Goal: Information Seeking & Learning: Check status

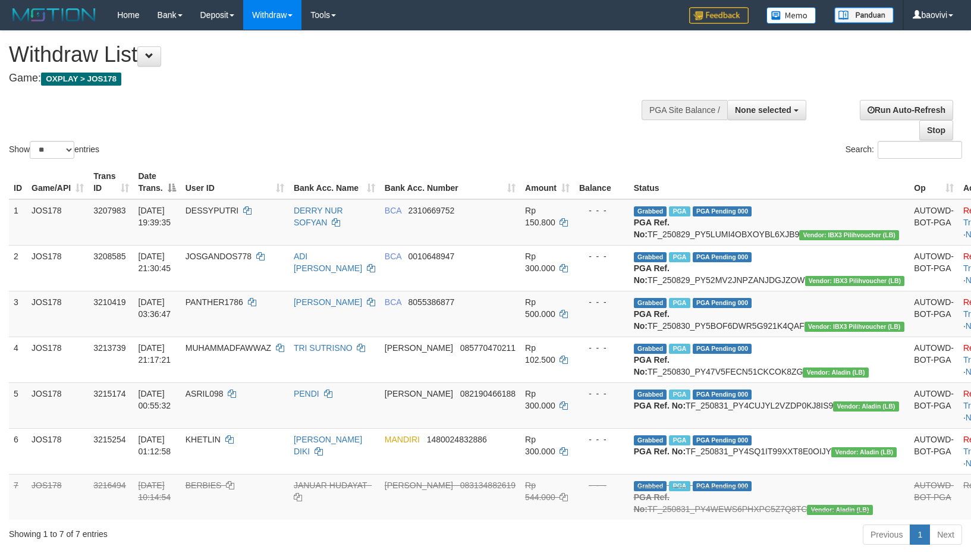
select select
select select "**"
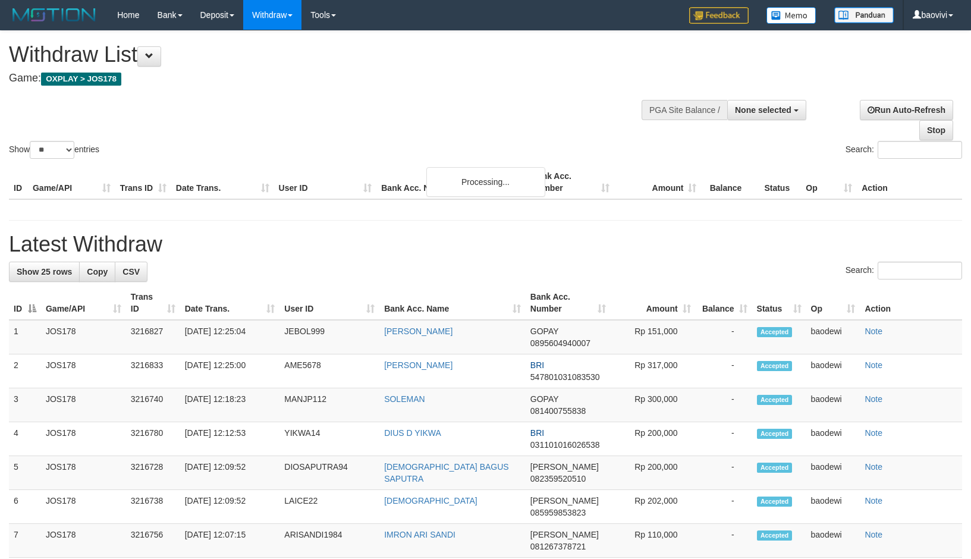
select select
select select "**"
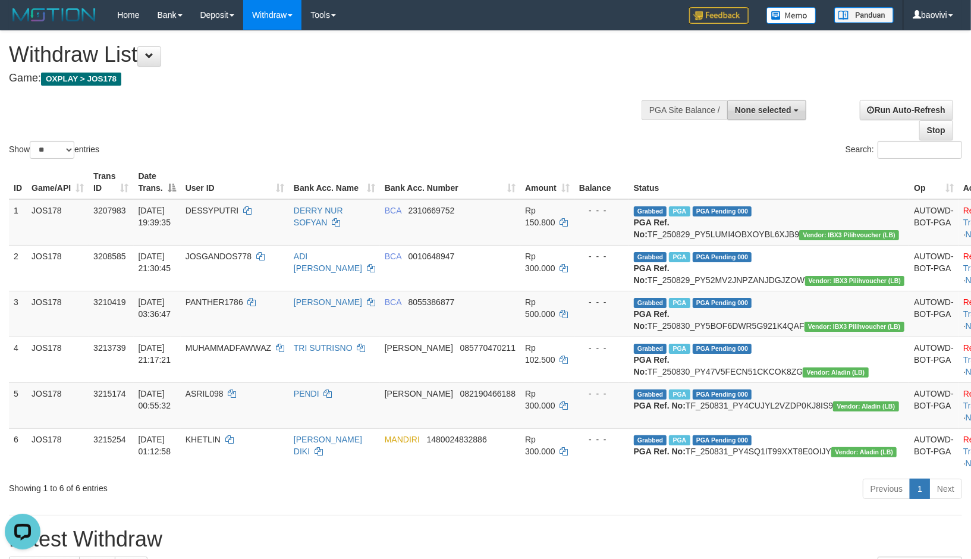
click at [776, 115] on button "None selected" at bounding box center [766, 110] width 79 height 20
drag, startPoint x: 765, startPoint y: 181, endPoint x: 834, endPoint y: 215, distance: 76.8
click at [765, 181] on label "[OXPLAY] JOS178" at bounding box center [745, 185] width 119 height 15
select select "****"
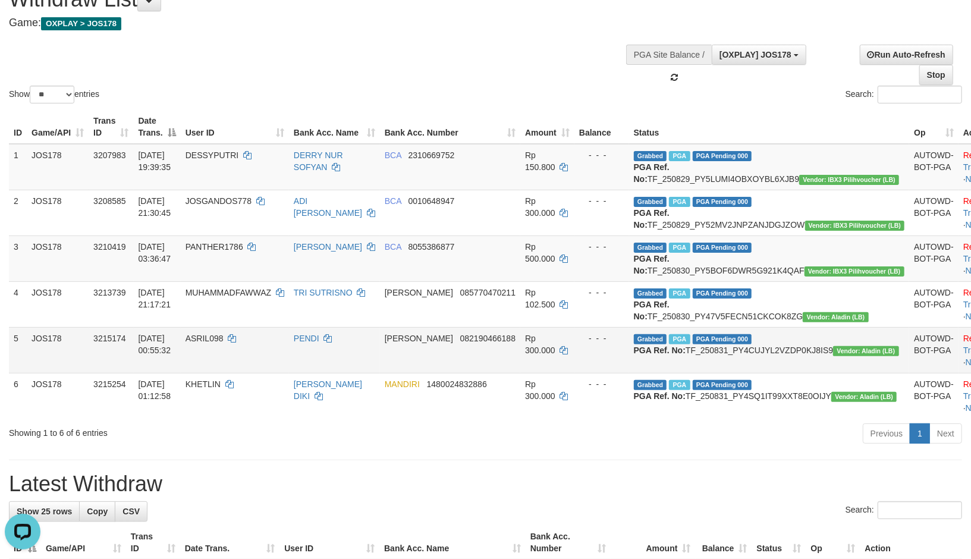
scroll to position [132, 0]
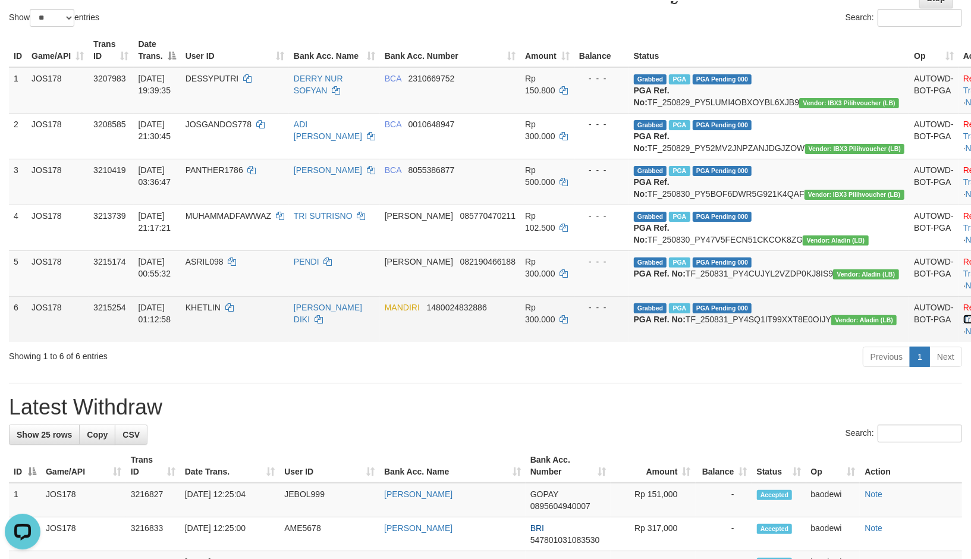
click at [963, 324] on link "Check Trans" at bounding box center [987, 313] width 49 height 21
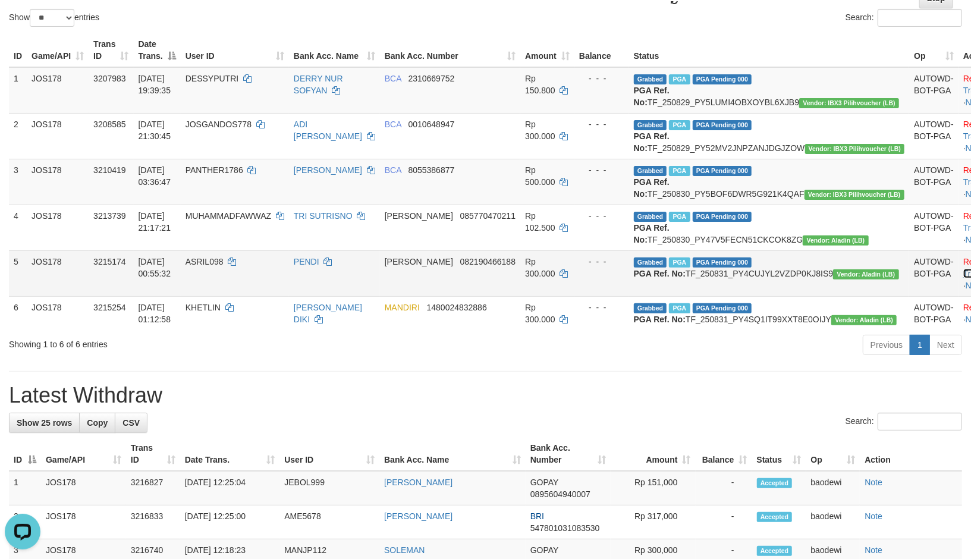
click at [963, 278] on link "Check Trans" at bounding box center [987, 267] width 49 height 21
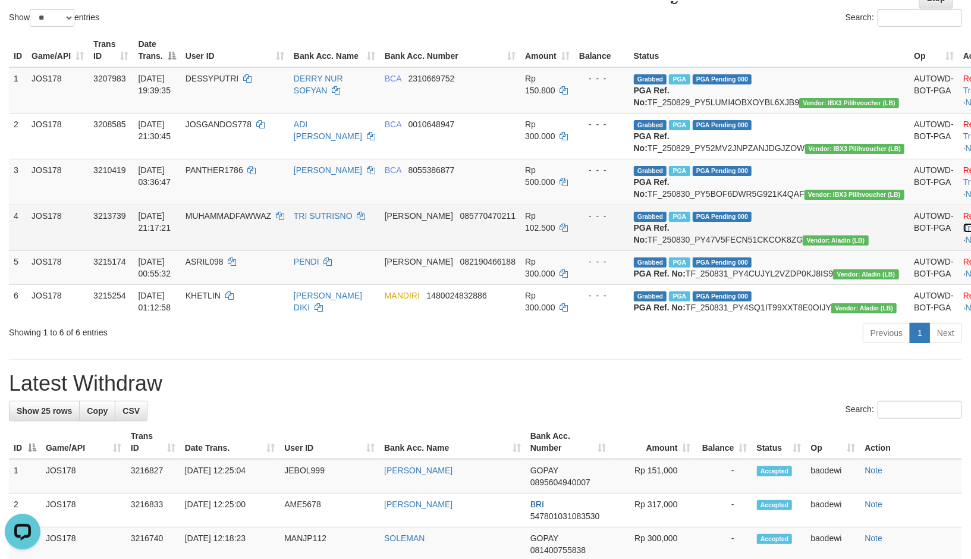
click at [963, 232] on link "Check Trans" at bounding box center [987, 221] width 49 height 21
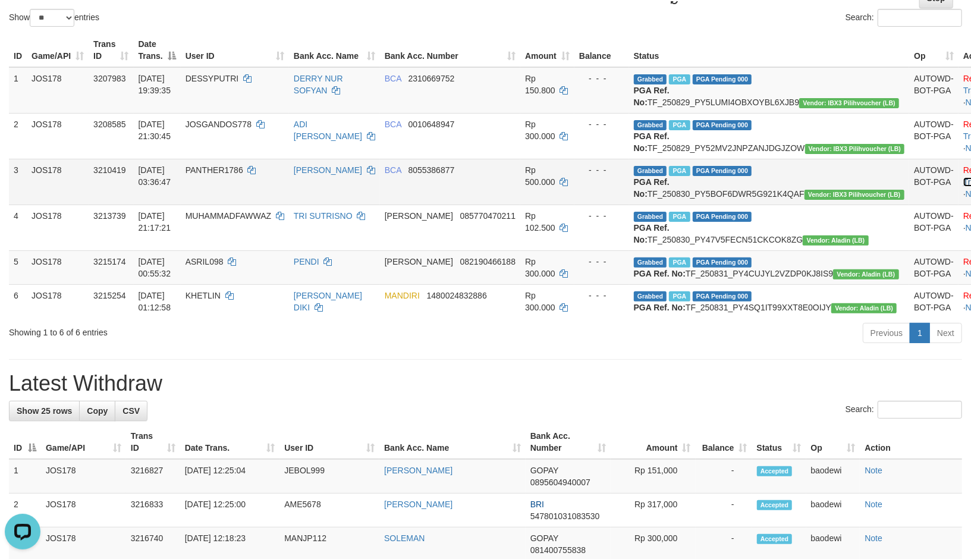
click at [963, 187] on link "Check Trans" at bounding box center [987, 175] width 49 height 21
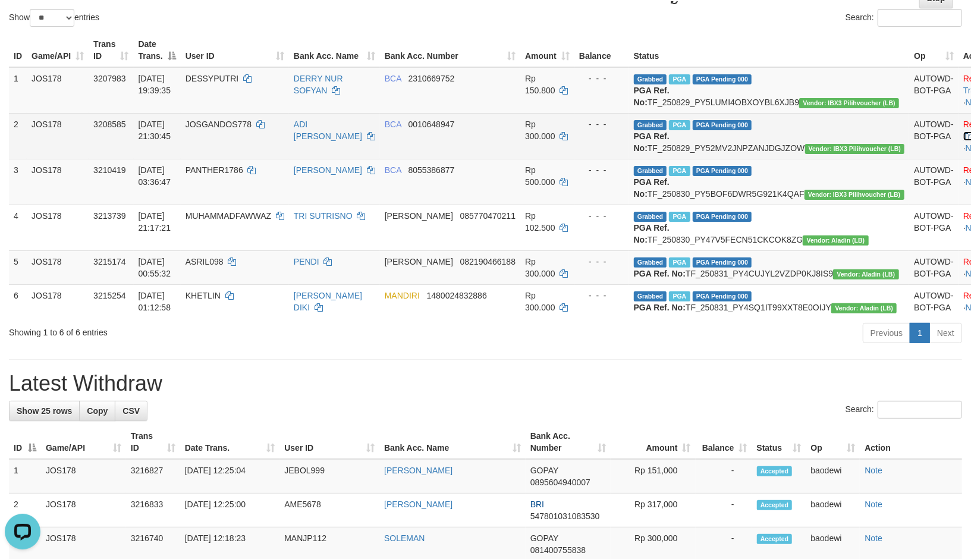
click at [963, 137] on link "Check Trans" at bounding box center [987, 129] width 49 height 21
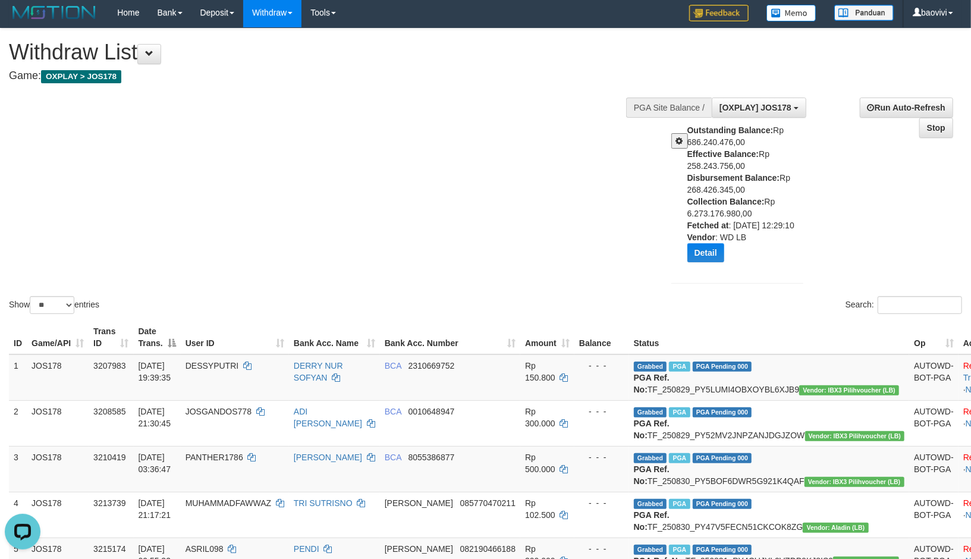
scroll to position [0, 0]
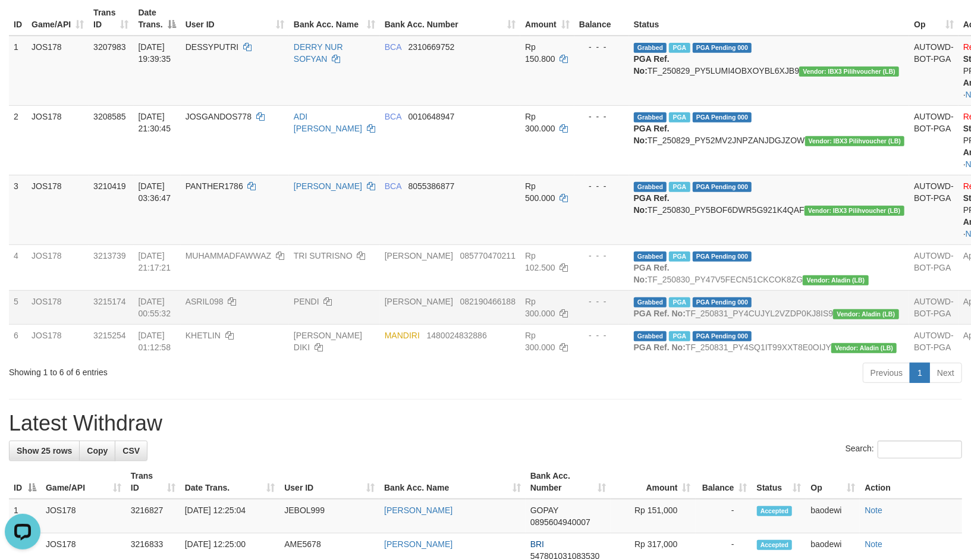
scroll to position [330, 0]
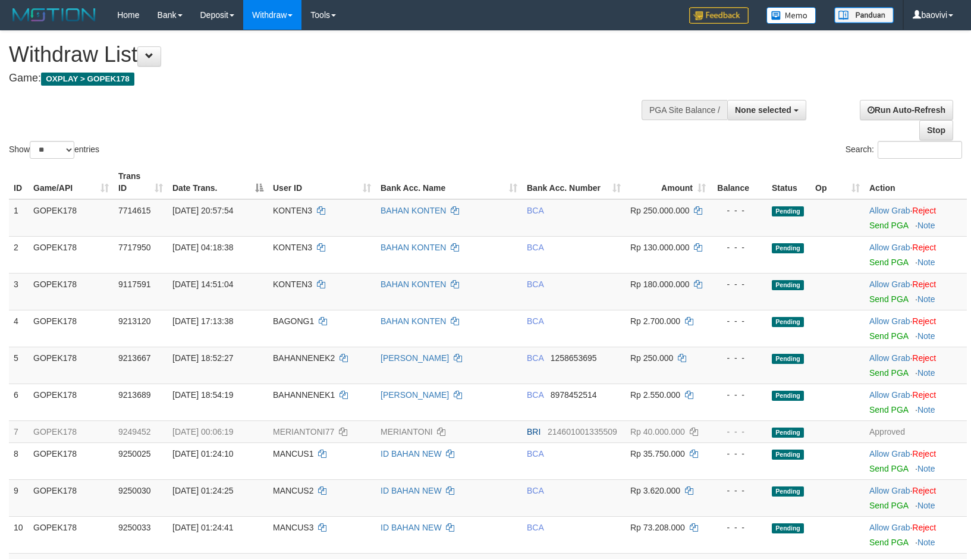
select select
select select "**"
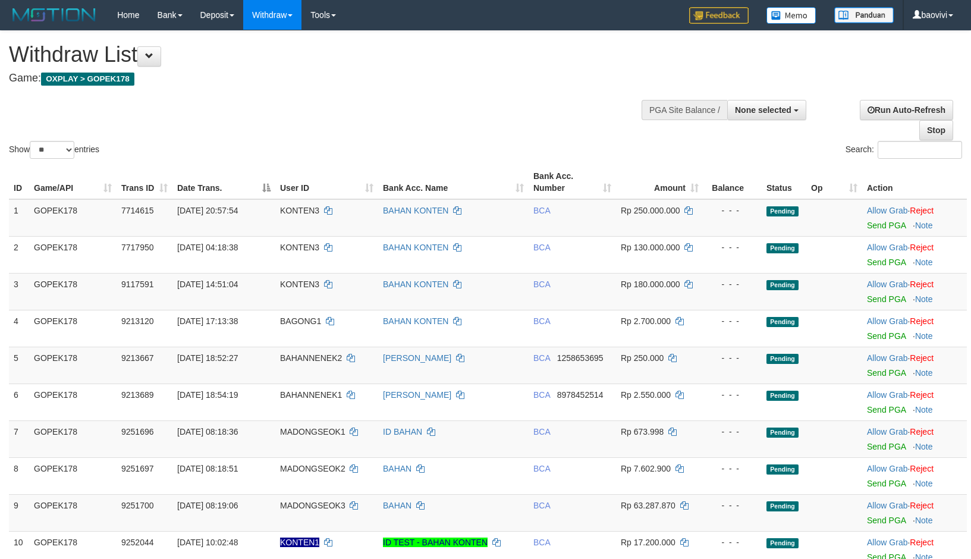
select select
select select "**"
click at [775, 103] on button "None selected" at bounding box center [766, 110] width 79 height 20
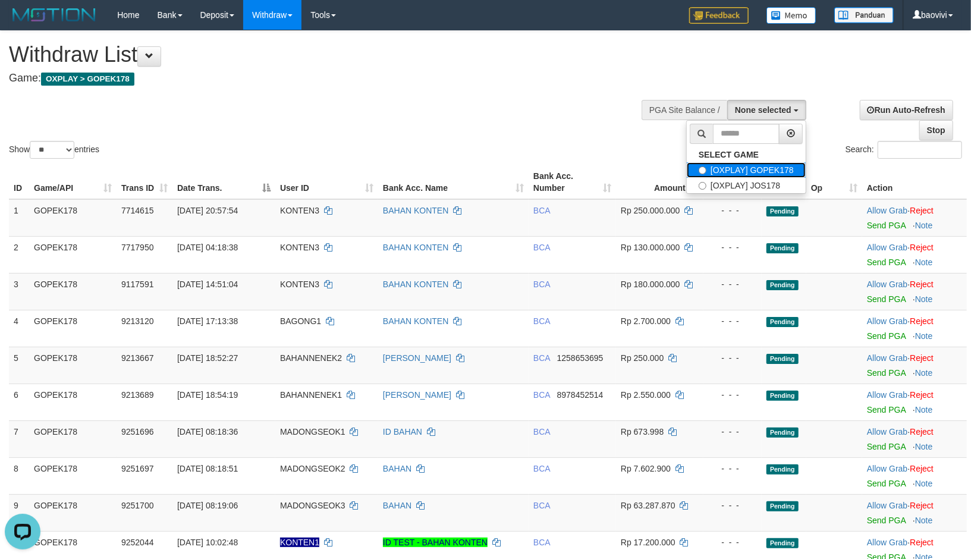
click at [745, 170] on label "[OXPLAY] GOPEK178" at bounding box center [745, 169] width 119 height 15
select select "***"
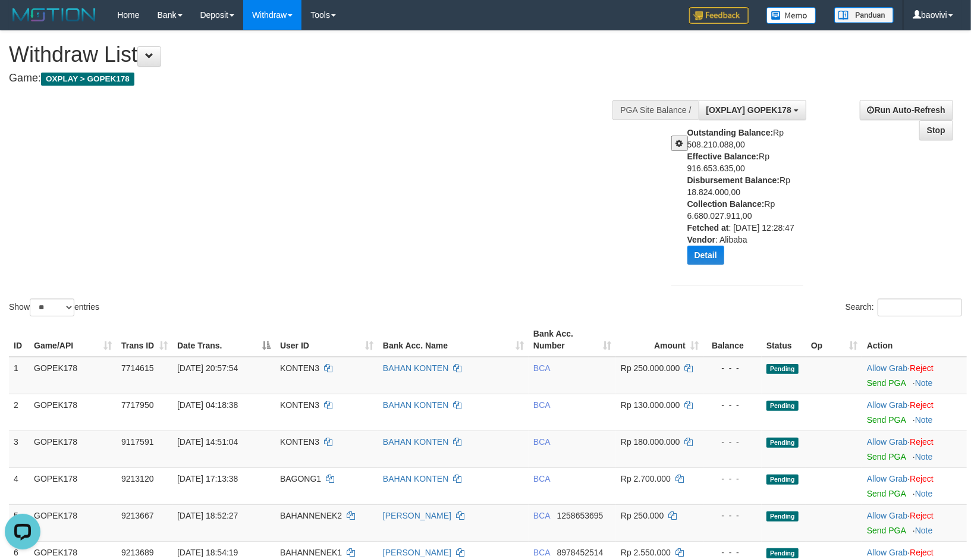
click at [682, 139] on span at bounding box center [679, 143] width 7 height 8
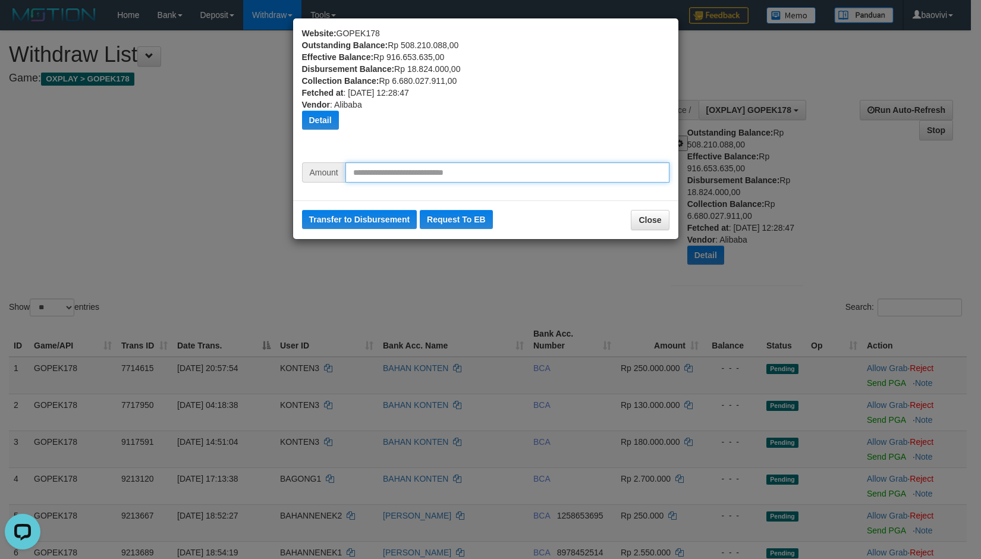
click at [368, 163] on input "text" at bounding box center [507, 172] width 324 height 20
type input "*********"
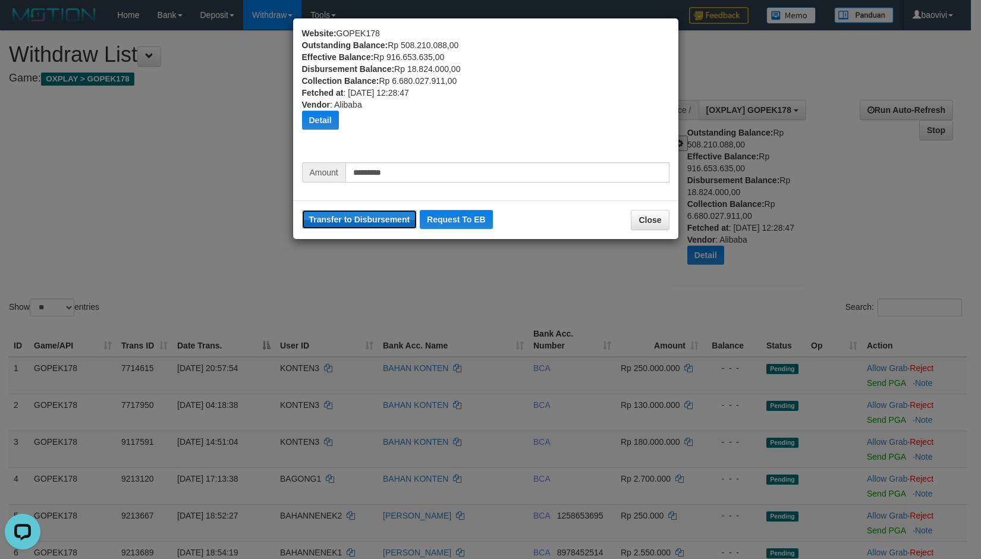
click at [364, 219] on button "Transfer to Disbursement" at bounding box center [359, 219] width 115 height 19
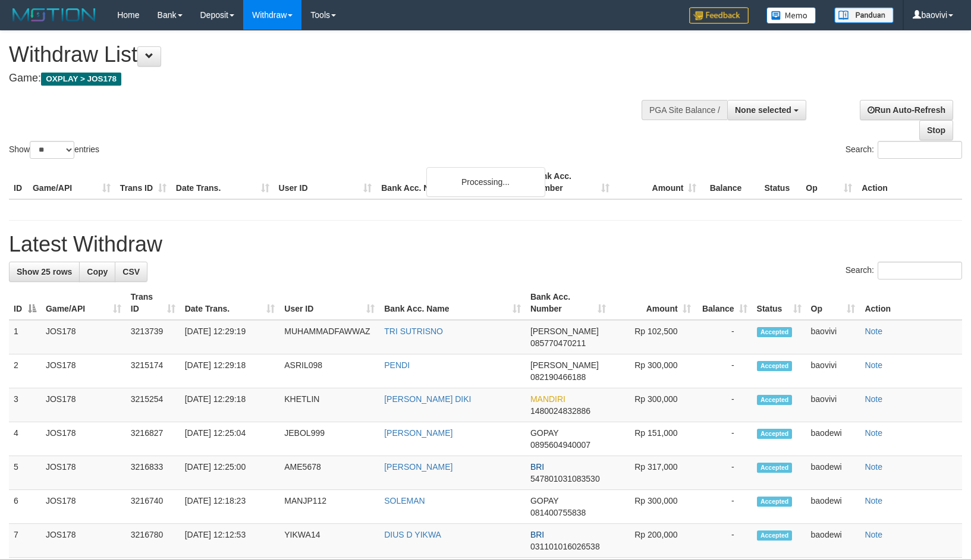
select select
select select "**"
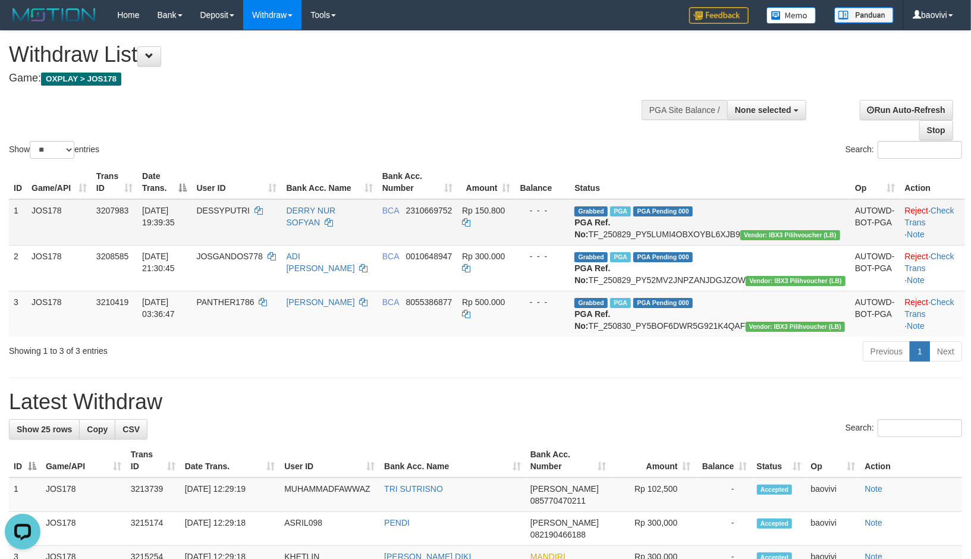
click at [679, 229] on td "Grabbed PGA PGA Pending 000 PGA Ref. No: TF_250829_PY5LUMI4OBXOYBL6XJB9 Vendor:…" at bounding box center [709, 222] width 281 height 46
copy td "TF_250829_PY5LUMI4OBXOYBL6XJB9"
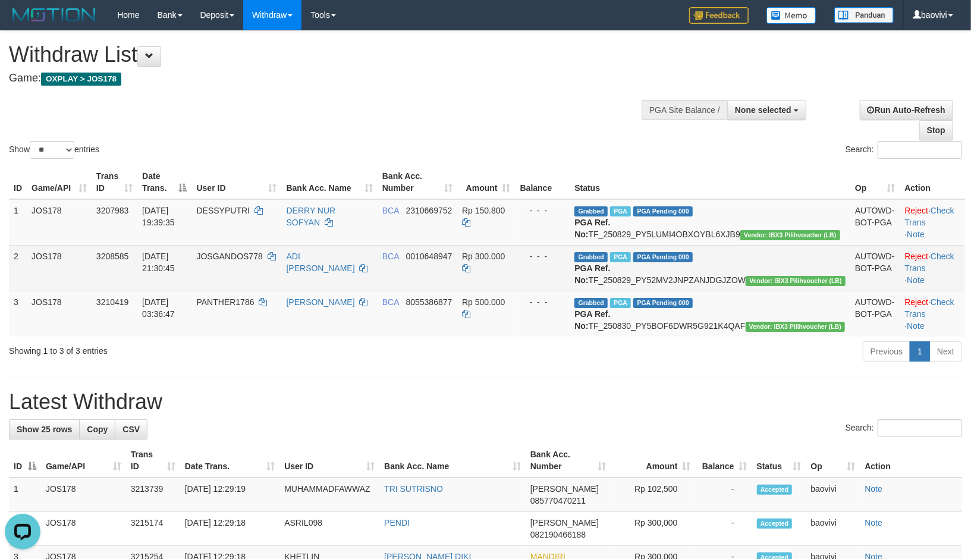
click at [691, 291] on td "Grabbed PGA PGA Pending 000 PGA Ref. No: TF_250829_PY52MV2JNPZANJDGJZOW Vendor:…" at bounding box center [709, 268] width 281 height 46
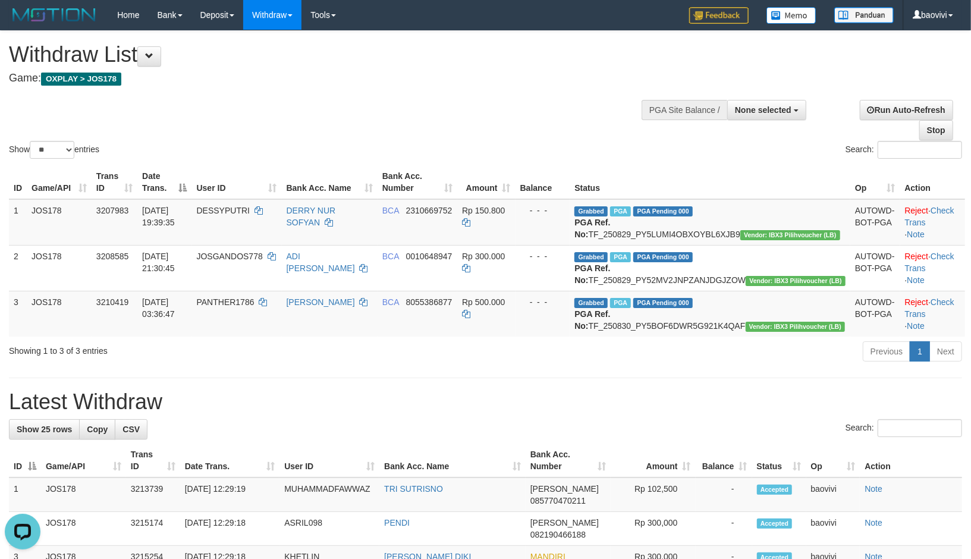
copy td "TF_250829_PY52MV2JNPZANJDGJZOW"
click at [770, 336] on td "Grabbed PGA PGA Pending 000 PGA Ref. No: TF_250830_PY5BOF6DWR5G921K4QAF Vendor:…" at bounding box center [709, 314] width 281 height 46
copy td "TF_250830_PY5BOF6DWR5G921K4QAF"
click at [582, 103] on div "Show ** ** ** *** entries Search:" at bounding box center [485, 96] width 971 height 130
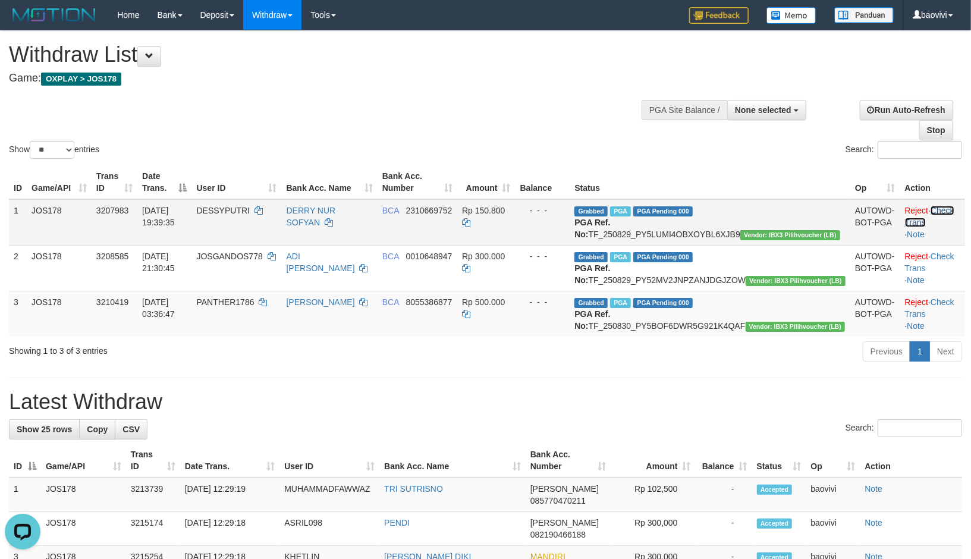
drag, startPoint x: 920, startPoint y: 208, endPoint x: 923, endPoint y: 223, distance: 15.2
click at [920, 209] on link "Check Trans" at bounding box center [929, 216] width 49 height 21
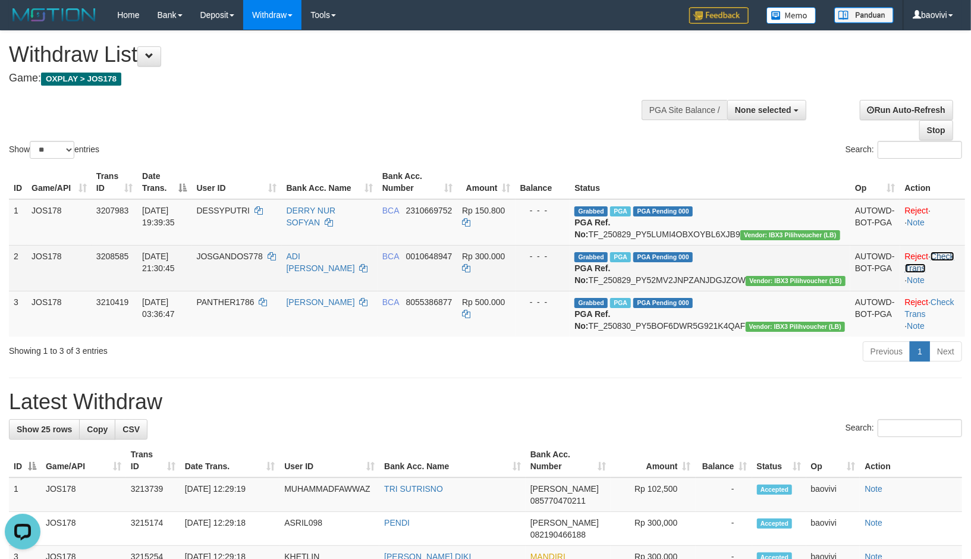
click at [923, 268] on link "Check Trans" at bounding box center [929, 261] width 49 height 21
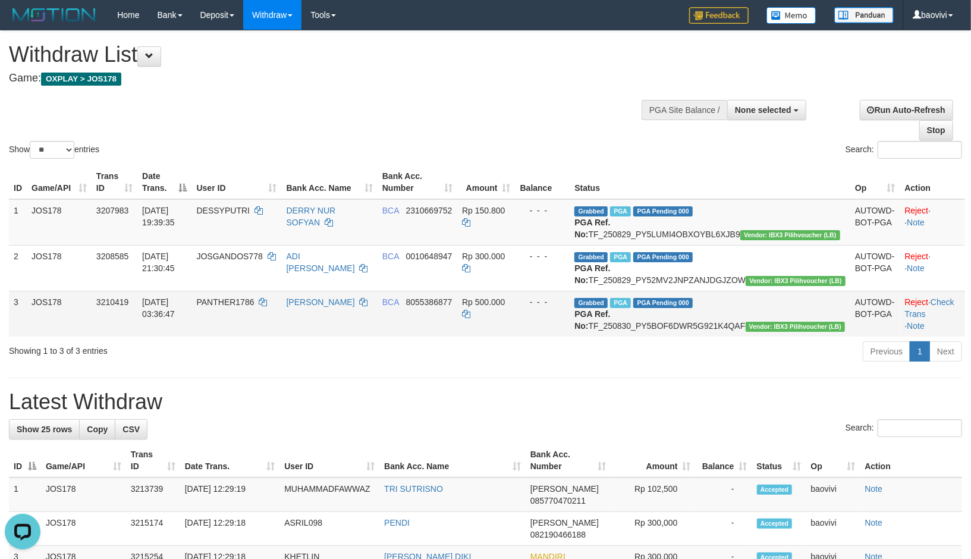
click at [925, 329] on td "Reject · Check Trans · Note" at bounding box center [932, 314] width 65 height 46
click at [924, 319] on link "Check Trans" at bounding box center [929, 307] width 49 height 21
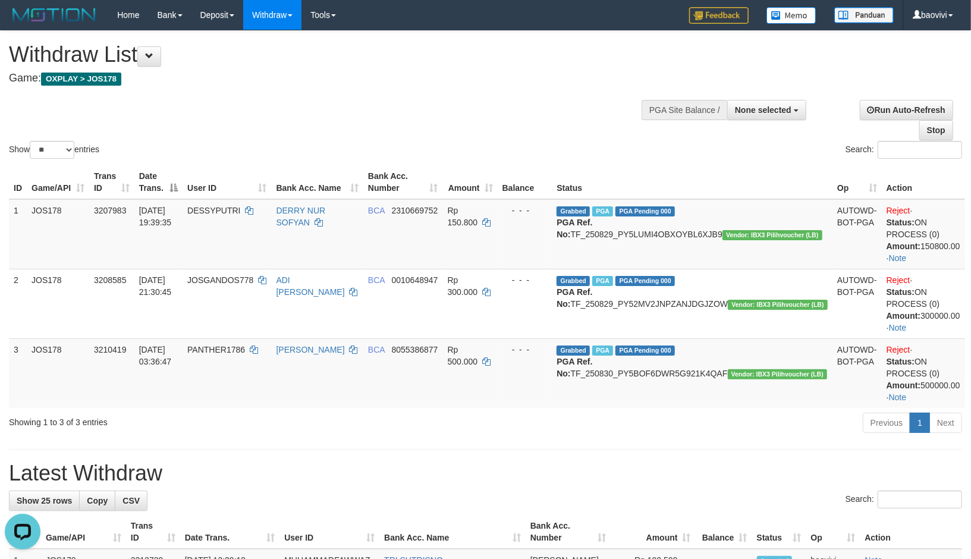
click at [468, 131] on div "Show ** ** ** *** entries Search:" at bounding box center [485, 96] width 971 height 130
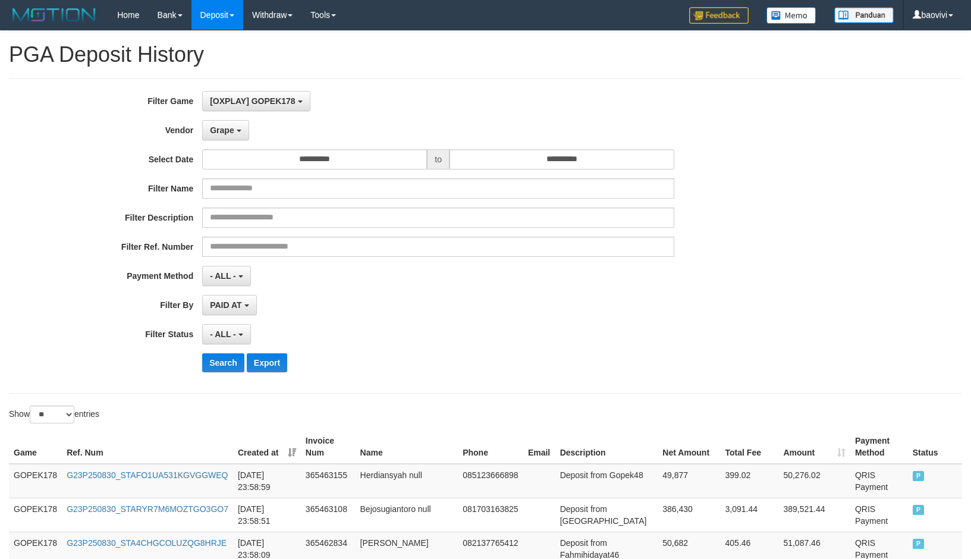
select select "**********"
select select "**"
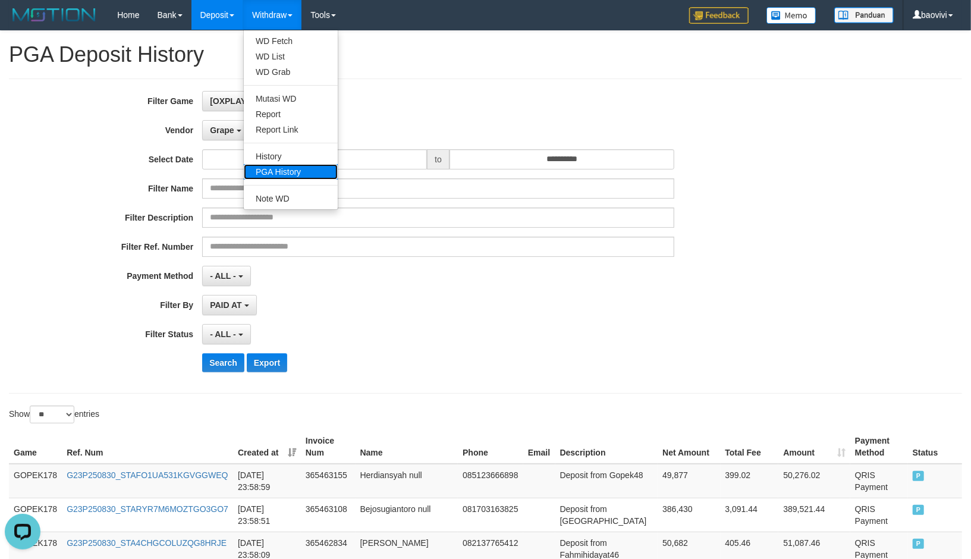
click at [287, 169] on link "PGA History" at bounding box center [291, 171] width 94 height 15
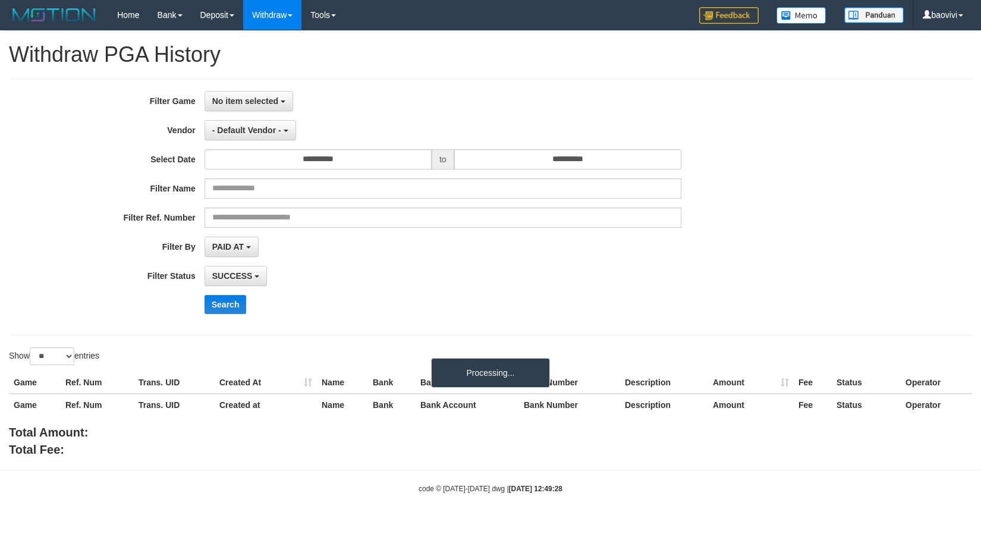
select select
select select "**"
click at [276, 99] on span "No item selected" at bounding box center [245, 101] width 66 height 10
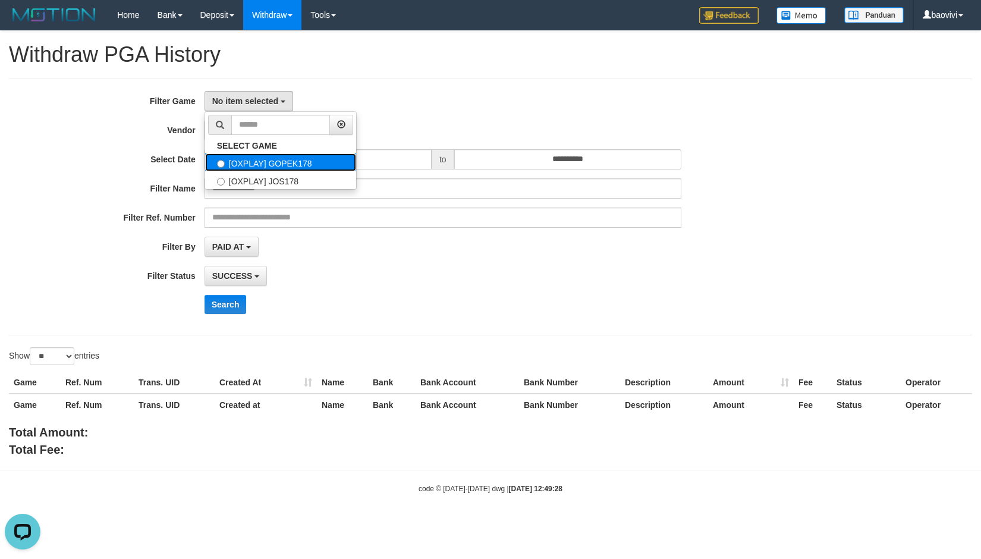
click at [288, 160] on label "[OXPLAY] GOPEK178" at bounding box center [280, 162] width 151 height 18
select select "***"
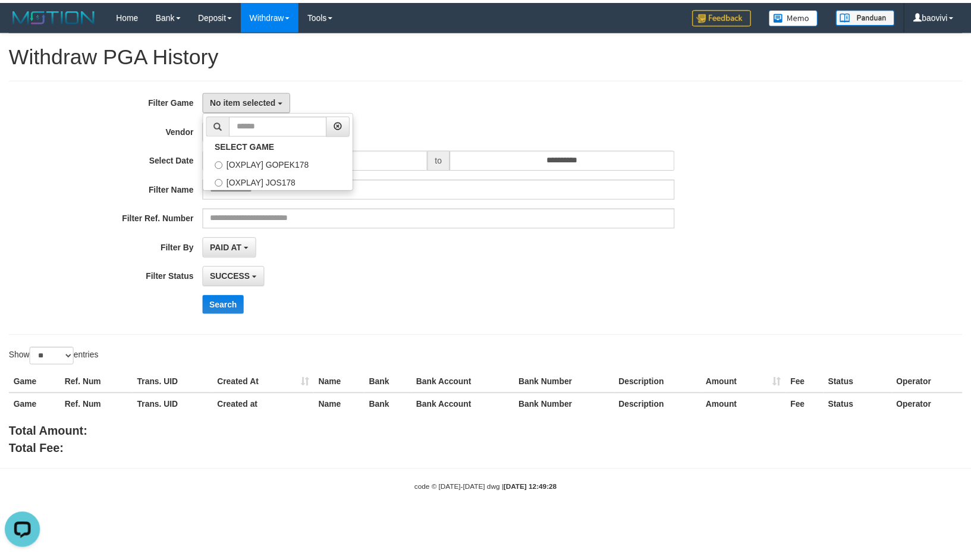
scroll to position [10, 0]
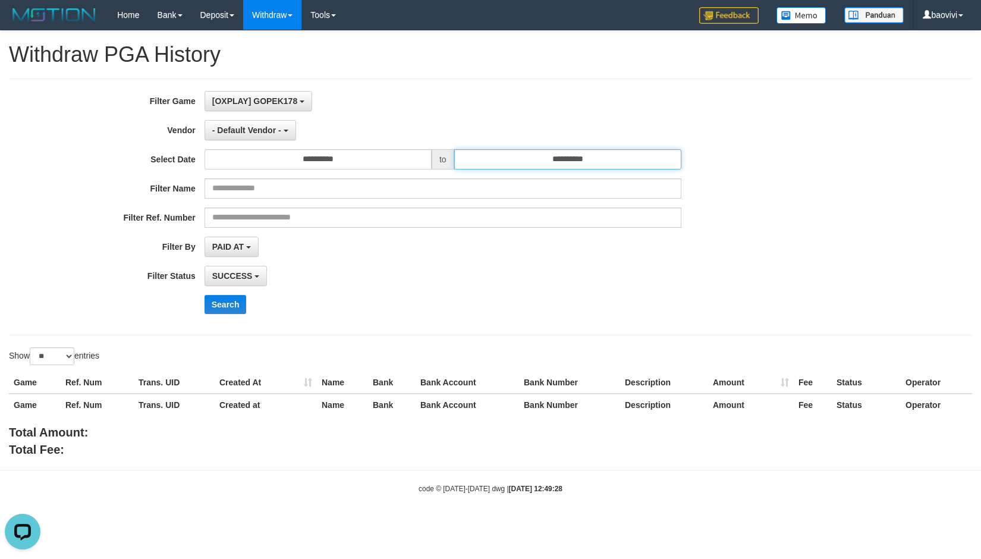
click at [623, 159] on input "**********" at bounding box center [567, 159] width 227 height 20
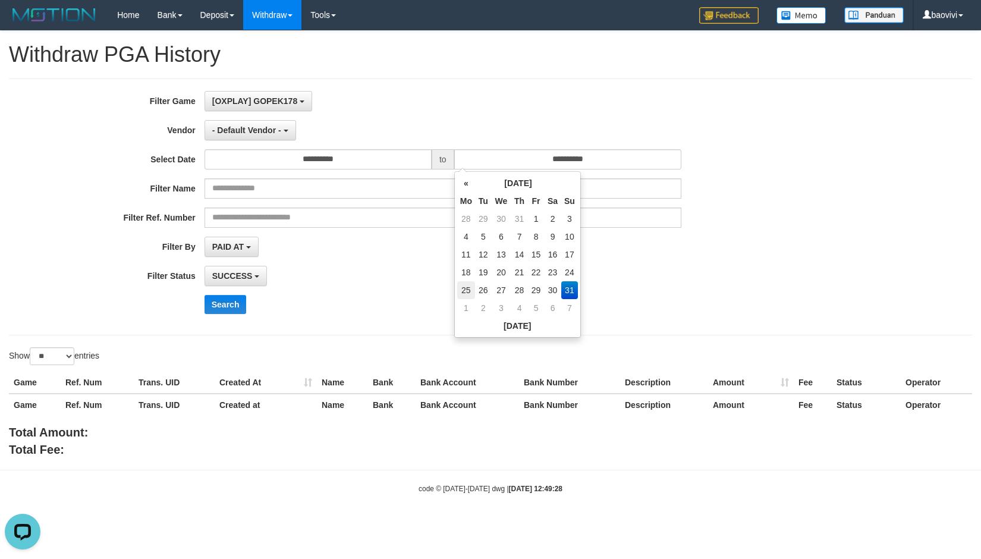
click at [465, 287] on td "25" at bounding box center [466, 290] width 18 height 18
type input "**********"
click at [270, 126] on span "- Default Vendor -" at bounding box center [246, 130] width 69 height 10
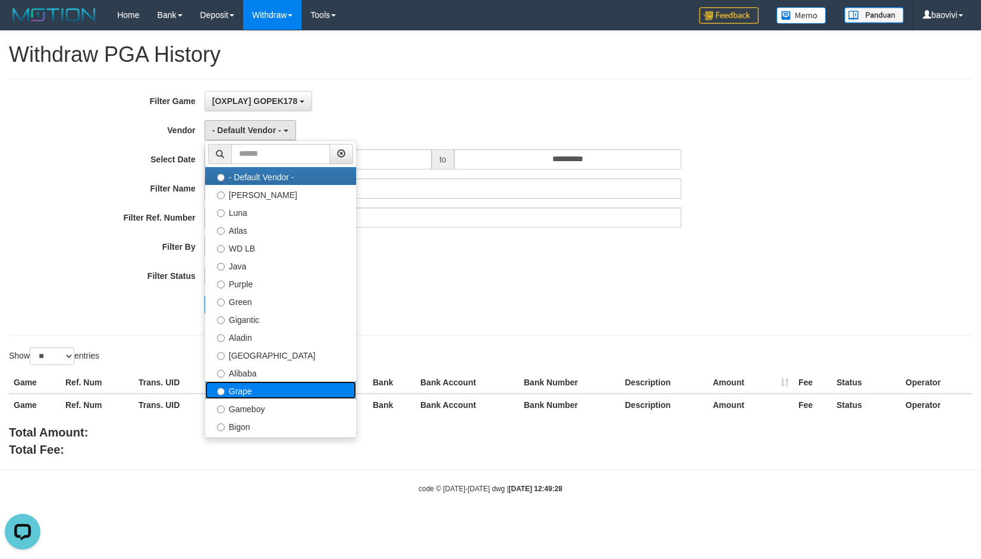
click at [296, 382] on label "Grape" at bounding box center [280, 390] width 151 height 18
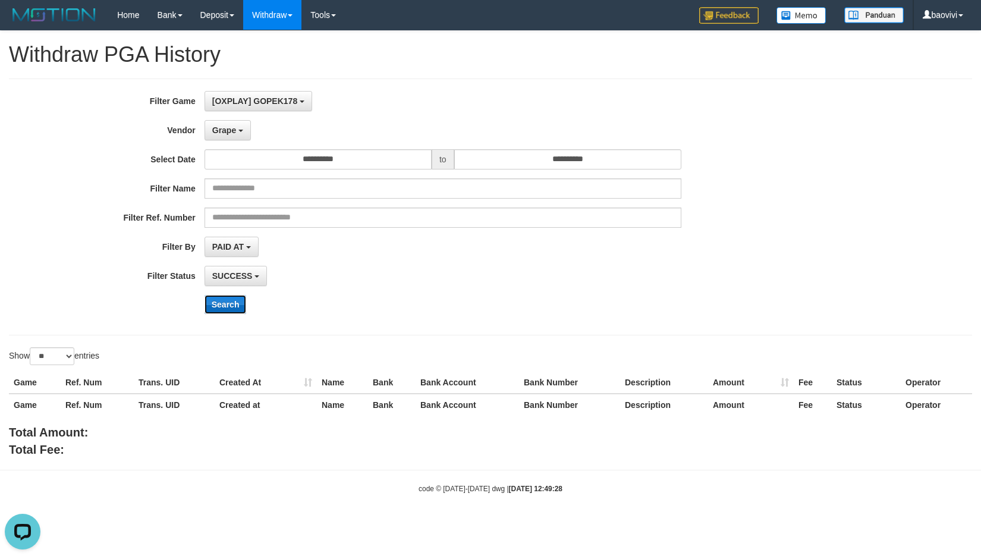
click at [239, 302] on button "Search" at bounding box center [225, 304] width 42 height 19
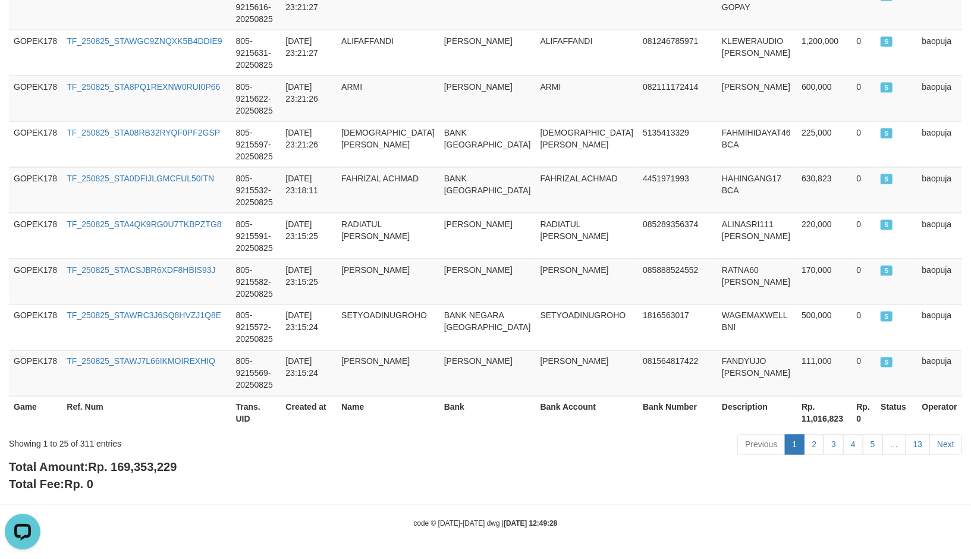
scroll to position [1155, 0]
drag, startPoint x: 114, startPoint y: 465, endPoint x: 181, endPoint y: 470, distance: 67.3
click at [181, 470] on div "Total Amount: Rp. 169,353,229 Total Fee: Rp. 0" at bounding box center [485, 476] width 953 height 34
copy span "169,353,229"
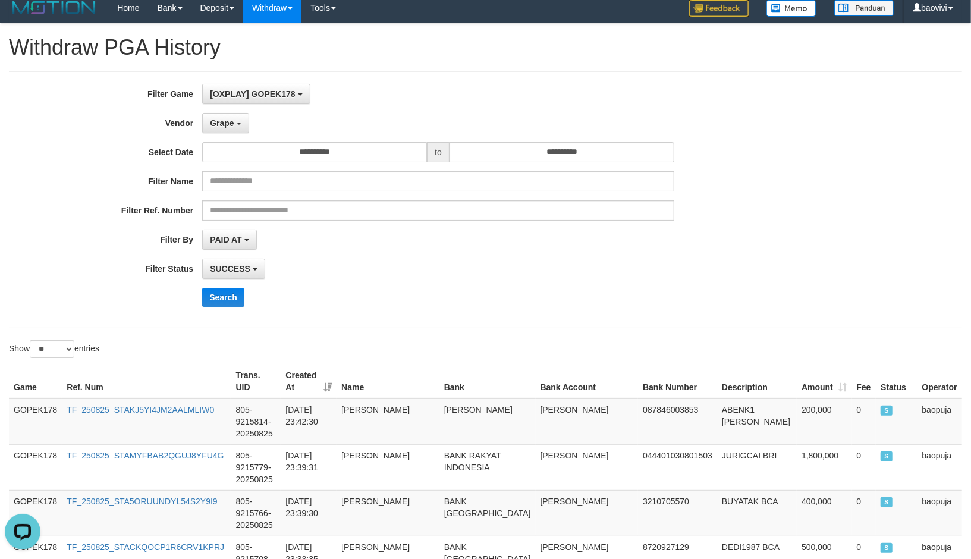
scroll to position [0, 0]
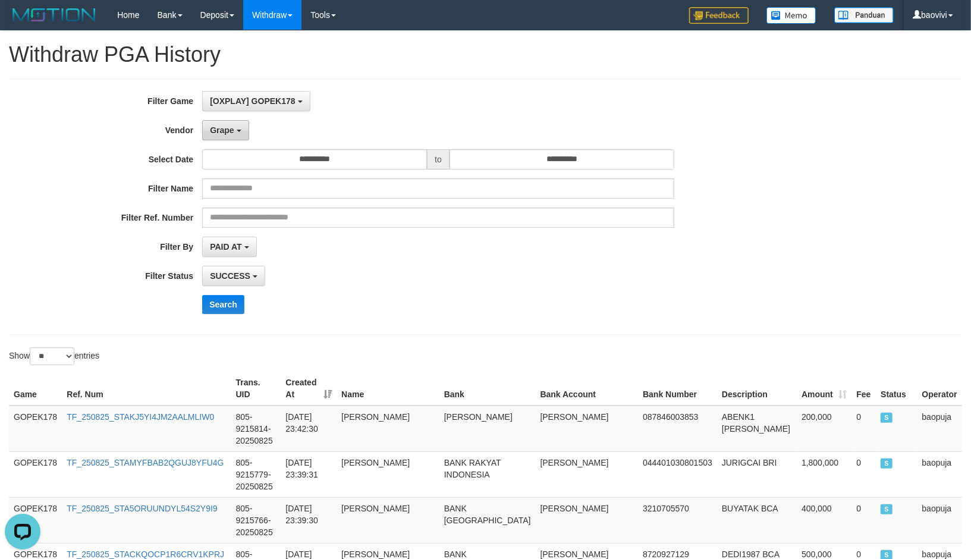
click at [220, 127] on span "Grape" at bounding box center [222, 130] width 24 height 10
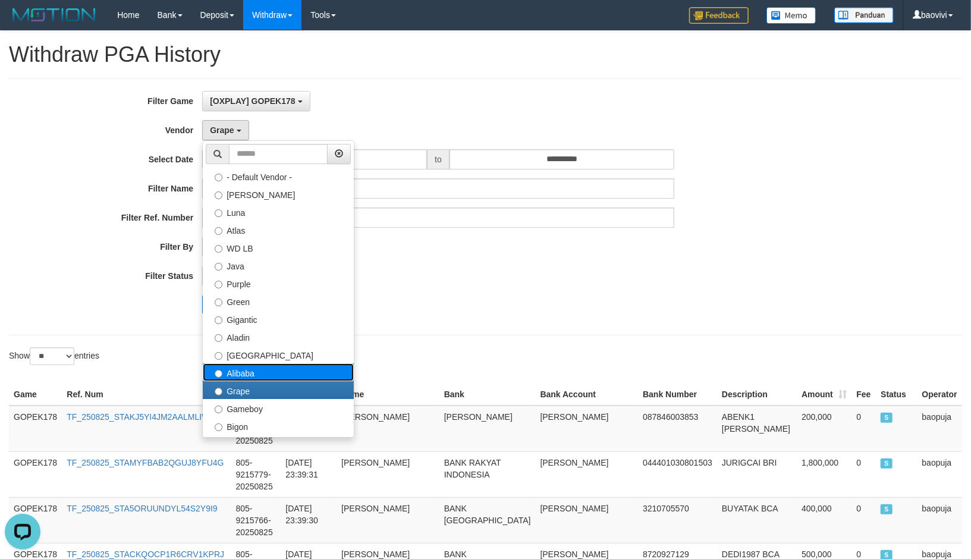
click at [275, 371] on label "Alibaba" at bounding box center [278, 372] width 151 height 18
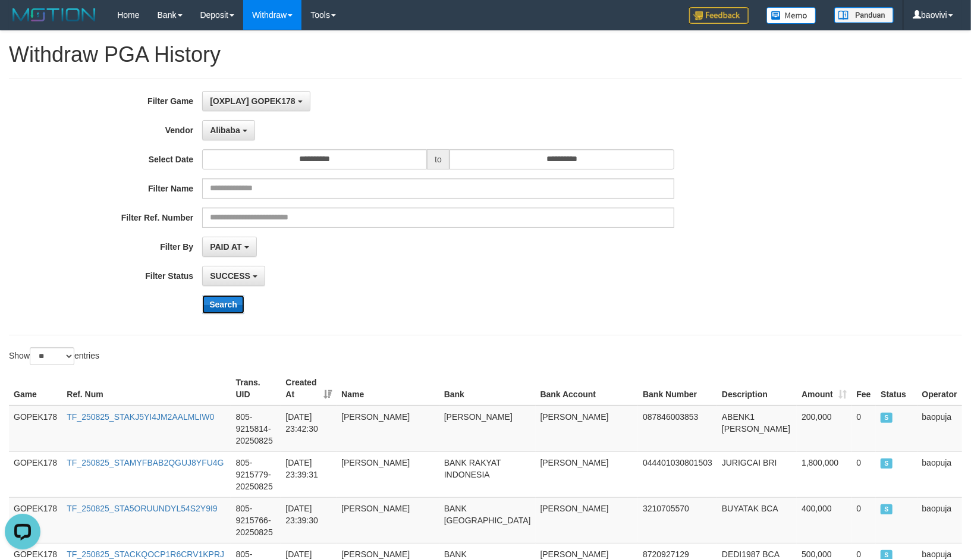
click at [229, 304] on button "Search" at bounding box center [223, 304] width 42 height 19
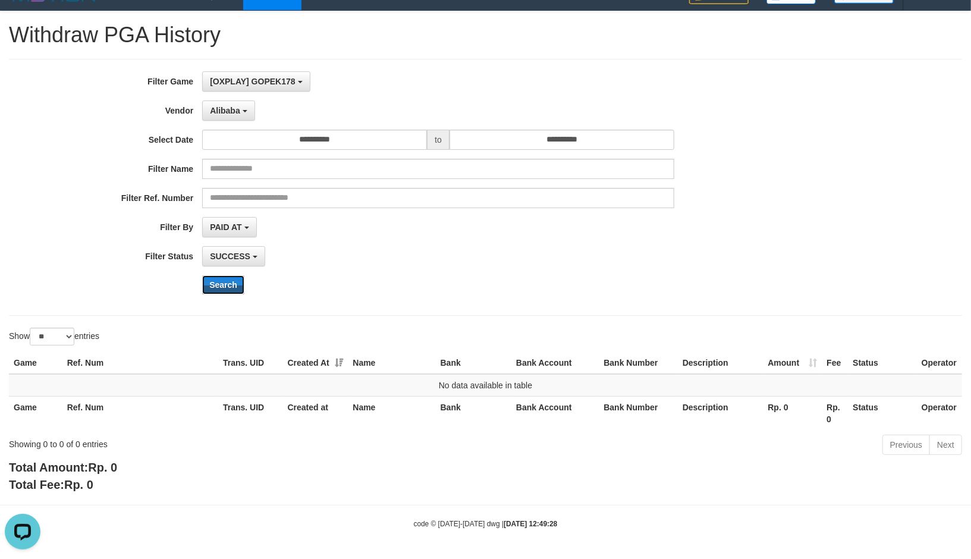
scroll to position [21, 0]
click at [232, 102] on button "Alibaba" at bounding box center [228, 110] width 52 height 20
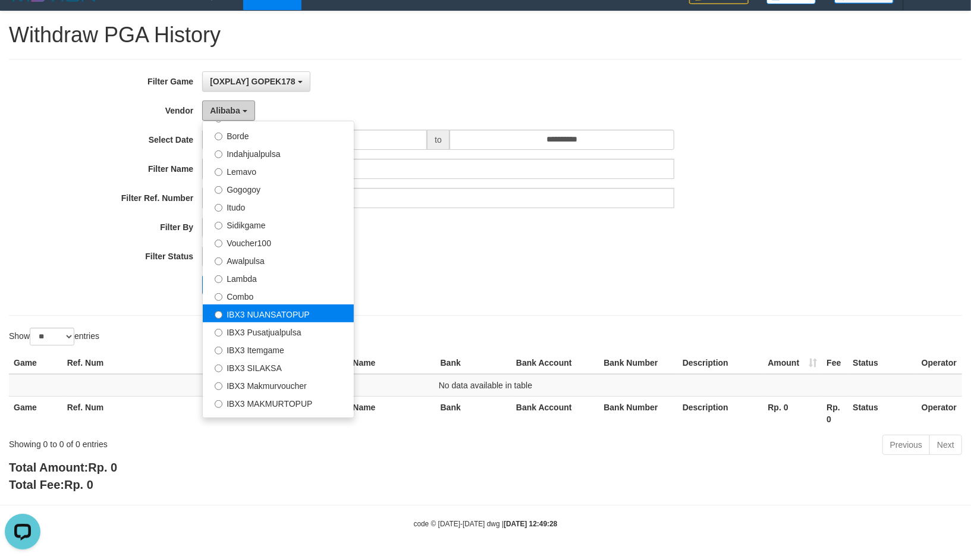
scroll to position [389, 0]
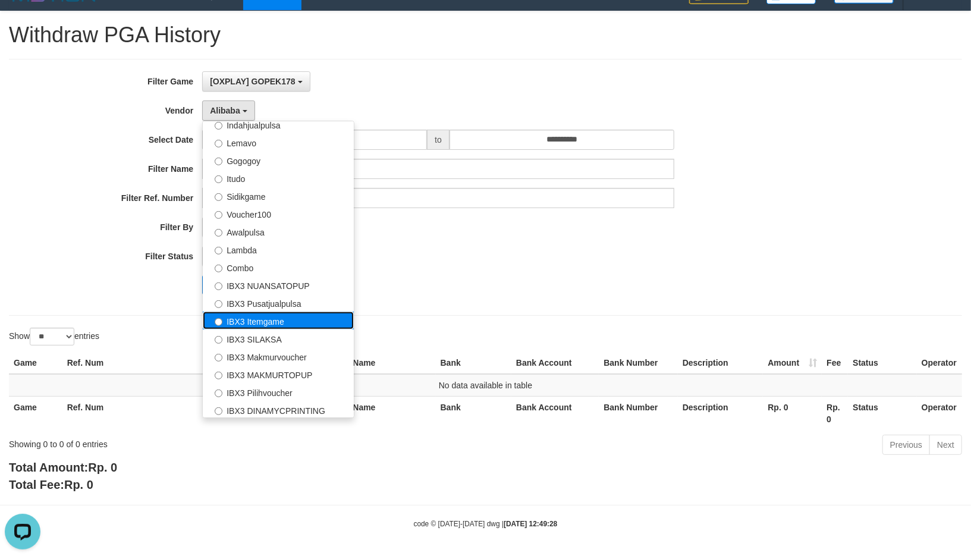
click at [294, 321] on label "IBX3 Itemgame" at bounding box center [278, 320] width 151 height 18
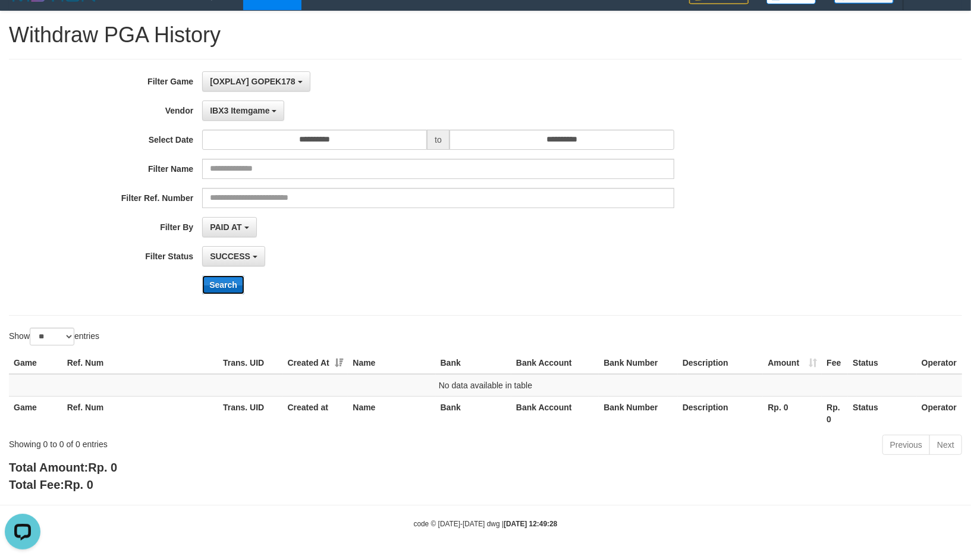
click at [231, 283] on button "Search" at bounding box center [223, 284] width 42 height 19
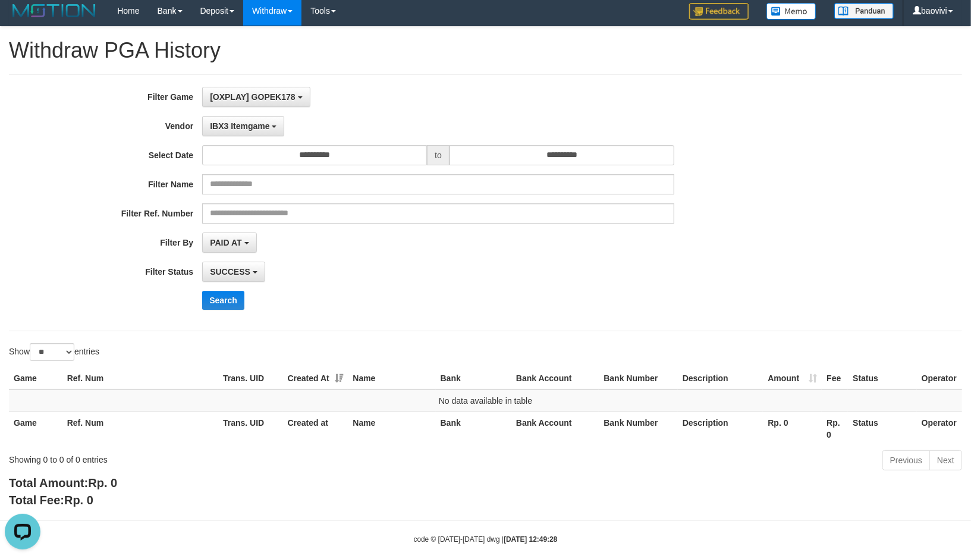
scroll to position [0, 0]
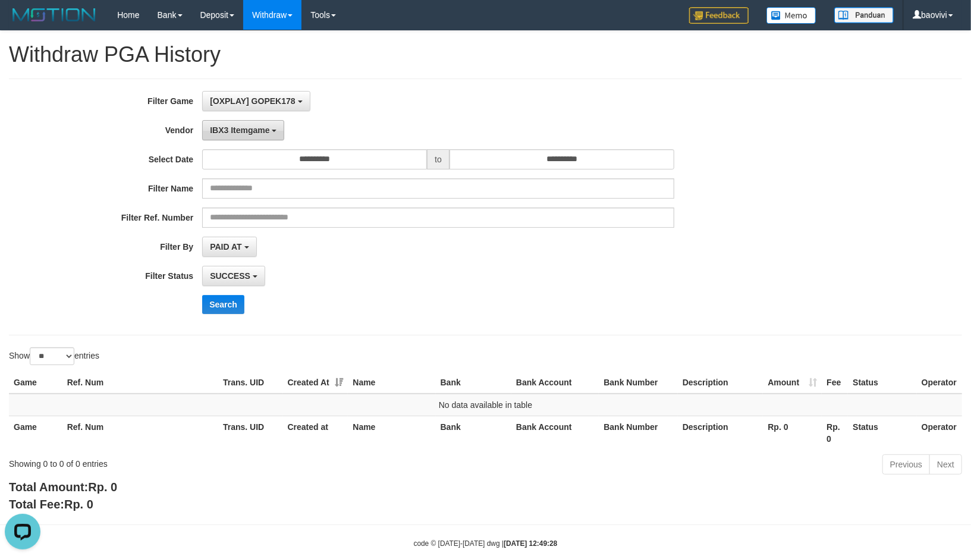
click at [248, 120] on button "IBX3 Itemgame" at bounding box center [243, 130] width 82 height 20
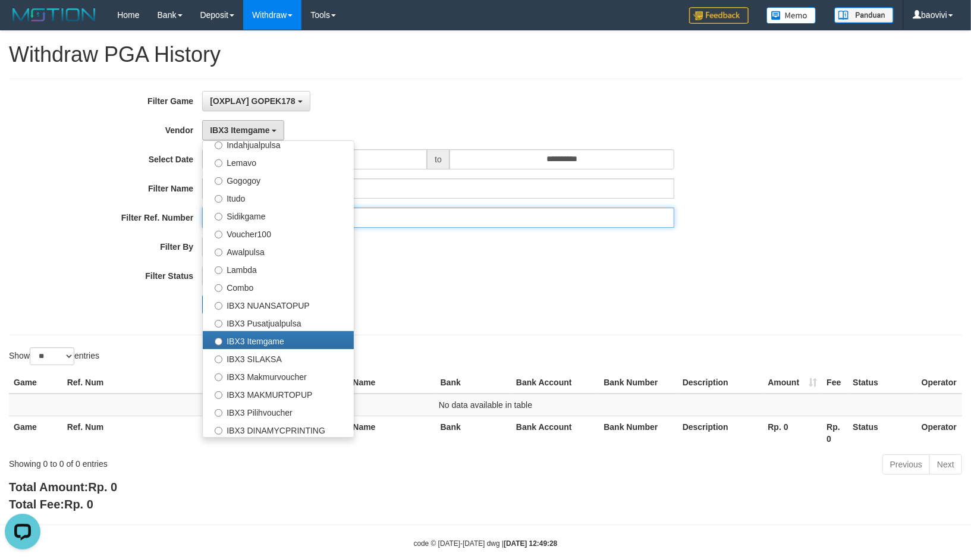
click at [584, 226] on input "text" at bounding box center [438, 217] width 472 height 20
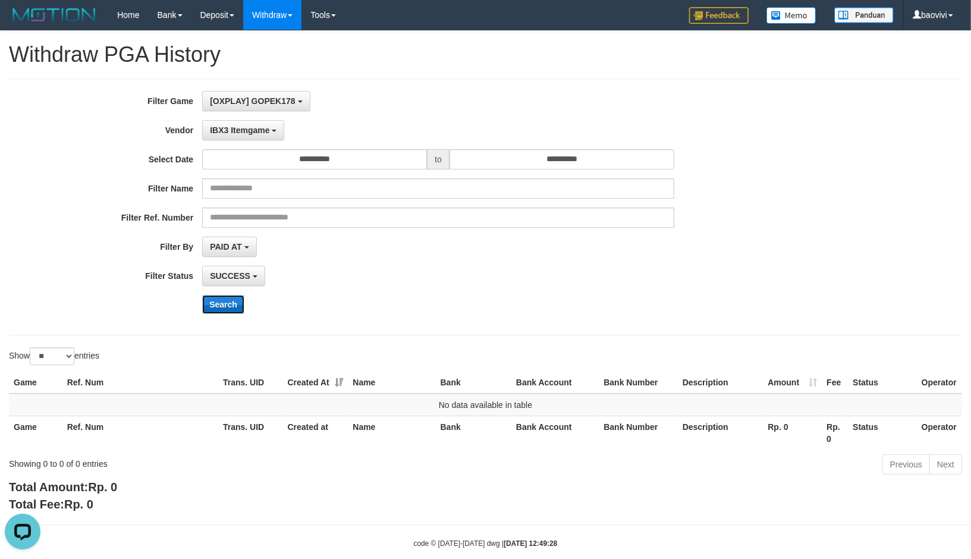
click at [229, 299] on button "Search" at bounding box center [223, 304] width 42 height 19
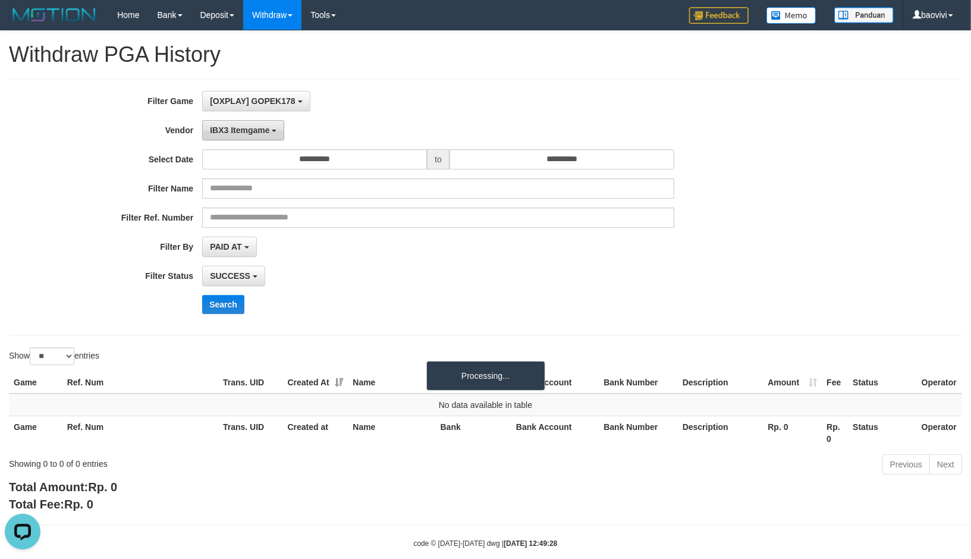
click at [266, 133] on span "IBX3 Itemgame" at bounding box center [239, 130] width 59 height 10
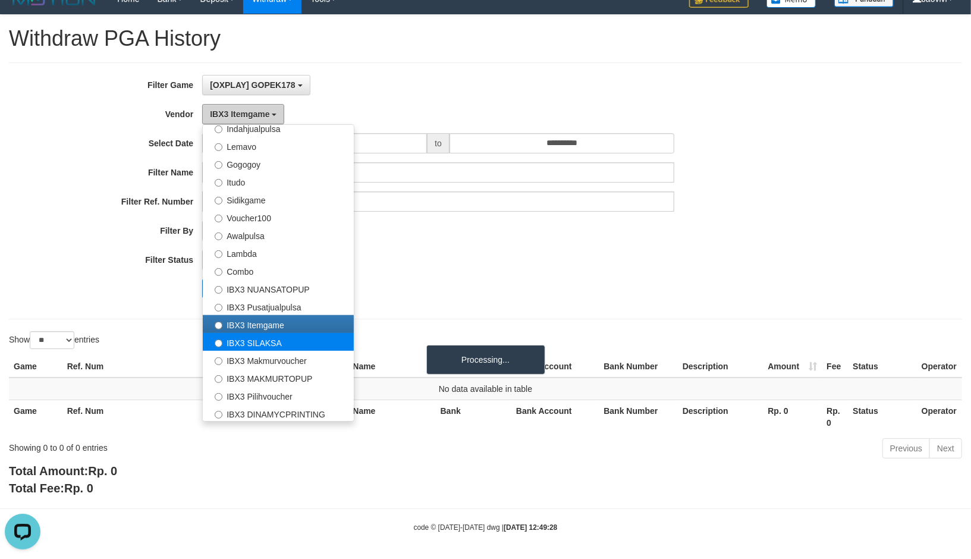
scroll to position [21, 0]
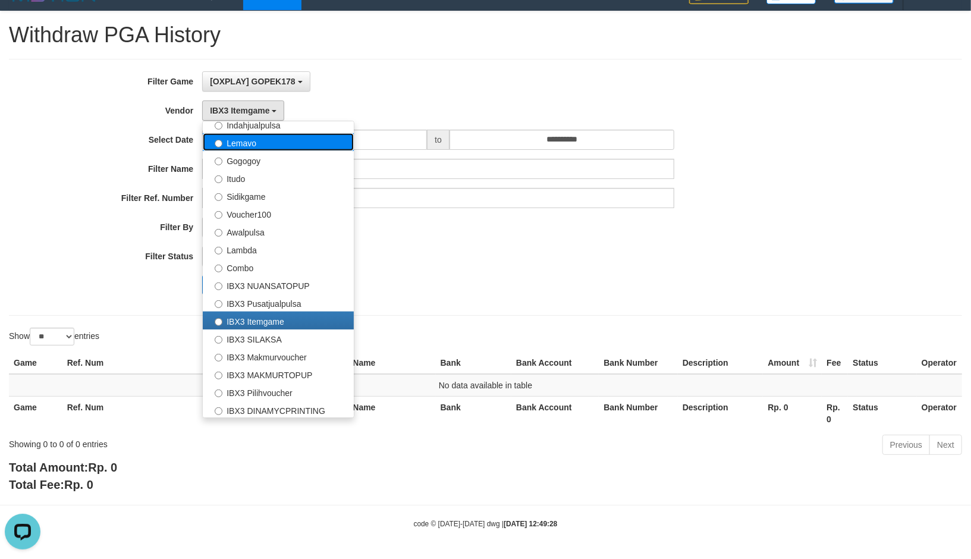
click at [278, 146] on label "Lemavo" at bounding box center [278, 142] width 151 height 18
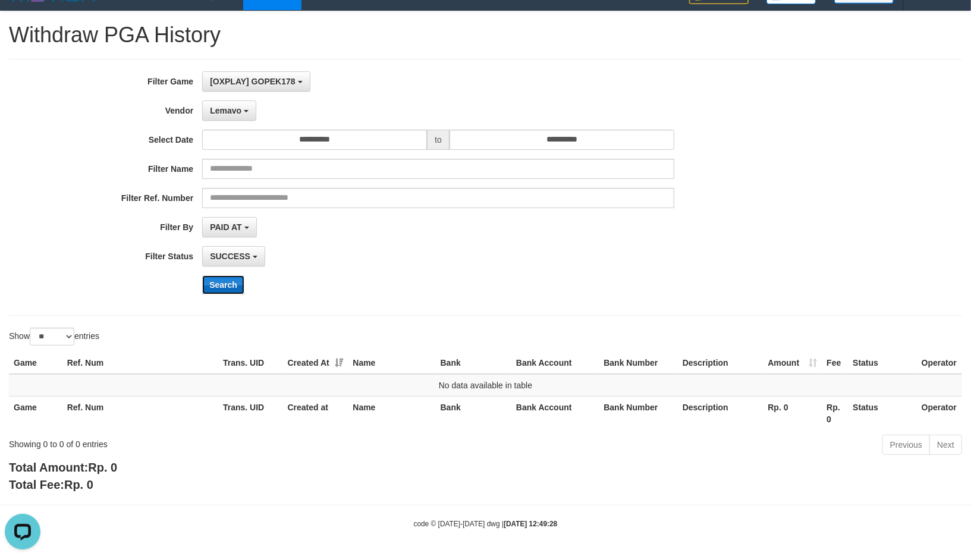
click at [230, 278] on button "Search" at bounding box center [223, 284] width 42 height 19
click at [240, 115] on button "Lemavo" at bounding box center [229, 110] width 54 height 20
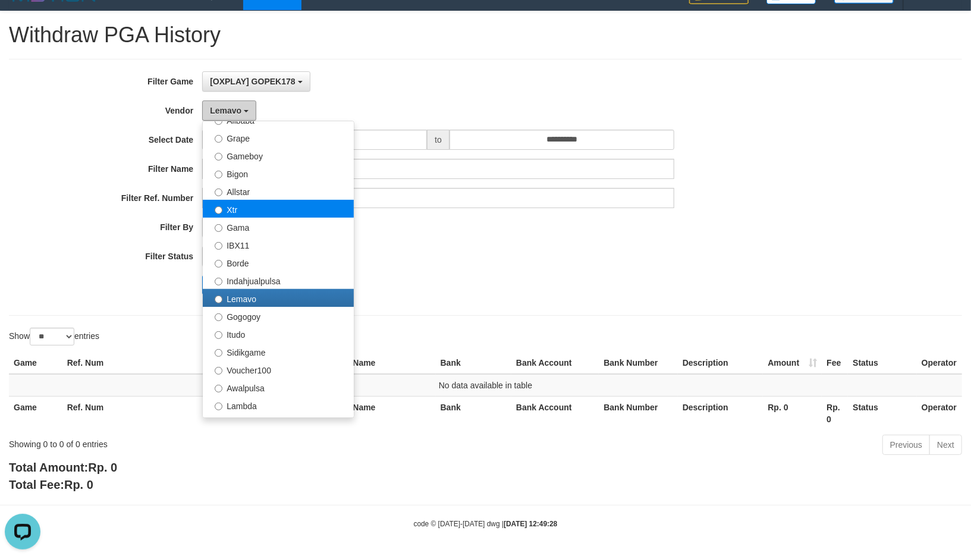
scroll to position [191, 0]
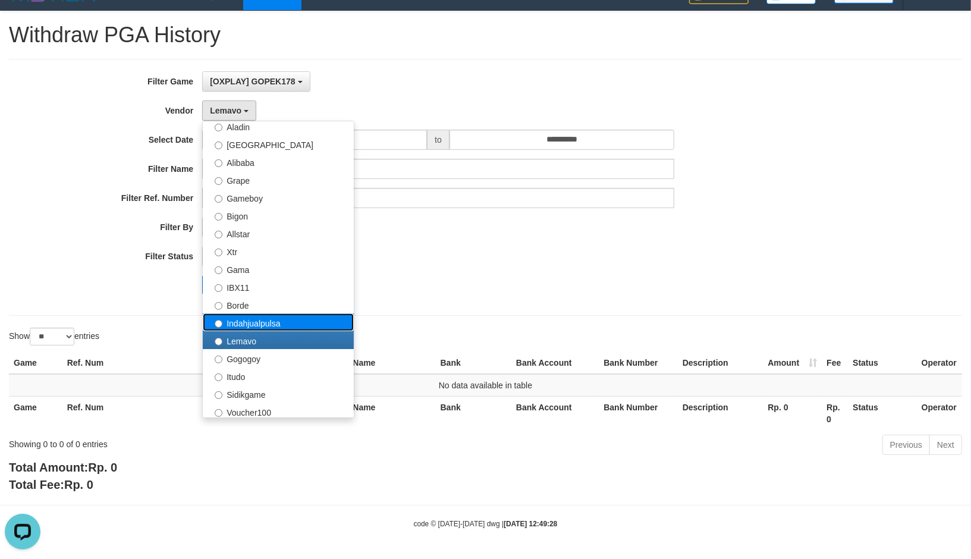
click at [276, 325] on label "Indahjualpulsa" at bounding box center [278, 322] width 151 height 18
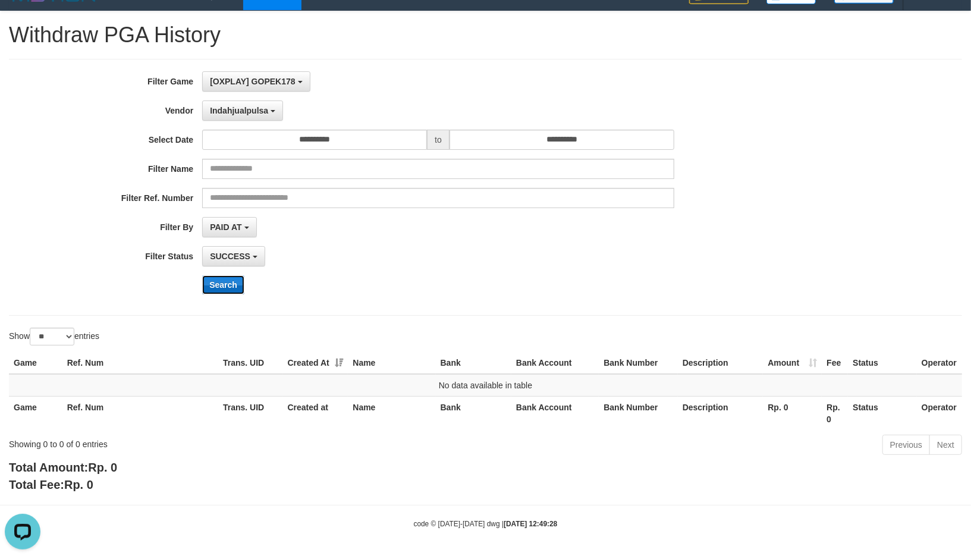
click at [211, 287] on button "Search" at bounding box center [223, 284] width 42 height 19
click at [260, 112] on span "Indahjualpulsa" at bounding box center [239, 111] width 58 height 10
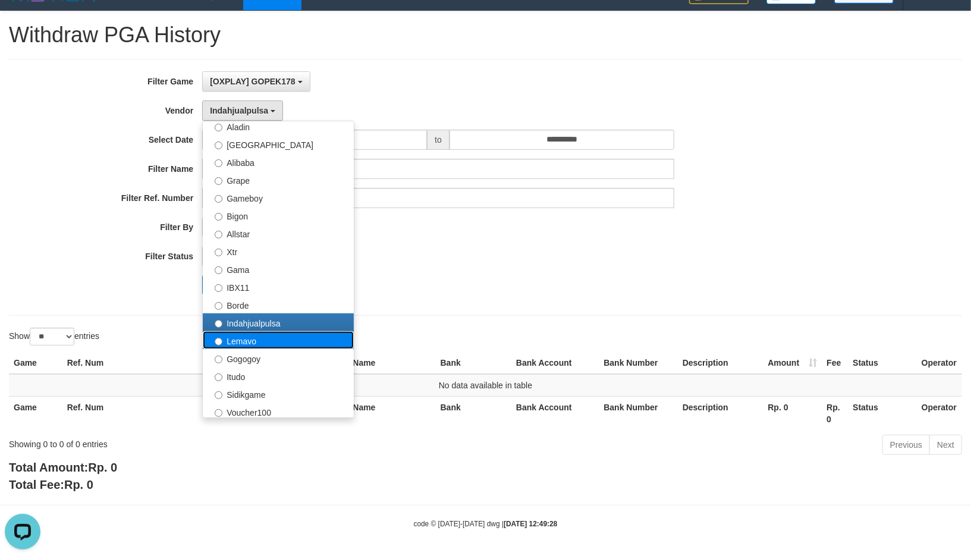
click at [264, 339] on label "Lemavo" at bounding box center [278, 340] width 151 height 18
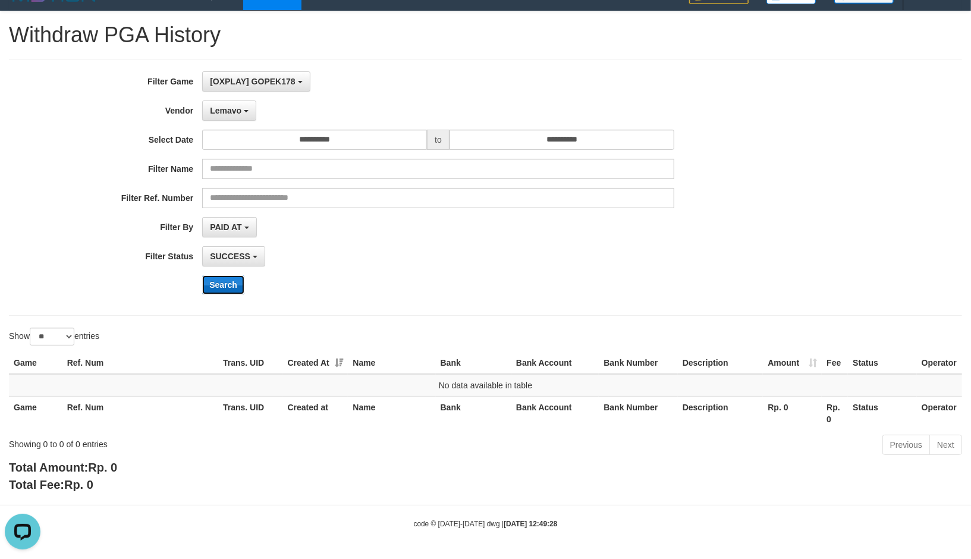
click at [230, 282] on button "Search" at bounding box center [223, 284] width 42 height 19
click at [231, 113] on span "Lemavo" at bounding box center [225, 111] width 31 height 10
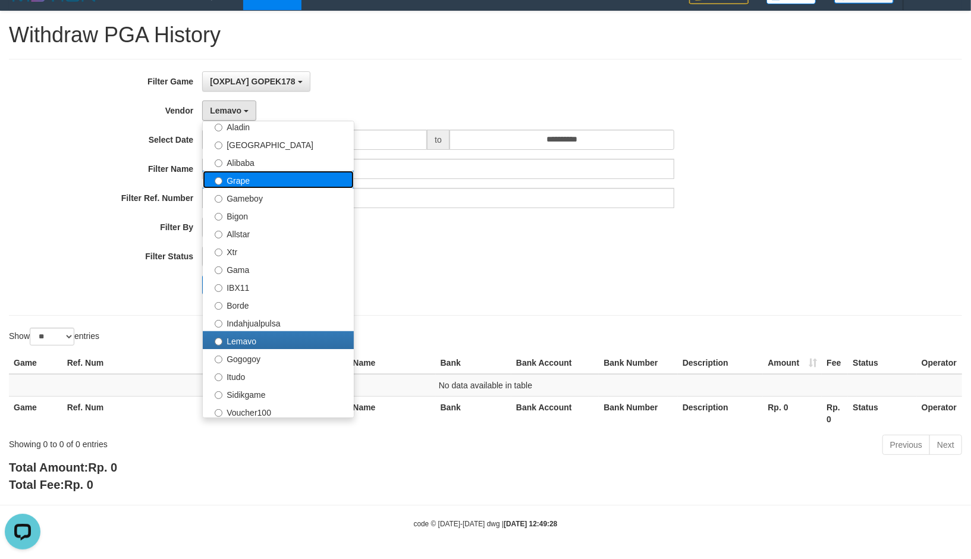
click at [246, 171] on label "Grape" at bounding box center [278, 180] width 151 height 18
select select "**********"
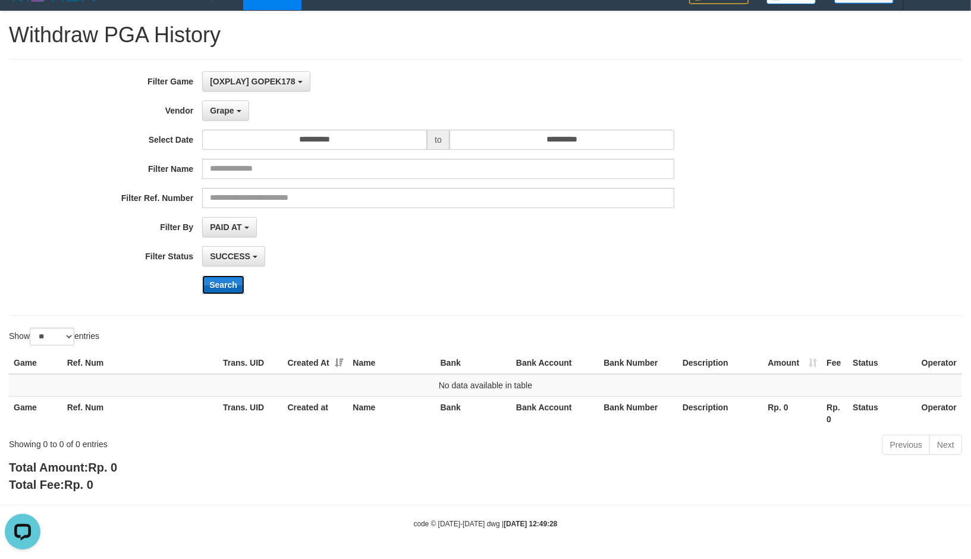
click at [220, 278] on button "Search" at bounding box center [223, 284] width 42 height 19
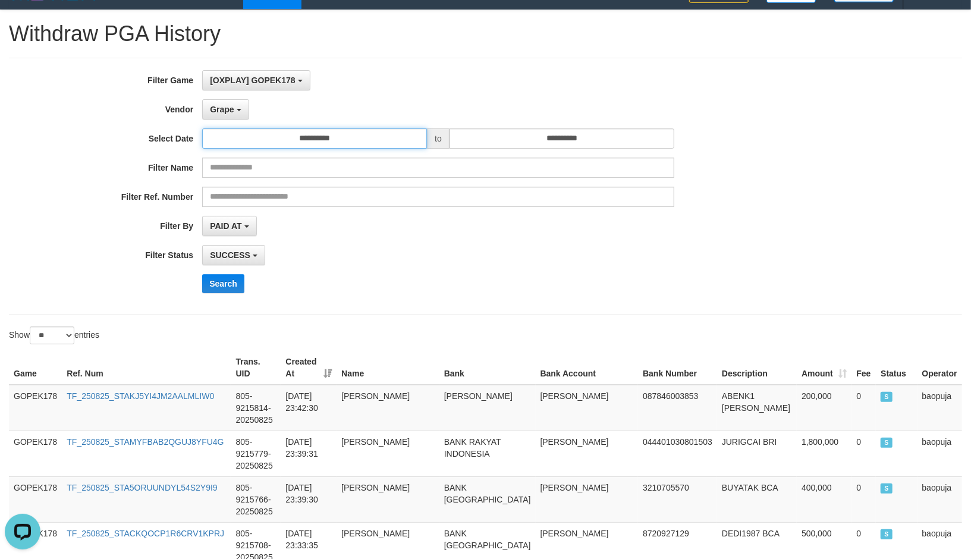
drag, startPoint x: 394, startPoint y: 134, endPoint x: 371, endPoint y: 160, distance: 34.6
click at [394, 134] on input "**********" at bounding box center [314, 138] width 225 height 20
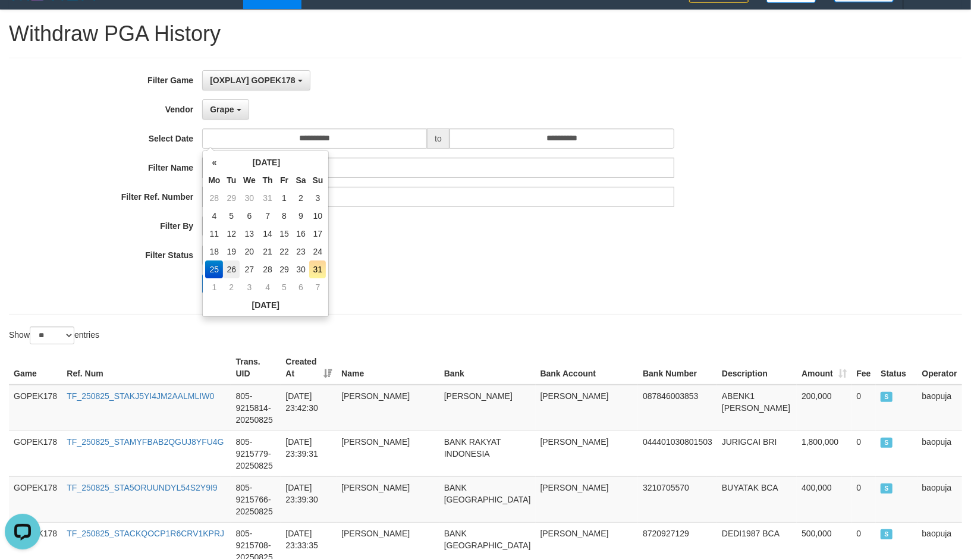
click at [231, 268] on td "26" at bounding box center [231, 269] width 17 height 18
type input "**********"
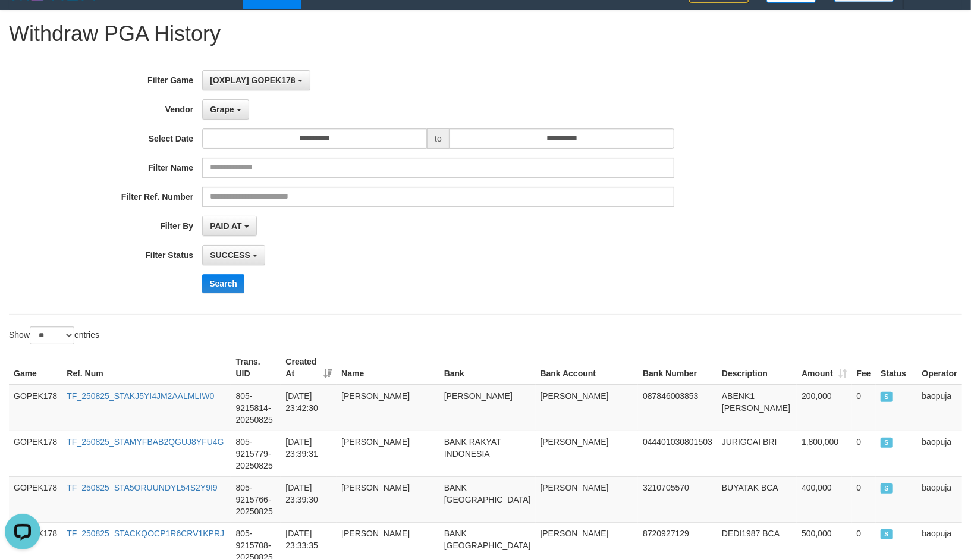
click at [465, 283] on div "Search" at bounding box center [505, 283] width 607 height 19
click at [232, 287] on button "Search" at bounding box center [223, 283] width 42 height 19
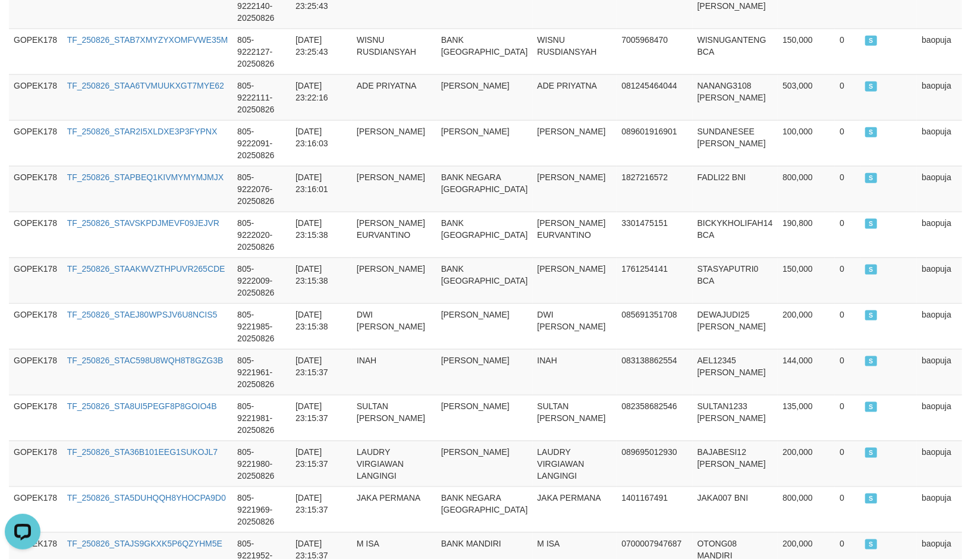
scroll to position [882, 0]
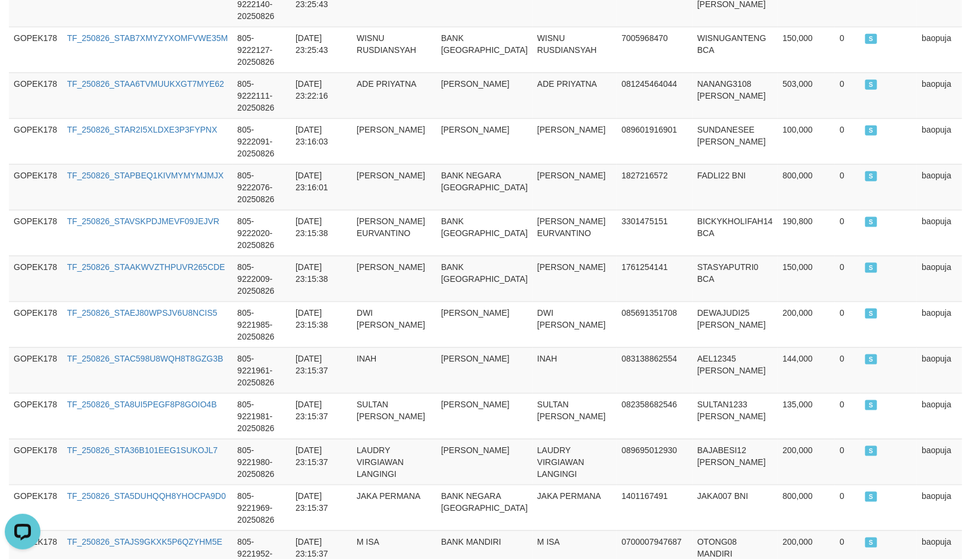
drag, startPoint x: 114, startPoint y: 470, endPoint x: 206, endPoint y: 467, distance: 92.2
copy span "196,832,267"
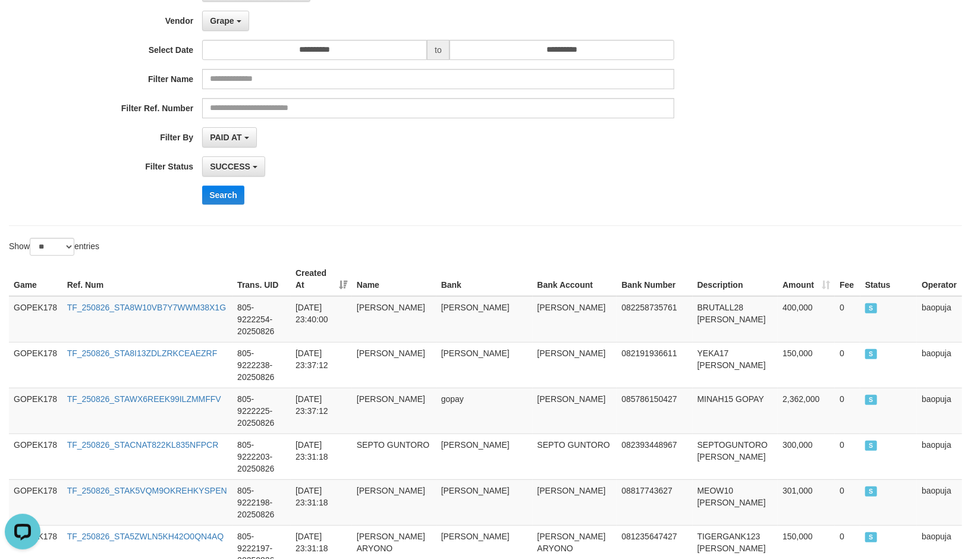
scroll to position [0, 0]
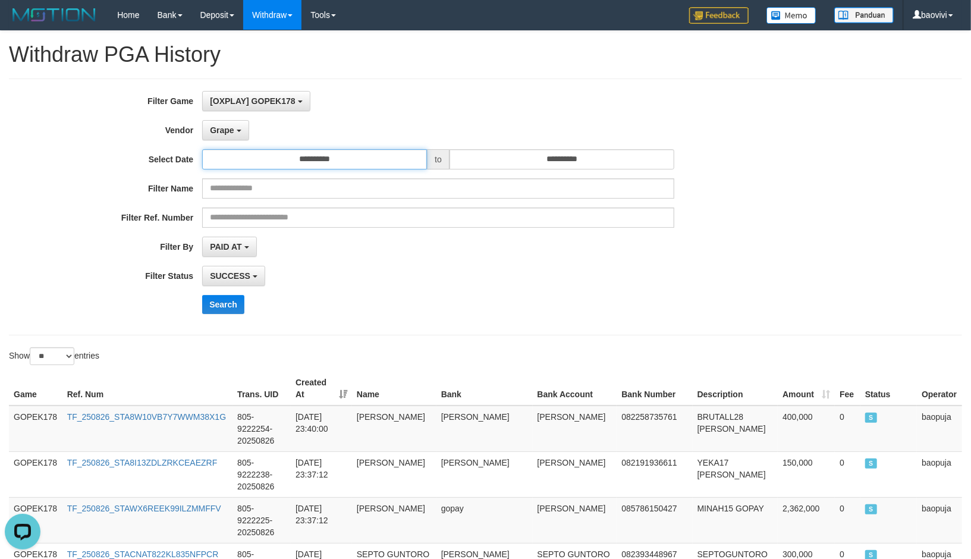
click at [348, 162] on input "**********" at bounding box center [314, 159] width 225 height 20
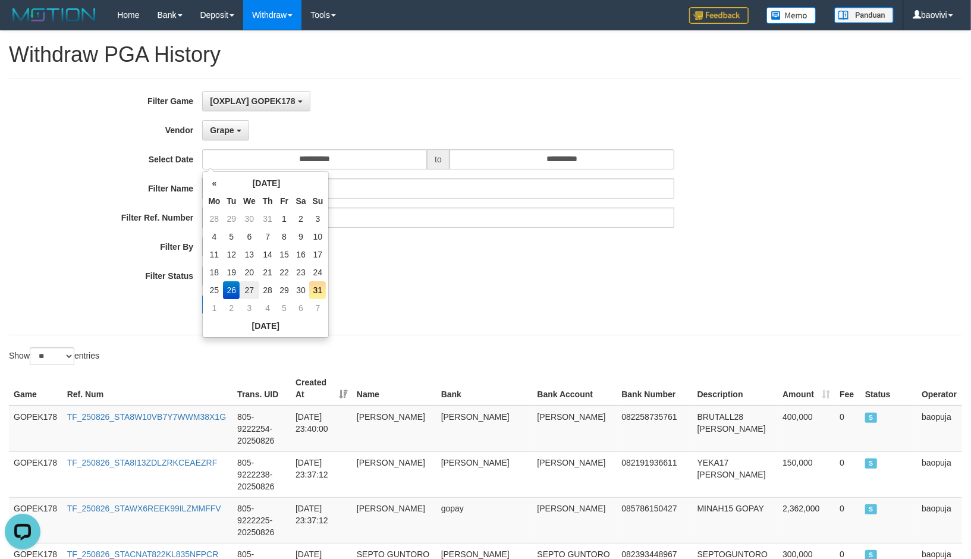
click at [248, 289] on td "27" at bounding box center [250, 290] width 20 height 18
type input "**********"
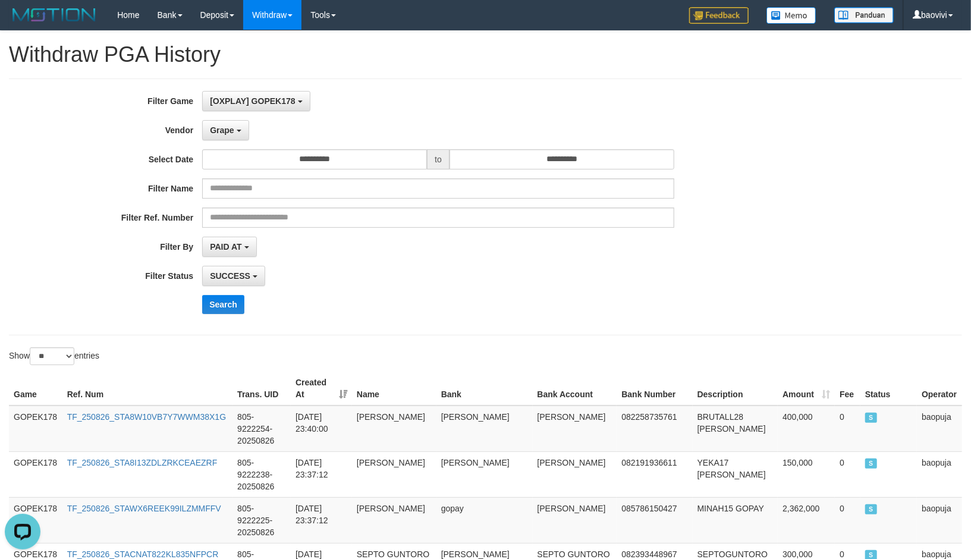
click at [388, 295] on div "Search" at bounding box center [505, 304] width 607 height 19
click at [233, 300] on button "Search" at bounding box center [223, 304] width 42 height 19
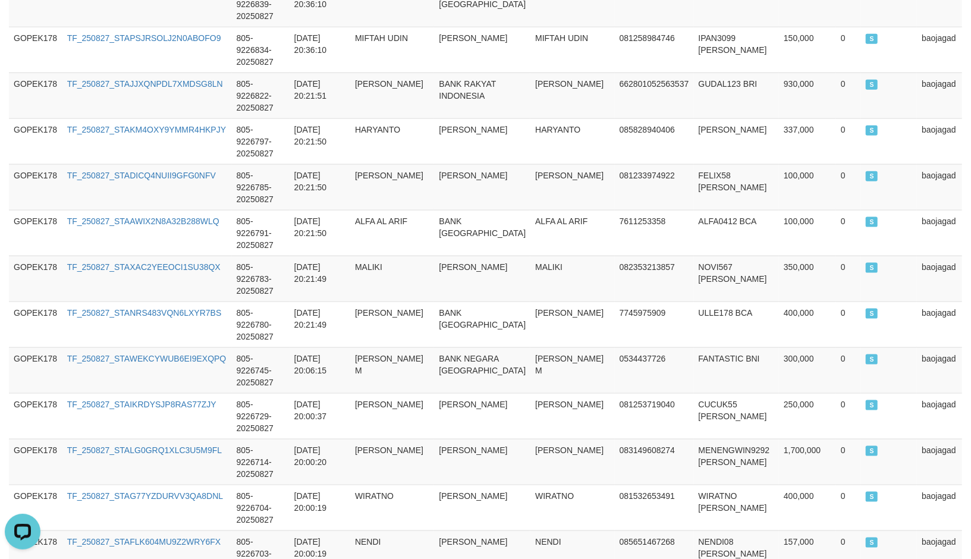
scroll to position [858, 0]
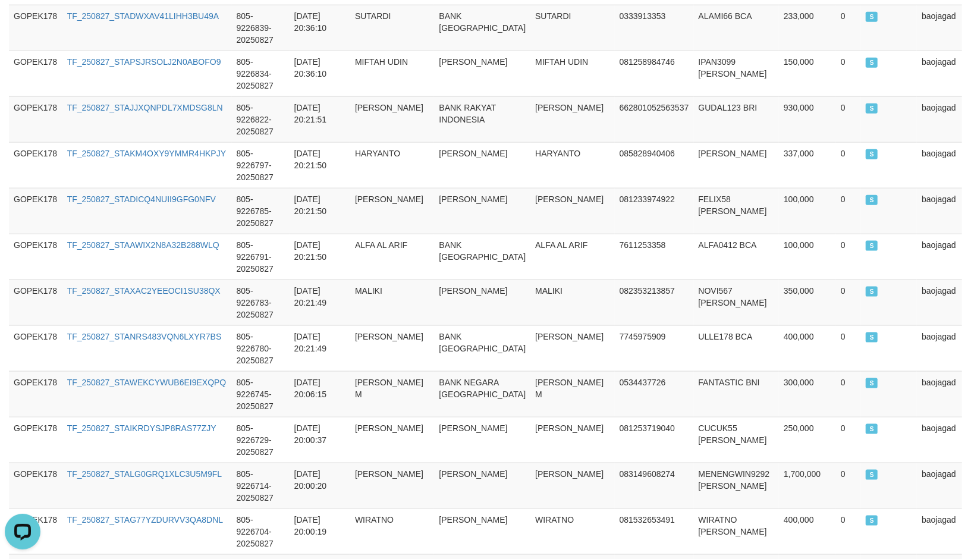
drag, startPoint x: 112, startPoint y: 462, endPoint x: 179, endPoint y: 472, distance: 68.4
copy span "200,697,590"
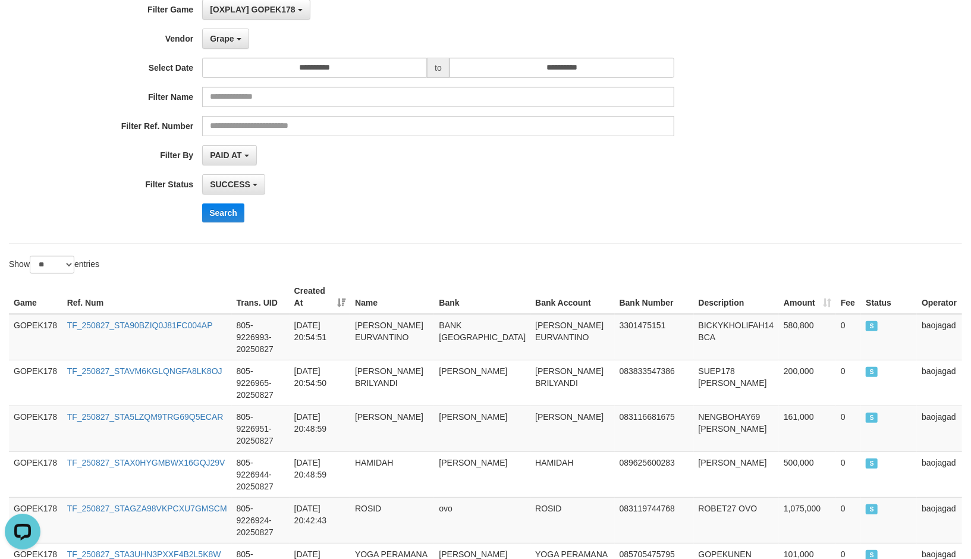
scroll to position [0, 0]
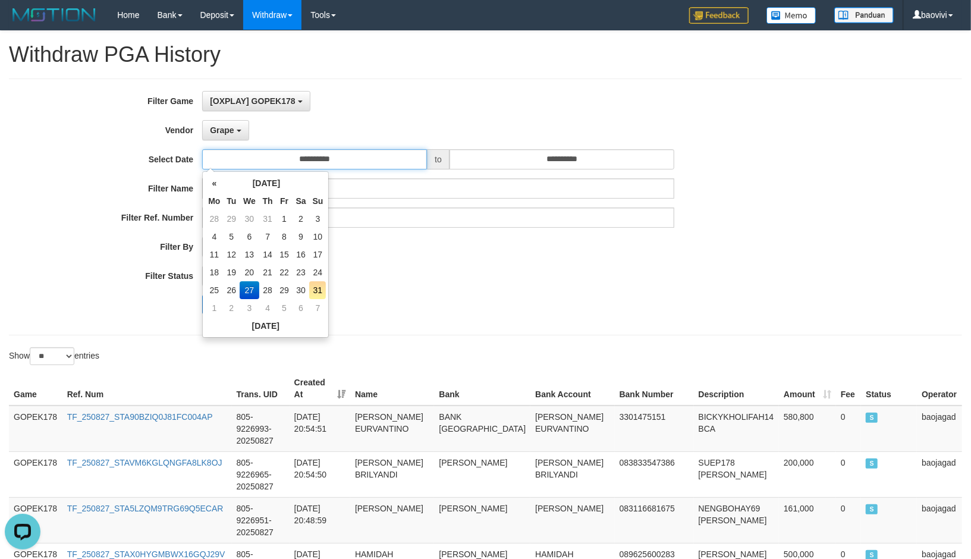
drag, startPoint x: 316, startPoint y: 162, endPoint x: 332, endPoint y: 222, distance: 62.7
click at [316, 162] on input "**********" at bounding box center [314, 159] width 225 height 20
click at [272, 287] on td "28" at bounding box center [267, 290] width 17 height 18
type input "**********"
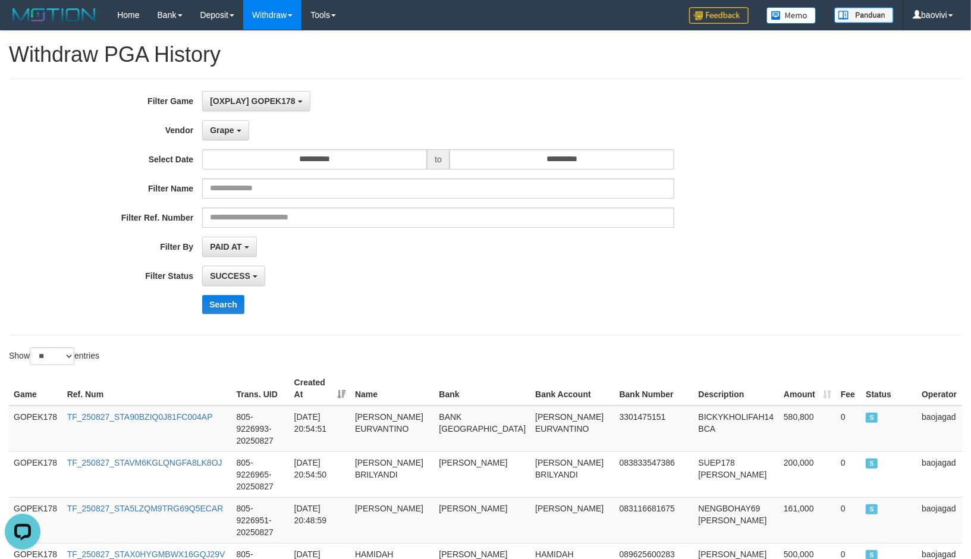
click at [380, 254] on div "PAID AT PAID AT CREATED AT" at bounding box center [438, 247] width 472 height 20
click at [216, 306] on button "Search" at bounding box center [223, 304] width 42 height 19
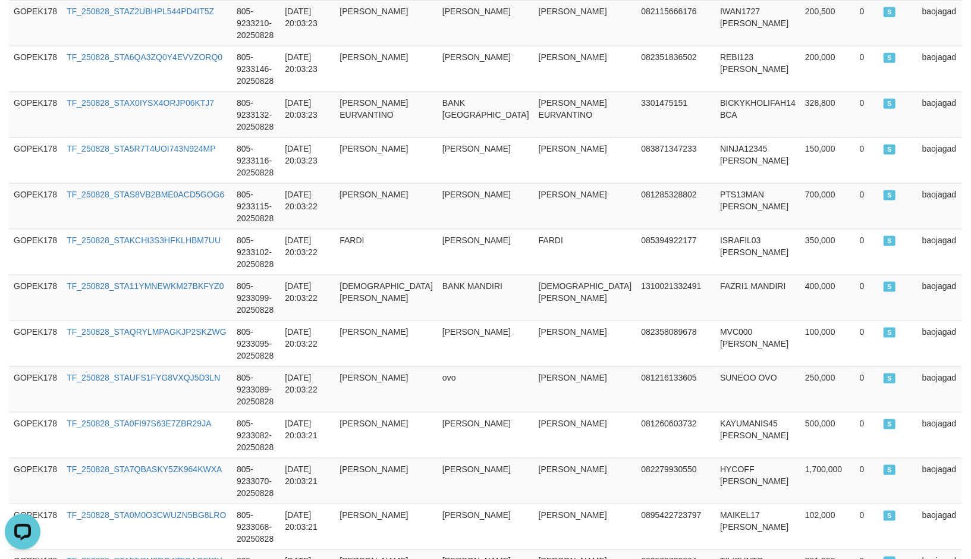
scroll to position [870, 0]
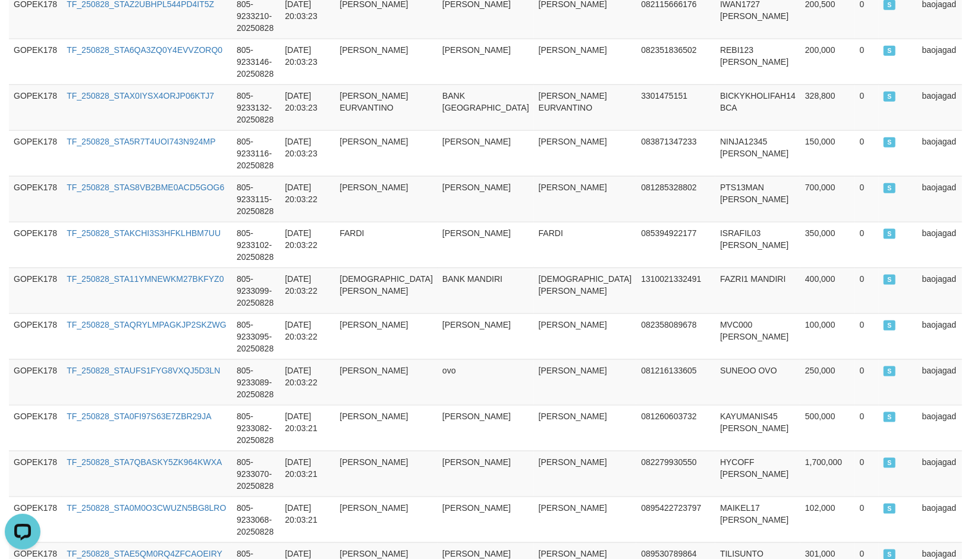
drag, startPoint x: 115, startPoint y: 470, endPoint x: 207, endPoint y: 470, distance: 92.1
copy span "116,138,357"
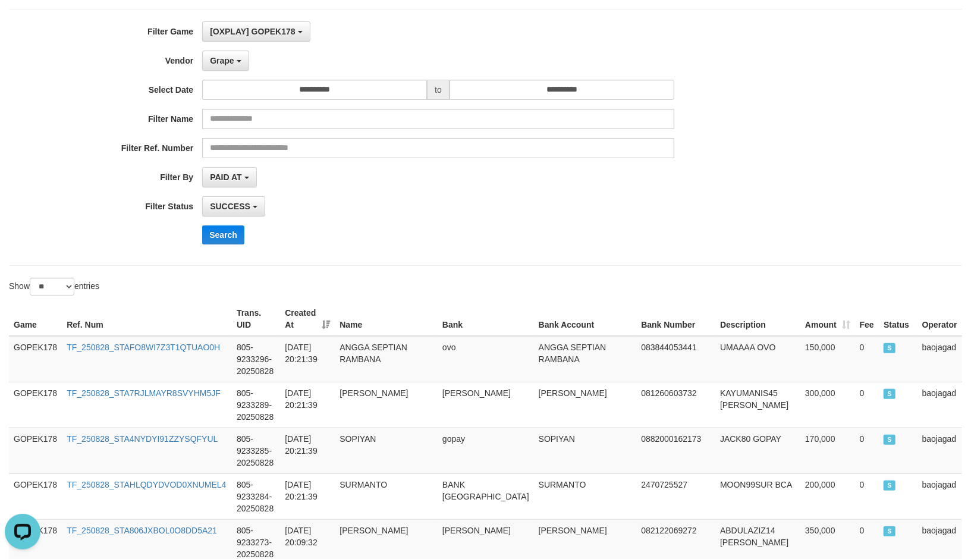
scroll to position [0, 0]
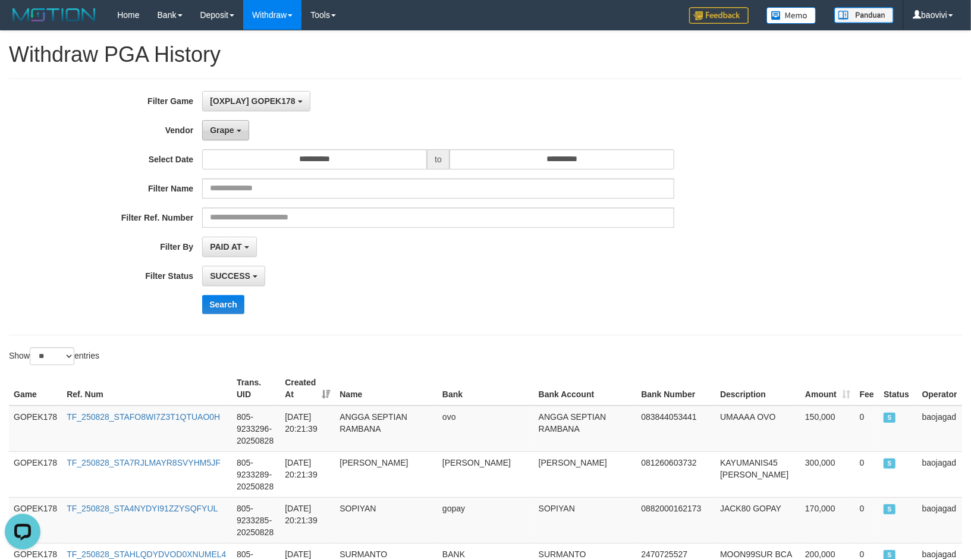
click at [228, 125] on span "Grape" at bounding box center [222, 130] width 24 height 10
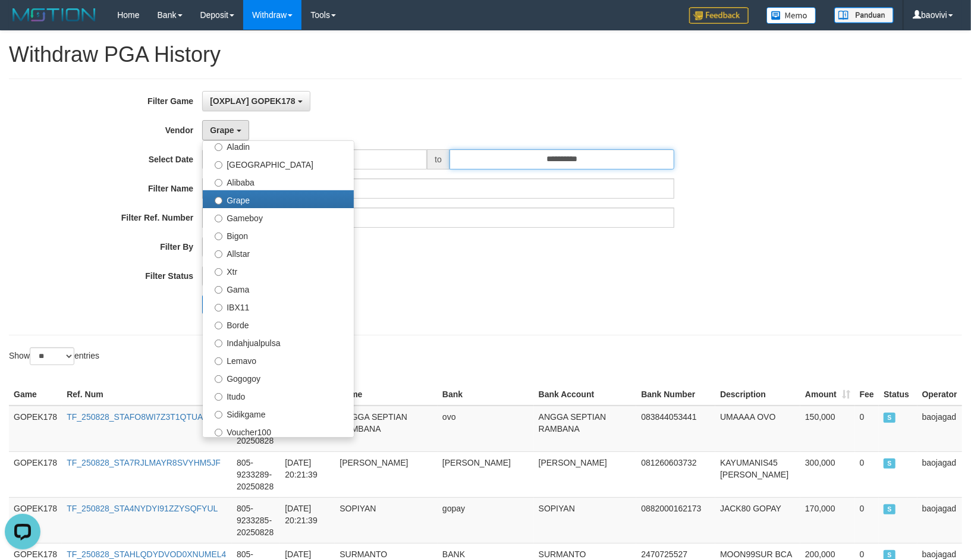
click at [541, 164] on input "**********" at bounding box center [561, 159] width 225 height 20
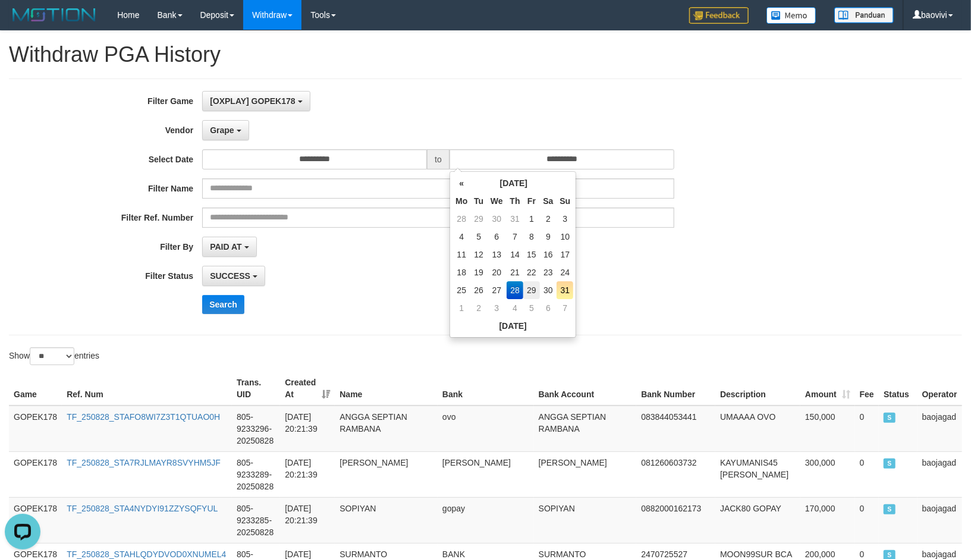
click at [529, 287] on td "29" at bounding box center [531, 290] width 16 height 18
type input "**********"
click at [355, 163] on input "**********" at bounding box center [314, 159] width 225 height 20
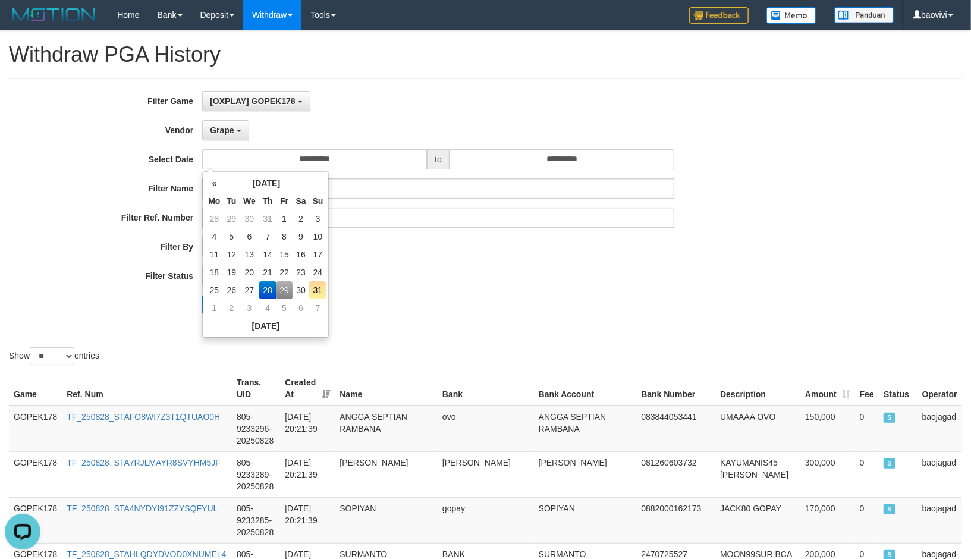
click at [284, 287] on td "29" at bounding box center [284, 290] width 16 height 18
type input "**********"
click at [446, 256] on div "PAID AT PAID AT CREATED AT" at bounding box center [438, 247] width 472 height 20
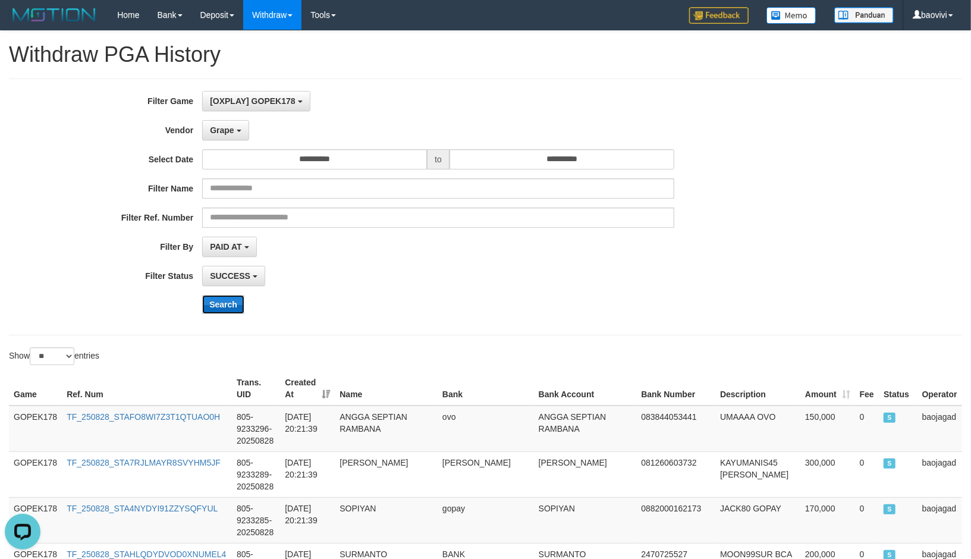
click at [228, 311] on button "Search" at bounding box center [223, 304] width 42 height 19
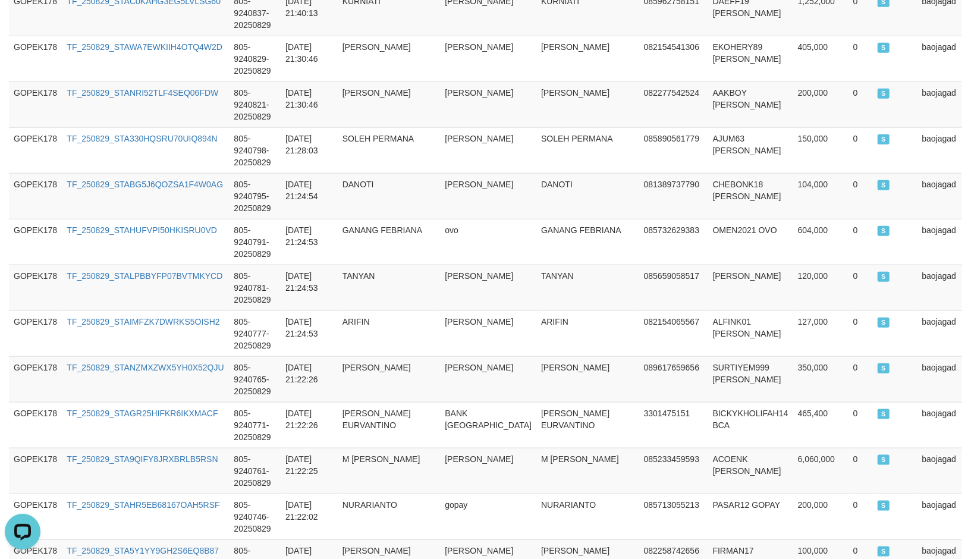
scroll to position [846, 0]
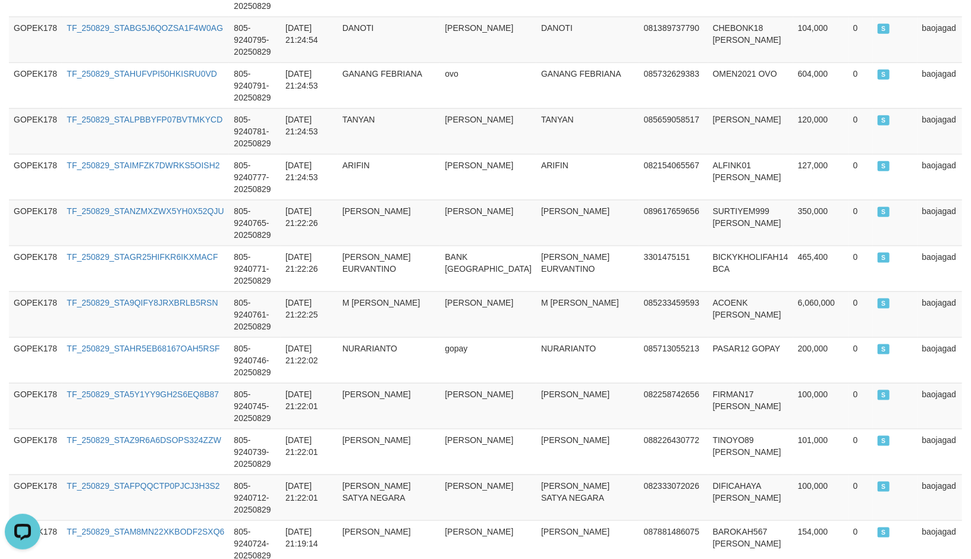
drag, startPoint x: 114, startPoint y: 465, endPoint x: 206, endPoint y: 466, distance: 92.1
copy span "156,599,341"
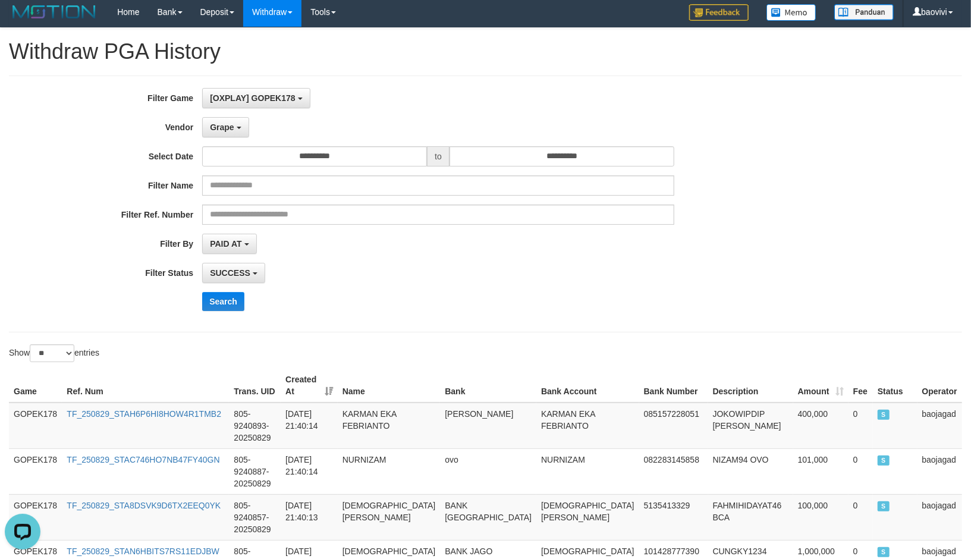
scroll to position [0, 0]
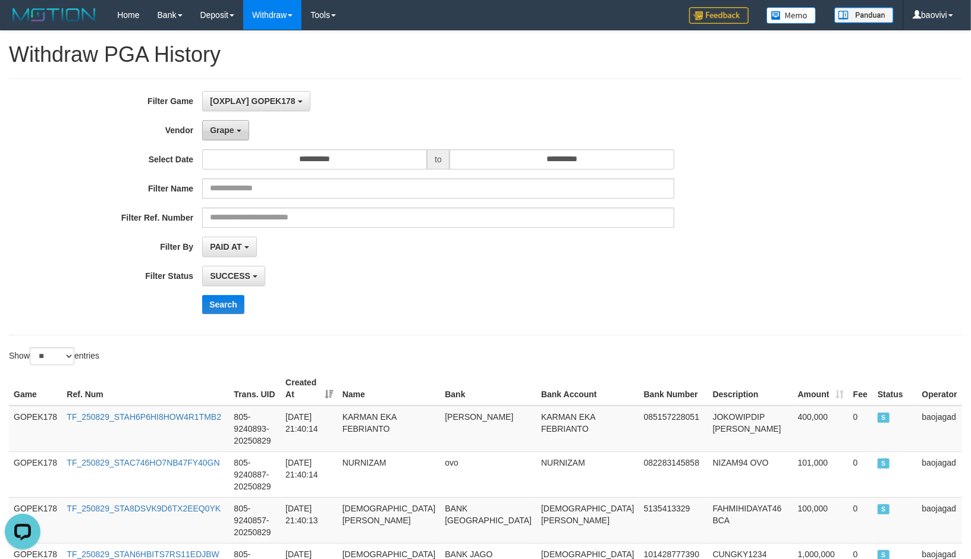
click at [222, 134] on button "Grape" at bounding box center [225, 130] width 46 height 20
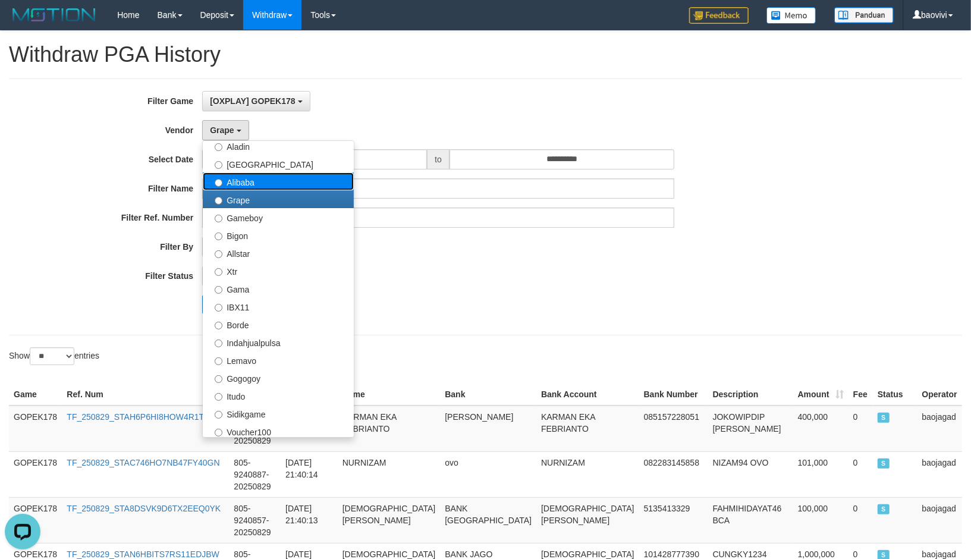
click at [254, 180] on label "Alibaba" at bounding box center [278, 181] width 151 height 18
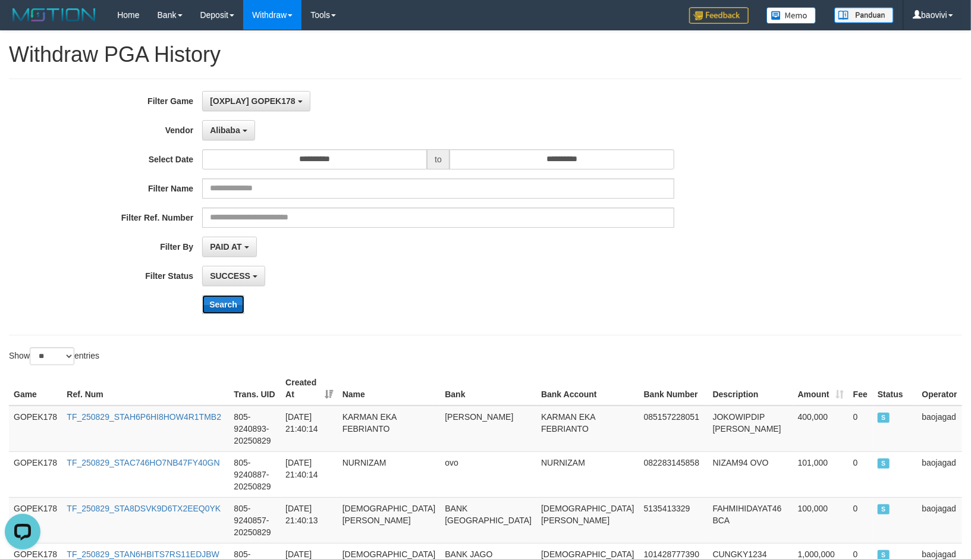
click at [226, 298] on button "Search" at bounding box center [223, 304] width 42 height 19
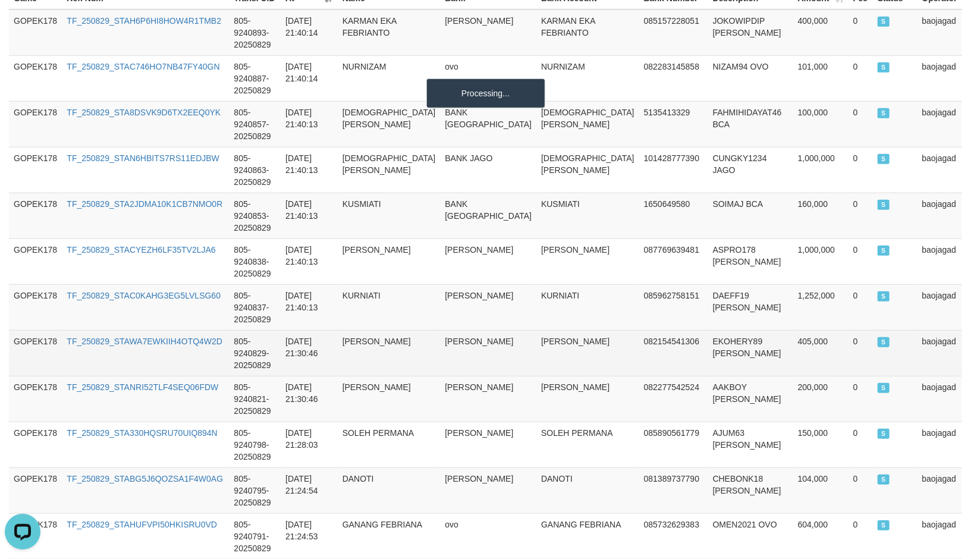
scroll to position [21, 0]
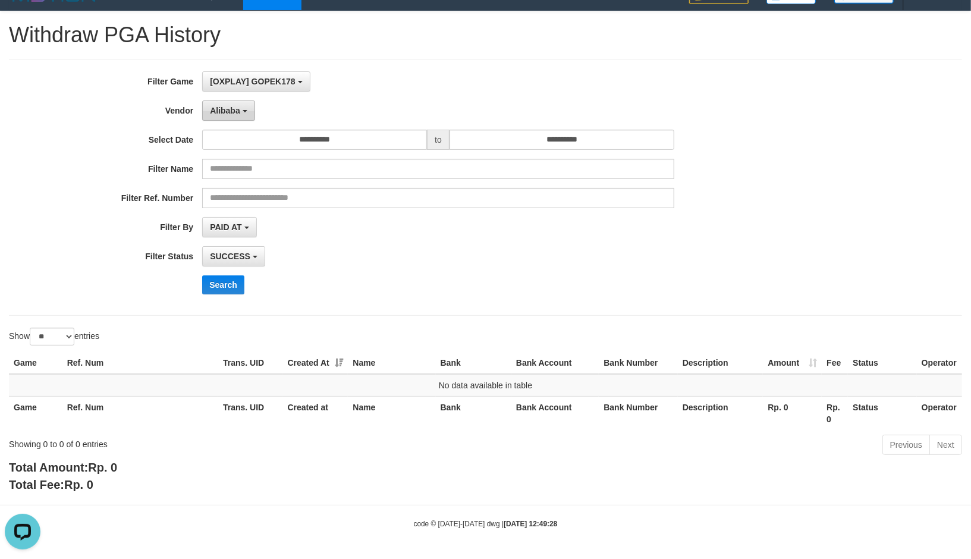
click at [246, 111] on button "Alibaba" at bounding box center [228, 110] width 52 height 20
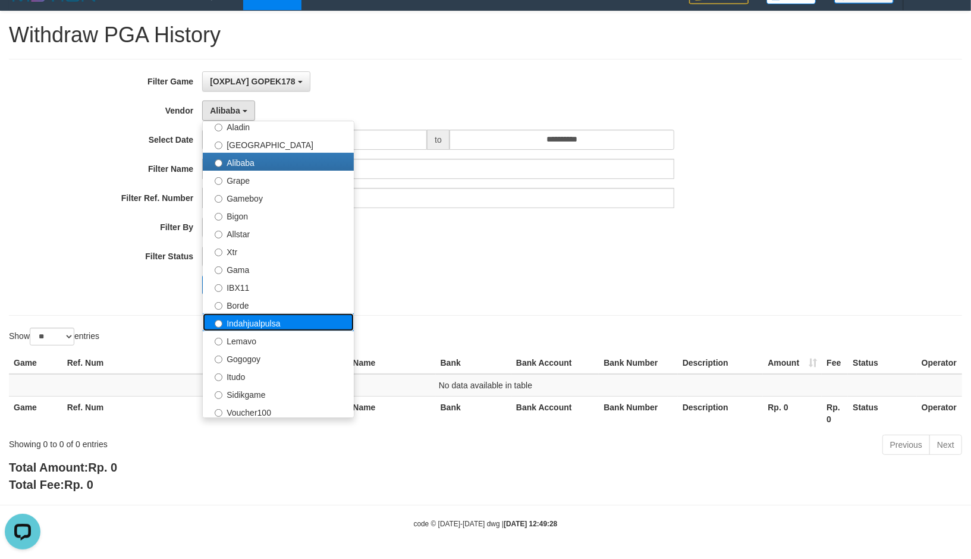
click at [272, 313] on label "Indahjualpulsa" at bounding box center [278, 322] width 151 height 18
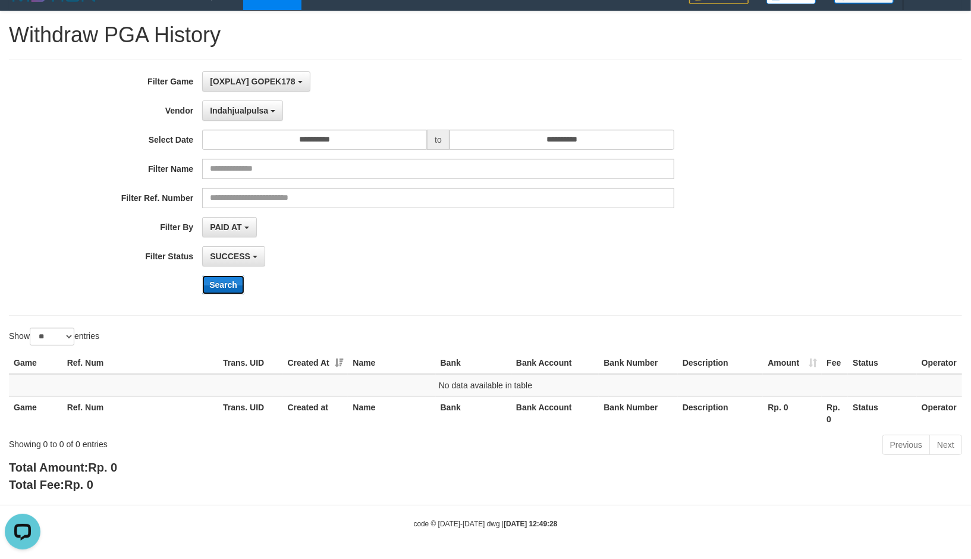
click at [228, 279] on button "Search" at bounding box center [223, 284] width 42 height 19
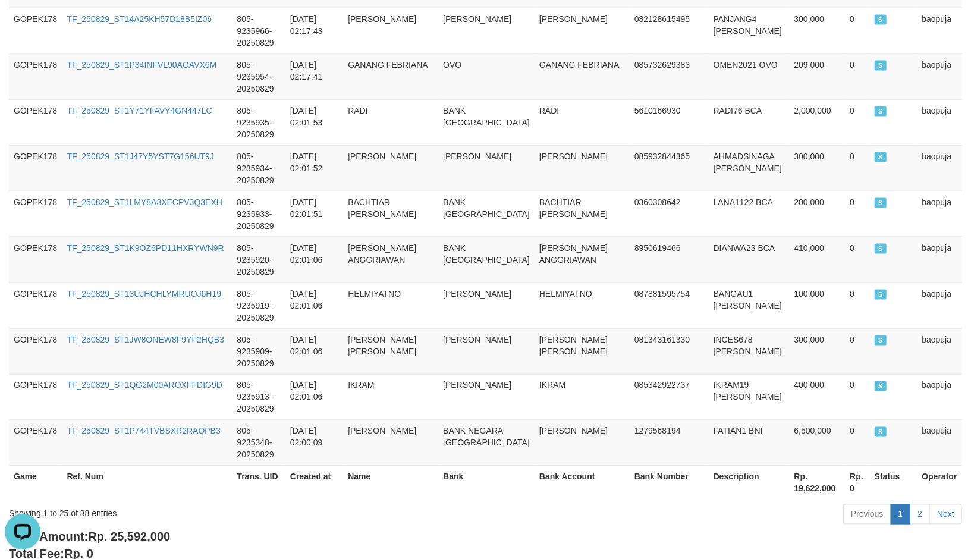
scroll to position [1155, 0]
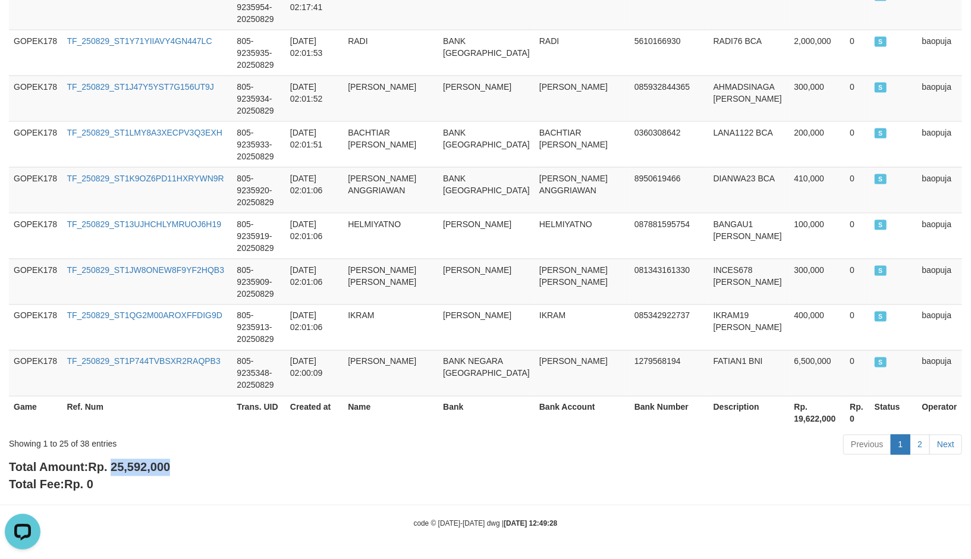
drag, startPoint x: 114, startPoint y: 465, endPoint x: 181, endPoint y: 467, distance: 67.8
click at [181, 467] on div "Total Amount: Rp. 25,592,000 Total Fee: Rp. 0" at bounding box center [485, 476] width 953 height 34
copy span "25,592,000"
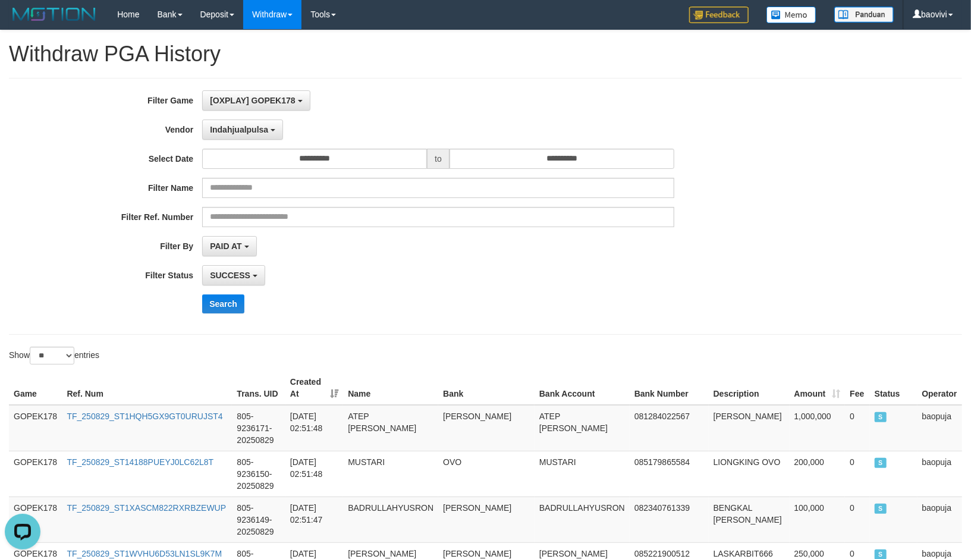
scroll to position [0, 0]
click at [254, 126] on span "Indahjualpulsa" at bounding box center [239, 130] width 58 height 10
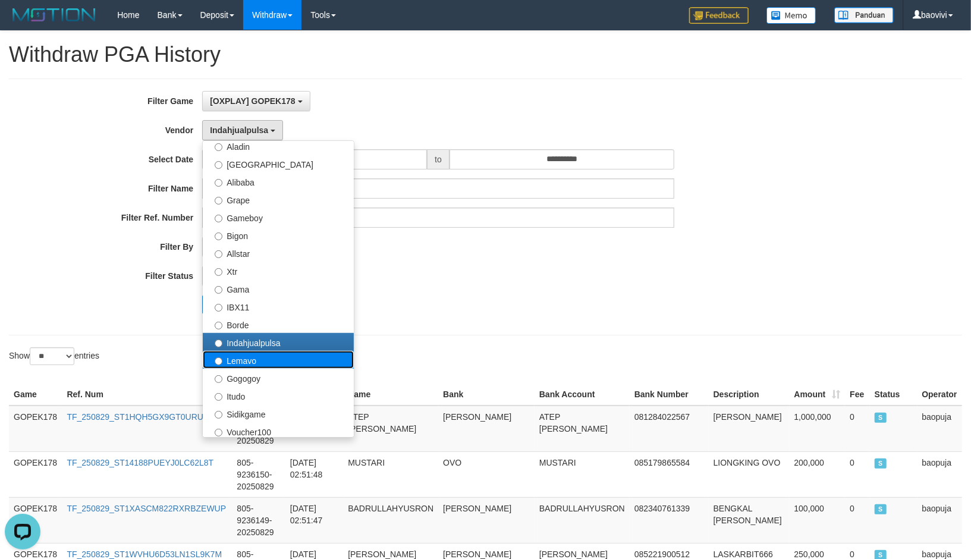
click at [275, 364] on label "Lemavo" at bounding box center [278, 360] width 151 height 18
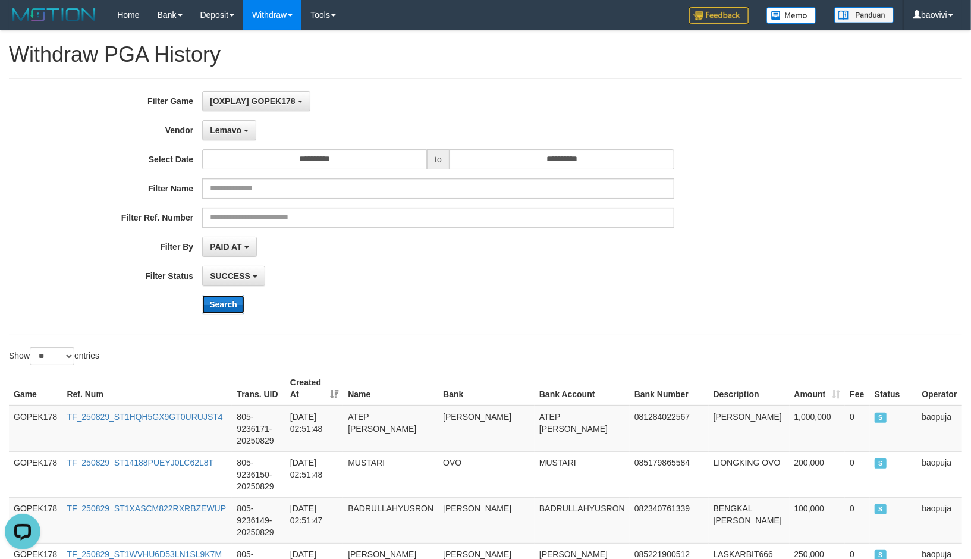
drag, startPoint x: 218, startPoint y: 310, endPoint x: 229, endPoint y: 303, distance: 13.0
click at [219, 310] on button "Search" at bounding box center [223, 304] width 42 height 19
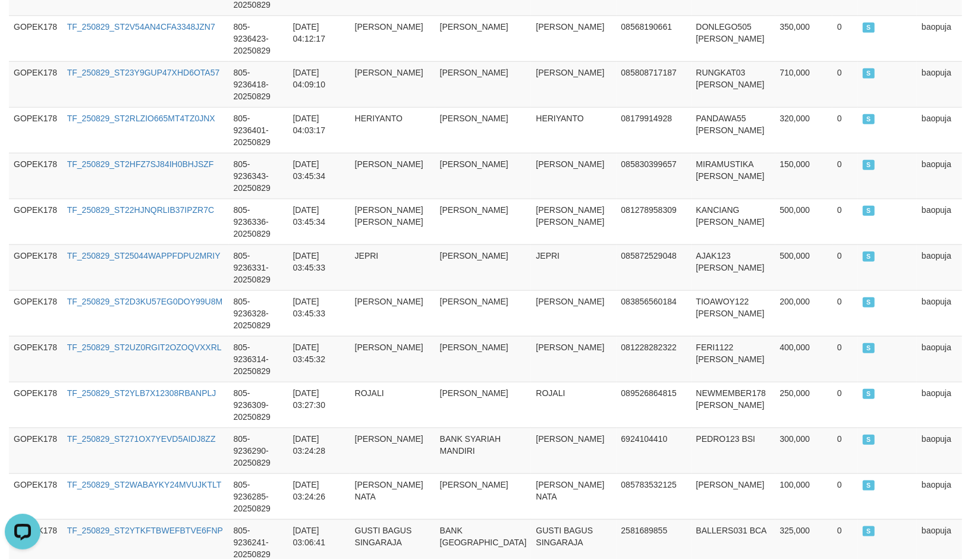
scroll to position [643, 0]
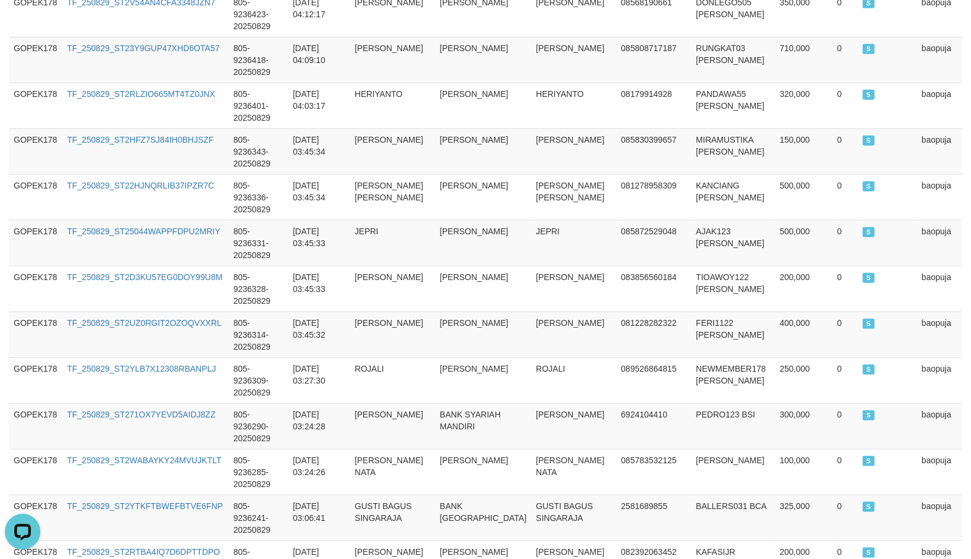
drag, startPoint x: 114, startPoint y: 467, endPoint x: 180, endPoint y: 468, distance: 66.0
copy span "11,540,000"
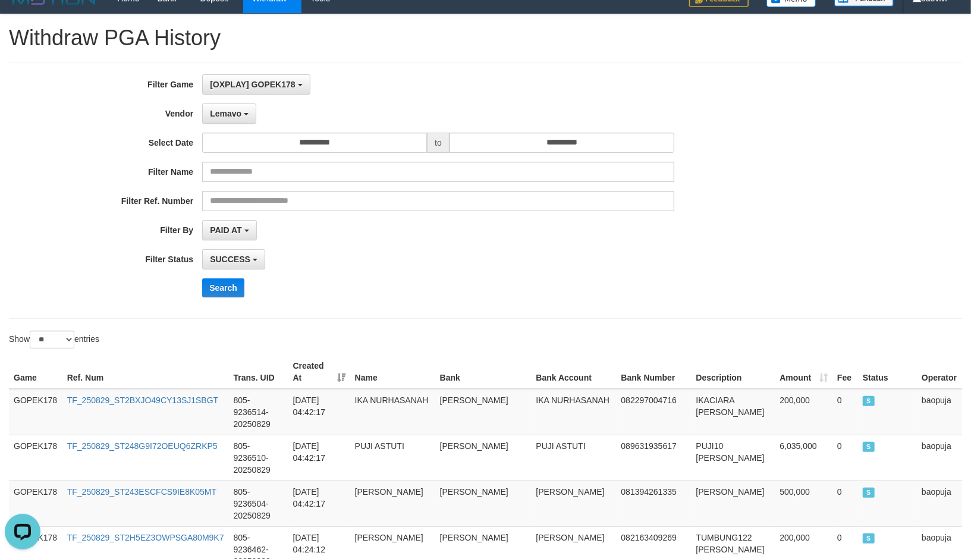
scroll to position [0, 0]
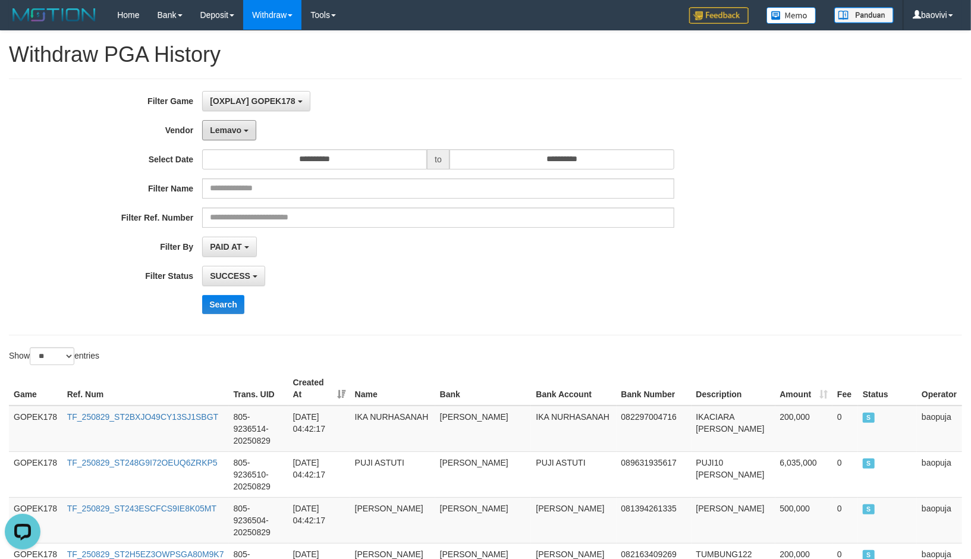
drag, startPoint x: 248, startPoint y: 129, endPoint x: 263, endPoint y: 182, distance: 55.5
click at [248, 129] on button "Lemavo" at bounding box center [229, 130] width 54 height 20
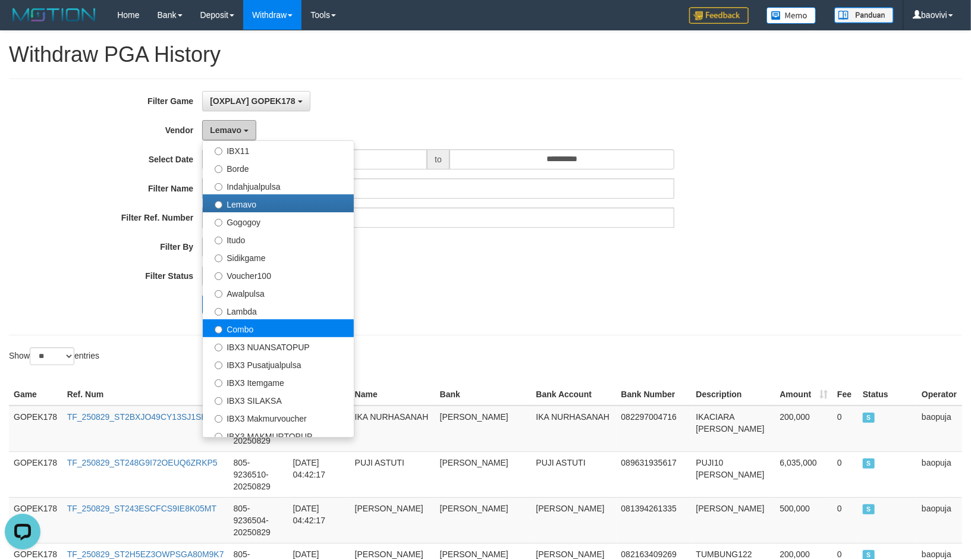
scroll to position [389, 0]
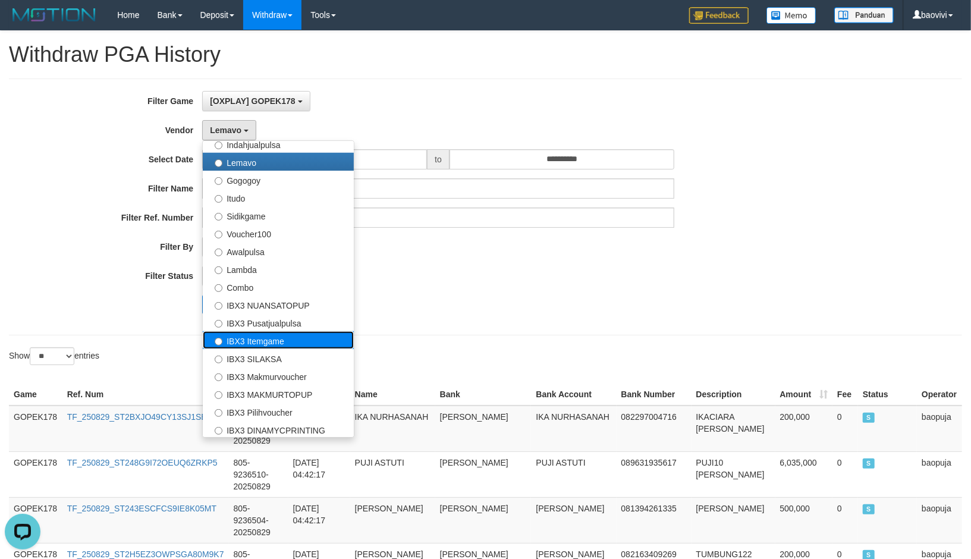
click at [282, 338] on label "IBX3 Itemgame" at bounding box center [278, 340] width 151 height 18
select select "**********"
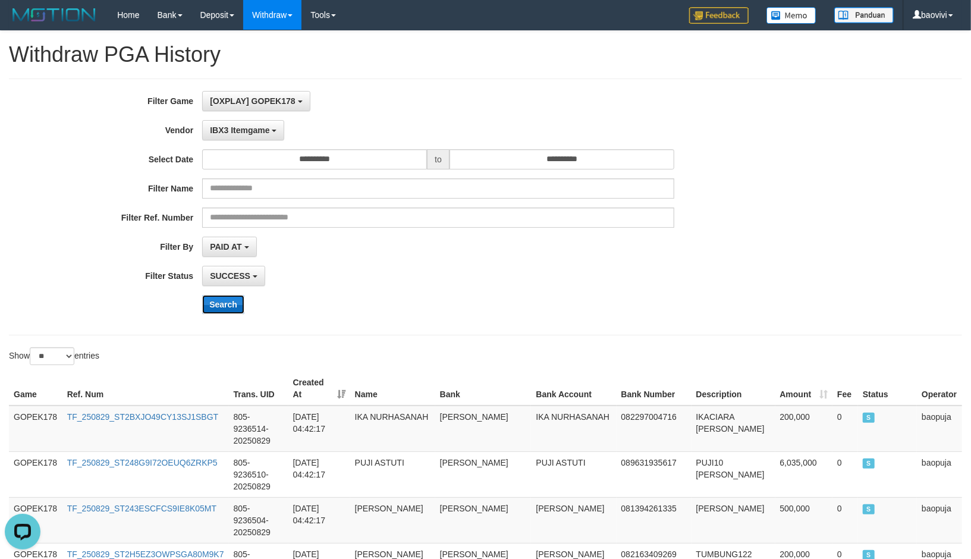
click at [225, 302] on button "Search" at bounding box center [223, 304] width 42 height 19
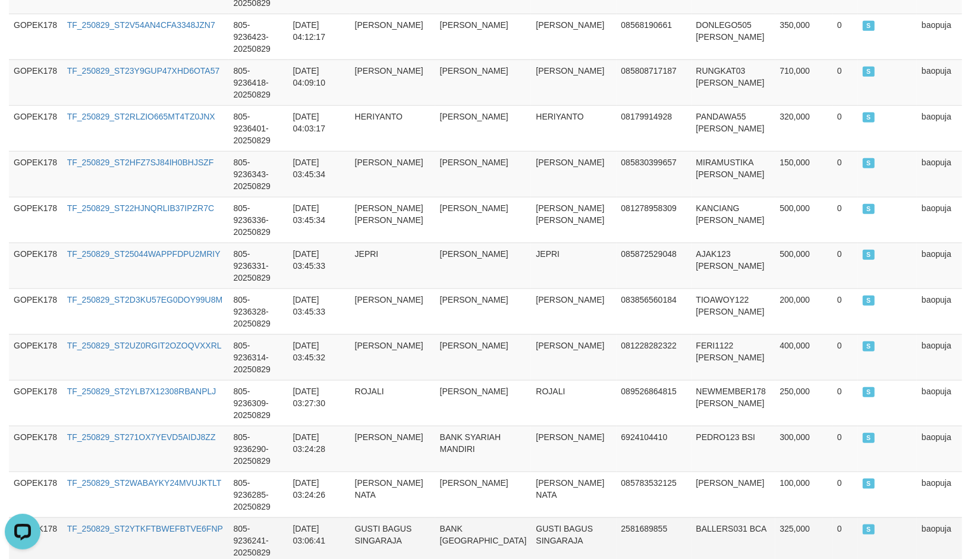
scroll to position [643, 0]
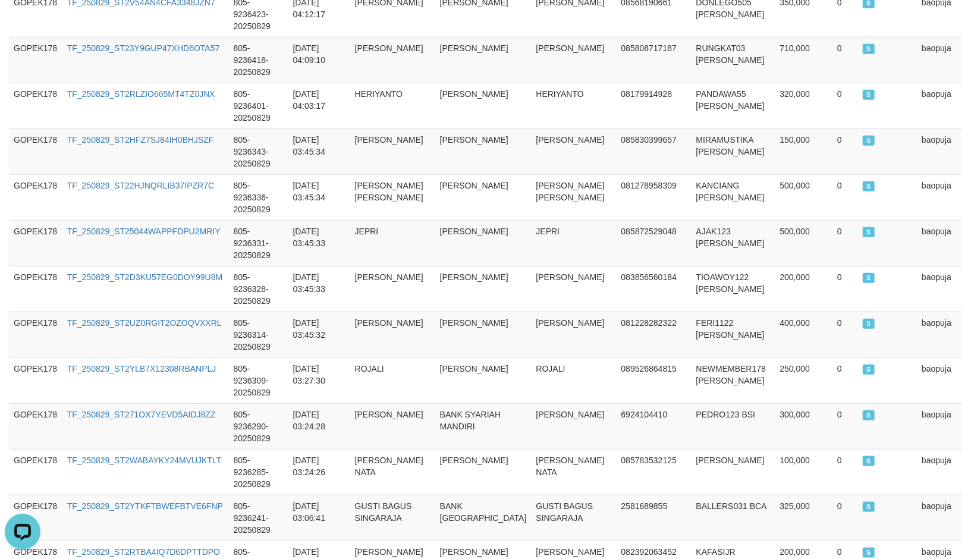
drag, startPoint x: 114, startPoint y: 467, endPoint x: 182, endPoint y: 467, distance: 68.3
copy span "11,540,000"
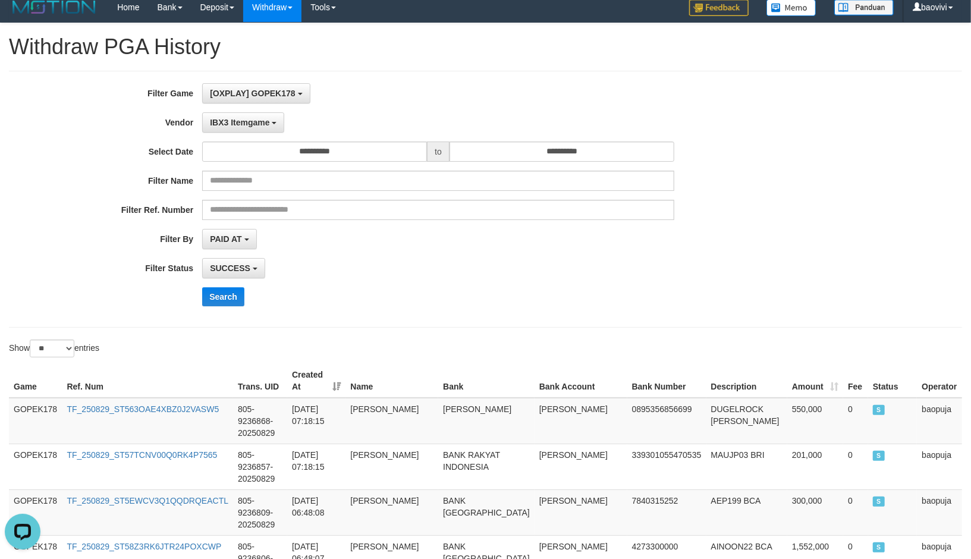
scroll to position [0, 0]
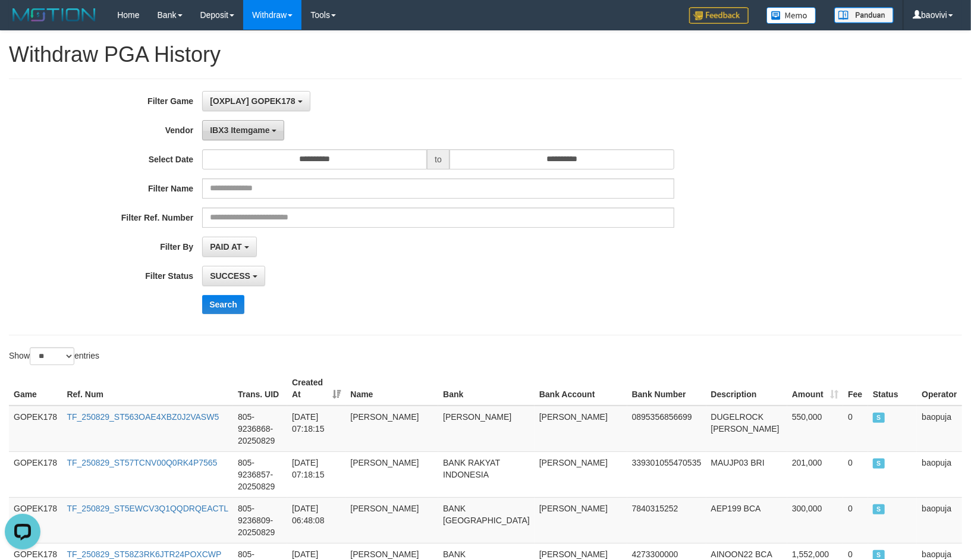
click at [260, 130] on span "IBX3 Itemgame" at bounding box center [239, 130] width 59 height 10
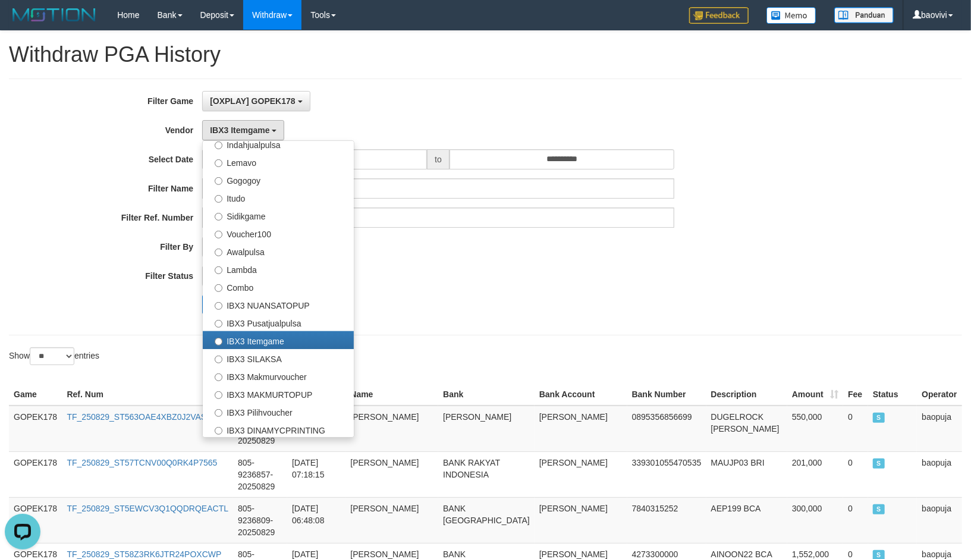
click at [539, 310] on div "Search" at bounding box center [505, 304] width 607 height 19
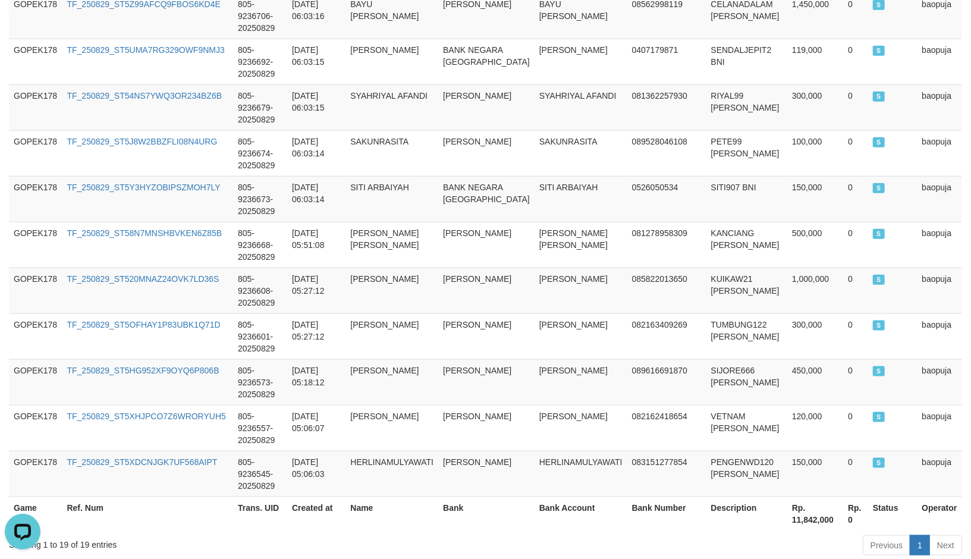
scroll to position [880, 0]
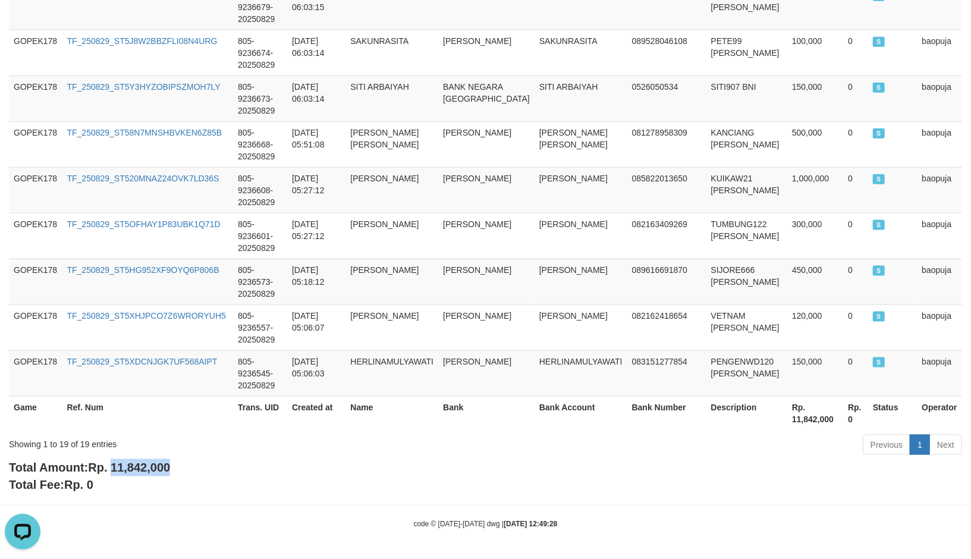
drag, startPoint x: 115, startPoint y: 464, endPoint x: 216, endPoint y: 472, distance: 102.0
click at [216, 472] on div "Total Amount: Rp. 11,842,000 Total Fee: Rp. 0" at bounding box center [485, 476] width 953 height 34
copy span "11,842,000"
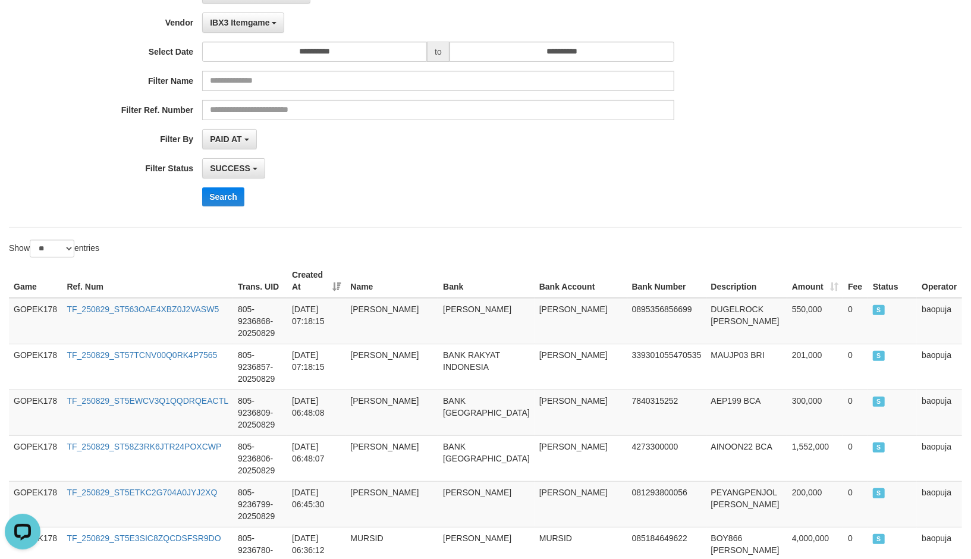
scroll to position [0, 0]
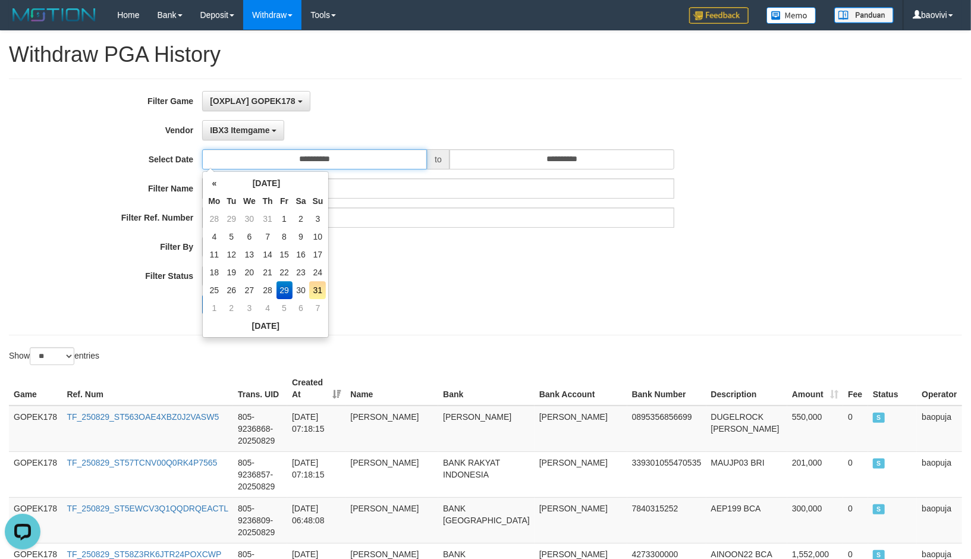
click at [336, 153] on input "**********" at bounding box center [314, 159] width 225 height 20
click at [301, 286] on td "30" at bounding box center [300, 290] width 17 height 18
type input "**********"
drag, startPoint x: 401, startPoint y: 272, endPoint x: 288, endPoint y: 286, distance: 114.4
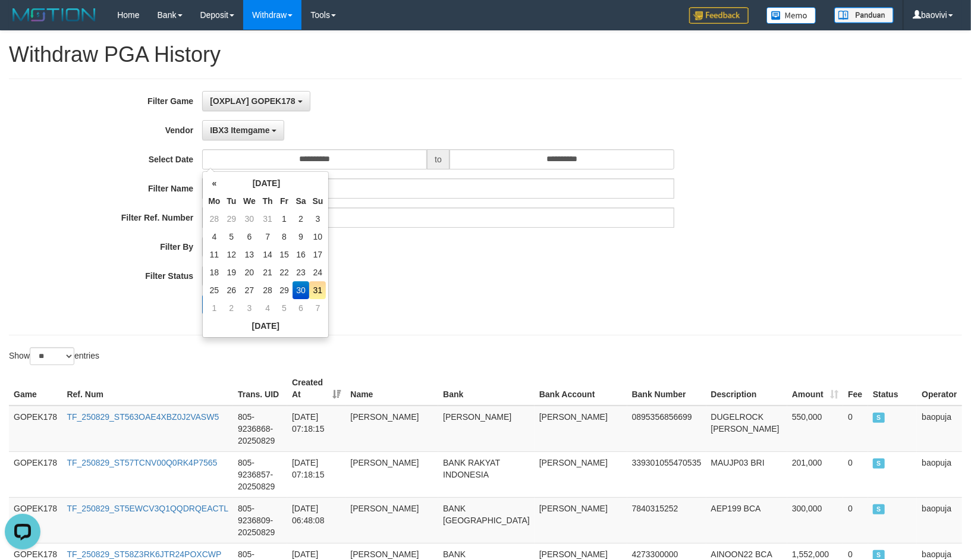
click at [401, 272] on div "SUCCESS SUCCESS ON PROCESS FAILED" at bounding box center [438, 276] width 472 height 20
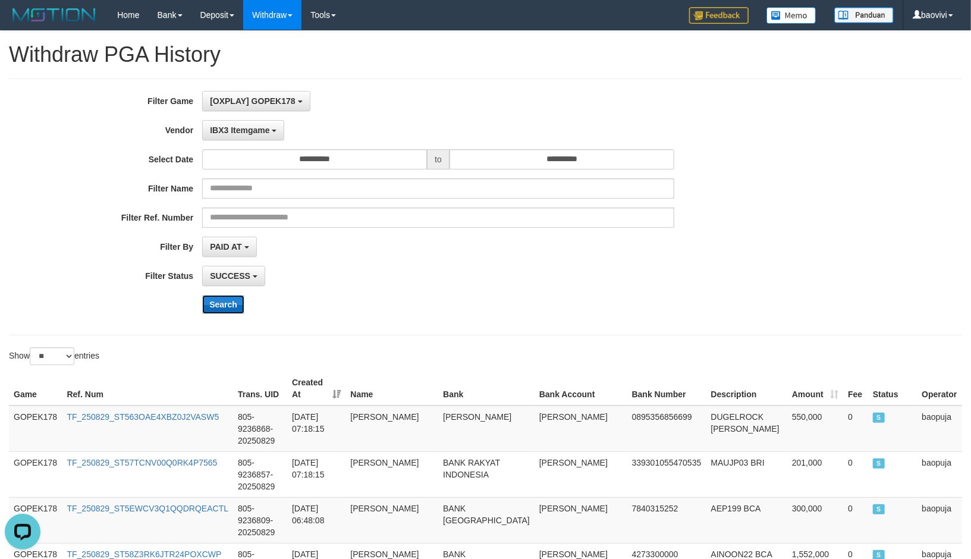
click at [231, 305] on button "Search" at bounding box center [223, 304] width 42 height 19
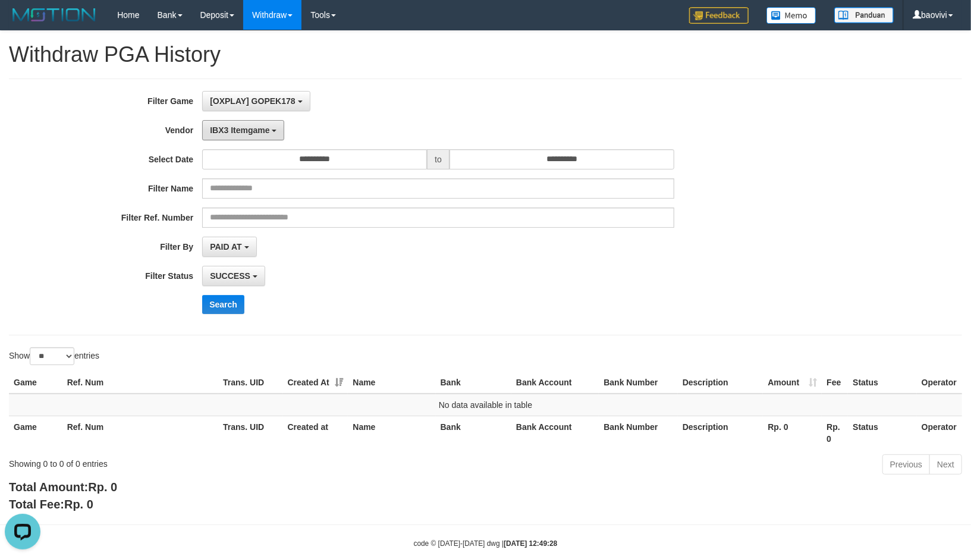
drag, startPoint x: 242, startPoint y: 133, endPoint x: 242, endPoint y: 163, distance: 30.3
click at [242, 133] on span "IBX3 Itemgame" at bounding box center [239, 130] width 59 height 10
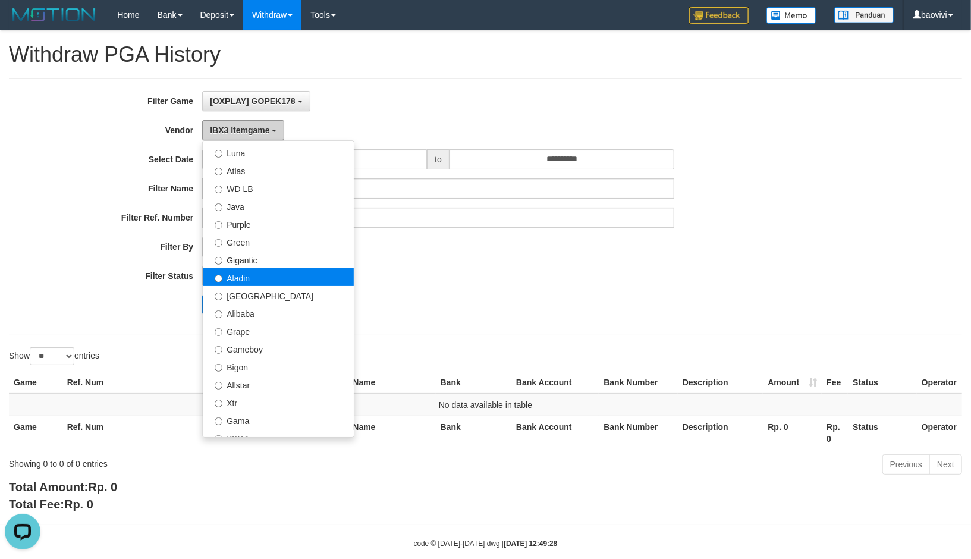
scroll to position [58, 0]
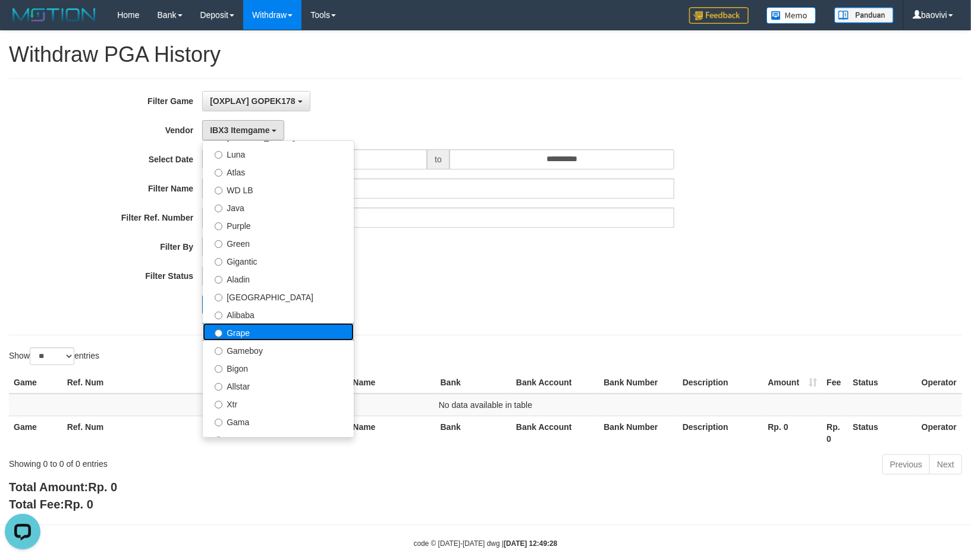
click at [279, 330] on label "Grape" at bounding box center [278, 332] width 151 height 18
select select "**********"
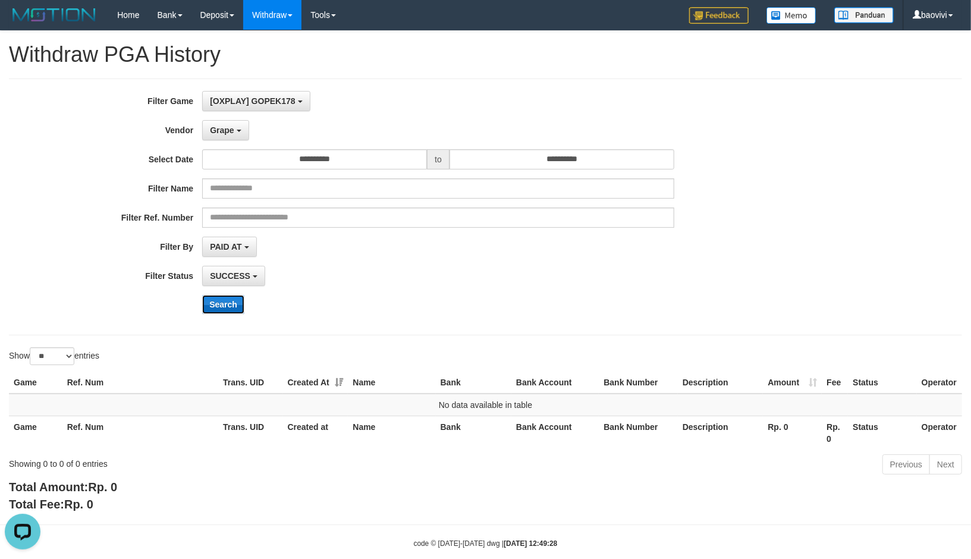
click at [208, 297] on button "Search" at bounding box center [223, 304] width 42 height 19
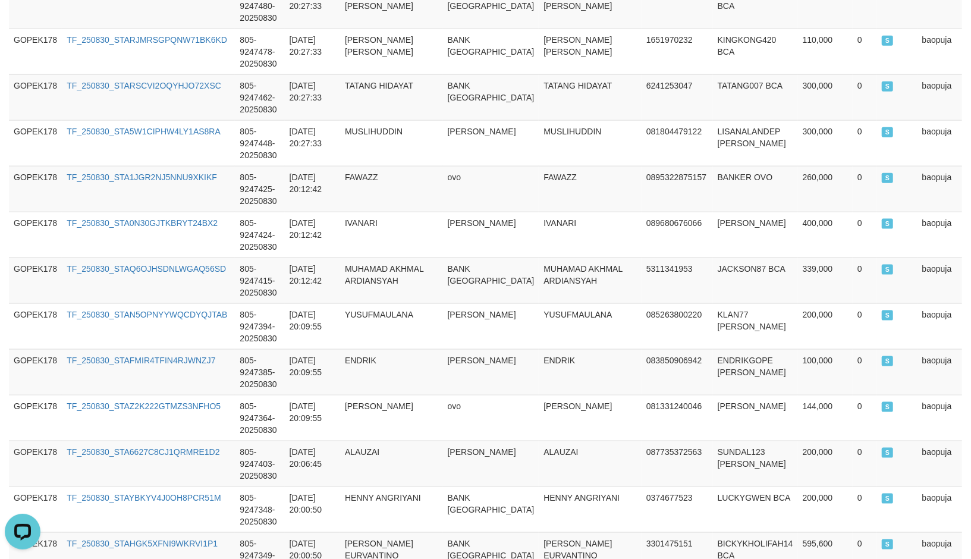
scroll to position [882, 0]
drag, startPoint x: 116, startPoint y: 465, endPoint x: 195, endPoint y: 474, distance: 79.5
copy span "202,753,469"
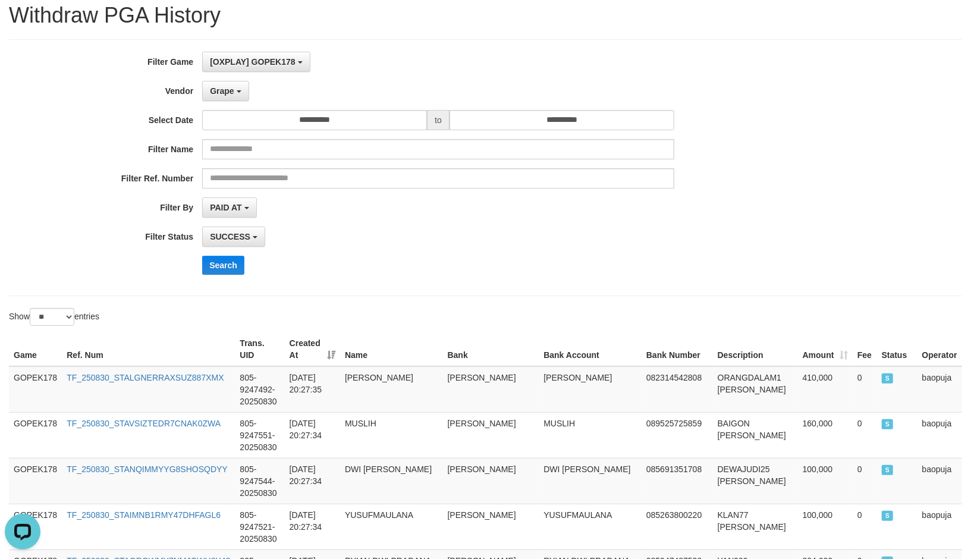
scroll to position [0, 0]
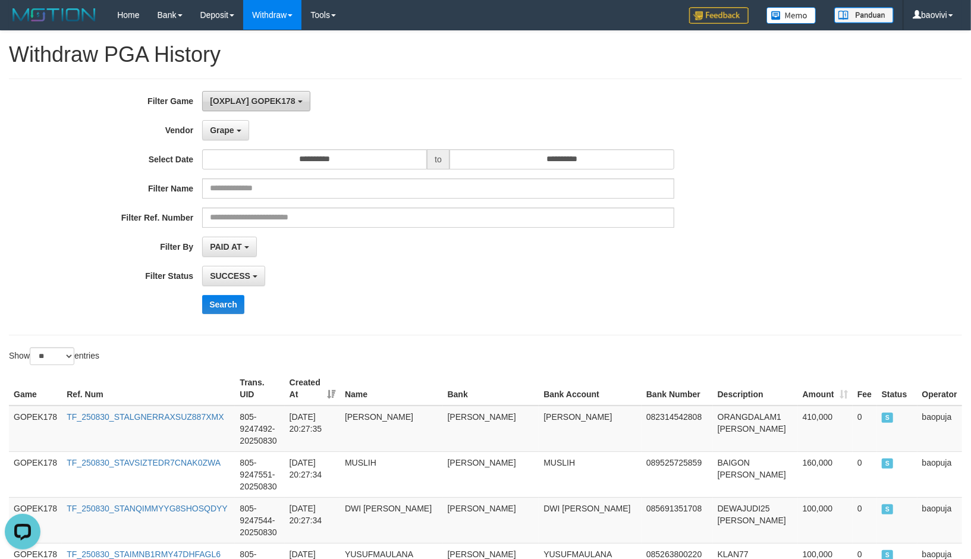
click at [237, 99] on span "[OXPLAY] GOPEK178" at bounding box center [252, 101] width 85 height 10
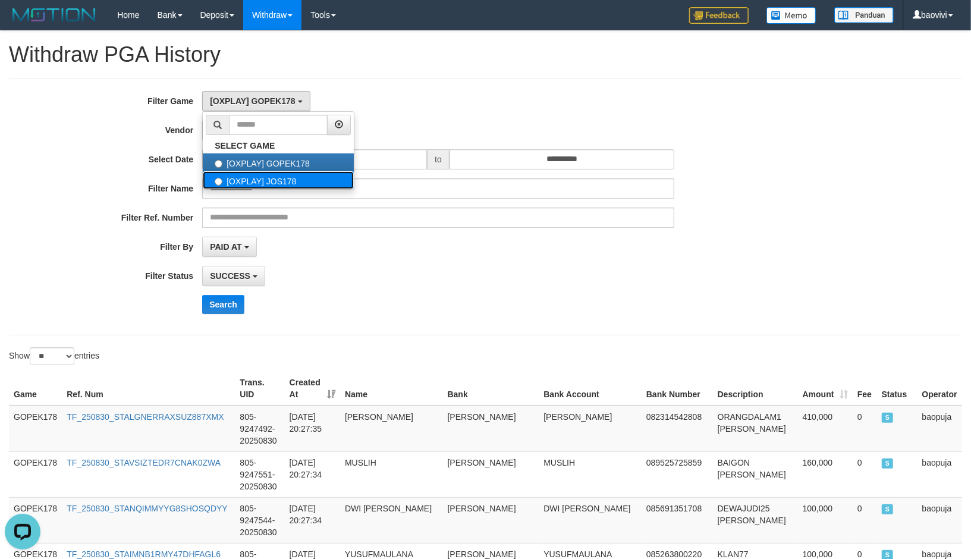
click at [281, 181] on label "[OXPLAY] JOS178" at bounding box center [278, 180] width 151 height 18
select select "****"
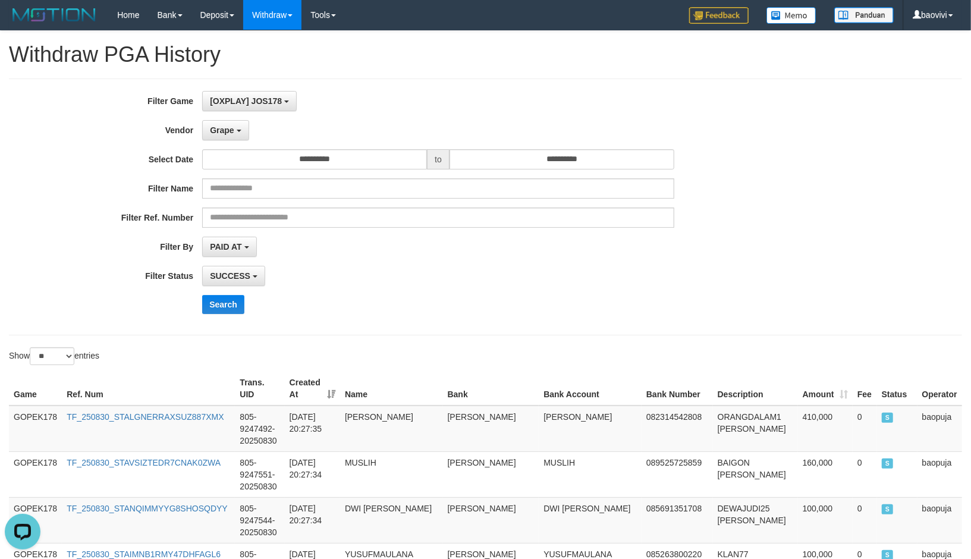
scroll to position [20, 0]
click at [228, 125] on span "Grape" at bounding box center [222, 130] width 24 height 10
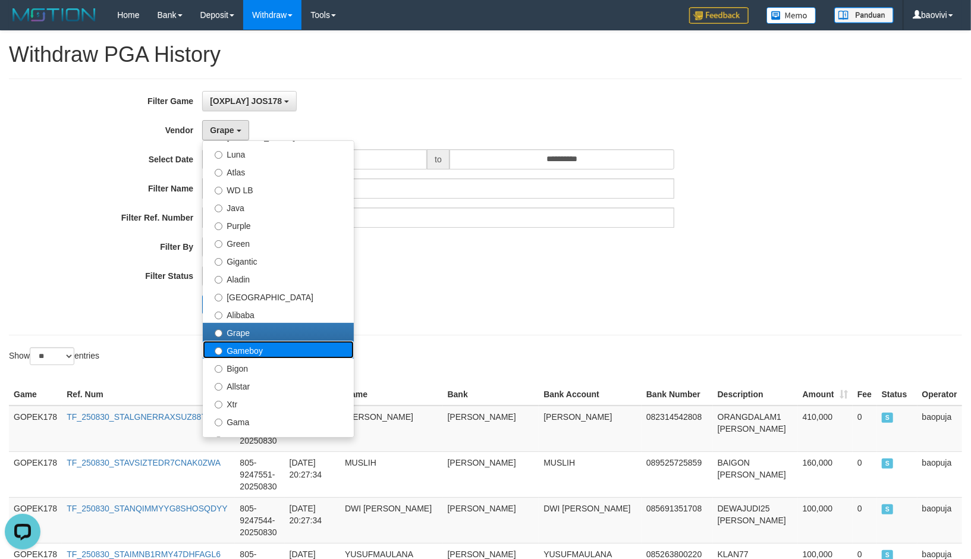
click at [278, 354] on label "Gameboy" at bounding box center [278, 350] width 151 height 18
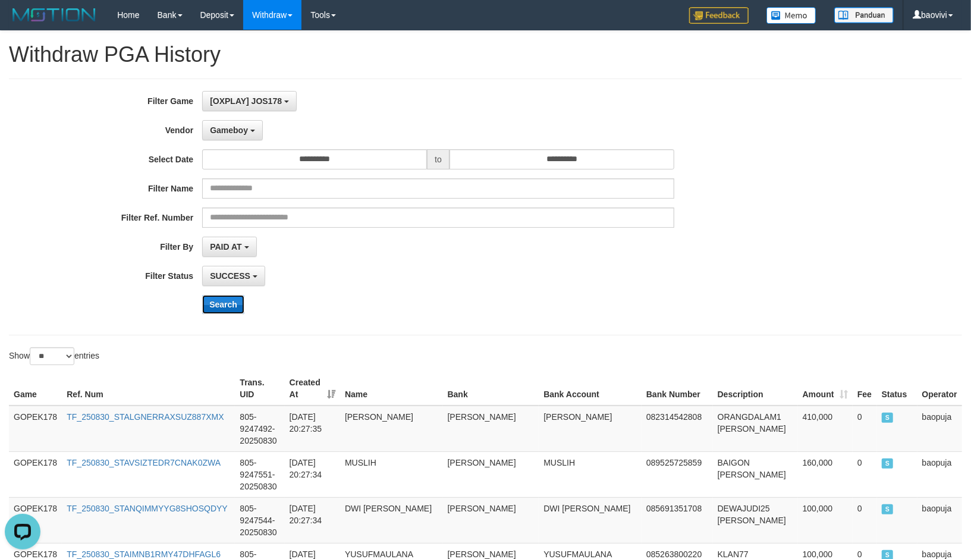
click at [225, 300] on button "Search" at bounding box center [223, 304] width 42 height 19
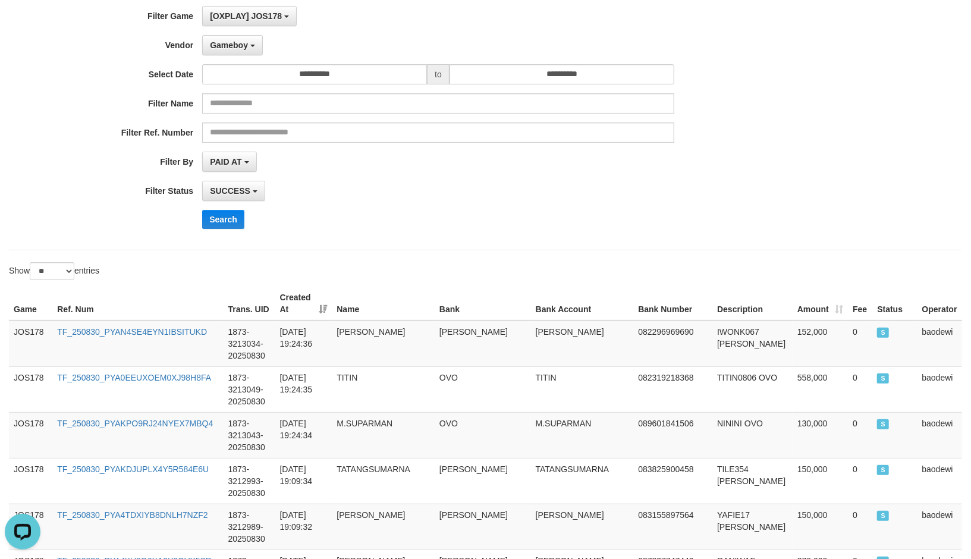
scroll to position [0, 0]
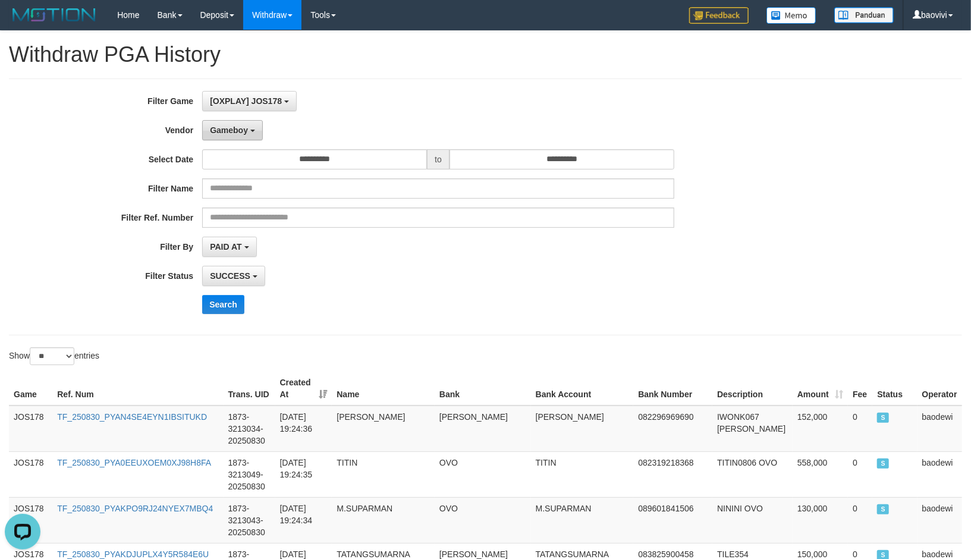
click at [230, 128] on span "Gameboy" at bounding box center [229, 130] width 38 height 10
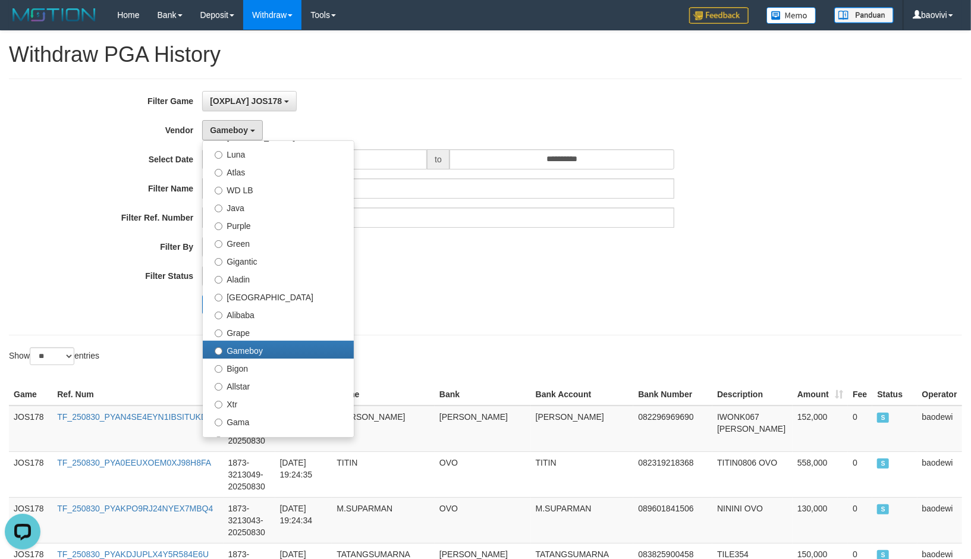
click at [486, 323] on div "**********" at bounding box center [404, 207] width 809 height 232
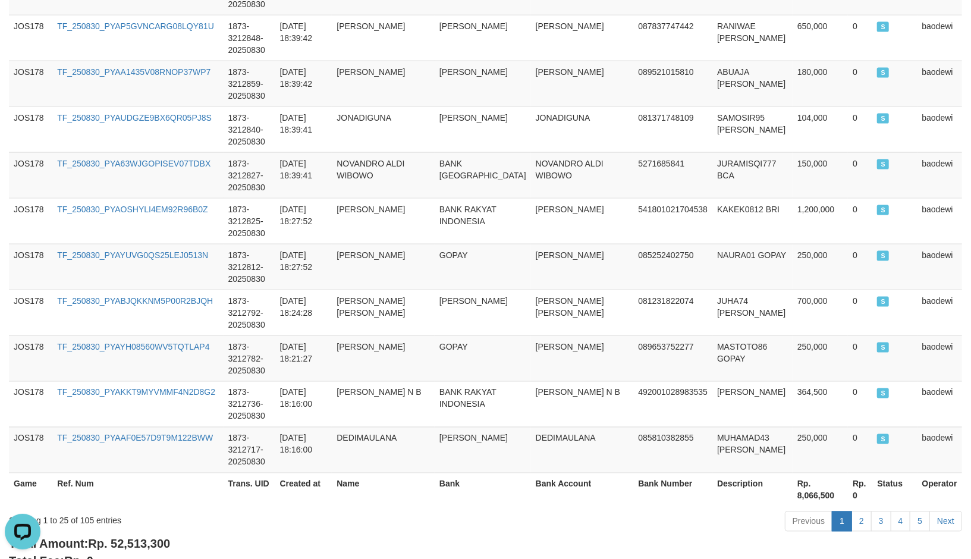
scroll to position [1155, 0]
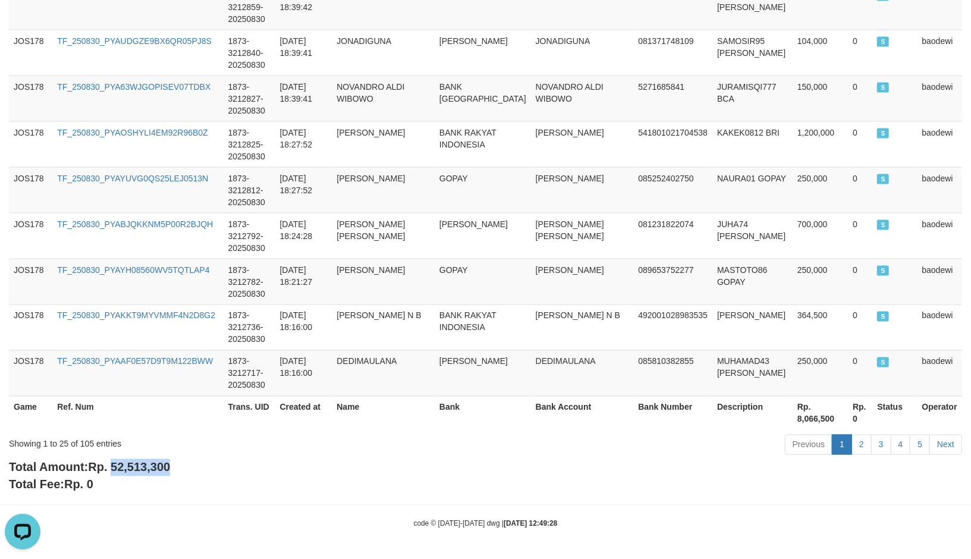
drag, startPoint x: 115, startPoint y: 462, endPoint x: 186, endPoint y: 468, distance: 71.6
click at [186, 468] on div "Total Amount: Rp. 52,513,300 Total Fee: Rp. 0" at bounding box center [485, 476] width 953 height 34
click at [122, 471] on span "Rp. 52,513,300" at bounding box center [129, 467] width 82 height 13
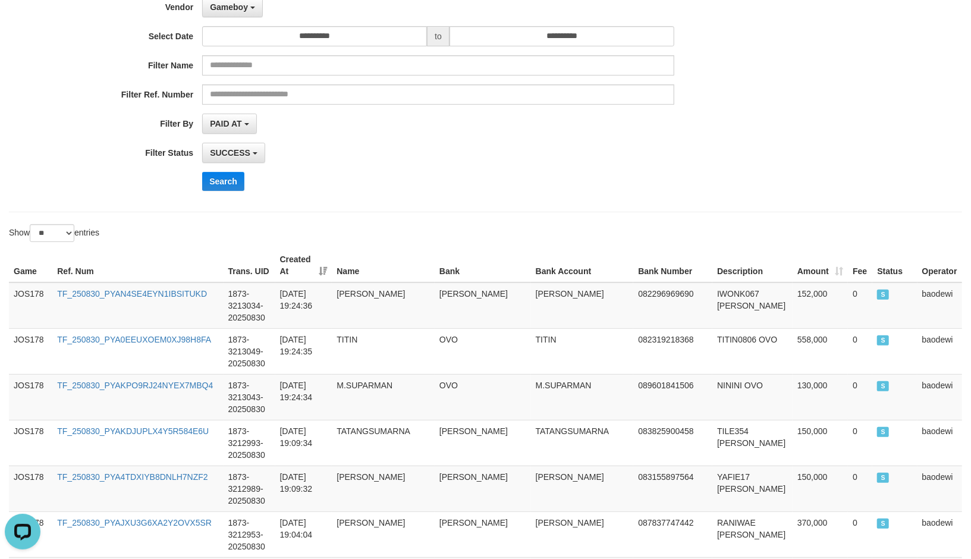
scroll to position [0, 0]
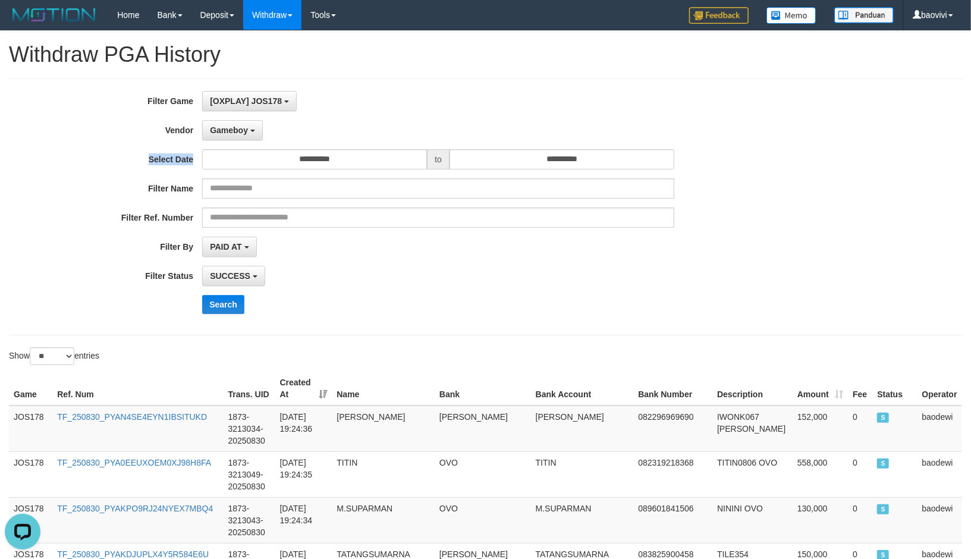
click at [215, 139] on div "**********" at bounding box center [404, 207] width 809 height 232
click at [239, 134] on button "Gameboy" at bounding box center [232, 130] width 61 height 20
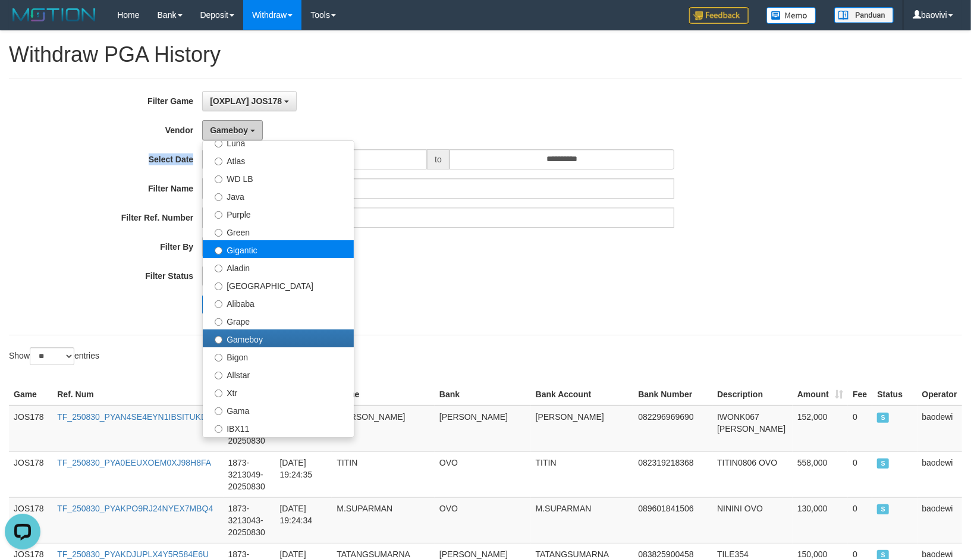
scroll to position [66, 0]
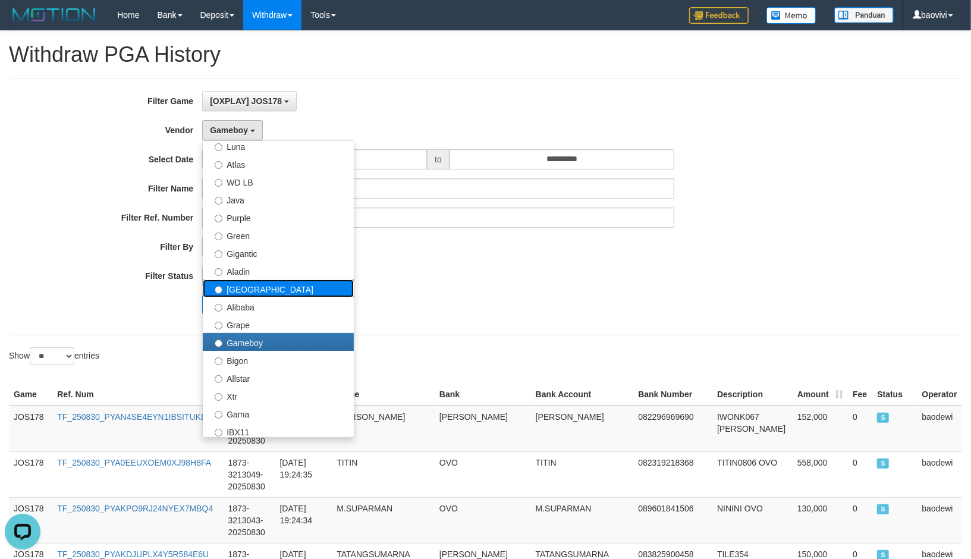
click at [269, 279] on label "Dubai" at bounding box center [278, 288] width 151 height 18
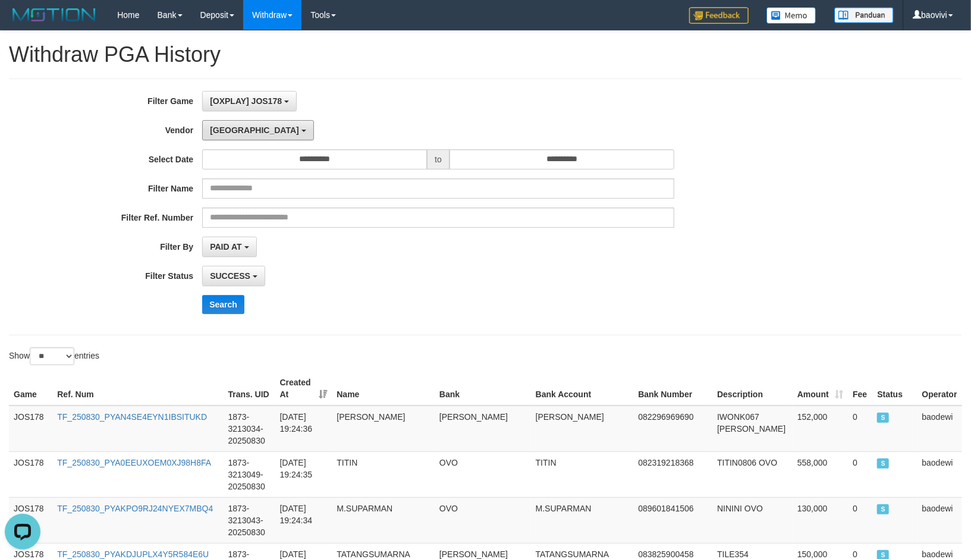
click at [233, 133] on button "Dubai" at bounding box center [257, 130] width 111 height 20
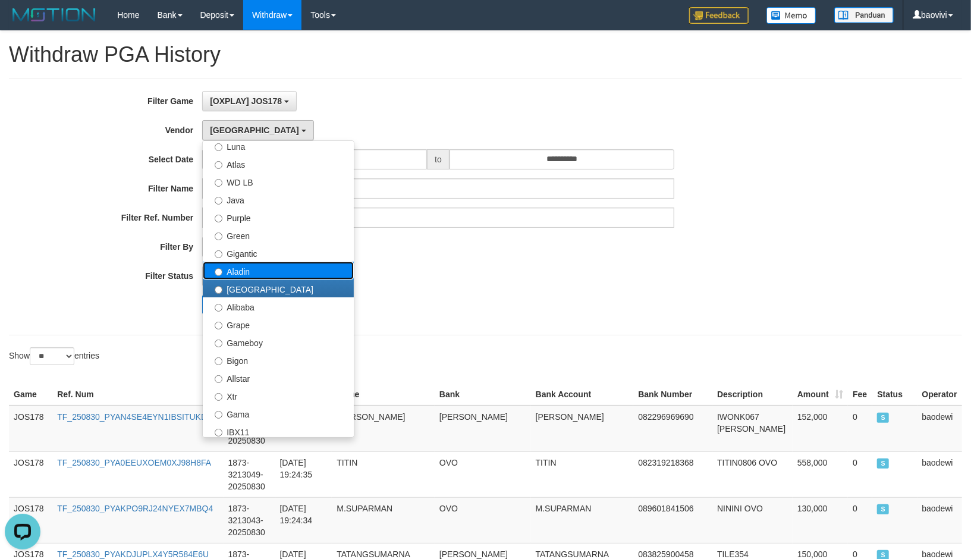
click at [297, 268] on label "Aladin" at bounding box center [278, 271] width 151 height 18
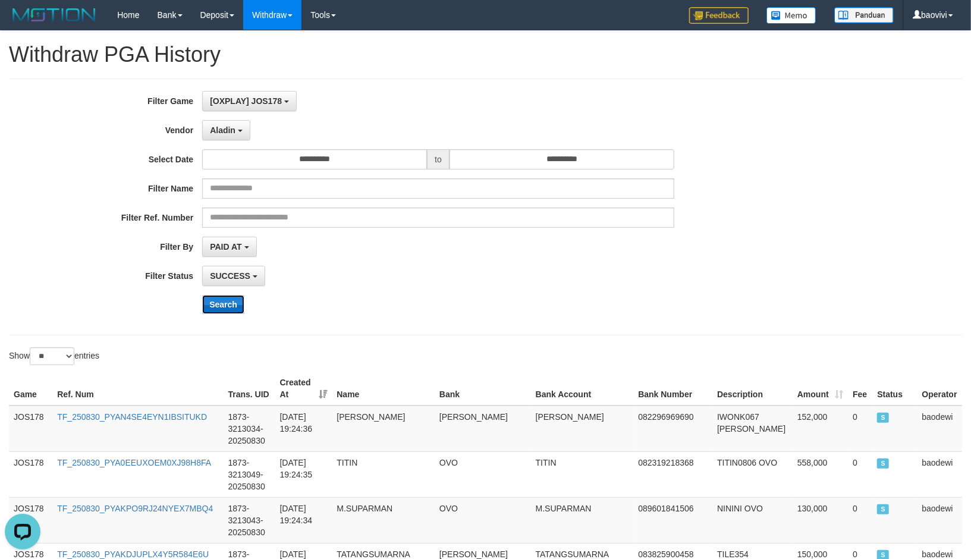
click at [229, 308] on button "Search" at bounding box center [223, 304] width 42 height 19
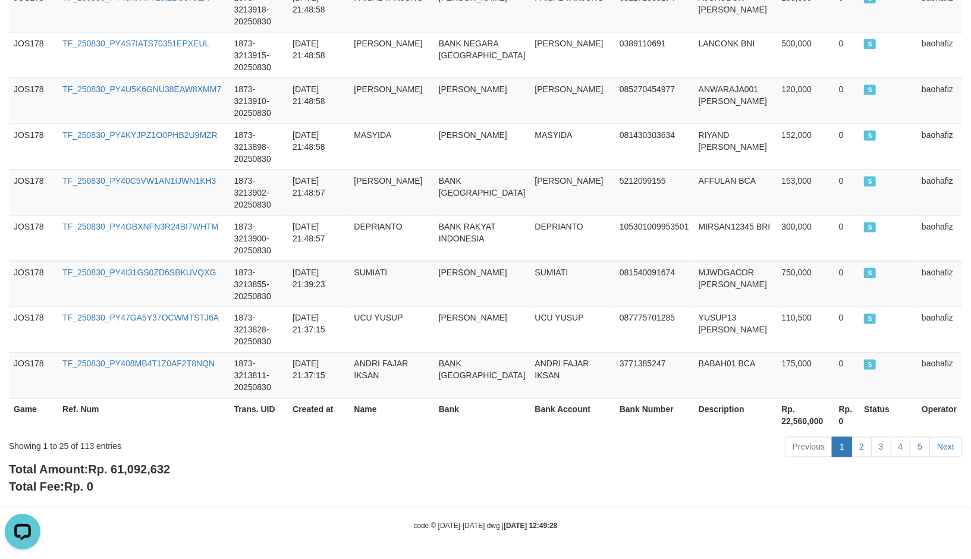
scroll to position [1155, 0]
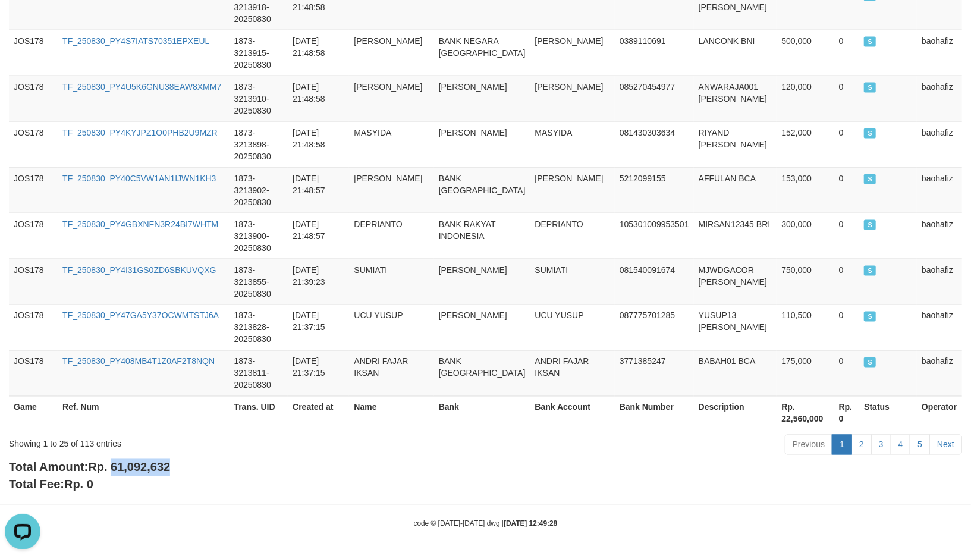
drag, startPoint x: 114, startPoint y: 468, endPoint x: 761, endPoint y: 379, distance: 653.3
click at [181, 471] on div "Total Amount: Rp. 61,092,632 Total Fee: Rp. 0" at bounding box center [485, 476] width 953 height 34
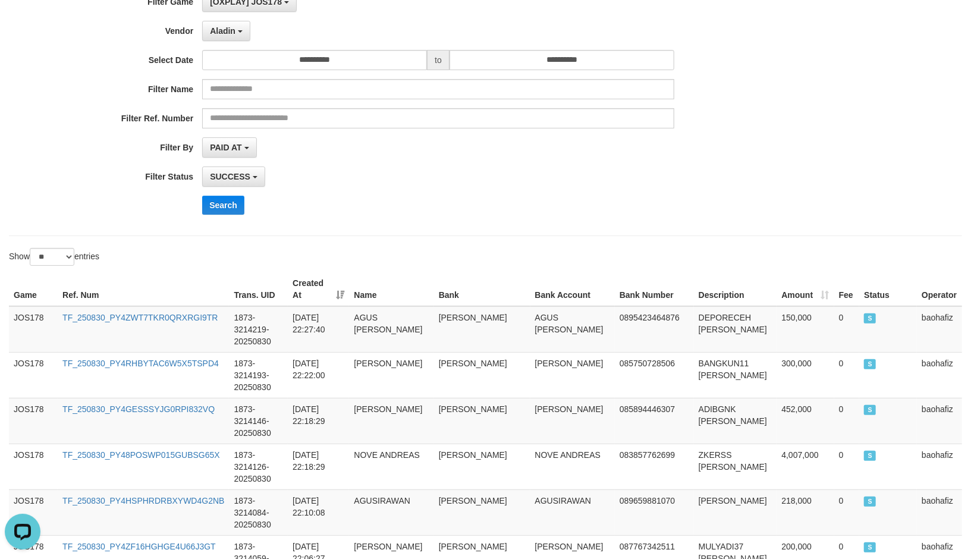
scroll to position [0, 0]
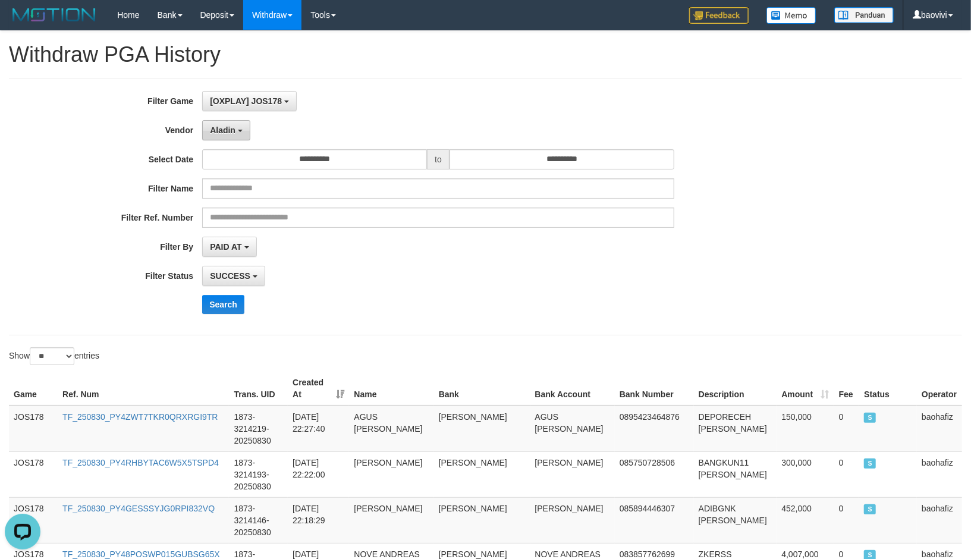
click at [225, 133] on span "Aladin" at bounding box center [223, 130] width 26 height 10
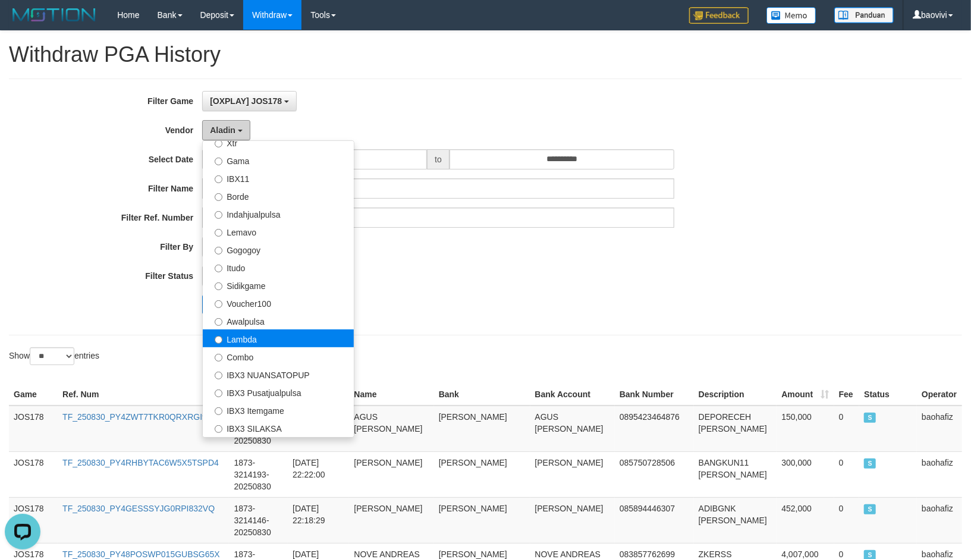
scroll to position [330, 0]
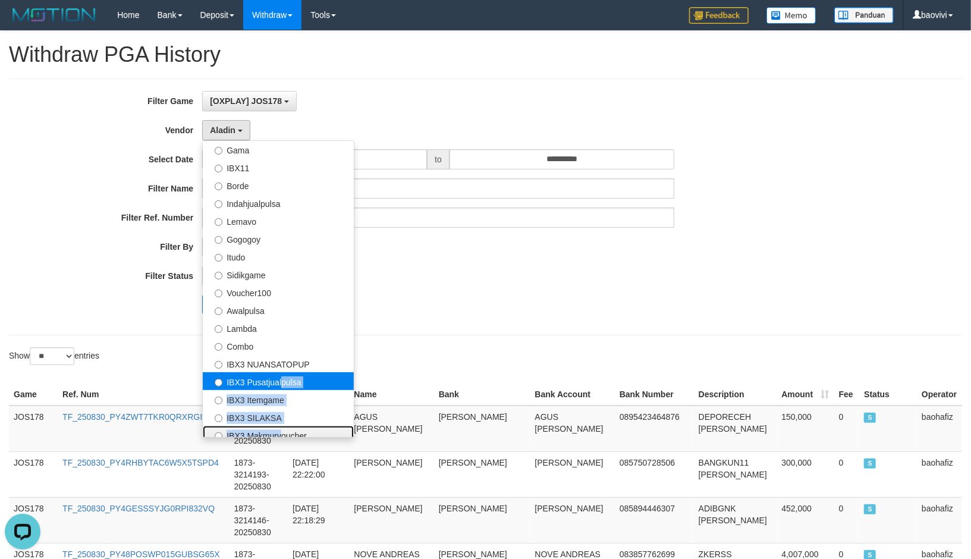
drag, startPoint x: 277, startPoint y: 429, endPoint x: 279, endPoint y: 375, distance: 54.1
click at [279, 375] on ul "- Default Vendor - Lucy Luna Atlas WD LB Java Purple Green Gigantic Aladin Duba…" at bounding box center [278, 288] width 152 height 297
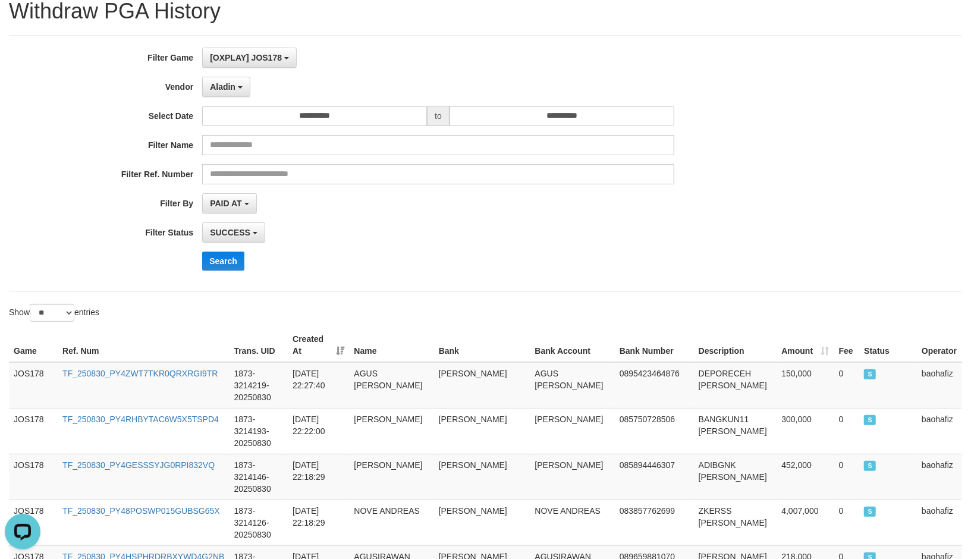
scroll to position [66, 0]
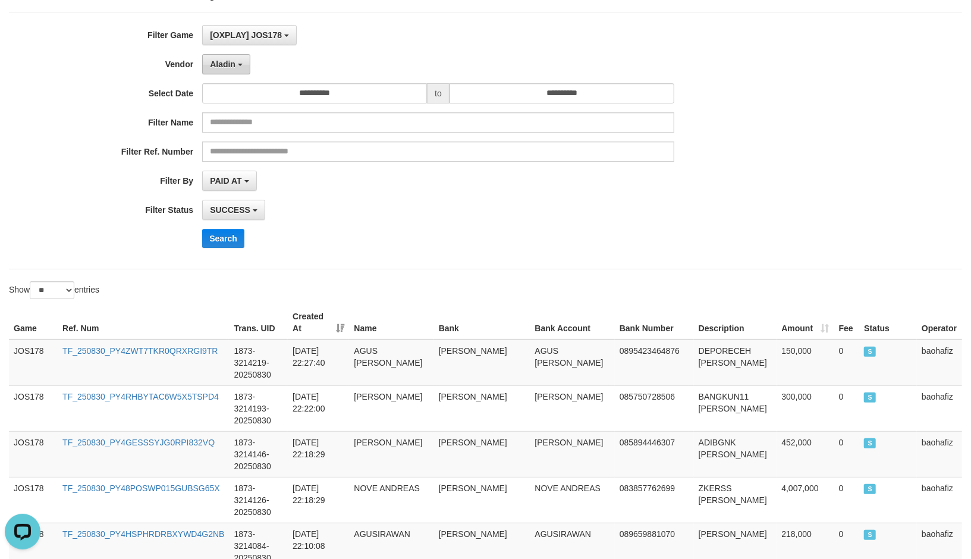
click at [234, 66] on span "Aladin" at bounding box center [223, 64] width 26 height 10
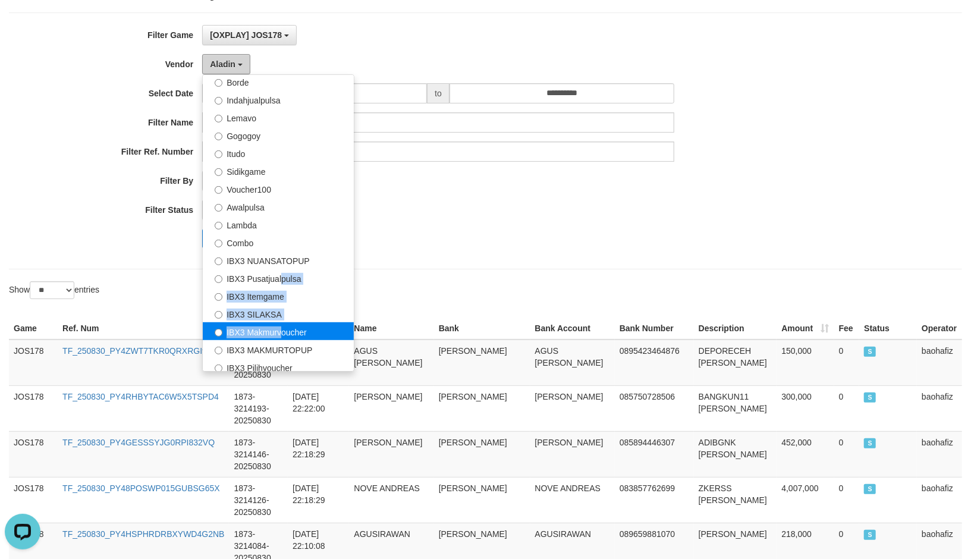
scroll to position [389, 0]
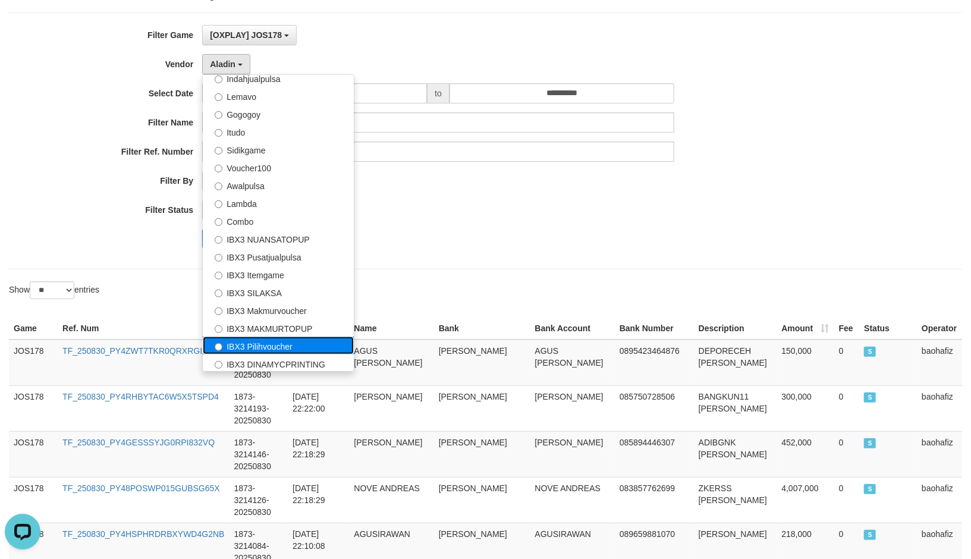
click at [289, 342] on label "IBX3 Pilihvoucher" at bounding box center [278, 345] width 151 height 18
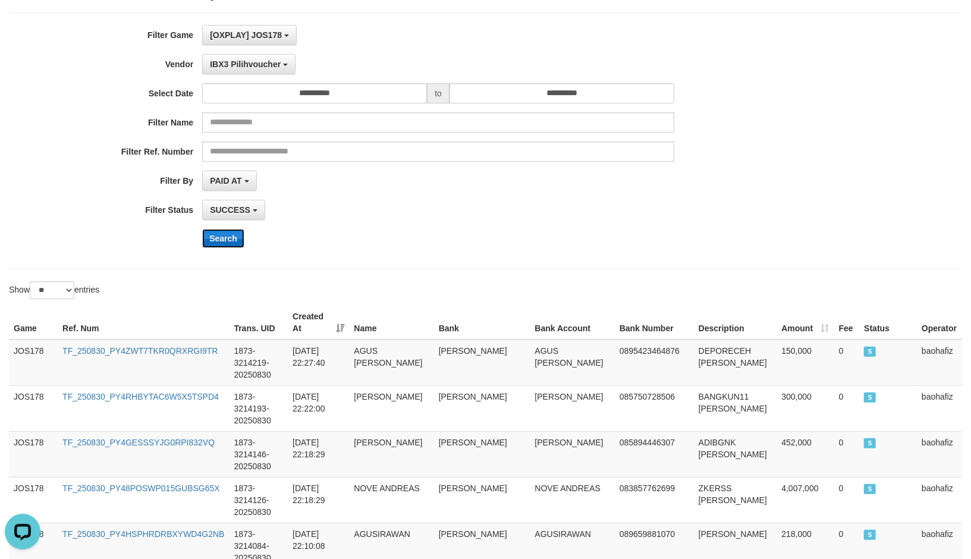
click at [229, 238] on button "Search" at bounding box center [223, 238] width 42 height 19
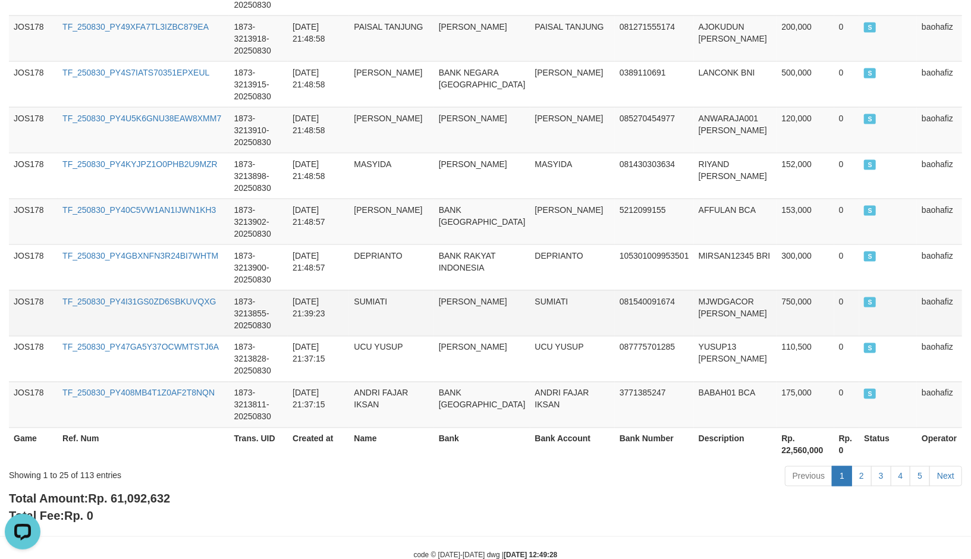
scroll to position [1155, 0]
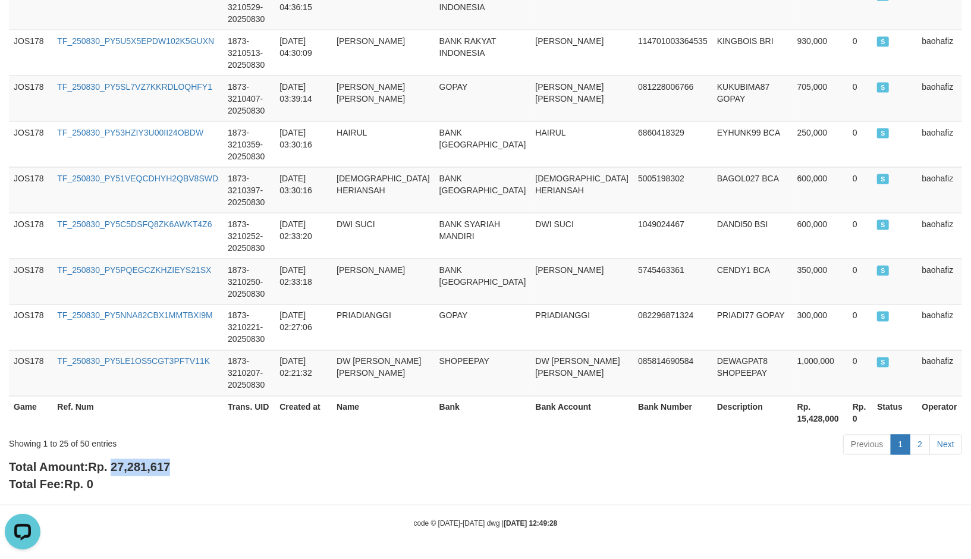
drag, startPoint x: 114, startPoint y: 466, endPoint x: 179, endPoint y: 470, distance: 64.9
click at [179, 470] on div "Total Amount: Rp. 27,281,617 Total Fee: Rp. 0" at bounding box center [485, 476] width 953 height 34
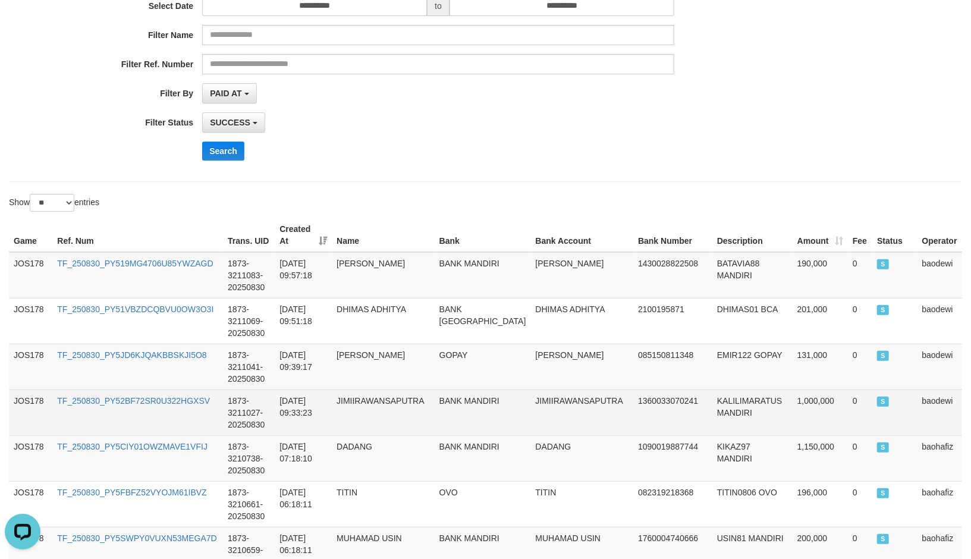
scroll to position [330, 0]
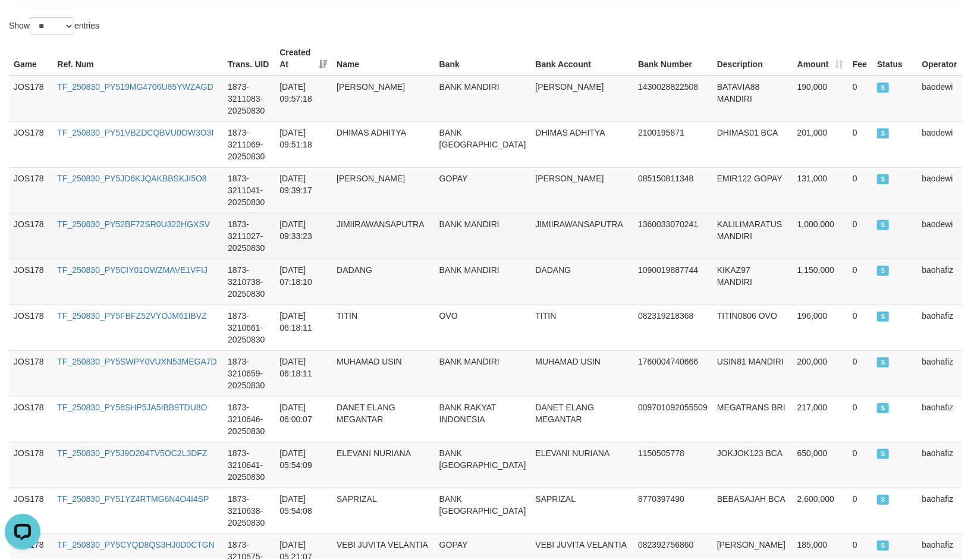
click at [734, 244] on td "KALILIMARATUS MANDIRI" at bounding box center [752, 236] width 80 height 46
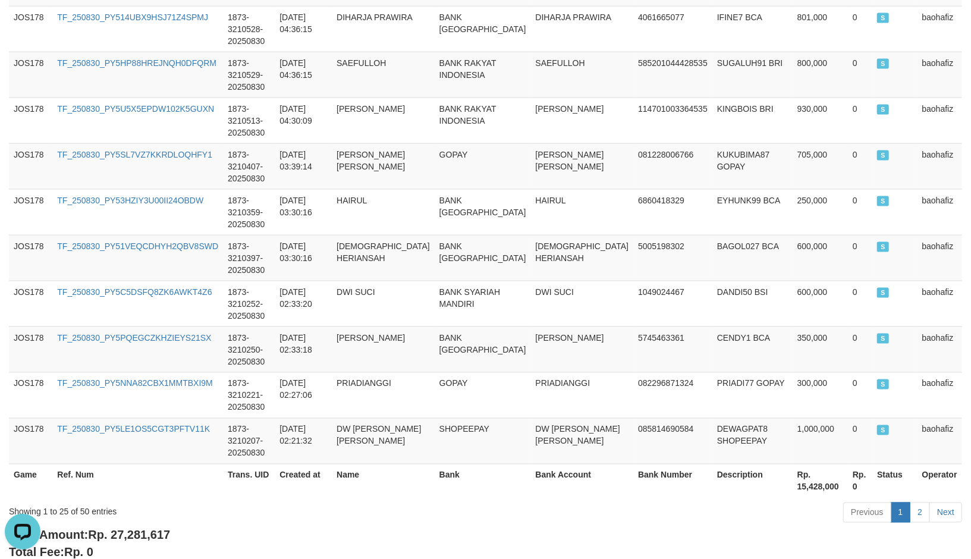
scroll to position [1155, 0]
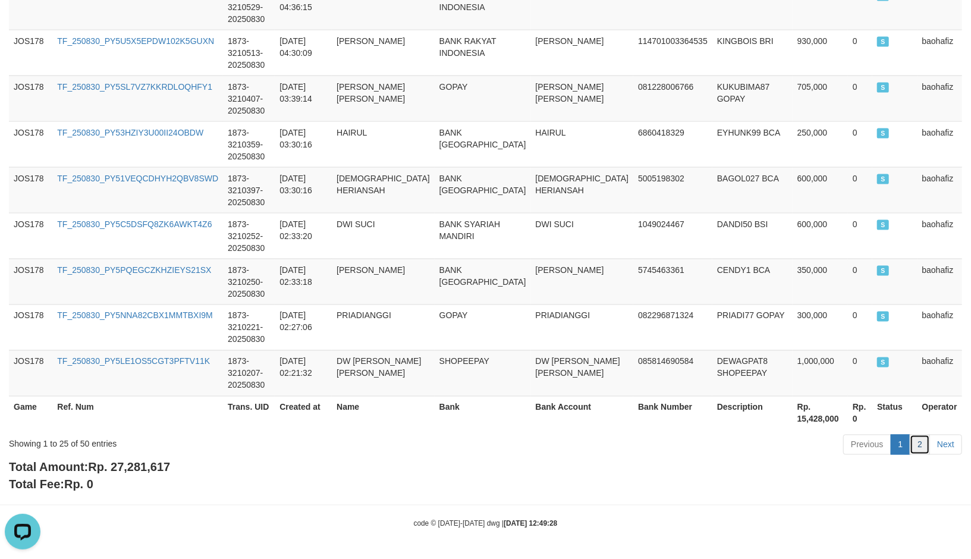
drag, startPoint x: 918, startPoint y: 448, endPoint x: 891, endPoint y: 395, distance: 59.0
click at [918, 448] on link "2" at bounding box center [919, 444] width 20 height 20
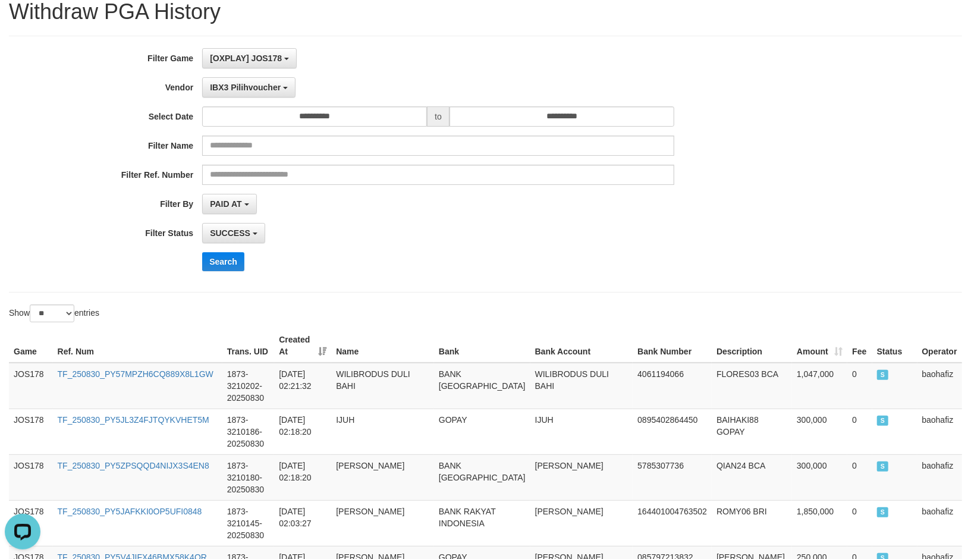
scroll to position [66, 0]
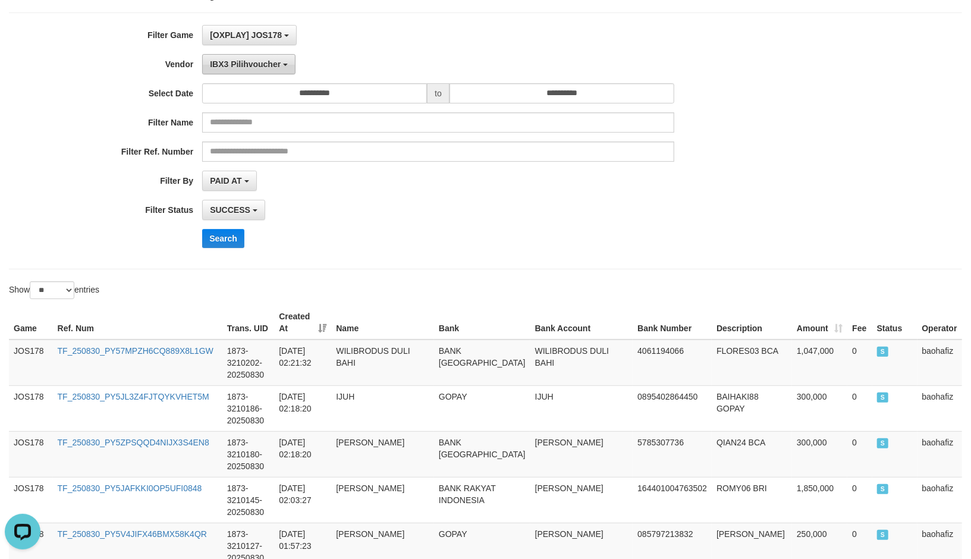
click at [241, 65] on span "IBX3 Pilihvoucher" at bounding box center [245, 64] width 71 height 10
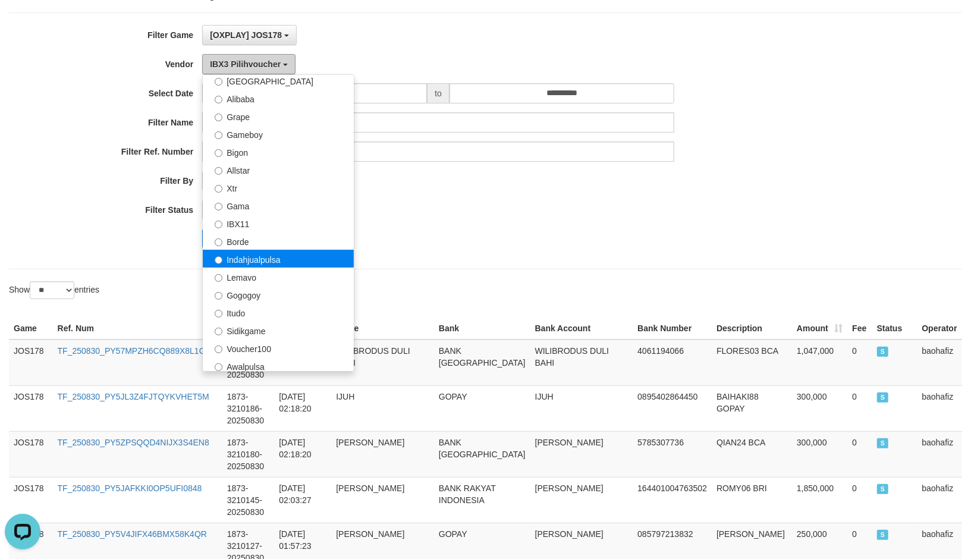
scroll to position [191, 0]
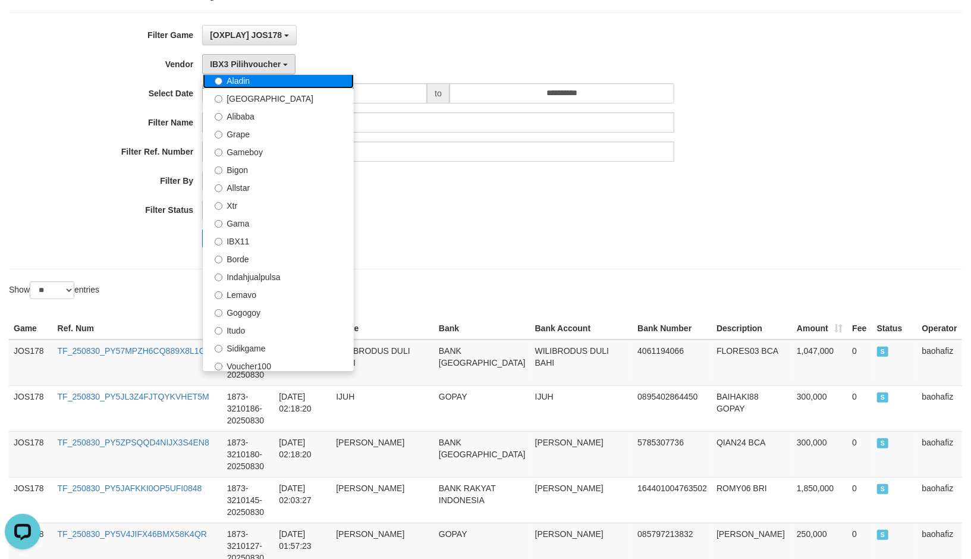
click at [285, 84] on label "Aladin" at bounding box center [278, 80] width 151 height 18
select select "**********"
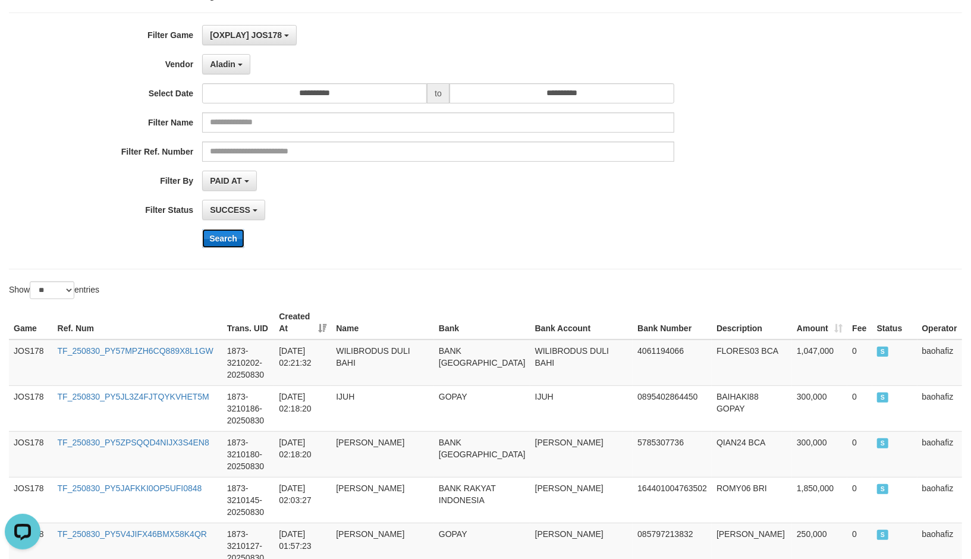
click at [219, 239] on button "Search" at bounding box center [223, 238] width 42 height 19
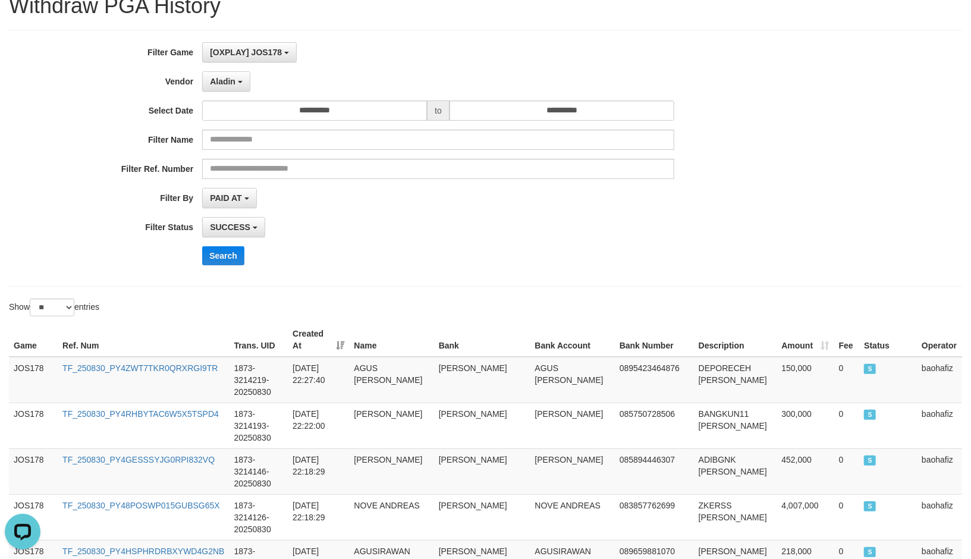
scroll to position [0, 0]
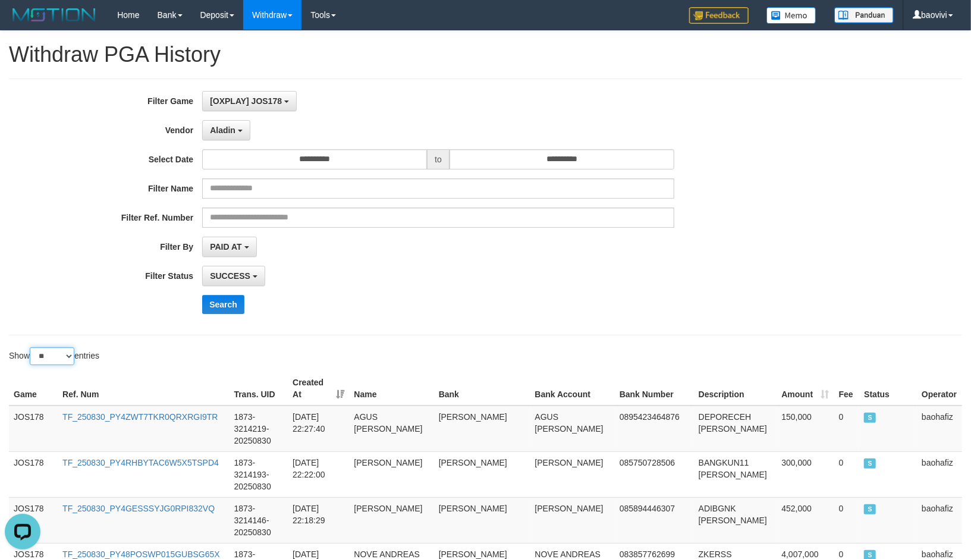
click at [58, 358] on select "** ** ** ***" at bounding box center [52, 356] width 45 height 18
select select "***"
click at [31, 347] on select "** ** ** ***" at bounding box center [52, 356] width 45 height 18
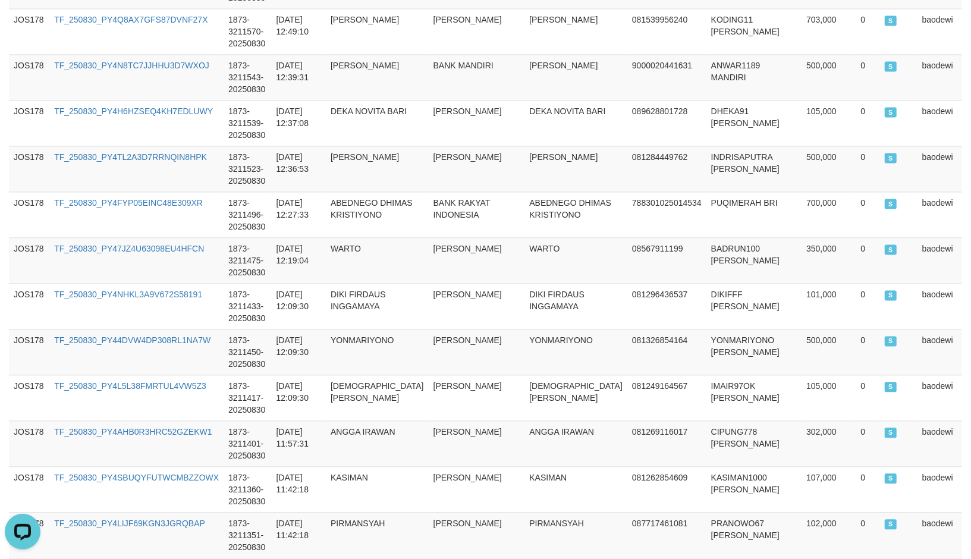
scroll to position [4589, 0]
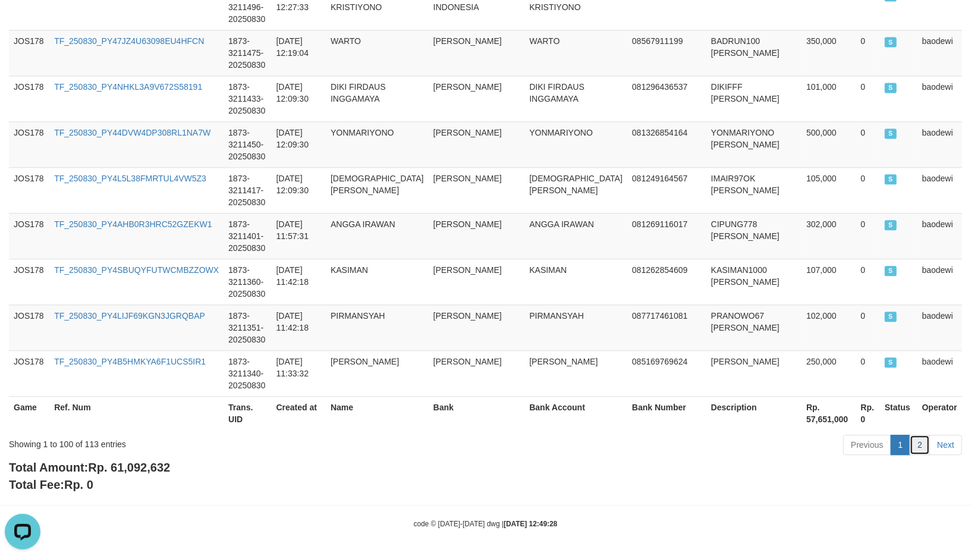
click at [922, 441] on link "2" at bounding box center [919, 444] width 20 height 20
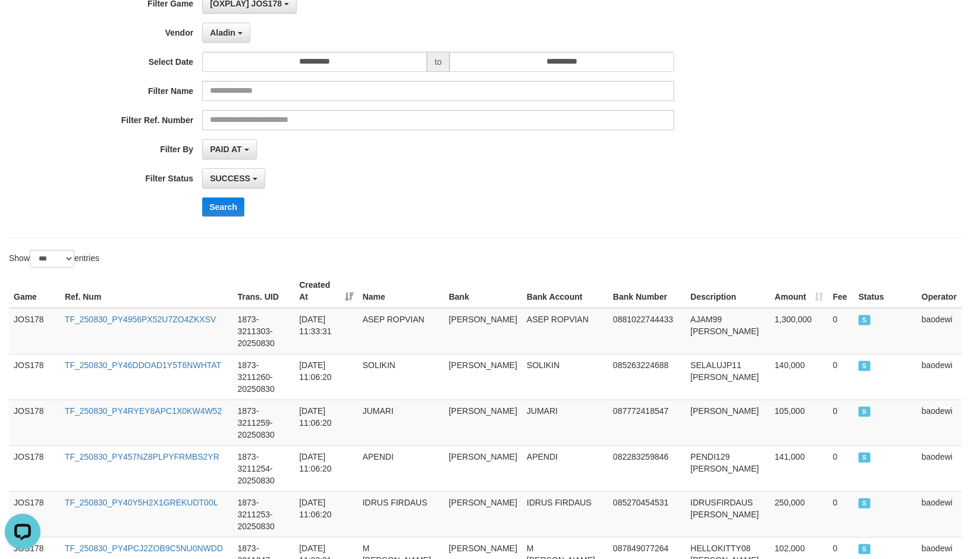
scroll to position [0, 0]
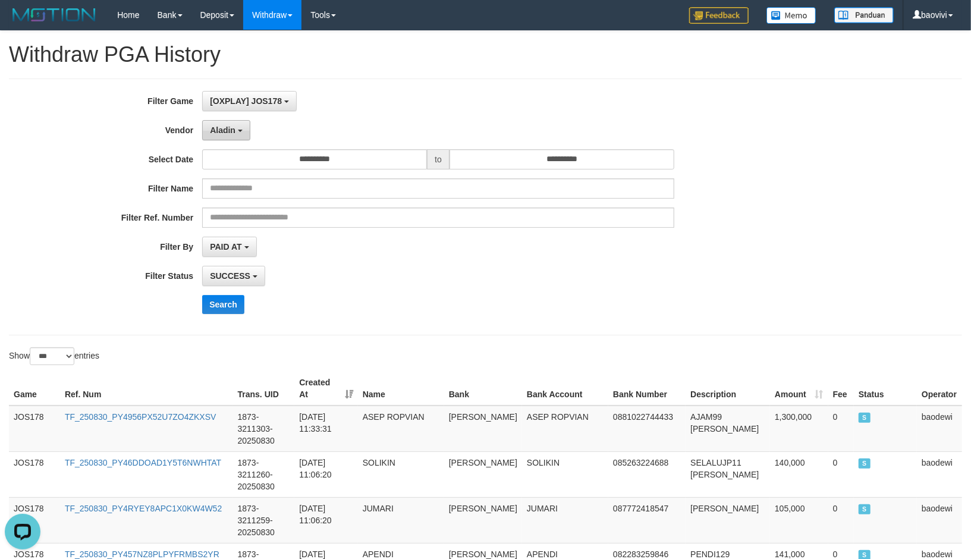
click at [212, 133] on span "Aladin" at bounding box center [223, 130] width 26 height 10
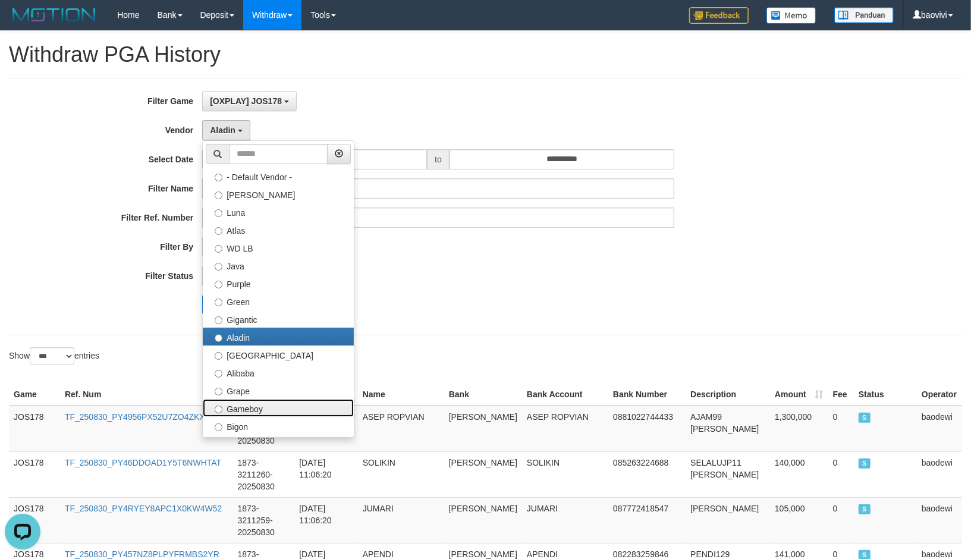
click at [263, 404] on label "Gameboy" at bounding box center [278, 408] width 151 height 18
select select "**********"
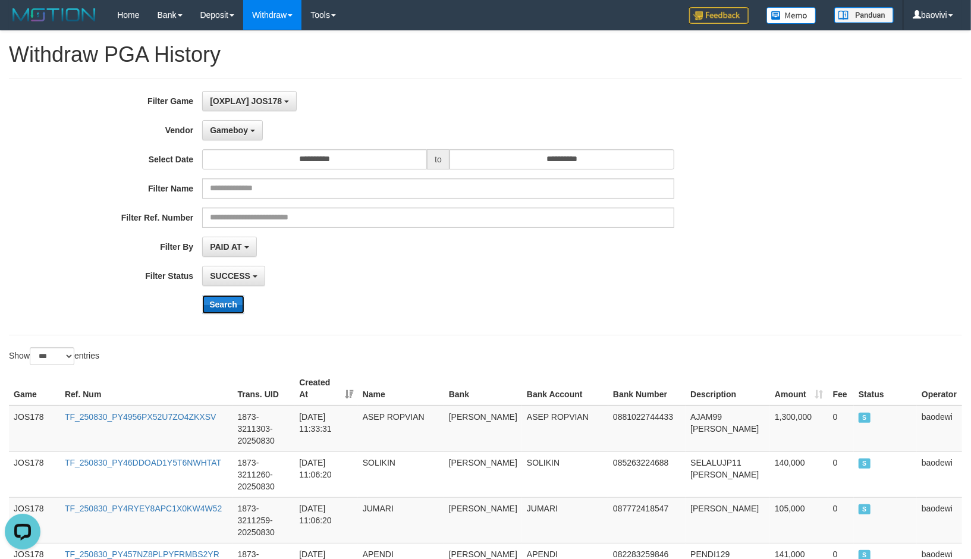
click at [220, 307] on button "Search" at bounding box center [223, 304] width 42 height 19
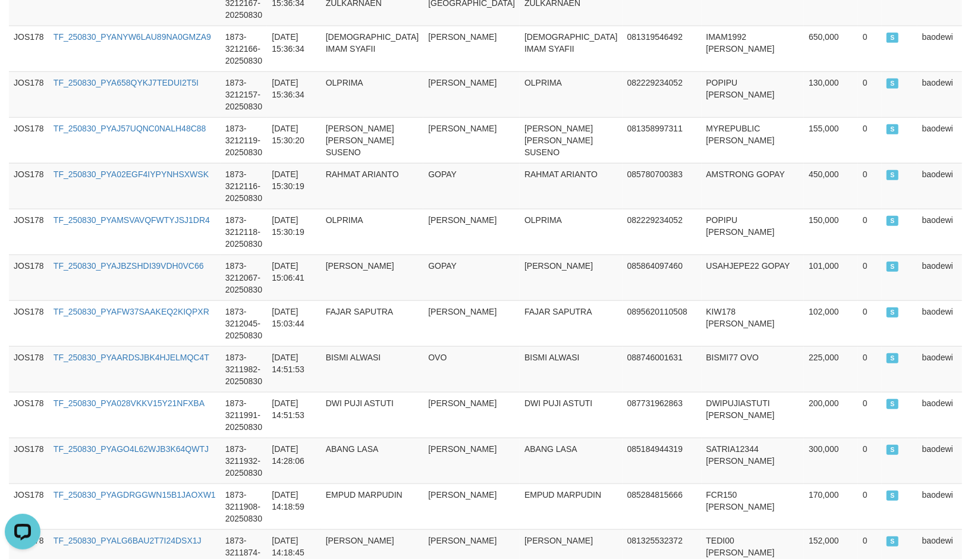
scroll to position [4589, 0]
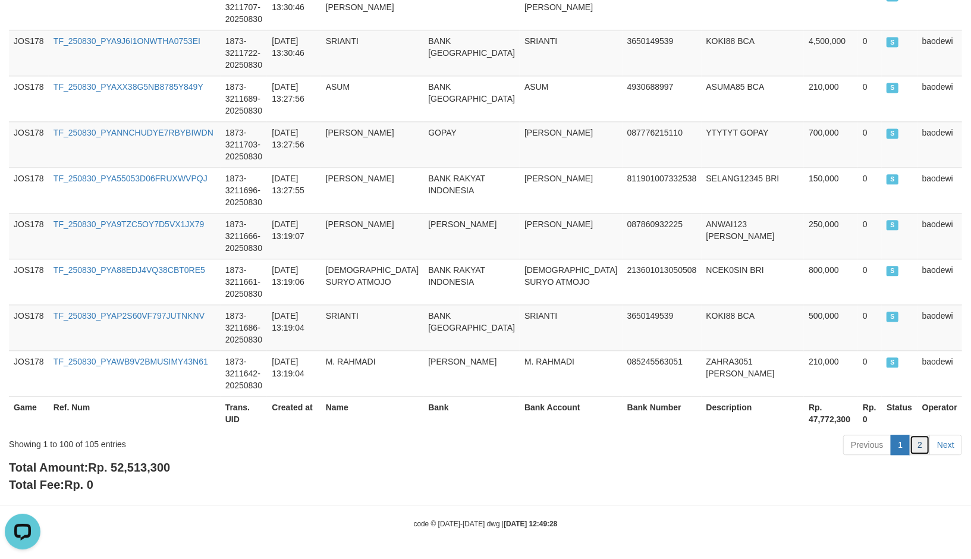
click at [919, 439] on link "2" at bounding box center [919, 444] width 20 height 20
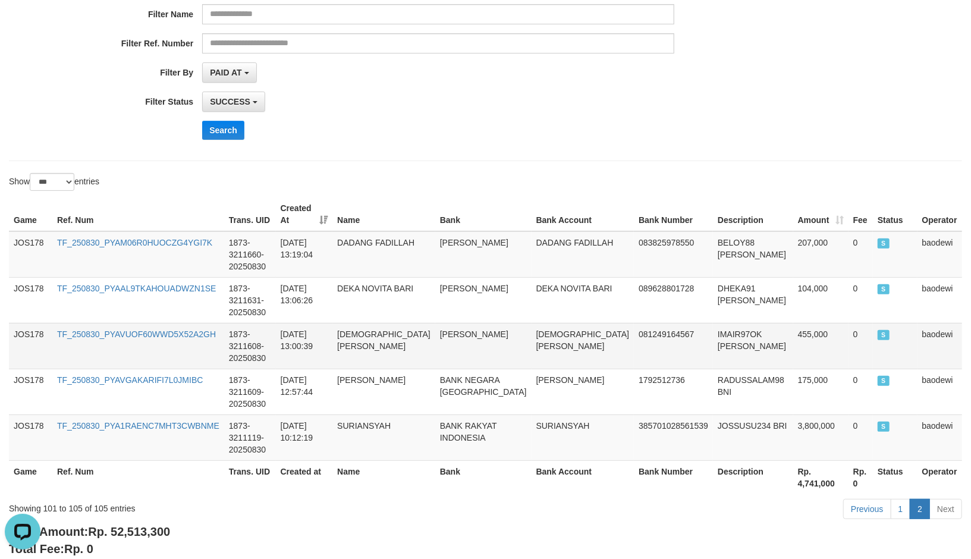
scroll to position [174, 0]
drag, startPoint x: 899, startPoint y: 510, endPoint x: 902, endPoint y: 502, distance: 8.1
click at [900, 510] on link "1" at bounding box center [900, 509] width 20 height 20
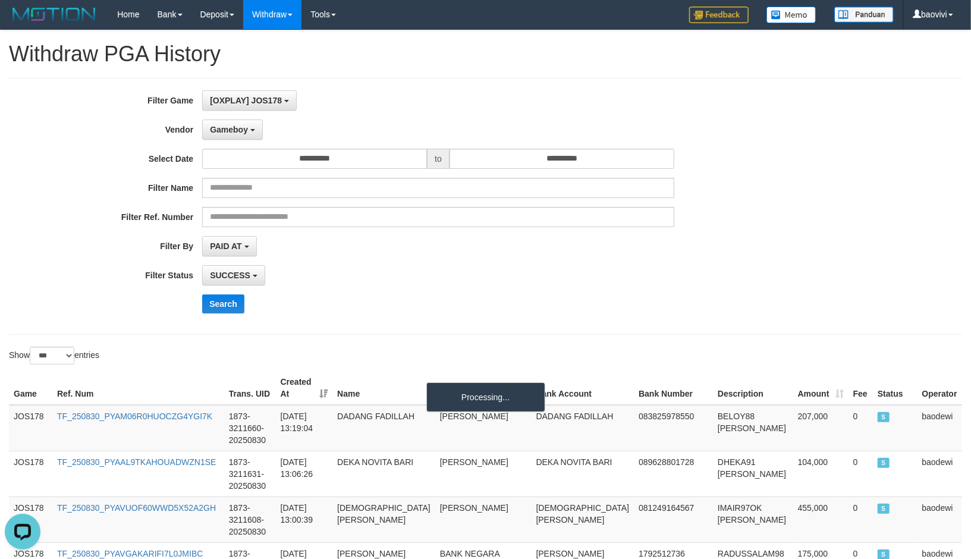
scroll to position [0, 0]
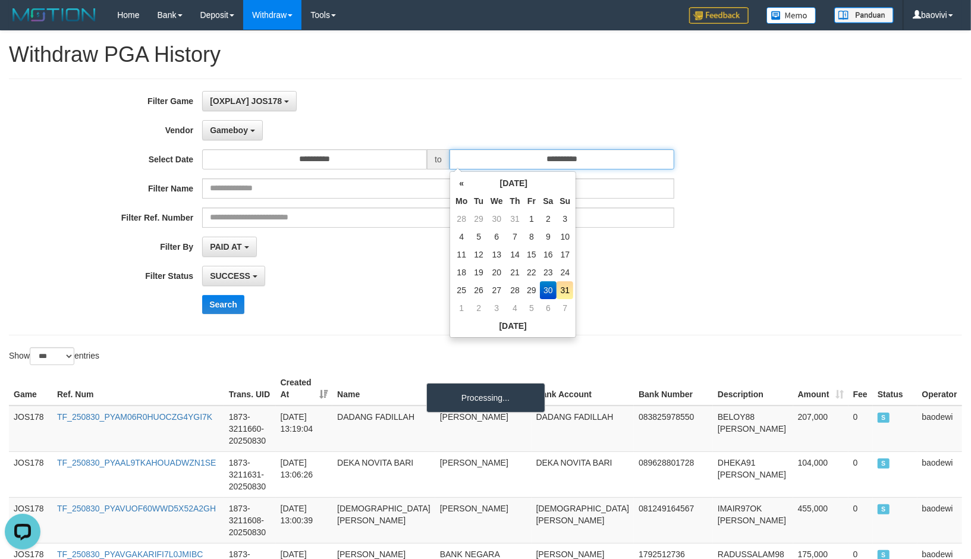
click at [551, 156] on input "**********" at bounding box center [561, 159] width 225 height 20
click at [461, 288] on td "25" at bounding box center [461, 290] width 18 height 18
type input "**********"
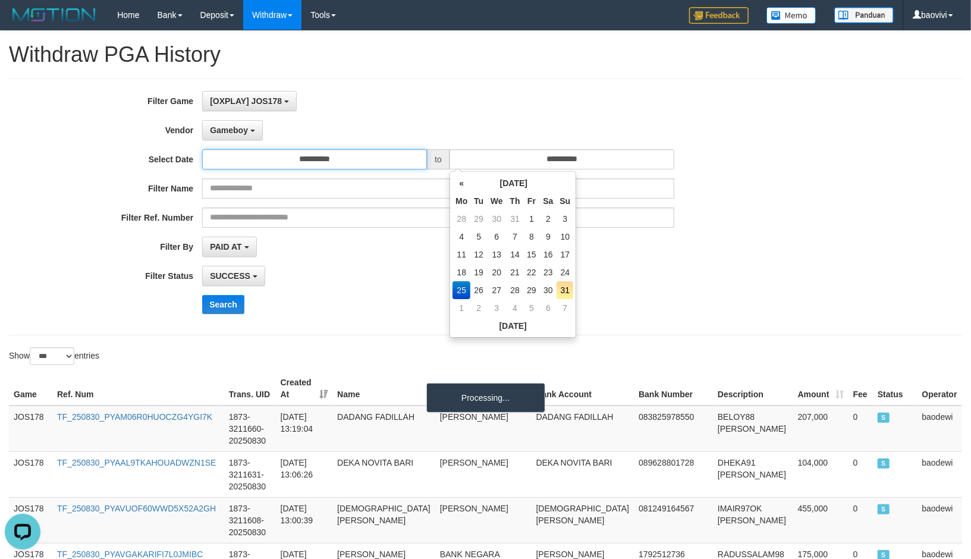
click at [338, 163] on input "**********" at bounding box center [314, 159] width 225 height 20
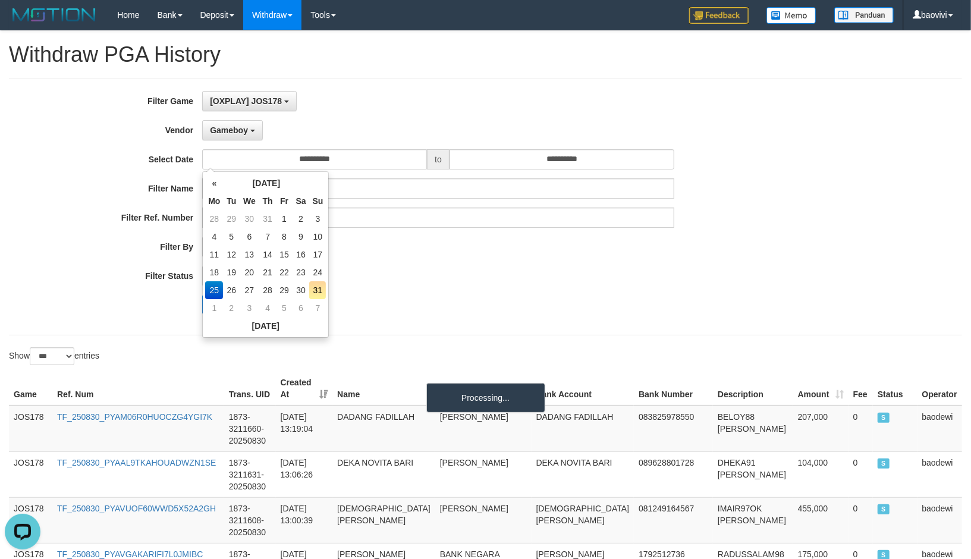
drag, startPoint x: 422, startPoint y: 275, endPoint x: 256, endPoint y: 298, distance: 167.4
click at [420, 275] on div "SUCCESS SUCCESS ON PROCESS FAILED" at bounding box center [438, 276] width 472 height 20
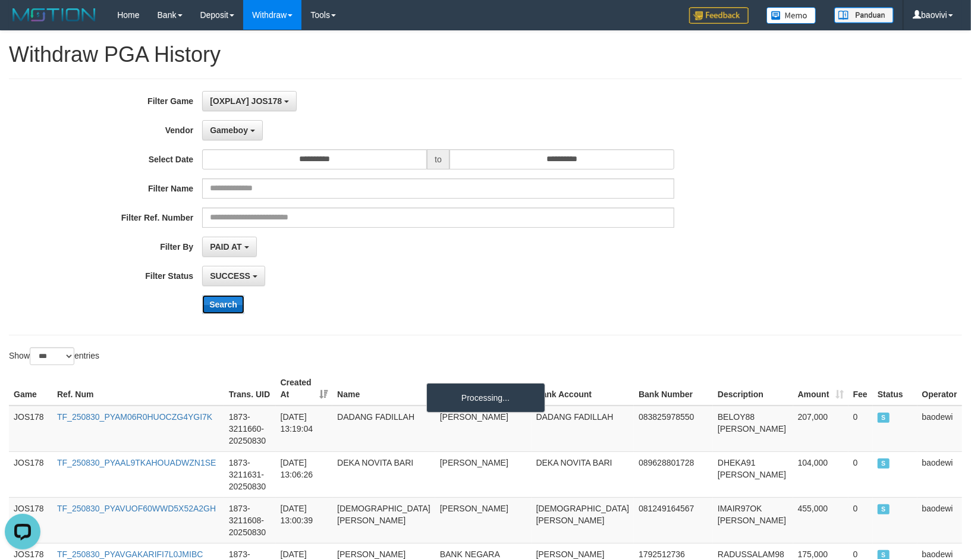
click at [213, 301] on button "Search" at bounding box center [223, 304] width 42 height 19
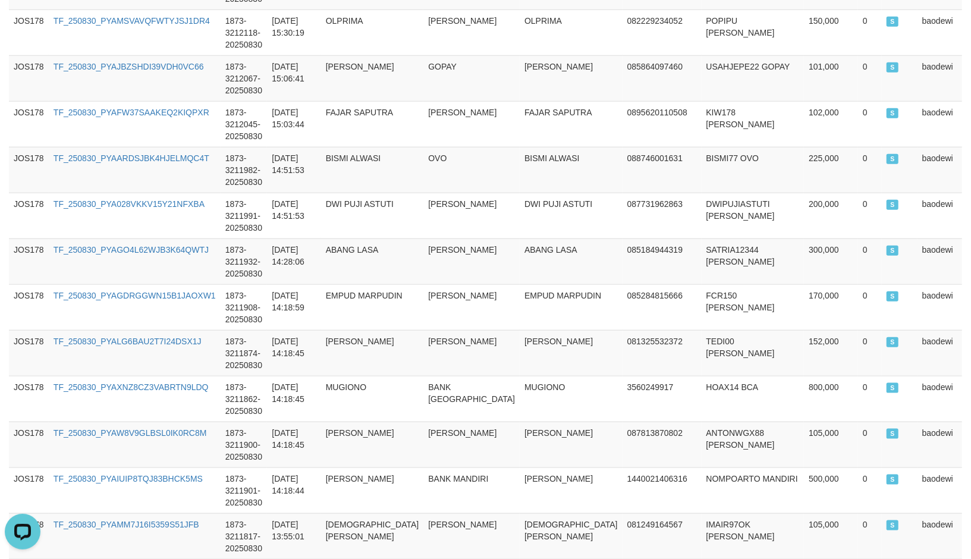
scroll to position [4589, 0]
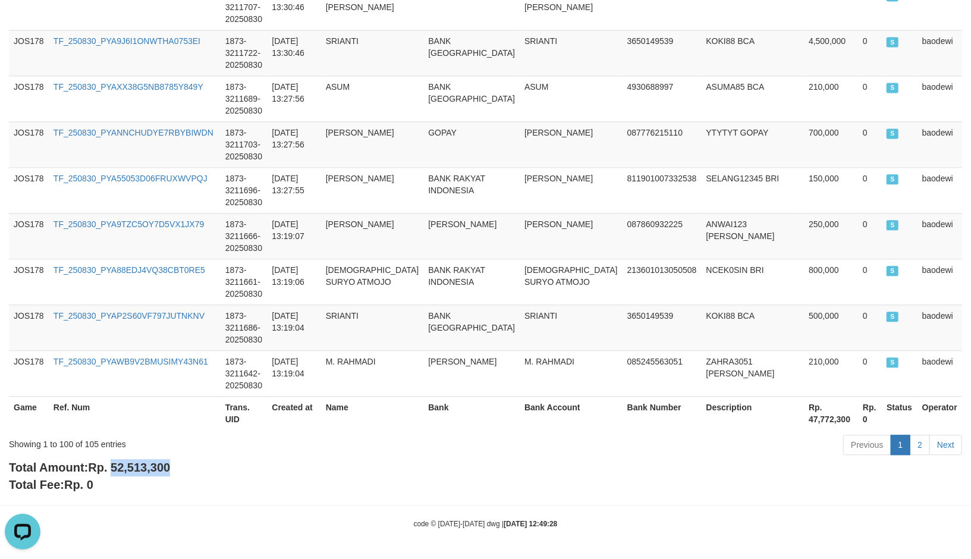
drag, startPoint x: 114, startPoint y: 470, endPoint x: 203, endPoint y: 470, distance: 89.2
click at [203, 470] on div "Total Amount: Rp. 52,513,300 Total Fee: Rp. 0" at bounding box center [485, 476] width 953 height 34
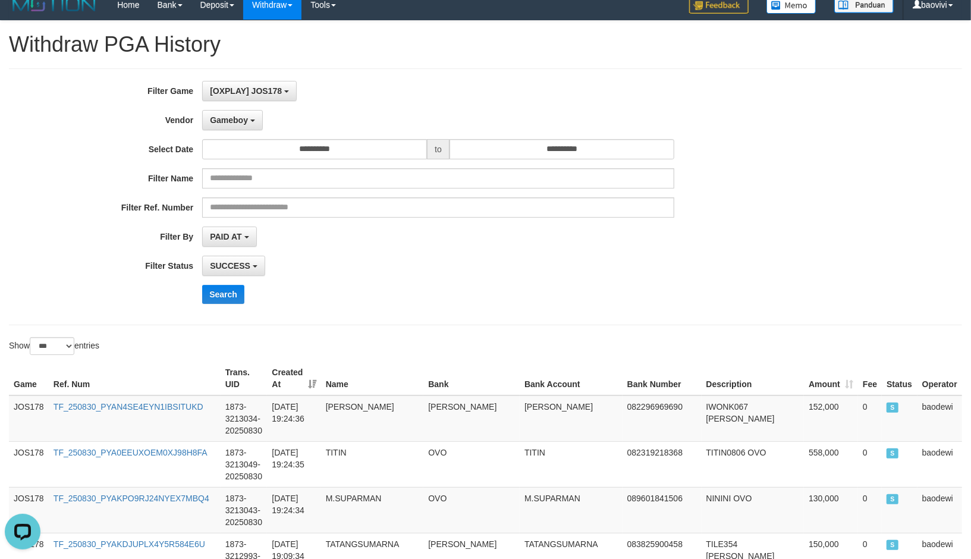
scroll to position [0, 0]
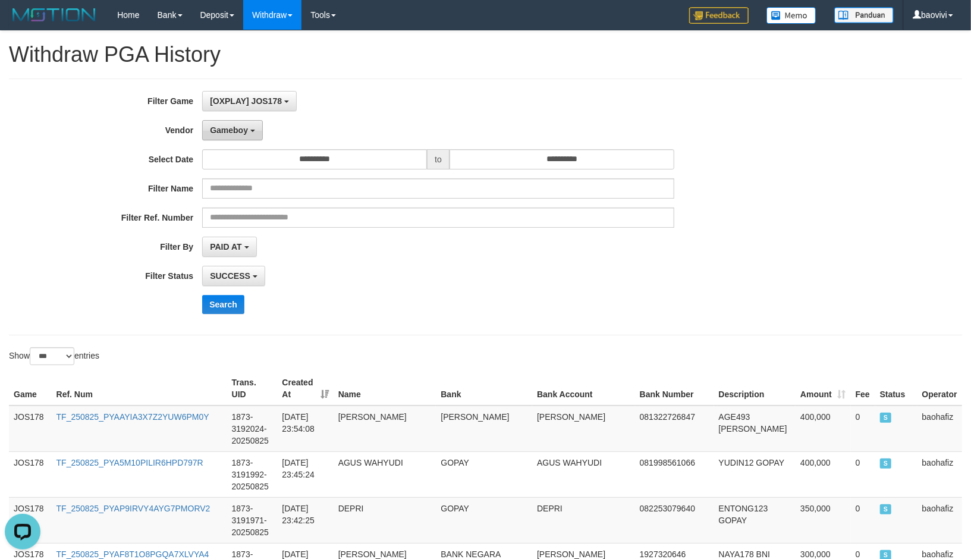
click at [227, 141] on div "**********" at bounding box center [404, 207] width 809 height 232
click at [238, 132] on span "Gameboy" at bounding box center [229, 130] width 38 height 10
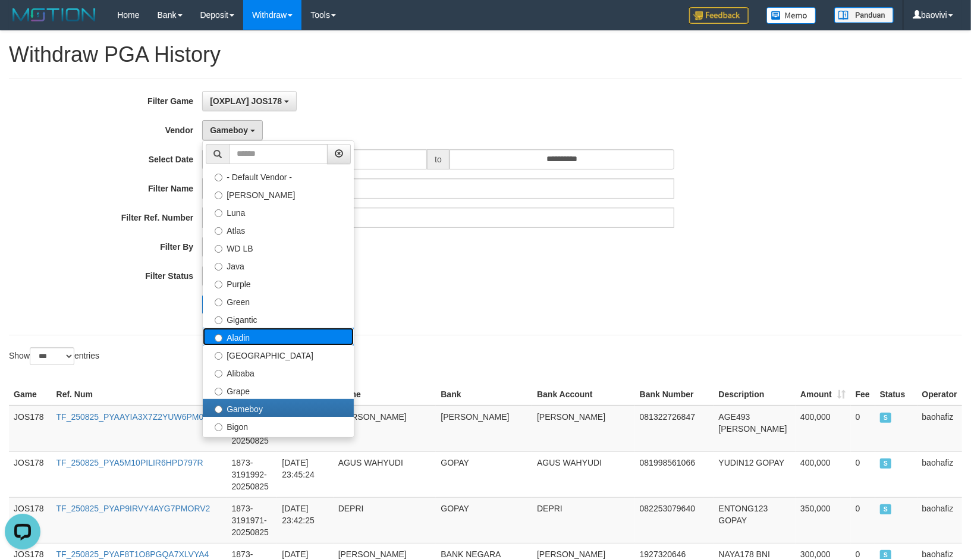
click at [269, 337] on label "Aladin" at bounding box center [278, 336] width 151 height 18
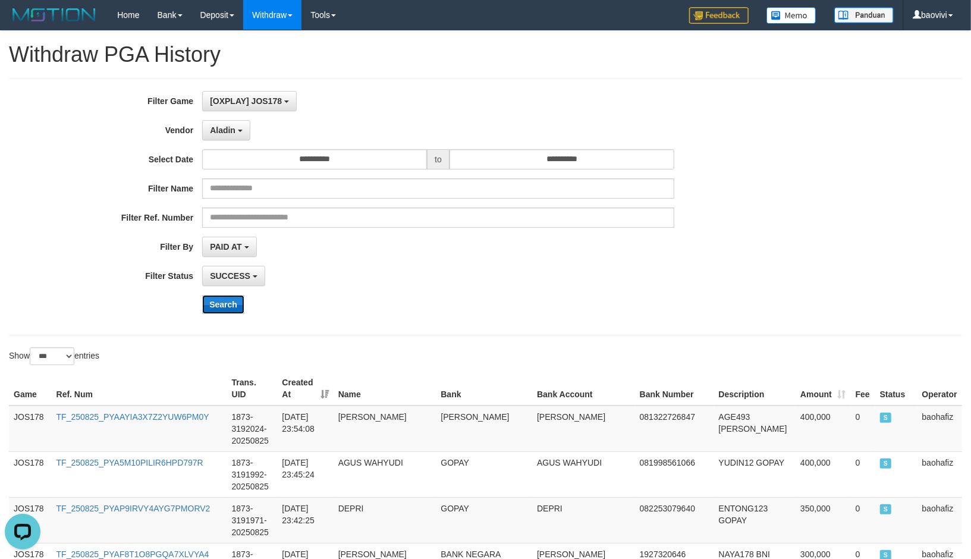
click at [226, 305] on button "Search" at bounding box center [223, 304] width 42 height 19
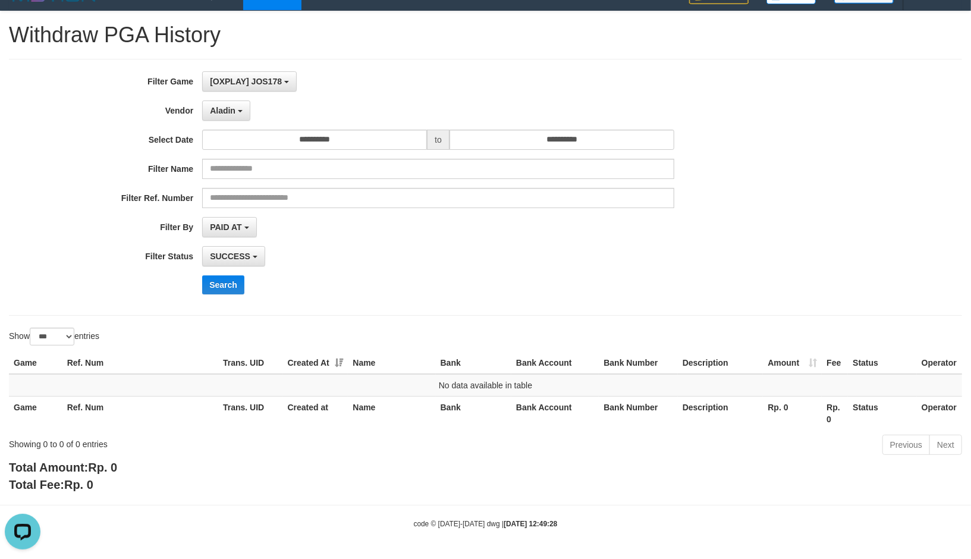
scroll to position [21, 0]
click at [236, 106] on button "Aladin" at bounding box center [226, 110] width 48 height 20
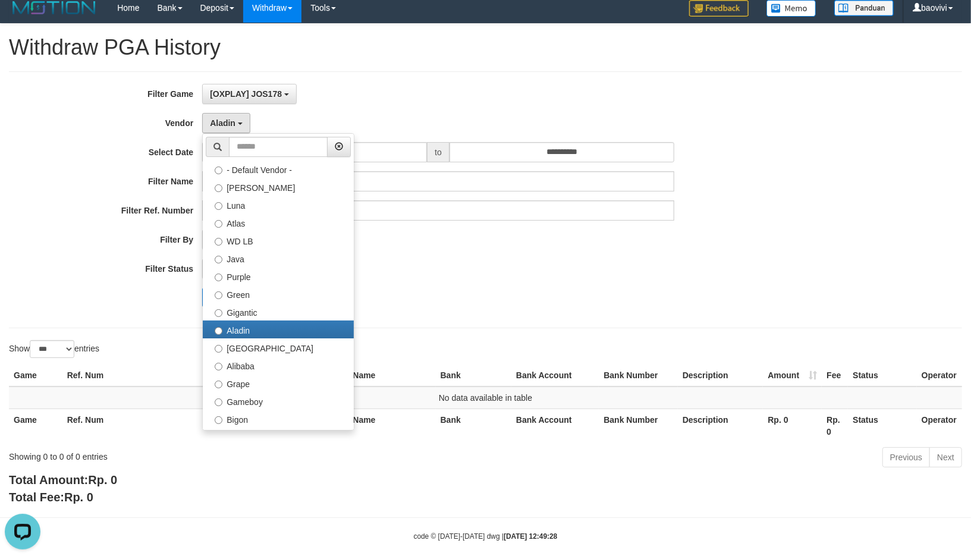
scroll to position [0, 0]
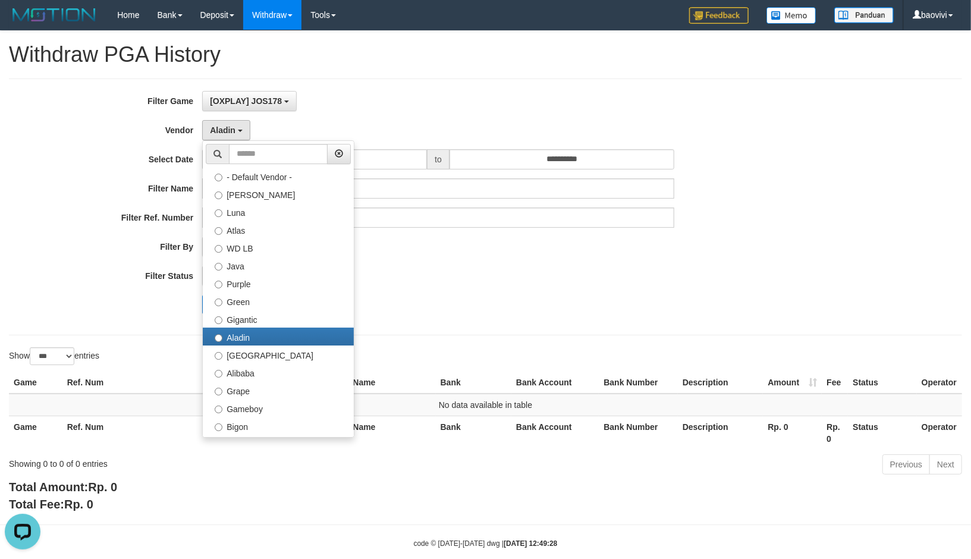
click at [436, 254] on div "PAID AT PAID AT CREATED AT" at bounding box center [438, 247] width 472 height 20
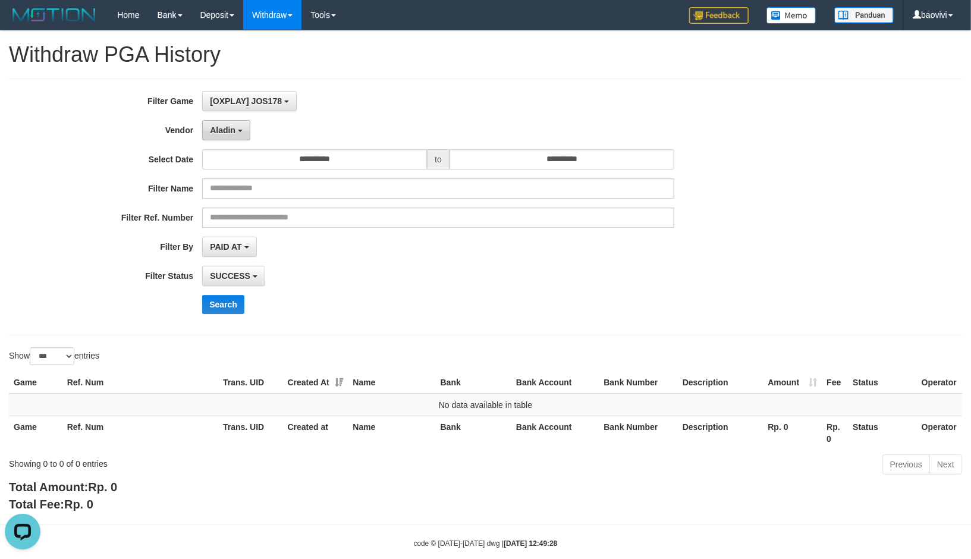
click at [226, 127] on span "Aladin" at bounding box center [223, 130] width 26 height 10
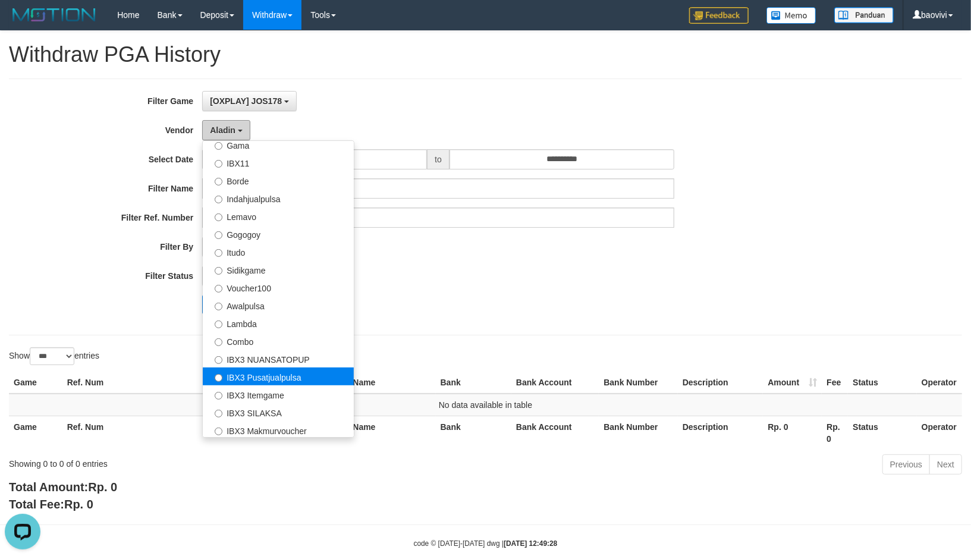
scroll to position [389, 0]
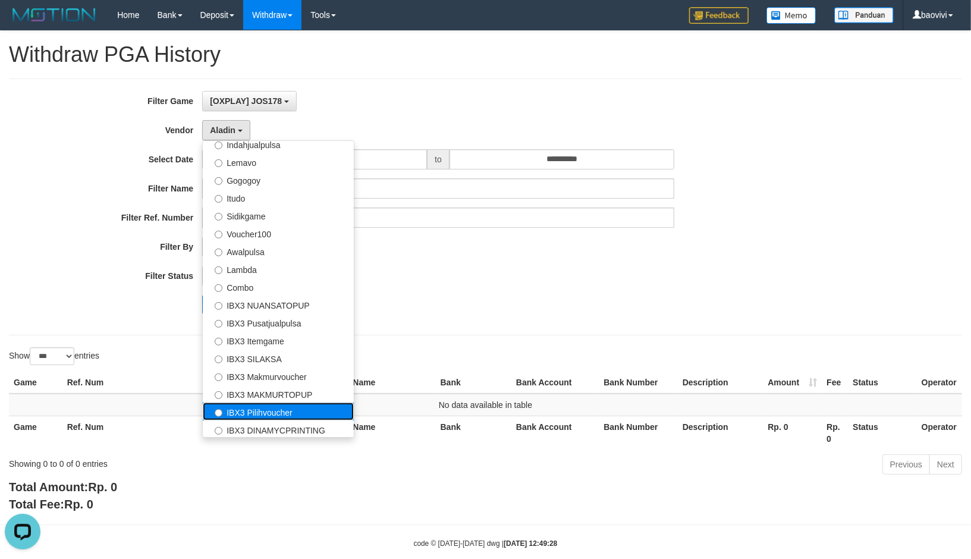
click at [271, 404] on label "IBX3 Pilihvoucher" at bounding box center [278, 411] width 151 height 18
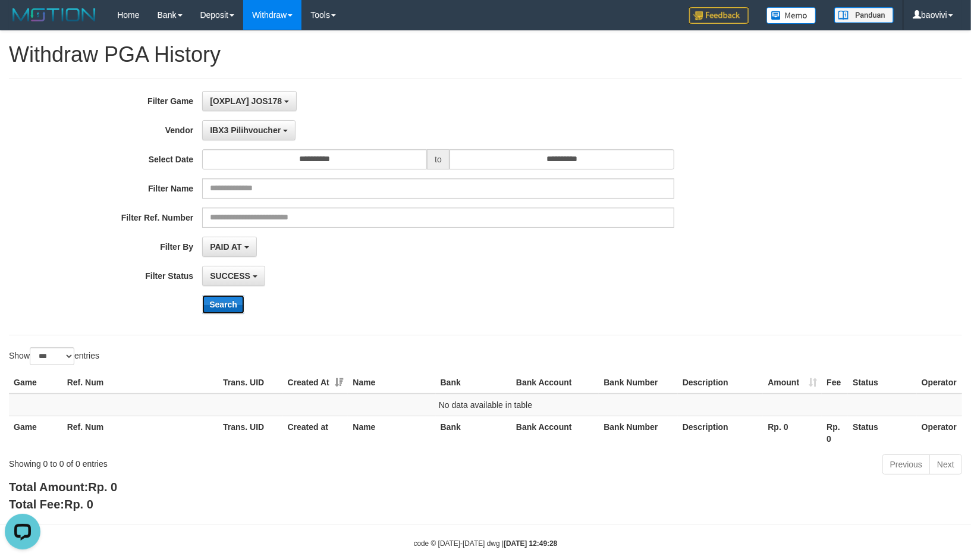
click at [227, 305] on button "Search" at bounding box center [223, 304] width 42 height 19
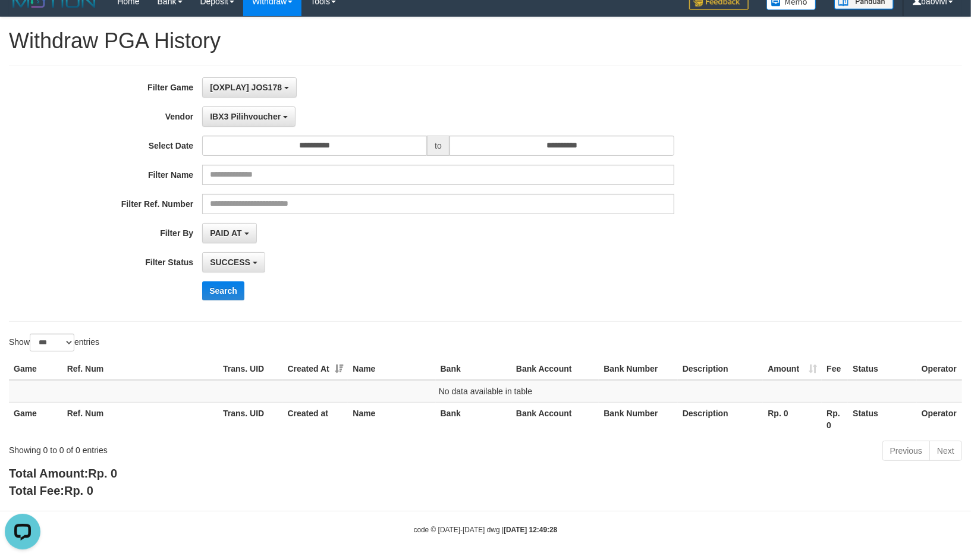
scroll to position [21, 0]
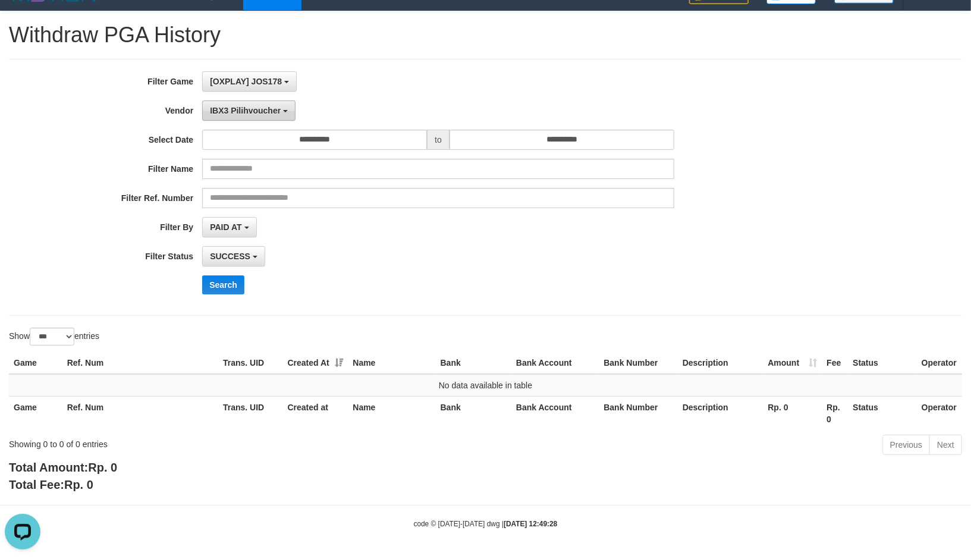
click at [269, 114] on button "IBX3 Pilihvoucher" at bounding box center [248, 110] width 93 height 20
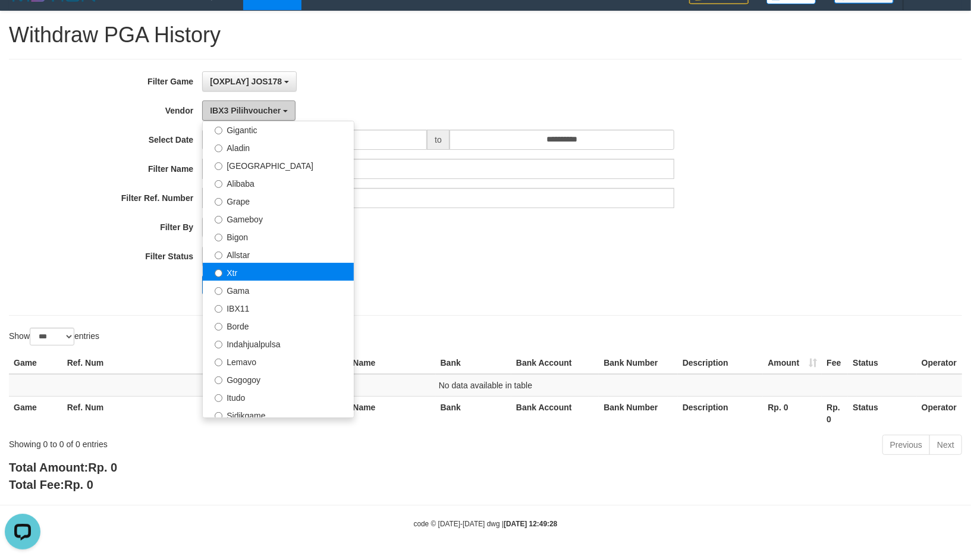
scroll to position [125, 0]
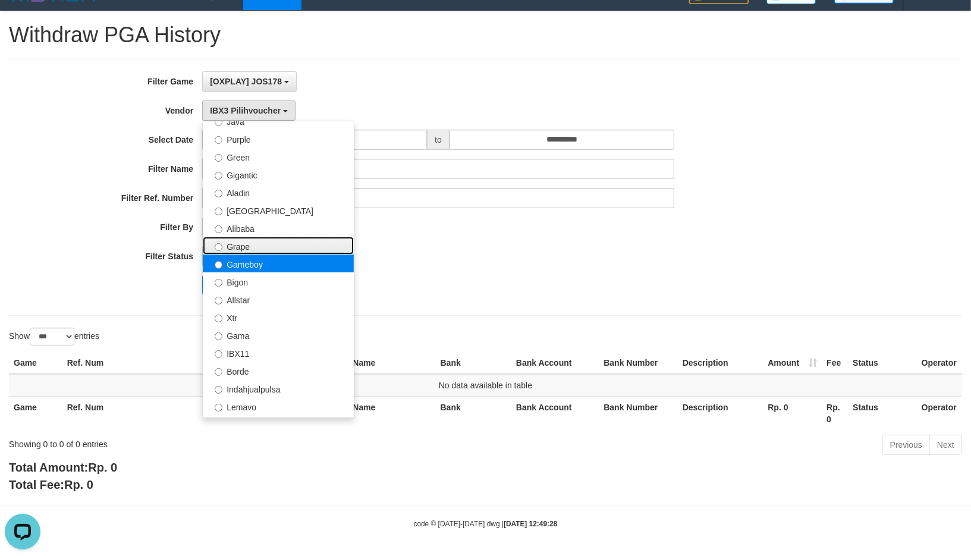
drag, startPoint x: 263, startPoint y: 241, endPoint x: 266, endPoint y: 257, distance: 16.3
click at [266, 257] on ul "- Default Vendor - Lucy Luna Atlas WD LB Java Purple Green Gigantic Aladin Duba…" at bounding box center [278, 269] width 152 height 297
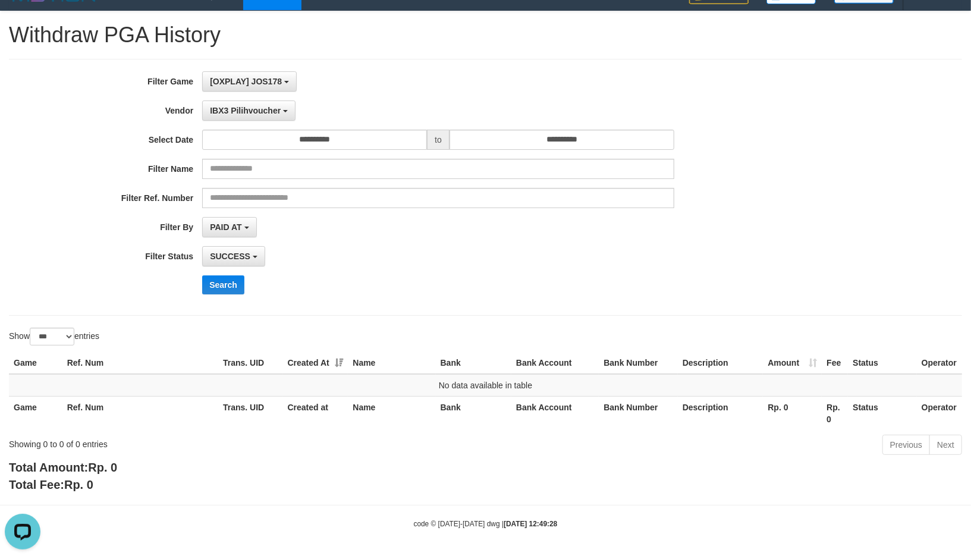
click at [263, 120] on div "**********" at bounding box center [404, 187] width 809 height 232
click at [277, 106] on span "IBX3 Pilihvoucher" at bounding box center [245, 111] width 71 height 10
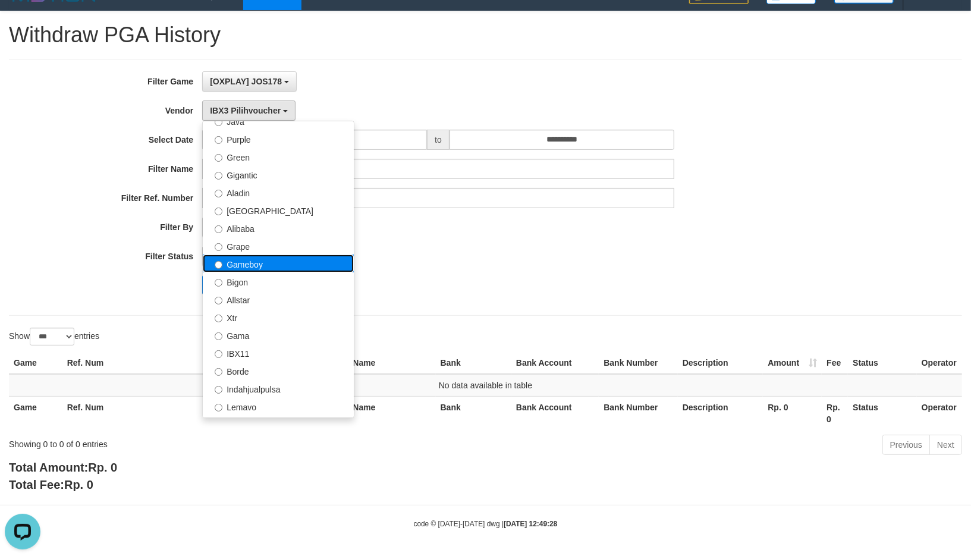
click at [279, 260] on label "Gameboy" at bounding box center [278, 263] width 151 height 18
select select "**********"
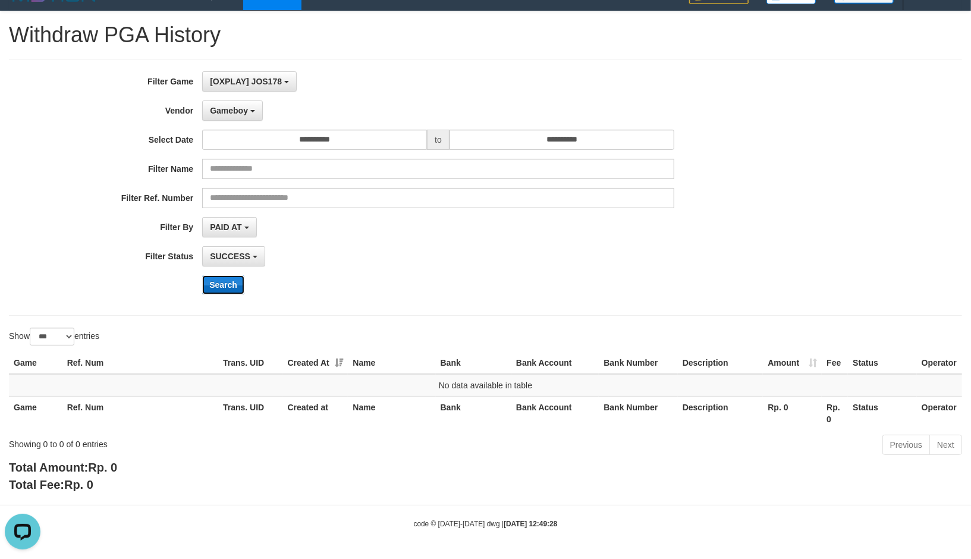
click at [225, 281] on button "Search" at bounding box center [223, 284] width 42 height 19
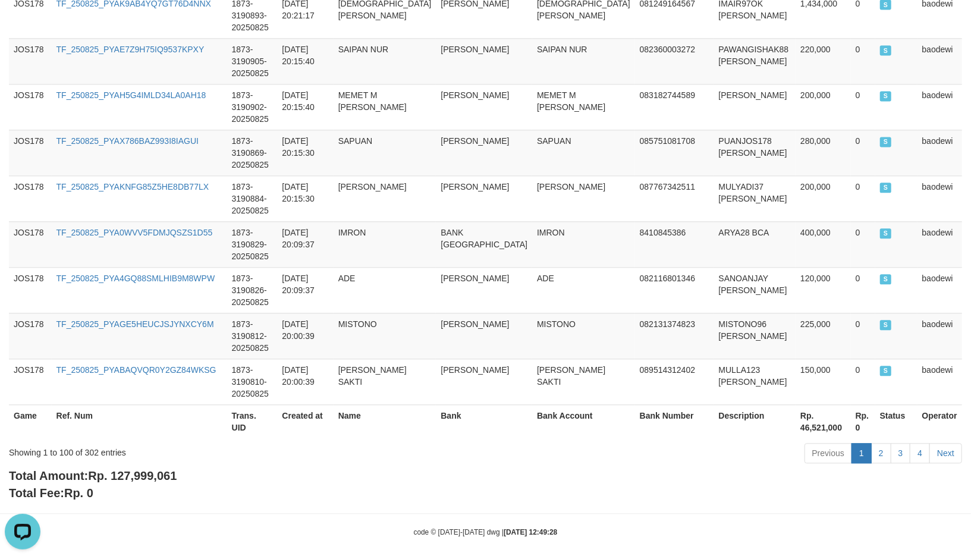
scroll to position [4589, 0]
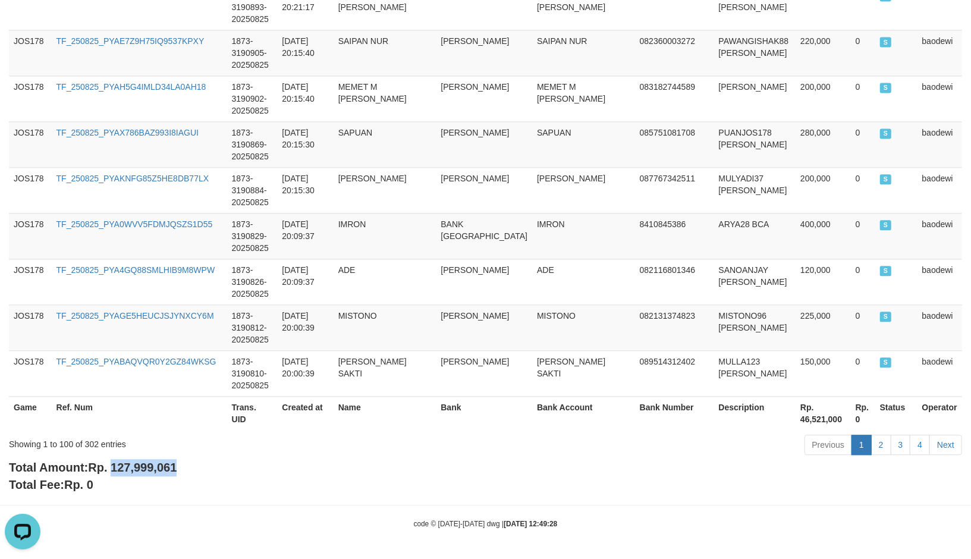
drag, startPoint x: 116, startPoint y: 465, endPoint x: 187, endPoint y: 467, distance: 70.7
click at [187, 467] on div "Total Amount: Rp. 127,999,061 Total Fee: Rp. 0" at bounding box center [485, 476] width 953 height 34
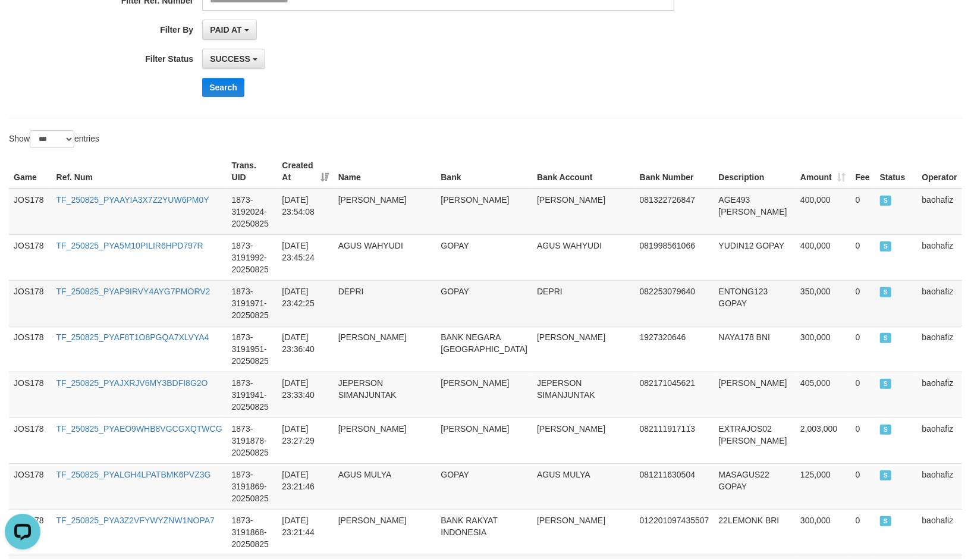
scroll to position [0, 0]
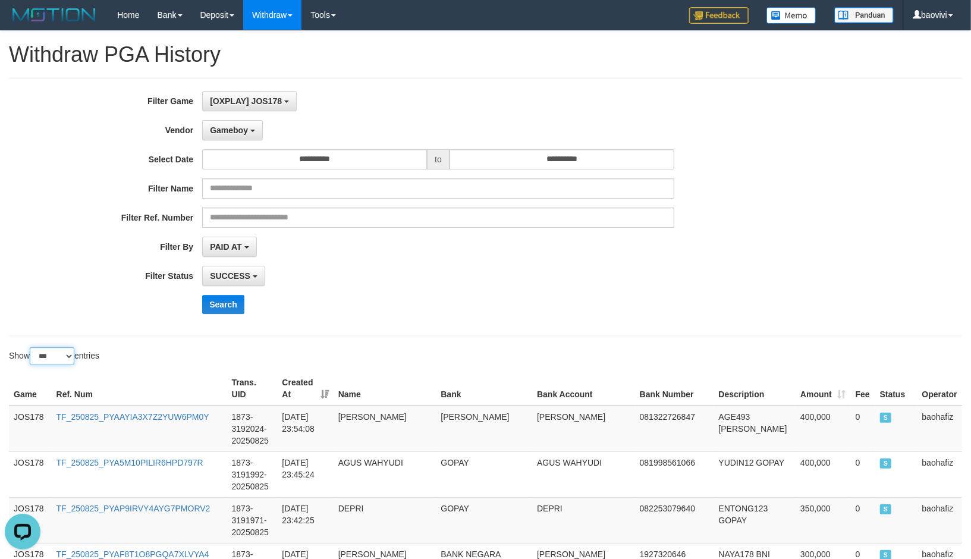
click at [46, 363] on select "** ** ** ***" at bounding box center [52, 356] width 45 height 18
select select "**"
click at [31, 347] on select "** ** ** ***" at bounding box center [52, 356] width 45 height 18
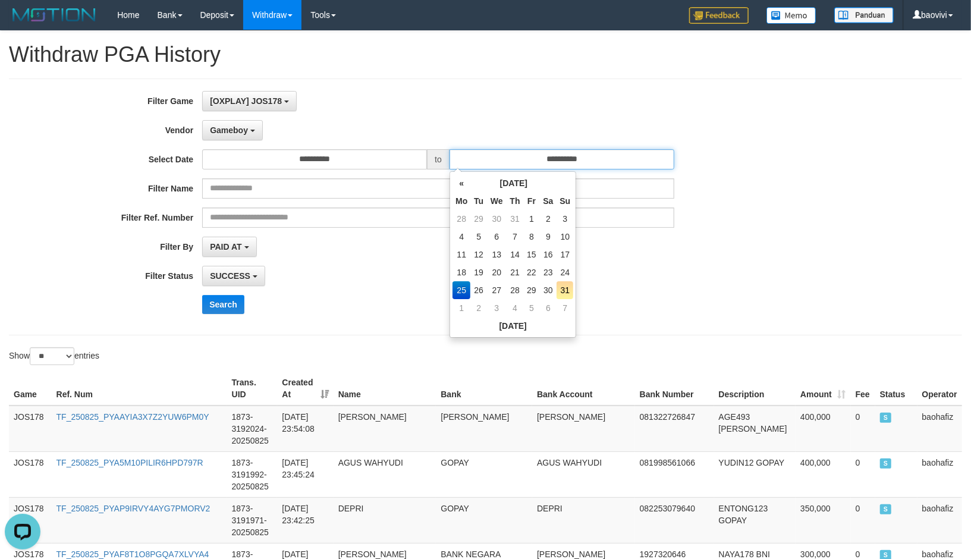
click at [520, 166] on input "**********" at bounding box center [561, 159] width 225 height 20
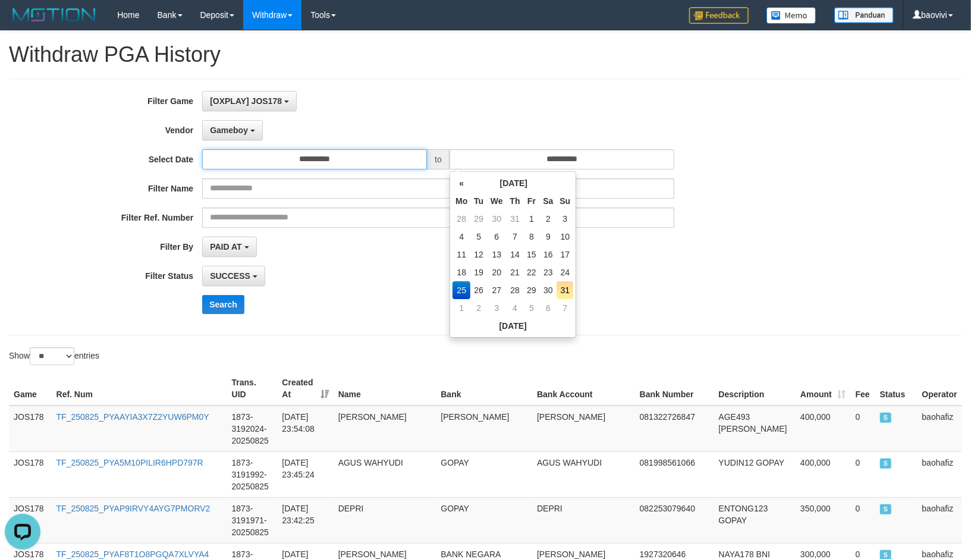
click at [385, 157] on input "**********" at bounding box center [314, 159] width 225 height 20
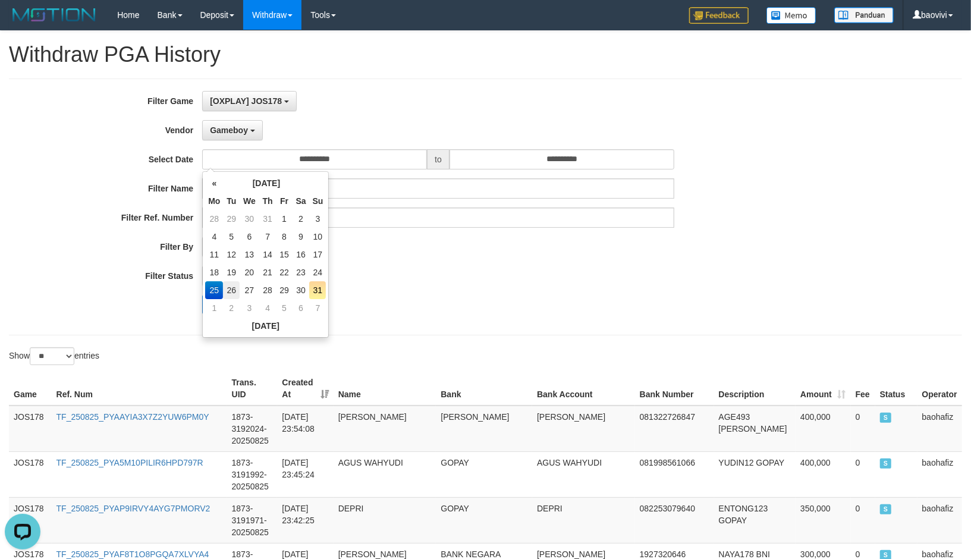
click at [228, 287] on td "26" at bounding box center [231, 290] width 17 height 18
type input "**********"
click at [479, 242] on div "**********" at bounding box center [404, 207] width 809 height 232
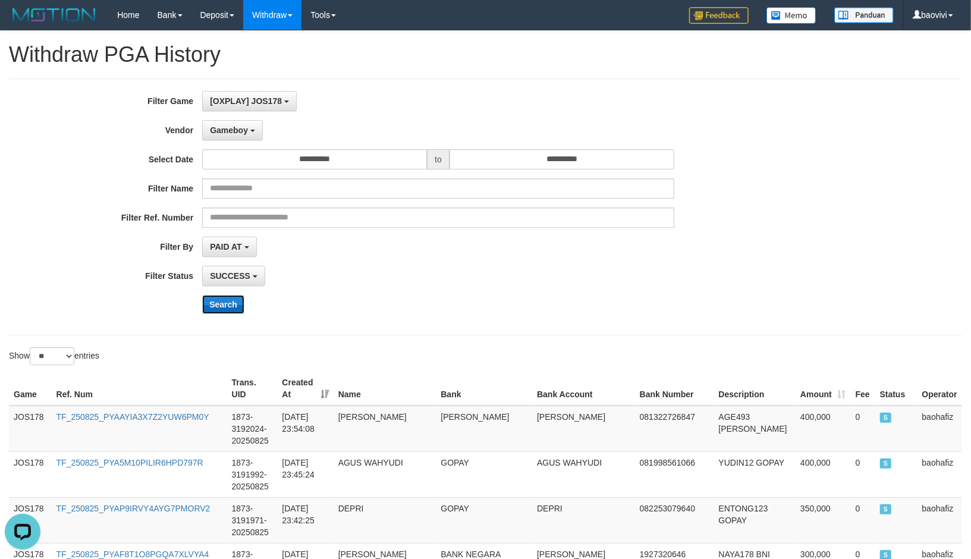
click at [215, 297] on button "Search" at bounding box center [223, 304] width 42 height 19
click at [236, 300] on button "Search" at bounding box center [223, 304] width 42 height 19
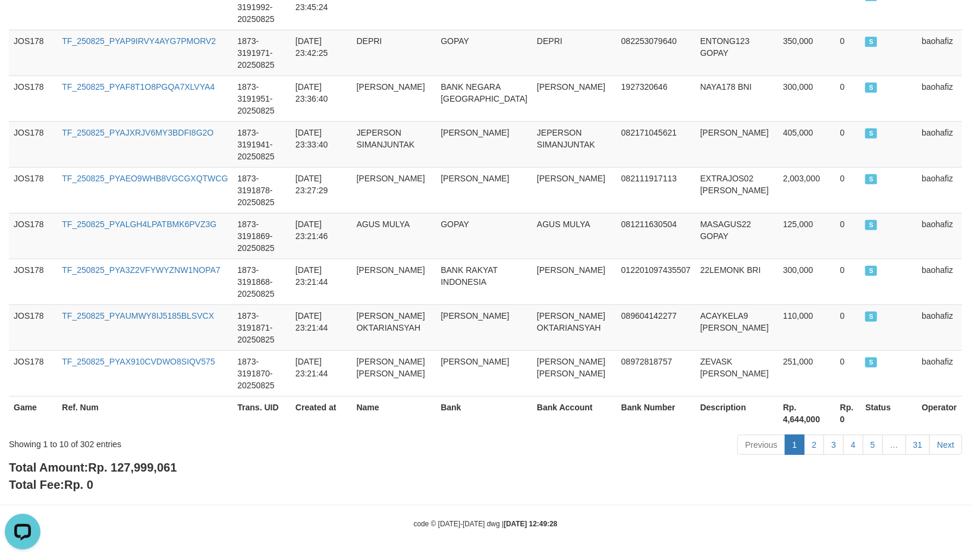
scroll to position [456, 0]
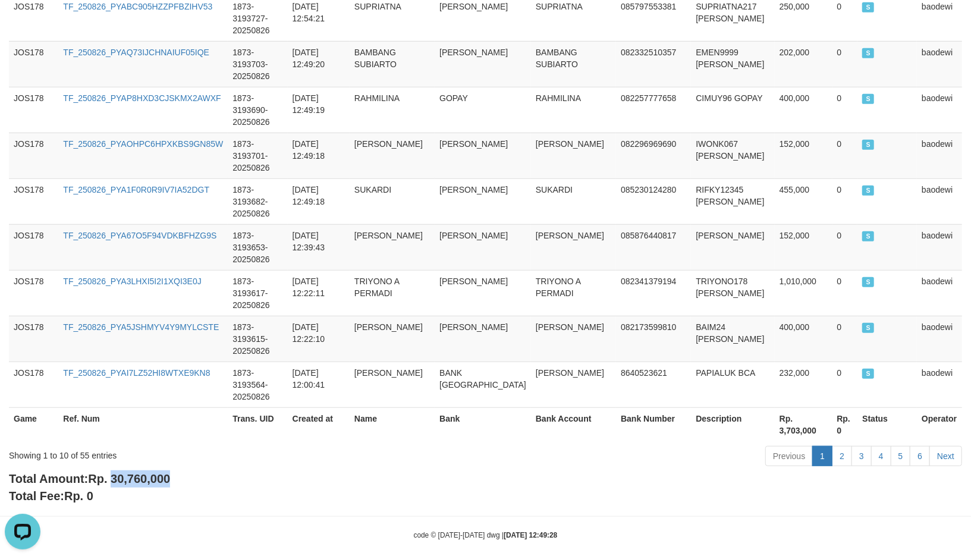
drag, startPoint x: 116, startPoint y: 468, endPoint x: 193, endPoint y: 468, distance: 76.7
click at [193, 470] on div "Total Amount: Rp. 30,760,000 Total Fee: Rp. 0" at bounding box center [485, 487] width 953 height 34
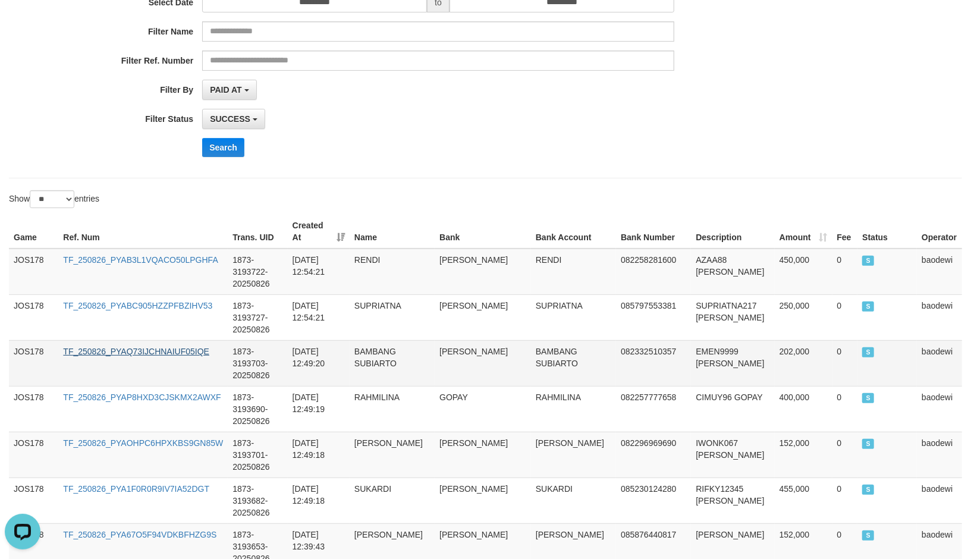
scroll to position [0, 0]
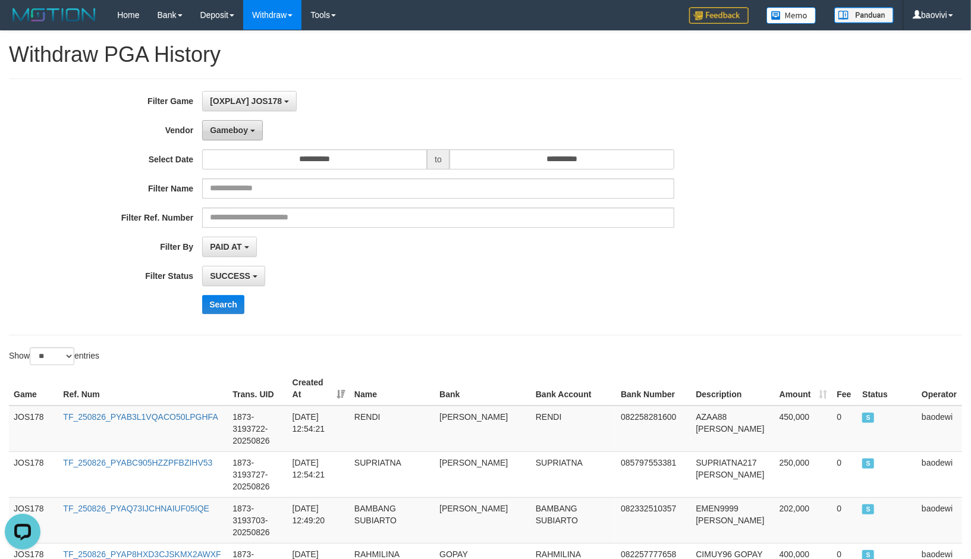
click at [245, 126] on span "Gameboy" at bounding box center [229, 130] width 38 height 10
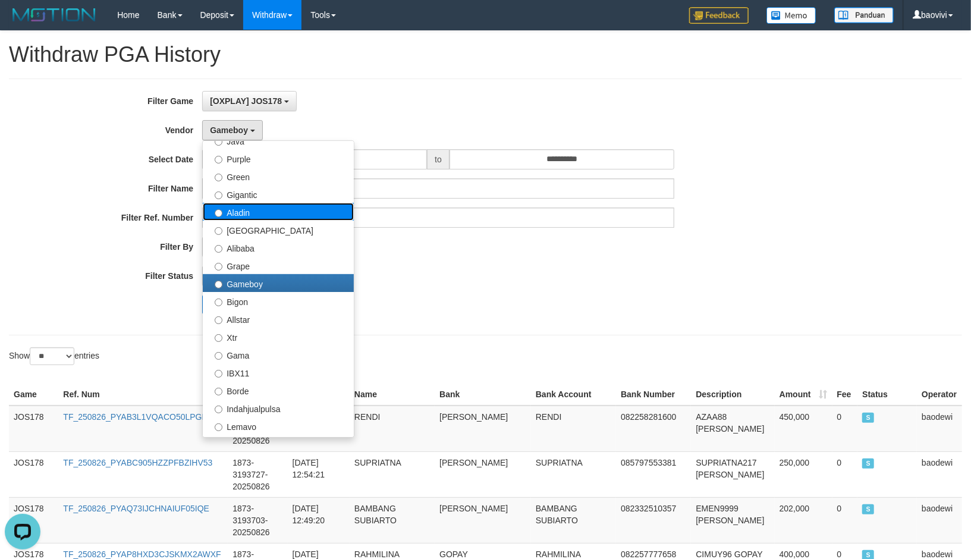
click at [282, 207] on label "Aladin" at bounding box center [278, 212] width 151 height 18
select select "**********"
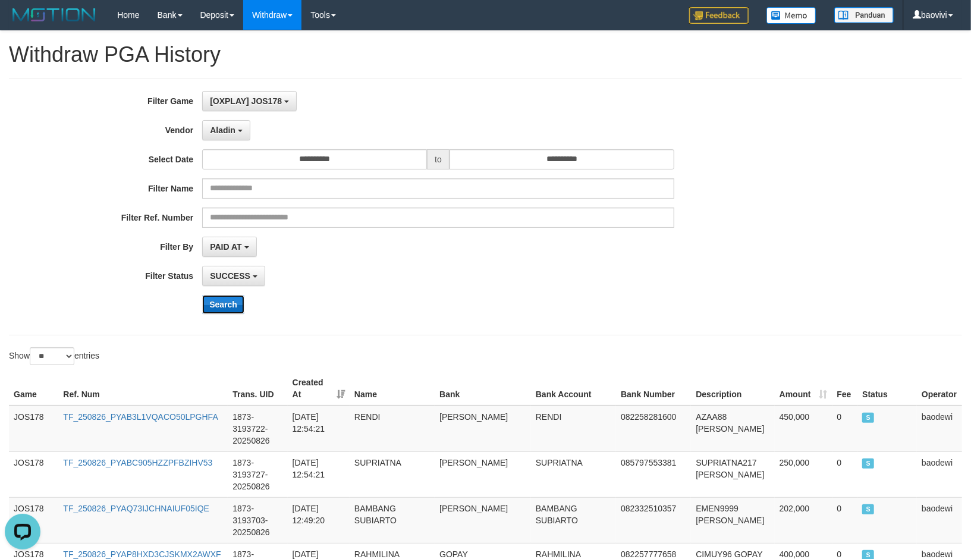
click at [219, 306] on button "Search" at bounding box center [223, 304] width 42 height 19
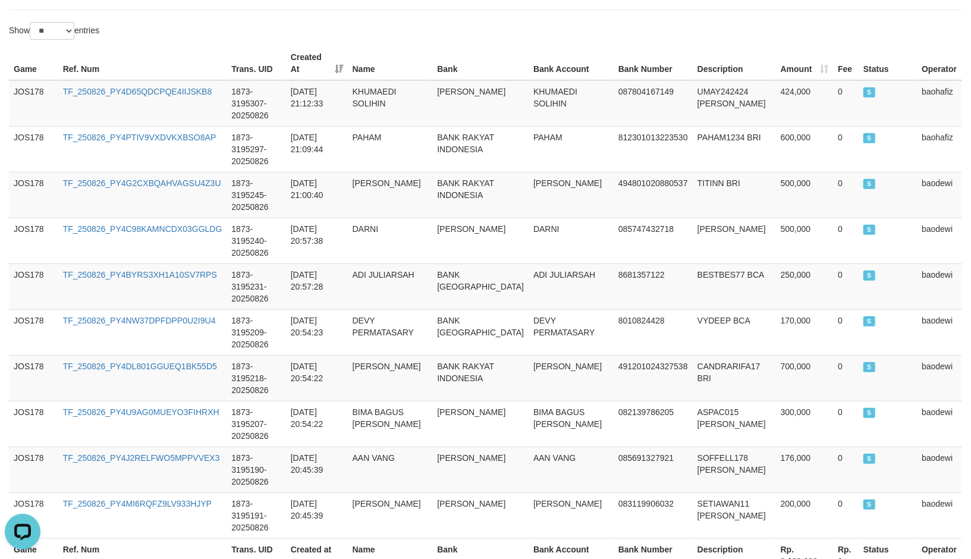
scroll to position [468, 0]
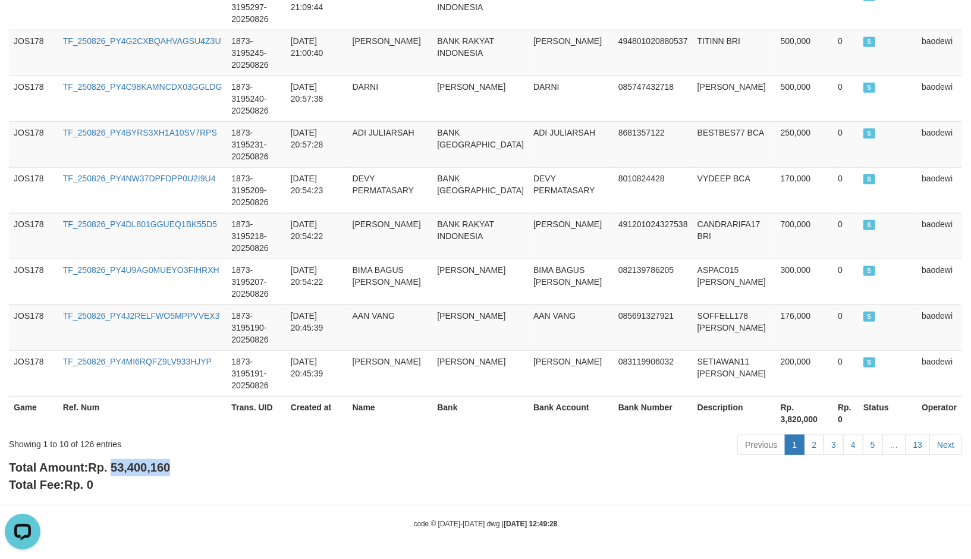
drag, startPoint x: 115, startPoint y: 468, endPoint x: 290, endPoint y: 459, distance: 174.9
click at [178, 468] on div "Total Amount: Rp. 53,400,160 Total Fee: Rp. 0" at bounding box center [485, 476] width 953 height 34
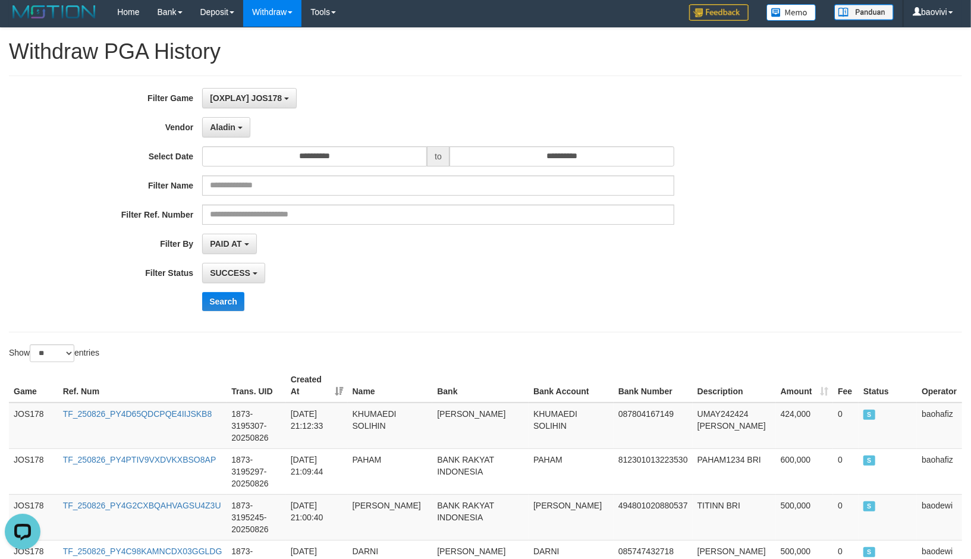
scroll to position [0, 0]
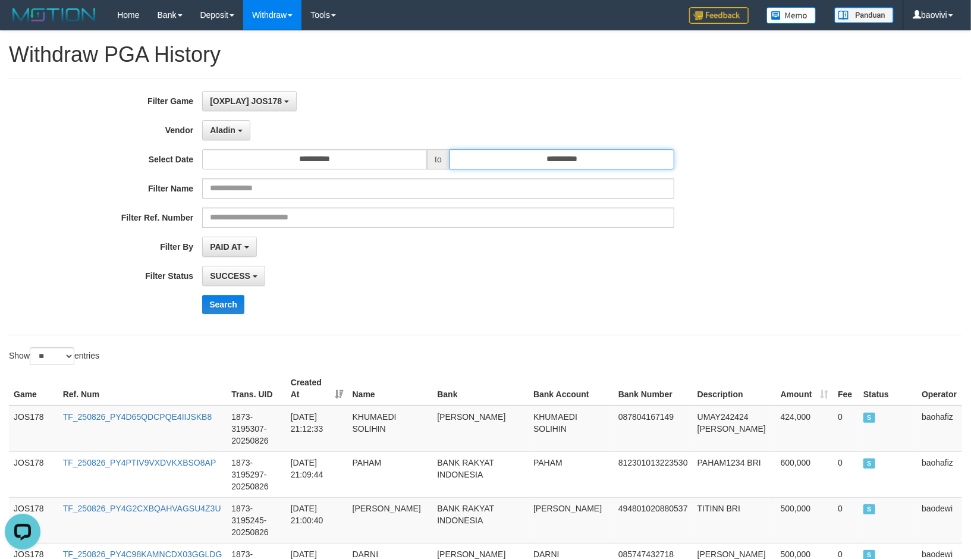
drag, startPoint x: 519, startPoint y: 159, endPoint x: 518, endPoint y: 168, distance: 9.1
click at [519, 162] on input "**********" at bounding box center [561, 159] width 225 height 20
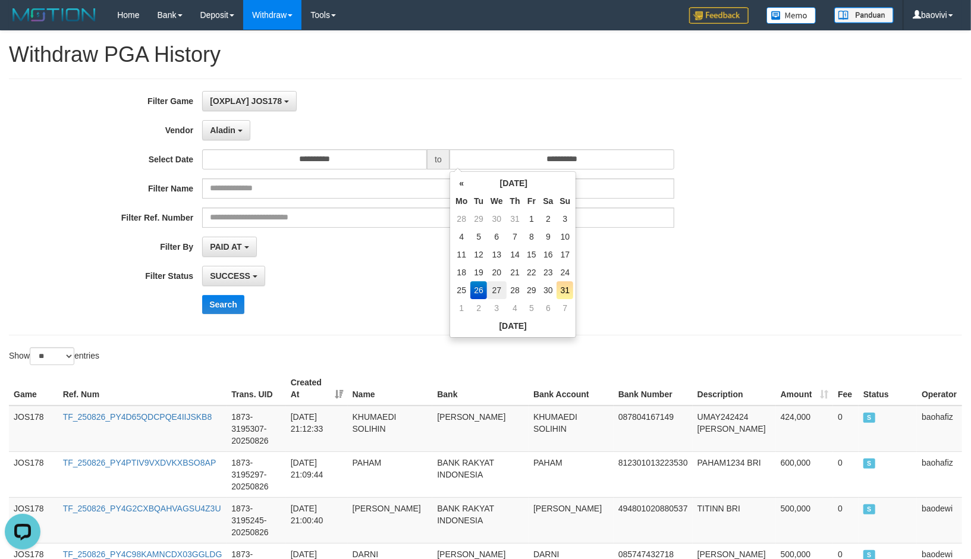
click at [494, 294] on td "27" at bounding box center [497, 290] width 20 height 18
type input "**********"
click at [330, 157] on input "**********" at bounding box center [314, 159] width 225 height 20
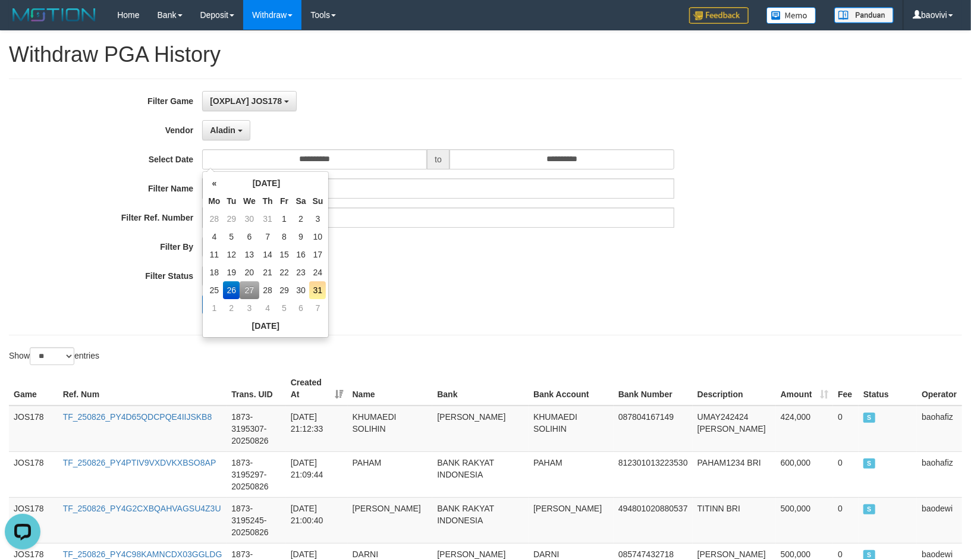
click at [247, 286] on td "27" at bounding box center [250, 290] width 20 height 18
type input "**********"
drag, startPoint x: 373, startPoint y: 282, endPoint x: 361, endPoint y: 283, distance: 11.9
click at [367, 283] on div "SUCCESS SUCCESS ON PROCESS FAILED" at bounding box center [438, 276] width 472 height 20
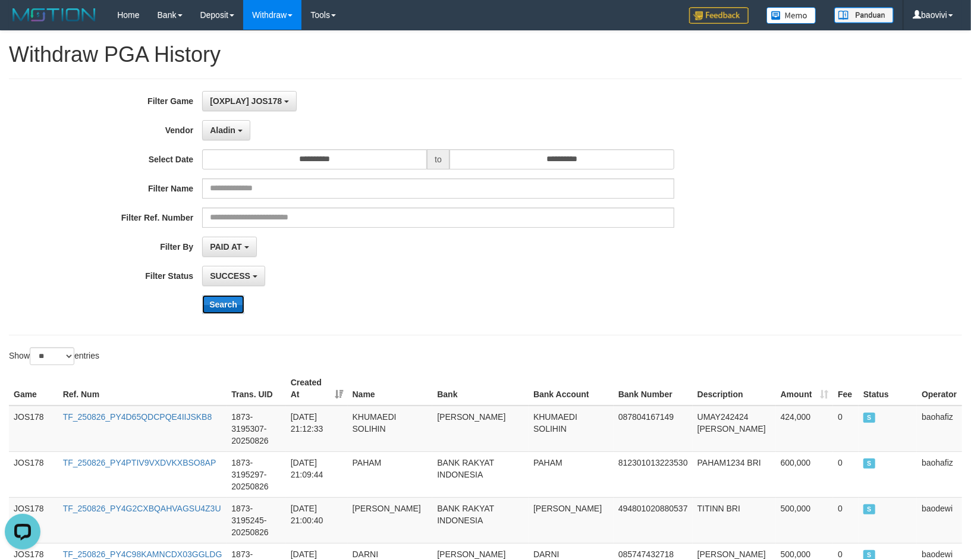
click at [233, 302] on button "Search" at bounding box center [223, 304] width 42 height 19
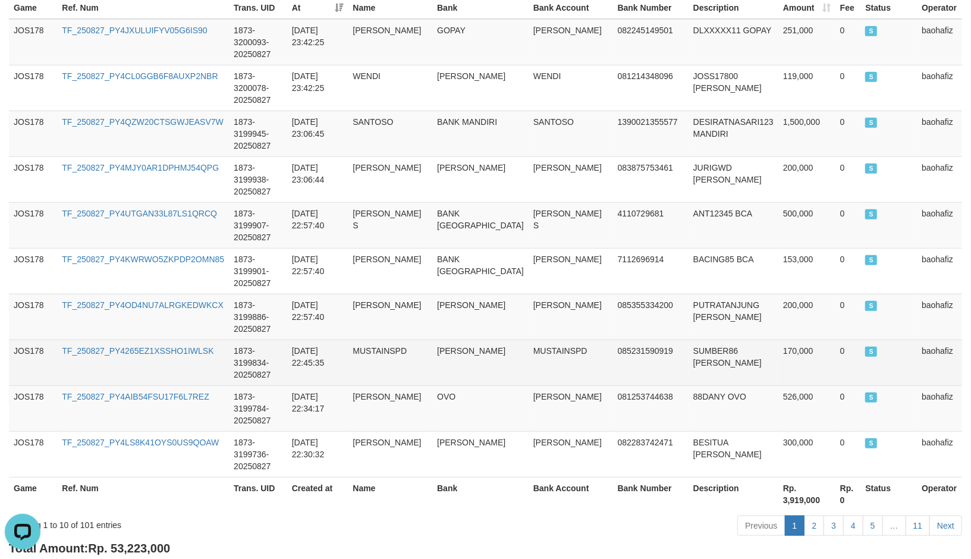
scroll to position [468, 0]
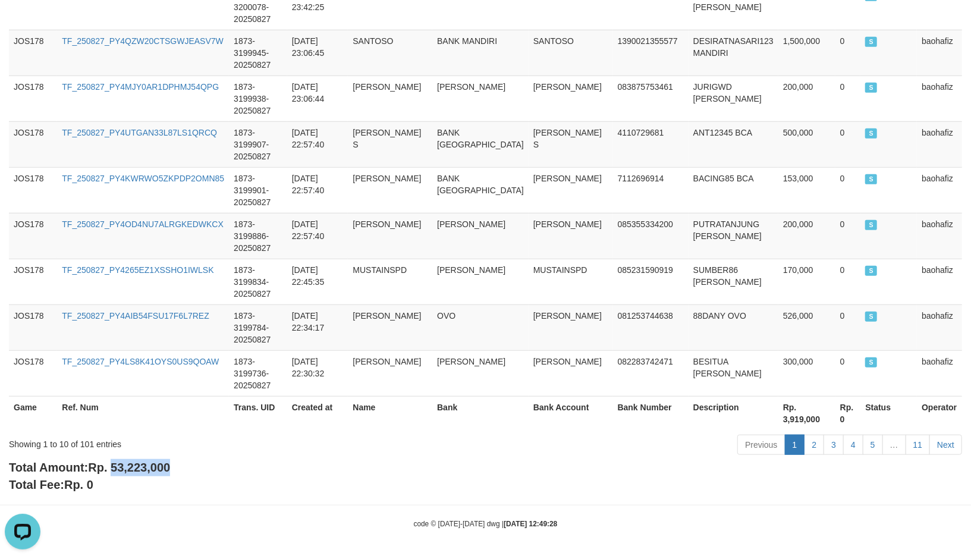
drag, startPoint x: 116, startPoint y: 461, endPoint x: 184, endPoint y: 465, distance: 68.5
click at [184, 465] on div "Total Amount: Rp. 53,223,000 Total Fee: Rp. 0" at bounding box center [485, 476] width 953 height 34
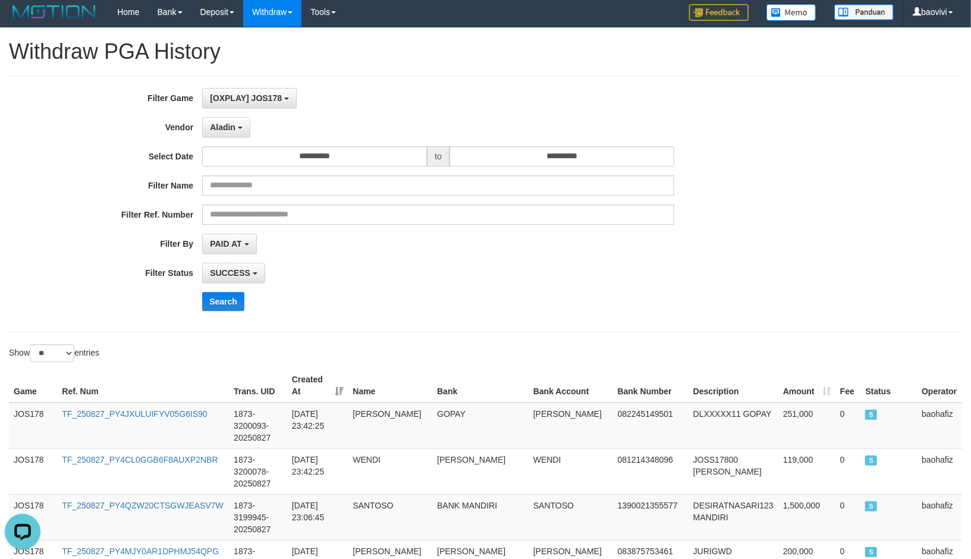
scroll to position [0, 0]
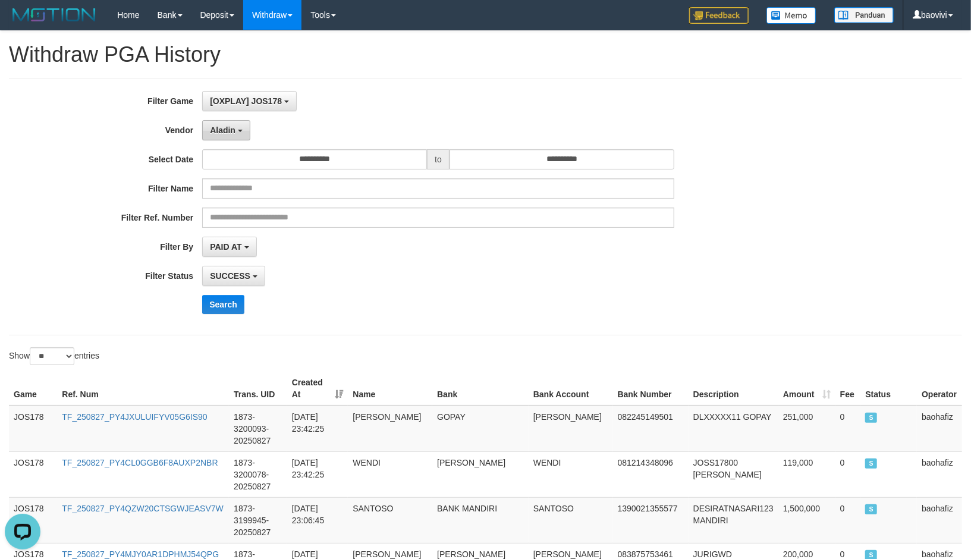
click at [228, 136] on button "Aladin" at bounding box center [226, 130] width 48 height 20
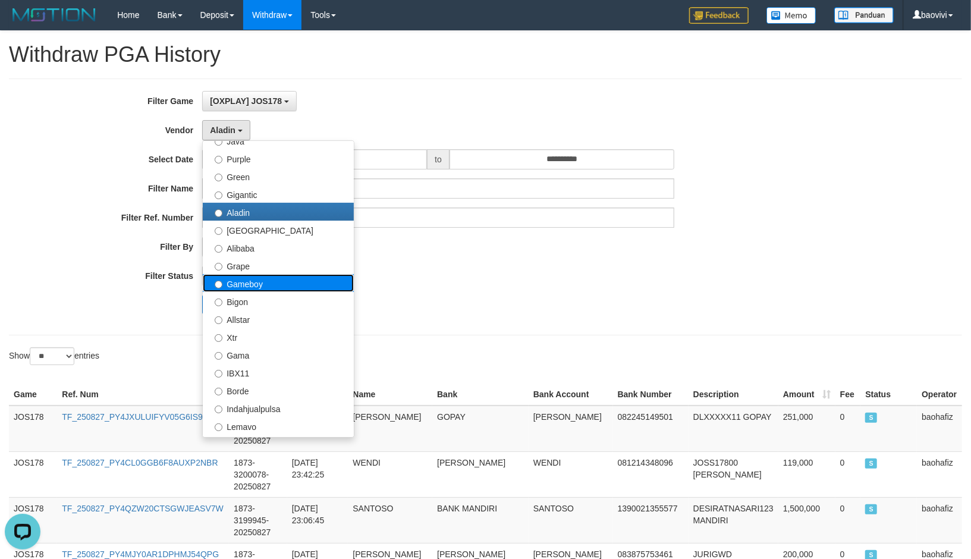
click at [253, 283] on label "Gameboy" at bounding box center [278, 283] width 151 height 18
select select "**********"
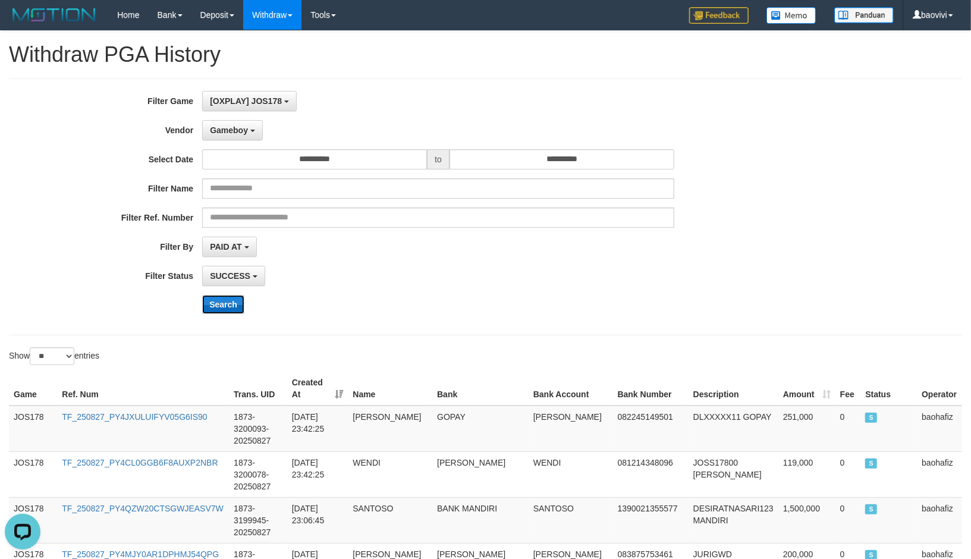
click at [217, 305] on button "Search" at bounding box center [223, 304] width 42 height 19
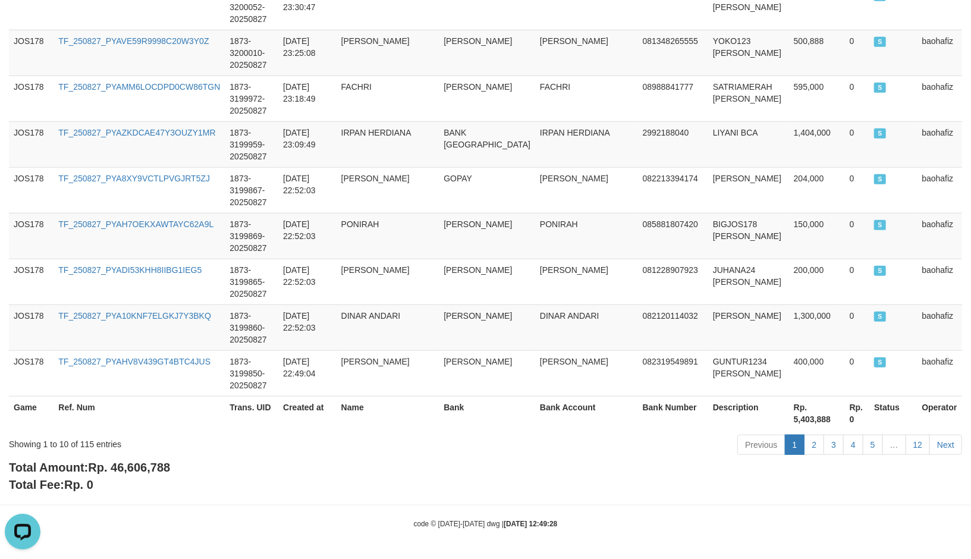
scroll to position [456, 0]
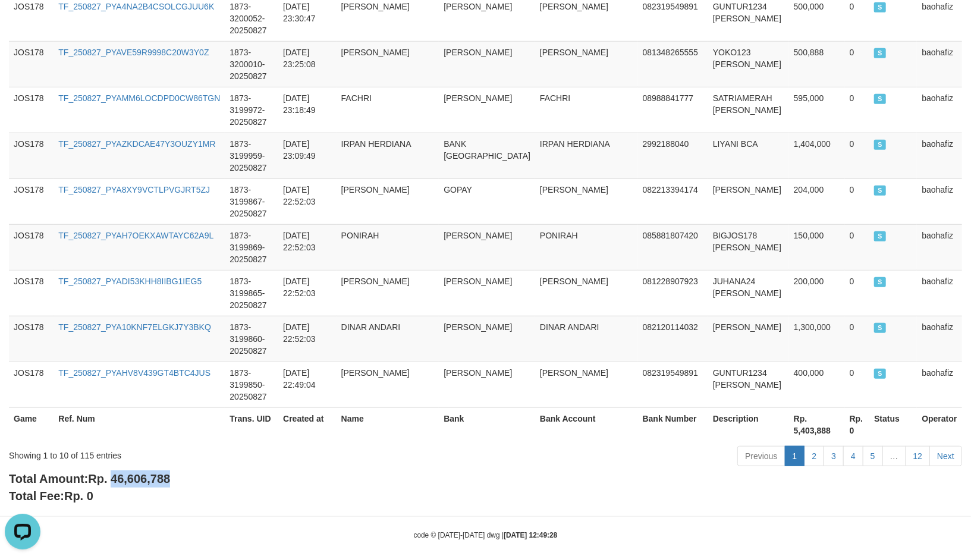
drag, startPoint x: 114, startPoint y: 468, endPoint x: 187, endPoint y: 472, distance: 73.2
click at [187, 472] on div "Total Amount: Rp. 46,606,788 Total Fee: Rp. 0" at bounding box center [485, 487] width 953 height 34
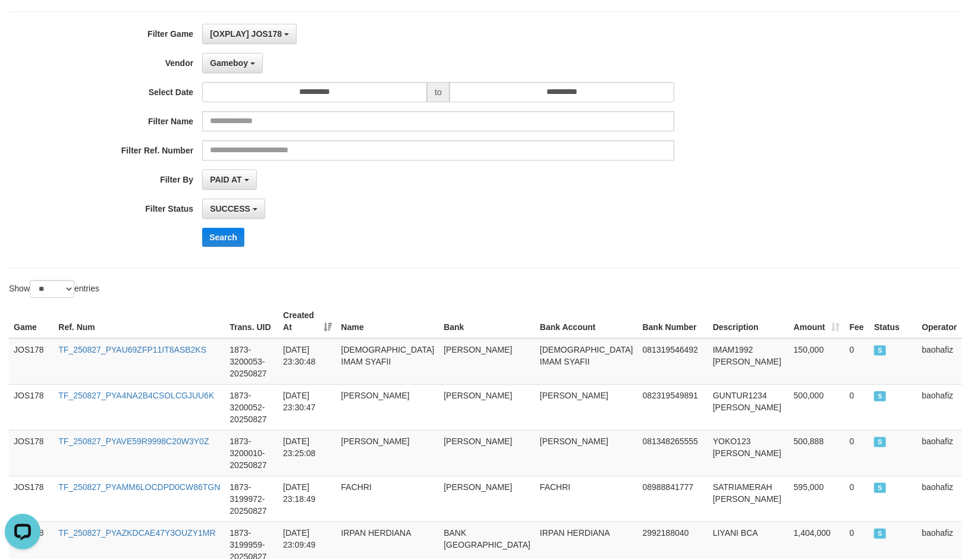
scroll to position [0, 0]
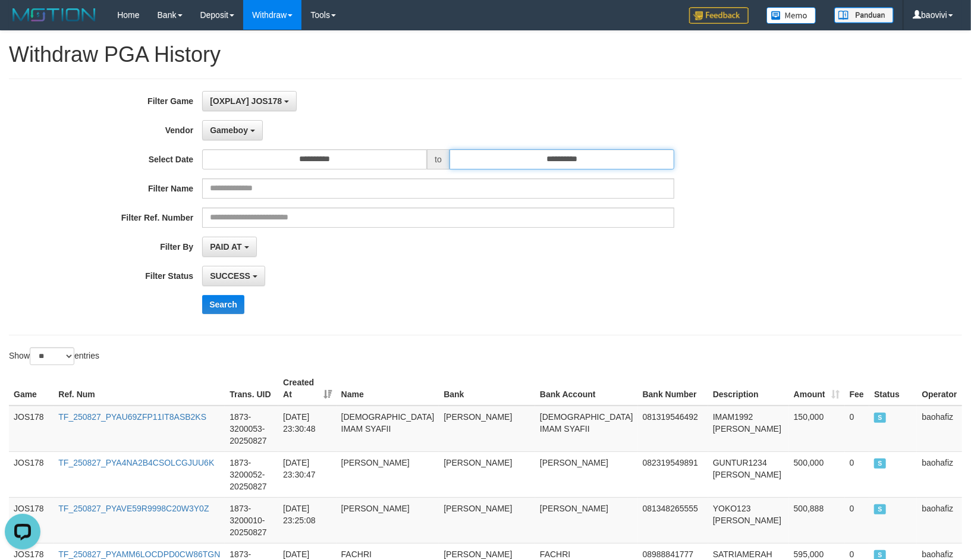
drag, startPoint x: 565, startPoint y: 153, endPoint x: 561, endPoint y: 162, distance: 10.2
click at [565, 153] on input "**********" at bounding box center [561, 159] width 225 height 20
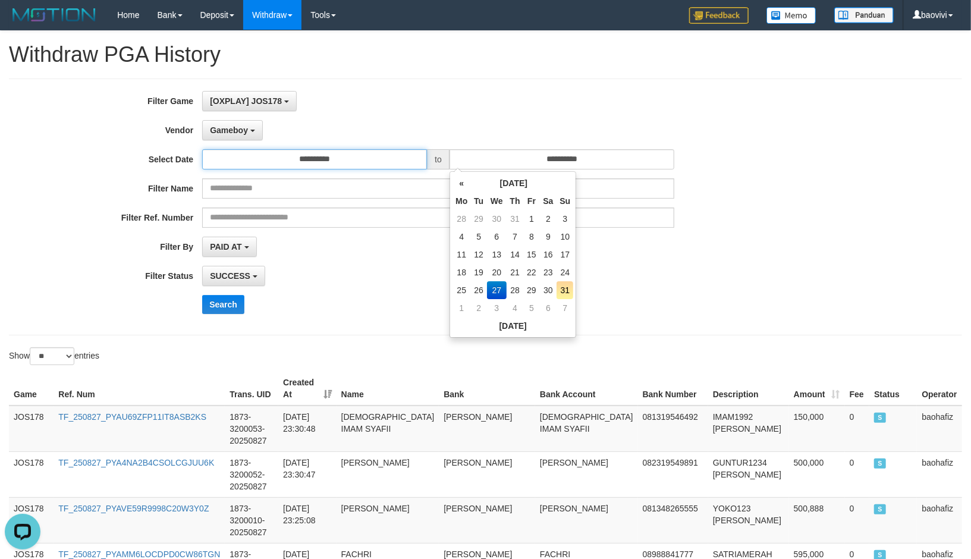
click at [343, 155] on input "**********" at bounding box center [314, 159] width 225 height 20
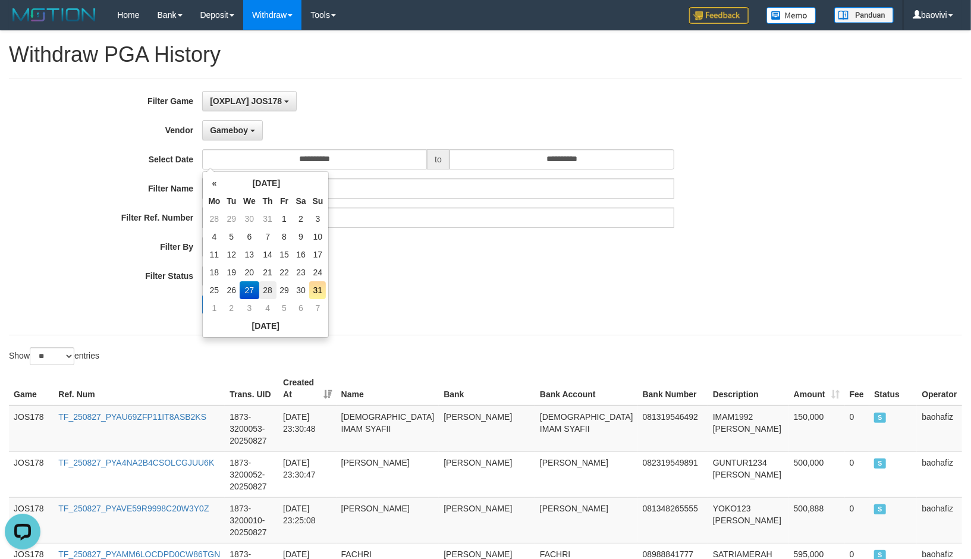
click at [262, 290] on td "28" at bounding box center [267, 290] width 17 height 18
type input "**********"
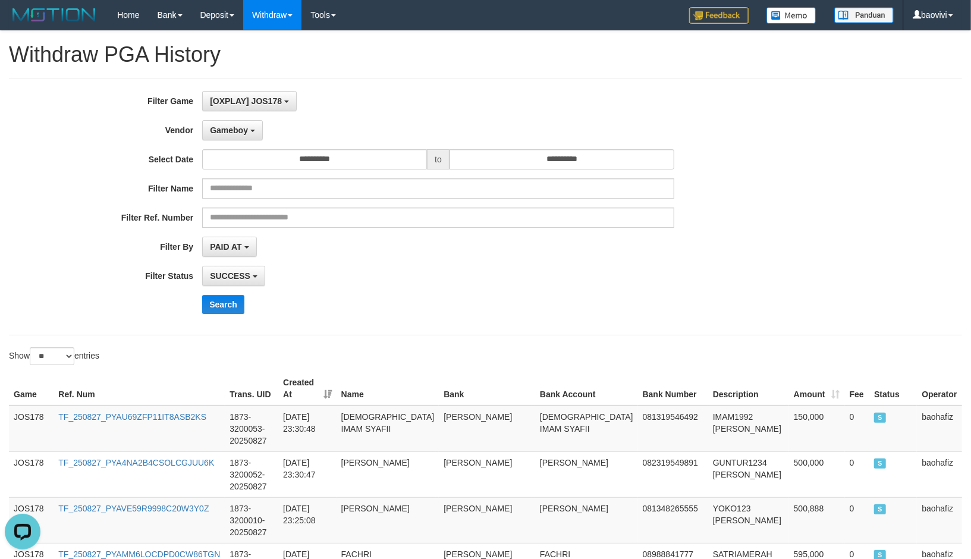
drag, startPoint x: 415, startPoint y: 266, endPoint x: 267, endPoint y: 297, distance: 150.6
click at [412, 266] on div "SUCCESS SUCCESS ON PROCESS FAILED" at bounding box center [438, 276] width 472 height 20
click at [238, 304] on button "Search" at bounding box center [223, 304] width 42 height 19
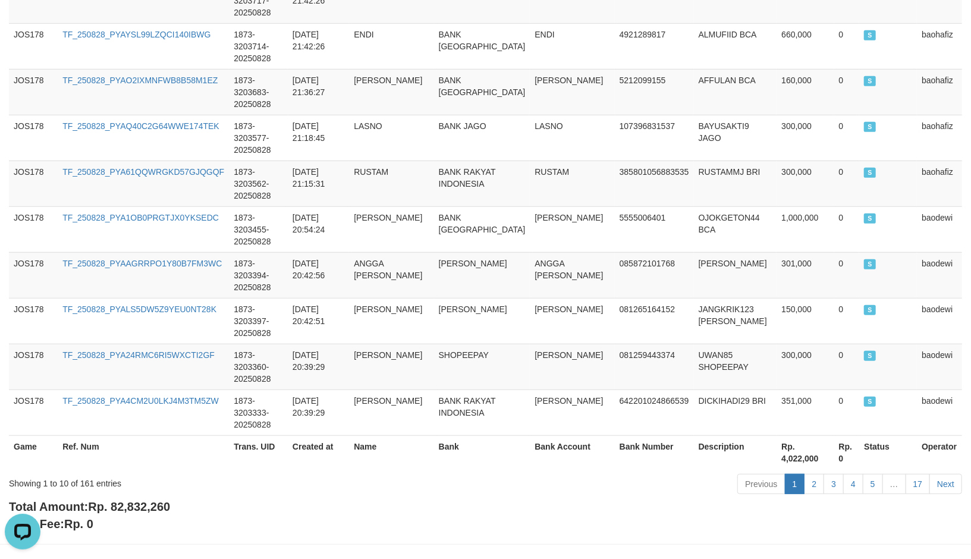
scroll to position [468, 0]
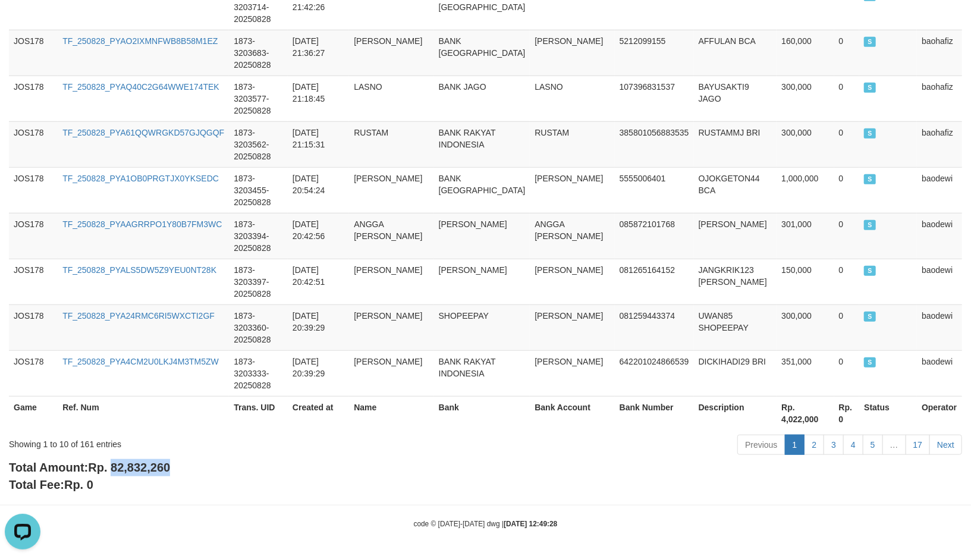
drag, startPoint x: 113, startPoint y: 468, endPoint x: 178, endPoint y: 472, distance: 65.5
click at [178, 472] on div "Total Amount: Rp. 82,832,260 Total Fee: Rp. 0" at bounding box center [485, 476] width 953 height 34
click at [137, 470] on span "Rp. 82,832,260" at bounding box center [129, 467] width 82 height 13
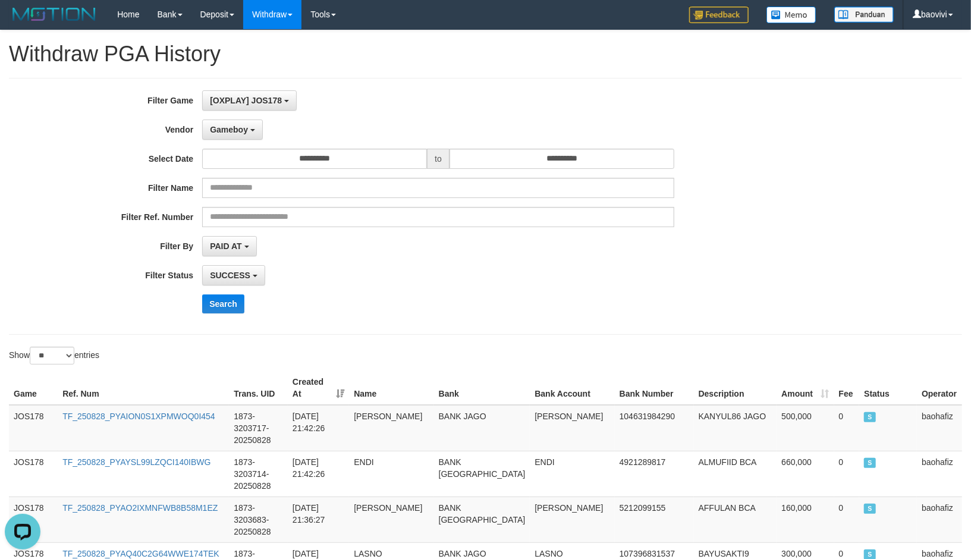
scroll to position [0, 0]
click at [264, 129] on div "Gameboy - Default Vendor - Lucy Luna Atlas WD LB Java Purple Green Gigantic Ala…" at bounding box center [438, 130] width 472 height 20
click at [240, 133] on span "Gameboy" at bounding box center [229, 130] width 38 height 10
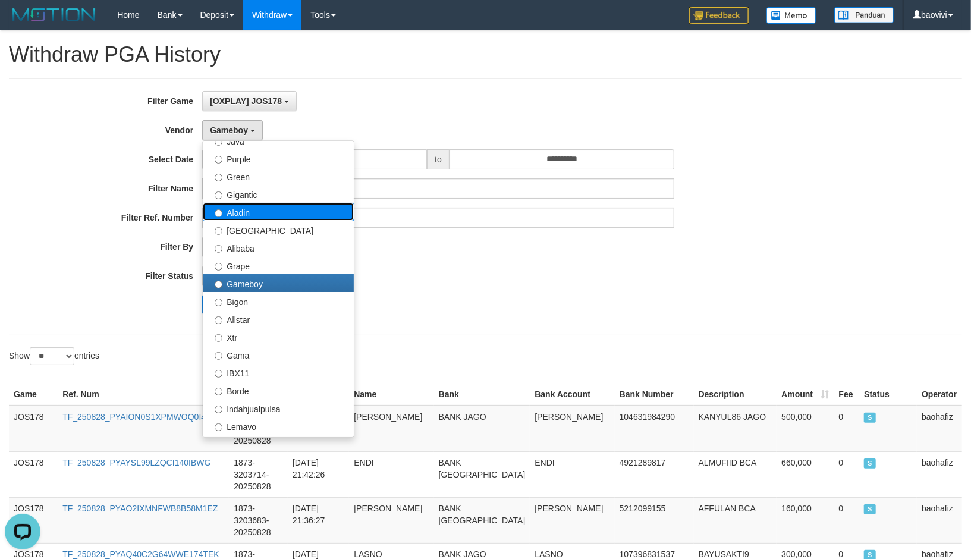
click at [292, 210] on label "Aladin" at bounding box center [278, 212] width 151 height 18
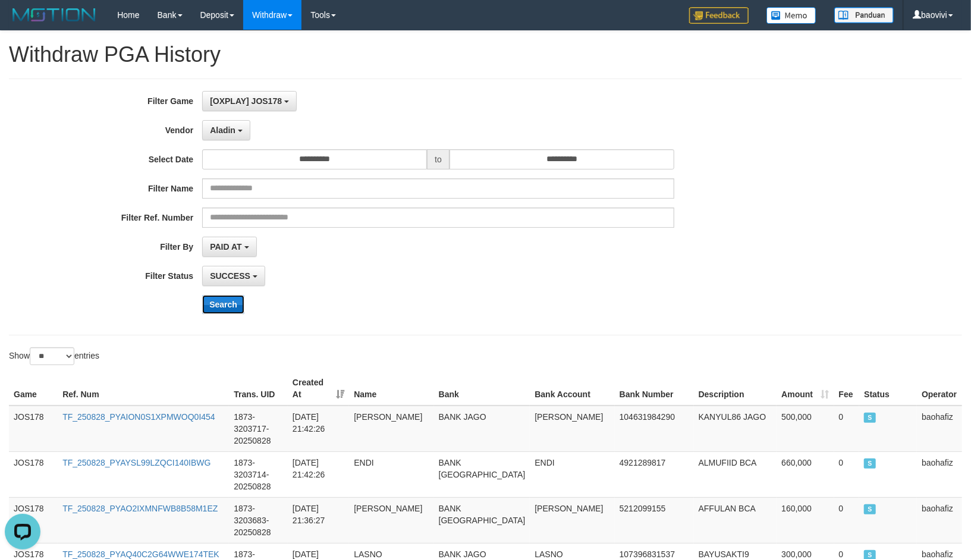
click at [229, 305] on button "Search" at bounding box center [223, 304] width 42 height 19
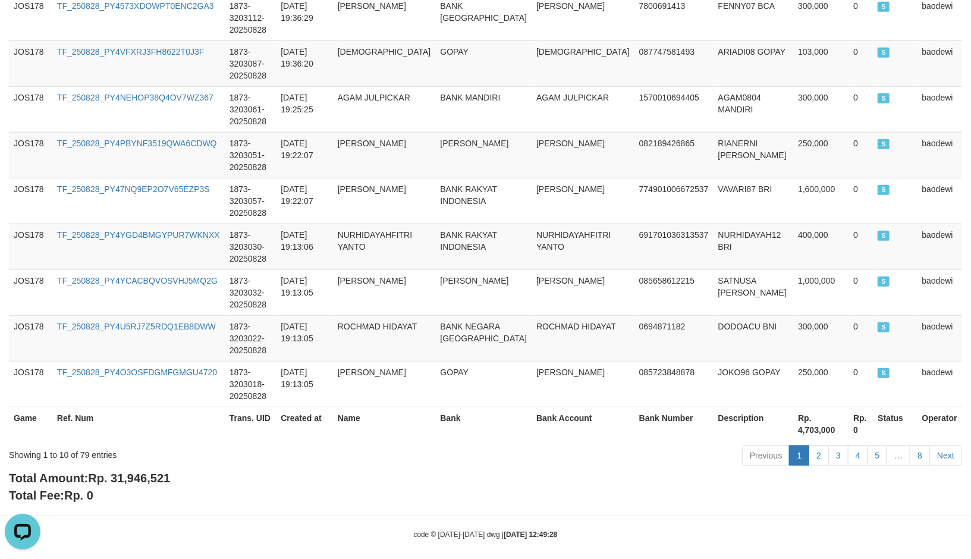
scroll to position [468, 0]
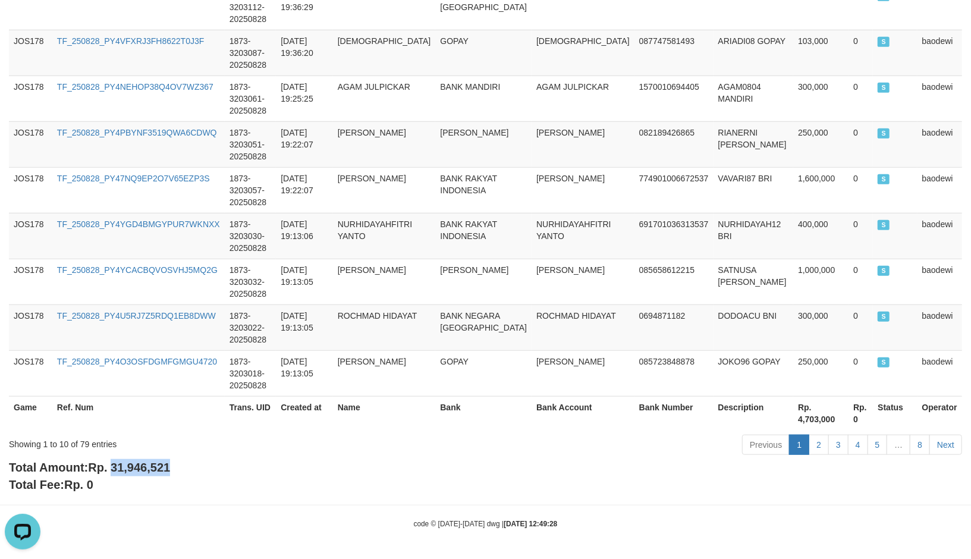
drag, startPoint x: 115, startPoint y: 468, endPoint x: 186, endPoint y: 470, distance: 70.7
click at [186, 470] on div "Total Amount: Rp. 31,946,521 Total Fee: Rp. 0" at bounding box center [485, 476] width 953 height 34
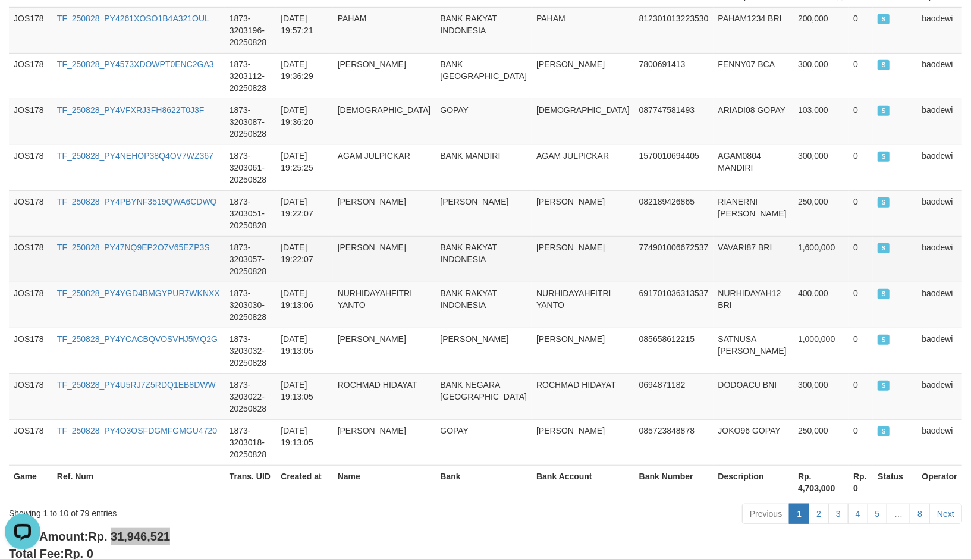
scroll to position [462, 0]
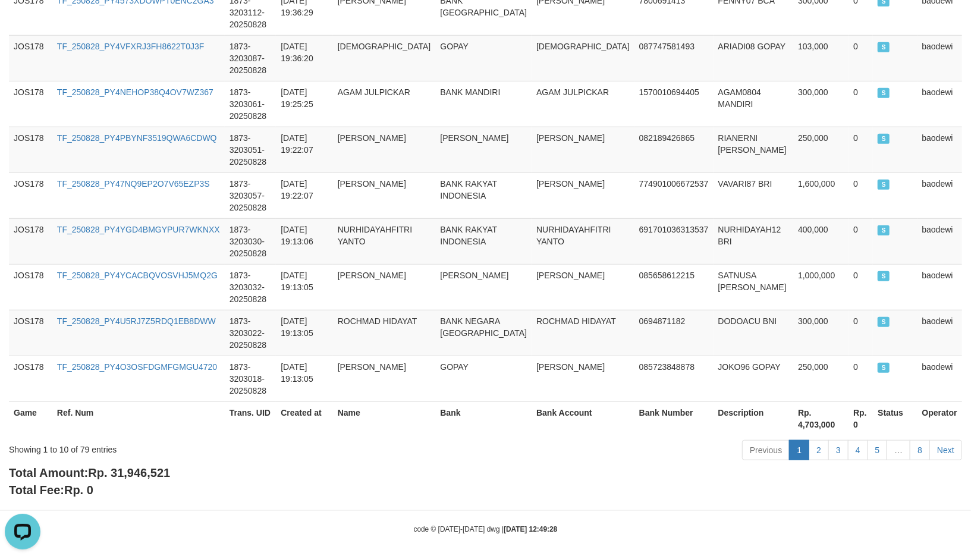
click at [135, 462] on div "Showing 1 to 10 of 79 entries Previous 1 2 3 4 5 … 8 Next" at bounding box center [485, 452] width 971 height 26
click at [145, 476] on span "Rp. 31,946,521" at bounding box center [129, 472] width 82 height 13
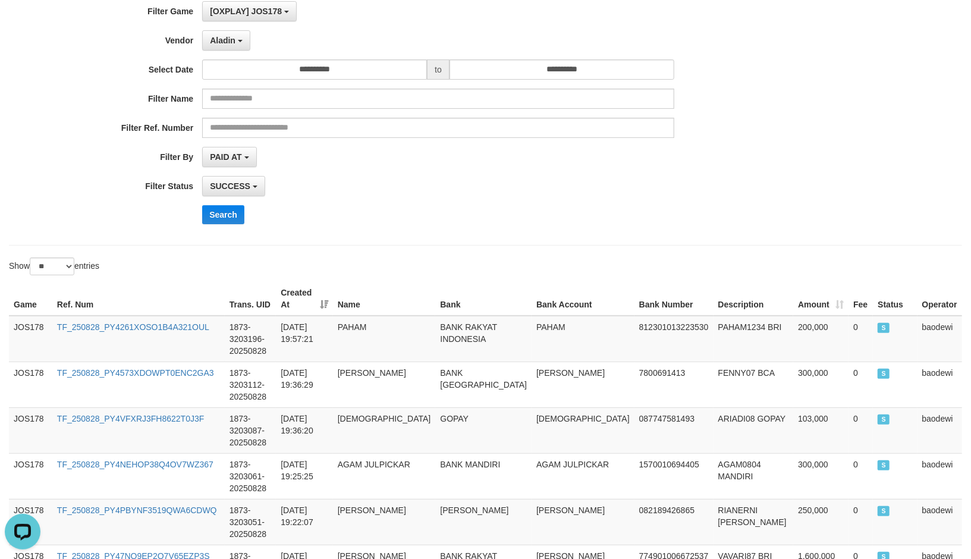
scroll to position [0, 0]
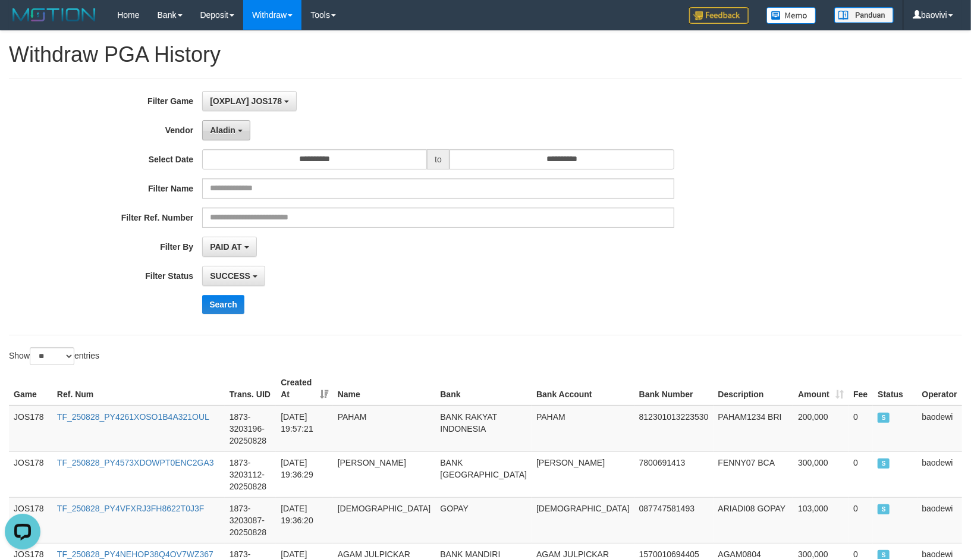
click at [229, 133] on span "Aladin" at bounding box center [223, 130] width 26 height 10
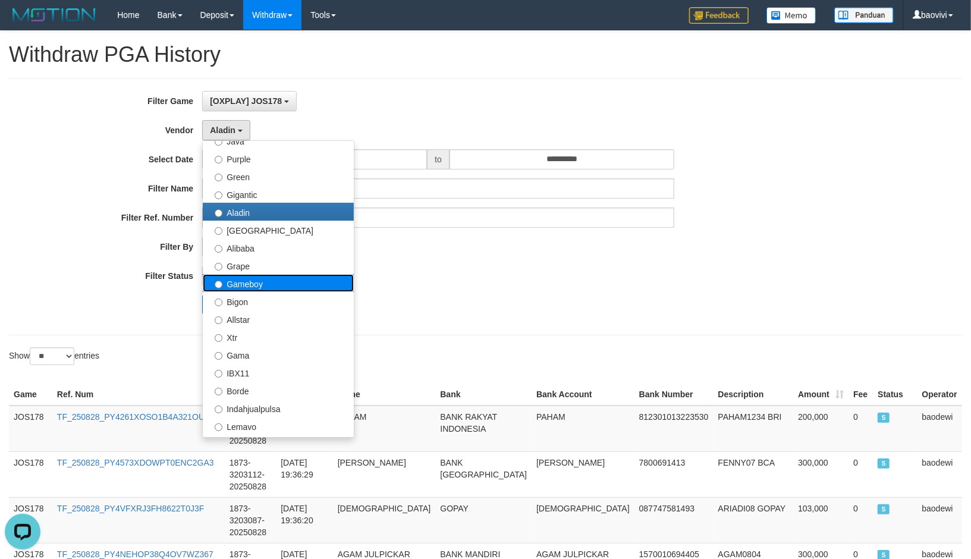
click at [266, 284] on label "Gameboy" at bounding box center [278, 283] width 151 height 18
select select "**********"
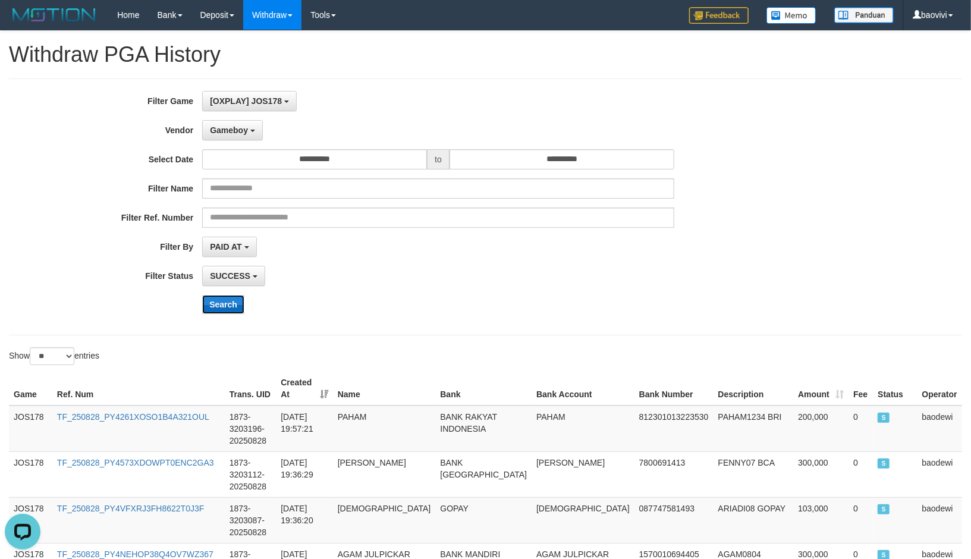
click at [217, 306] on button "Search" at bounding box center [223, 304] width 42 height 19
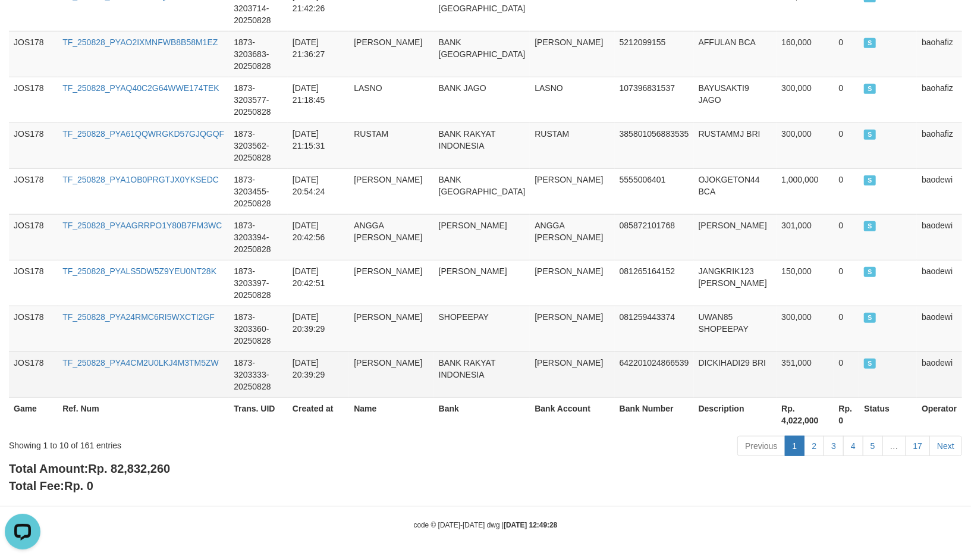
scroll to position [468, 0]
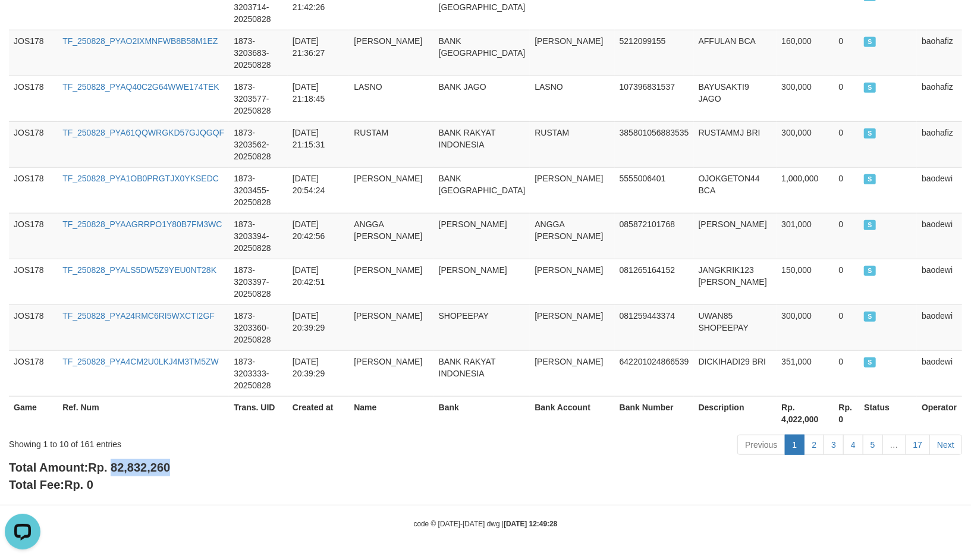
drag, startPoint x: 115, startPoint y: 464, endPoint x: 209, endPoint y: 468, distance: 93.4
click at [209, 468] on div "Total Amount: Rp. 82,832,260 Total Fee: Rp. 0" at bounding box center [485, 476] width 953 height 34
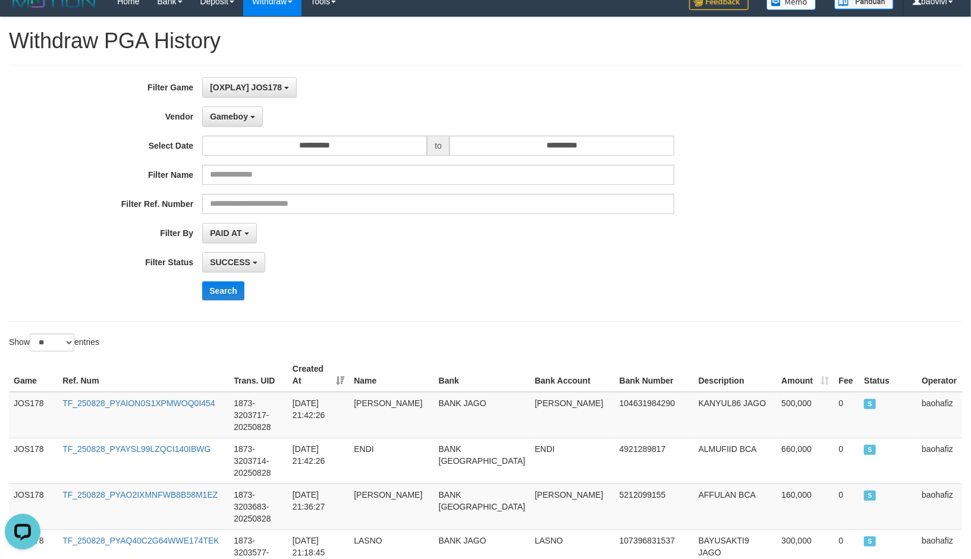
scroll to position [0, 0]
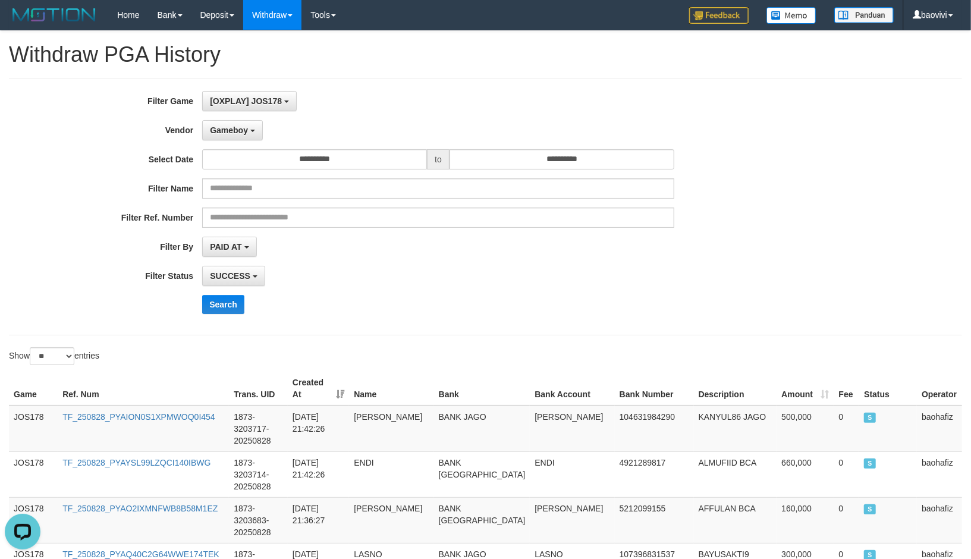
click at [406, 147] on div "**********" at bounding box center [404, 207] width 809 height 232
click at [378, 165] on input "**********" at bounding box center [314, 159] width 225 height 20
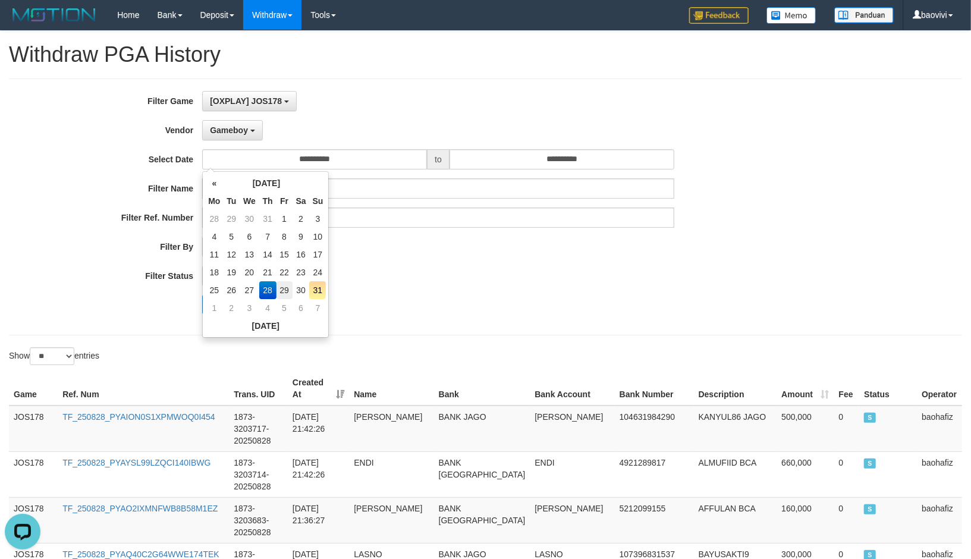
click at [288, 289] on td "29" at bounding box center [284, 290] width 16 height 18
type input "**********"
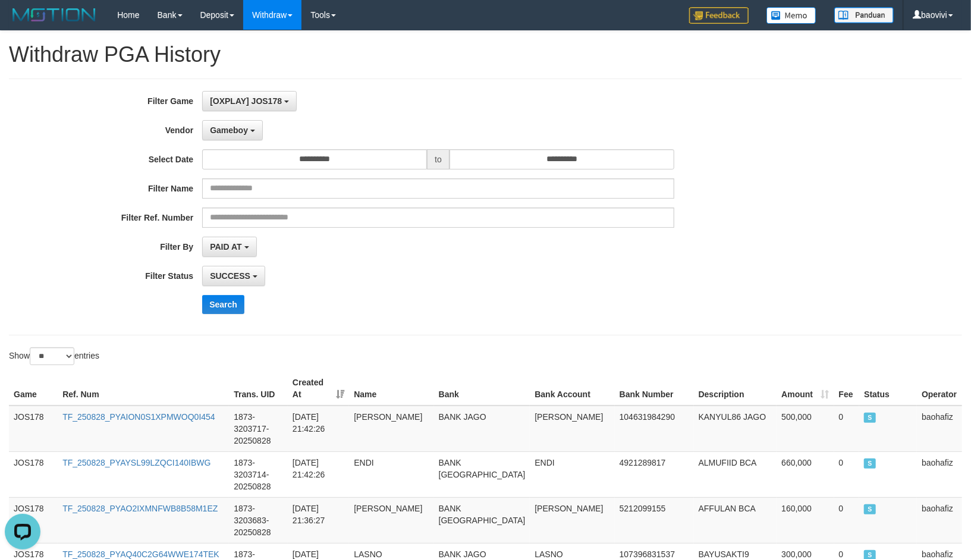
click at [501, 252] on div "PAID AT PAID AT CREATED AT" at bounding box center [438, 247] width 472 height 20
click at [210, 302] on button "Search" at bounding box center [223, 304] width 42 height 19
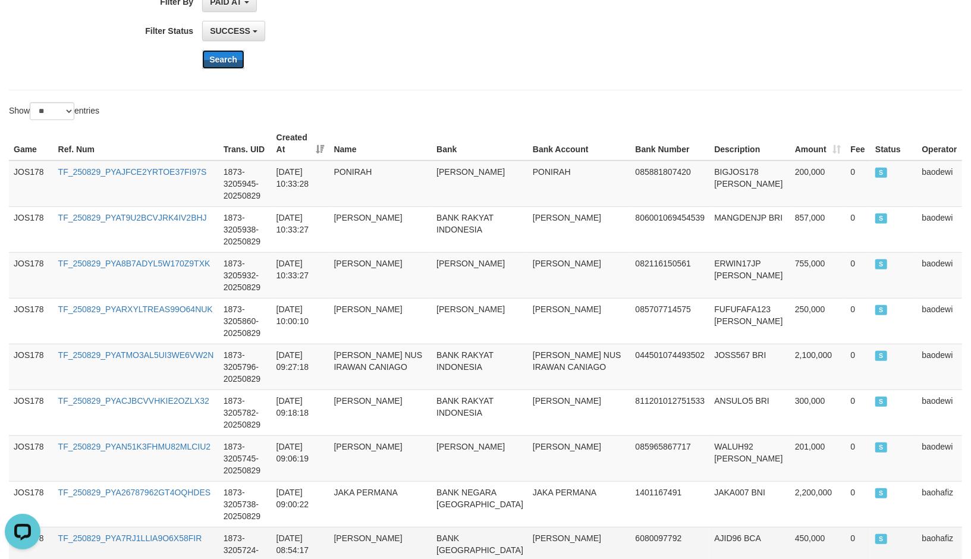
scroll to position [456, 0]
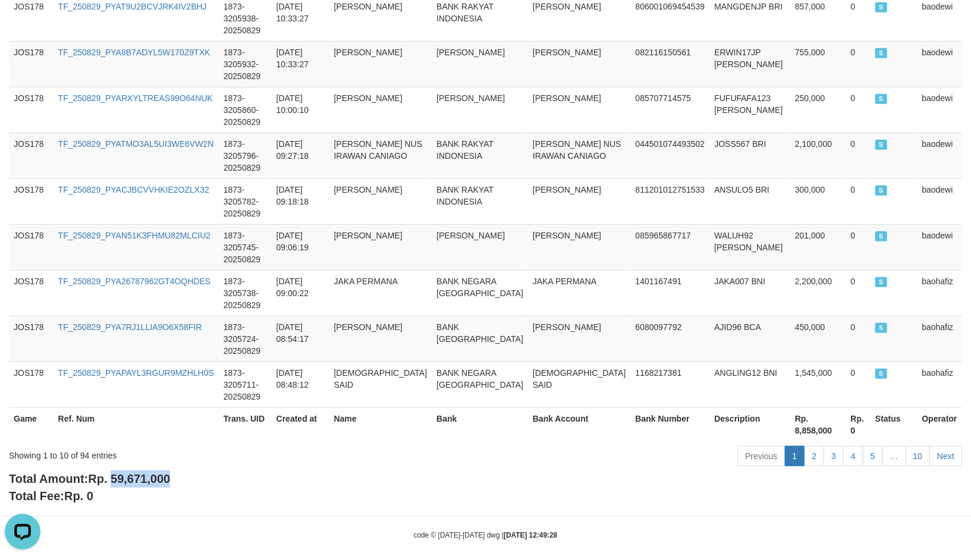
drag, startPoint x: 115, startPoint y: 467, endPoint x: 182, endPoint y: 465, distance: 66.6
click at [182, 470] on div "Total Amount: Rp. 59,671,000 Total Fee: Rp. 0" at bounding box center [485, 487] width 953 height 34
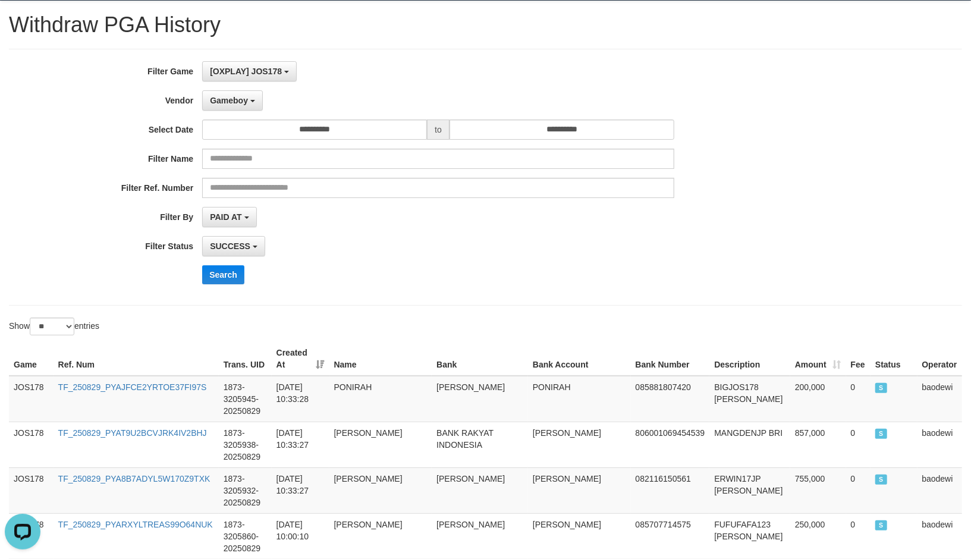
scroll to position [0, 0]
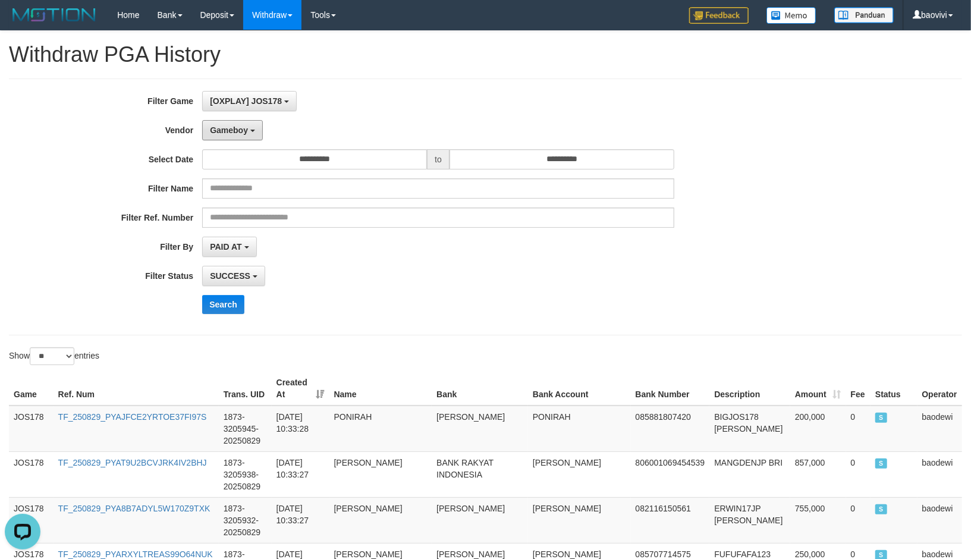
drag, startPoint x: 256, startPoint y: 132, endPoint x: 254, endPoint y: 195, distance: 63.0
click at [253, 132] on button "Gameboy" at bounding box center [232, 130] width 61 height 20
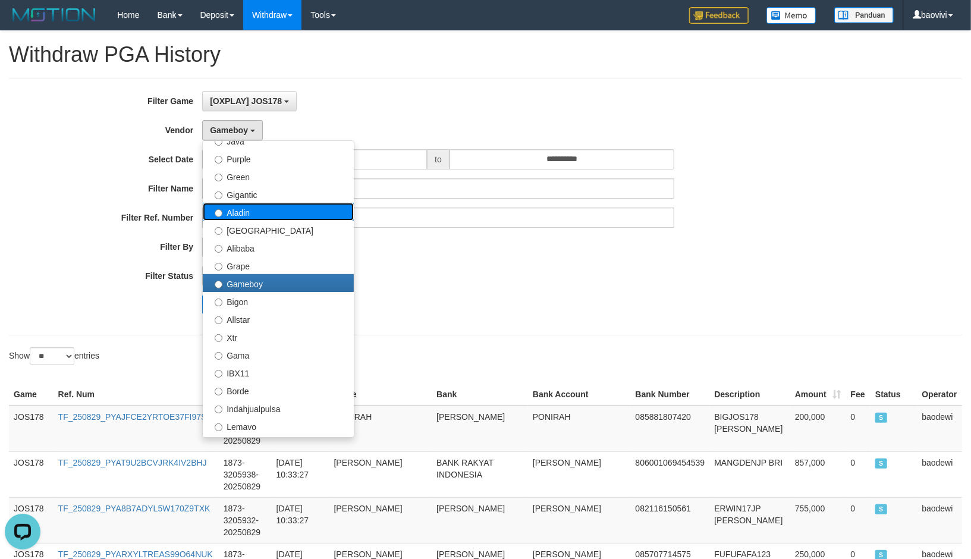
click at [258, 211] on label "Aladin" at bounding box center [278, 212] width 151 height 18
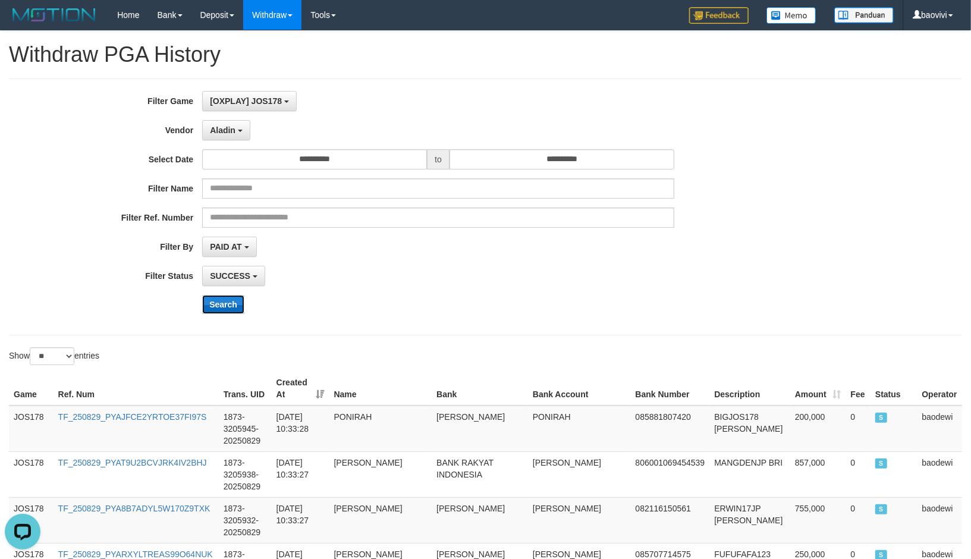
click at [219, 304] on button "Search" at bounding box center [223, 304] width 42 height 19
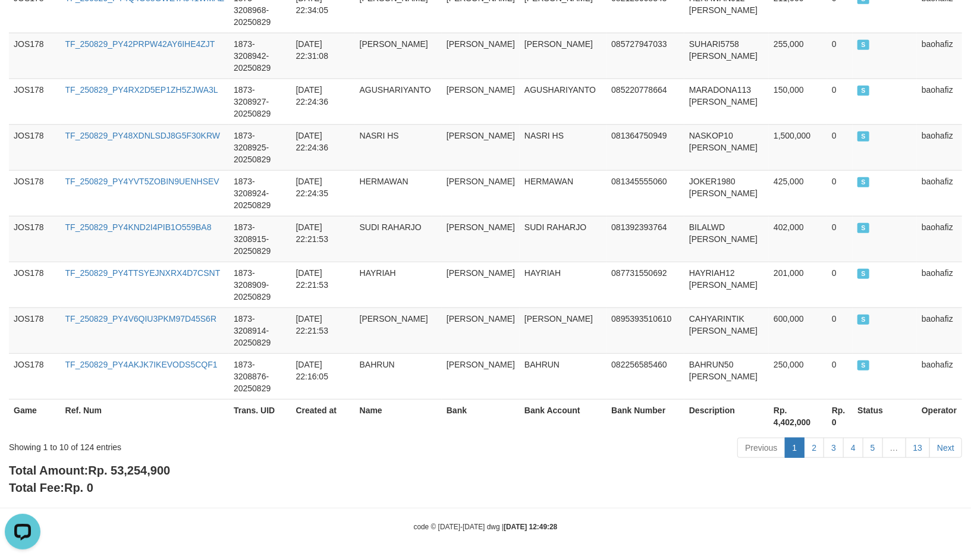
scroll to position [468, 0]
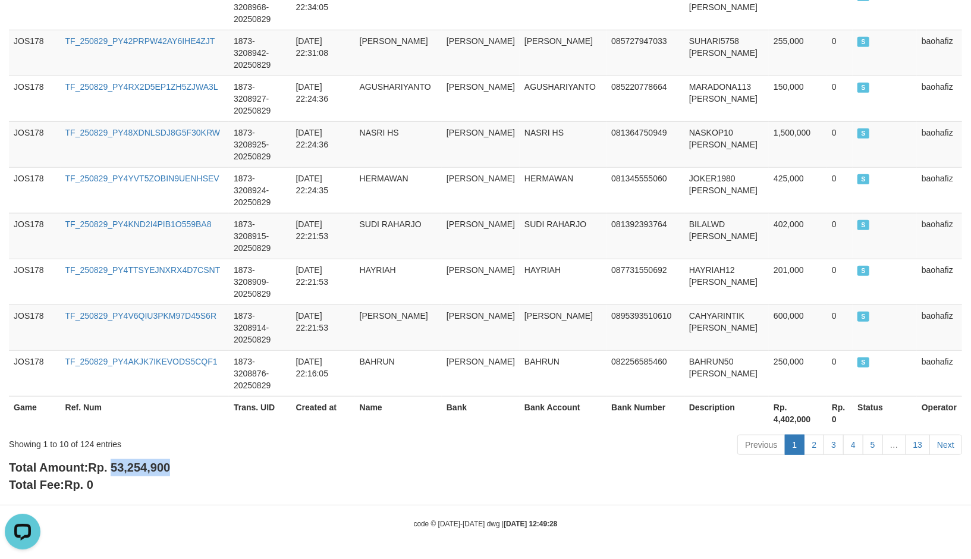
drag, startPoint x: 114, startPoint y: 464, endPoint x: 222, endPoint y: 466, distance: 108.2
click at [222, 466] on div "Total Amount: Rp. 53,254,900 Total Fee: Rp. 0" at bounding box center [485, 476] width 953 height 34
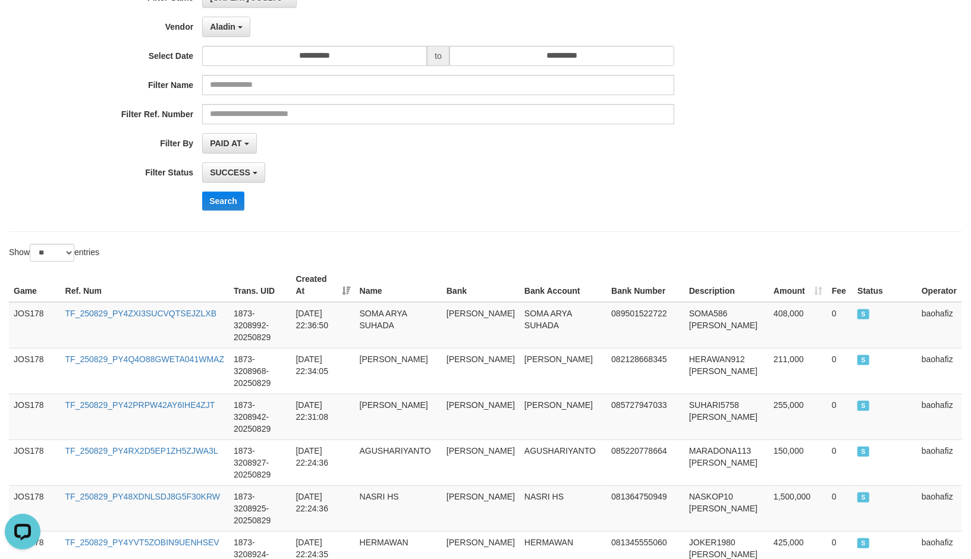
scroll to position [0, 0]
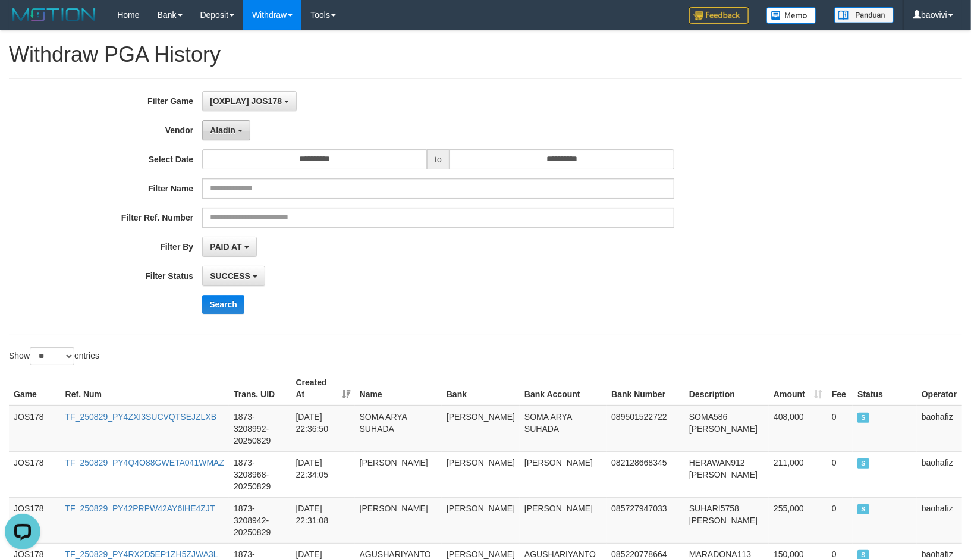
click at [240, 135] on button "Aladin" at bounding box center [226, 130] width 48 height 20
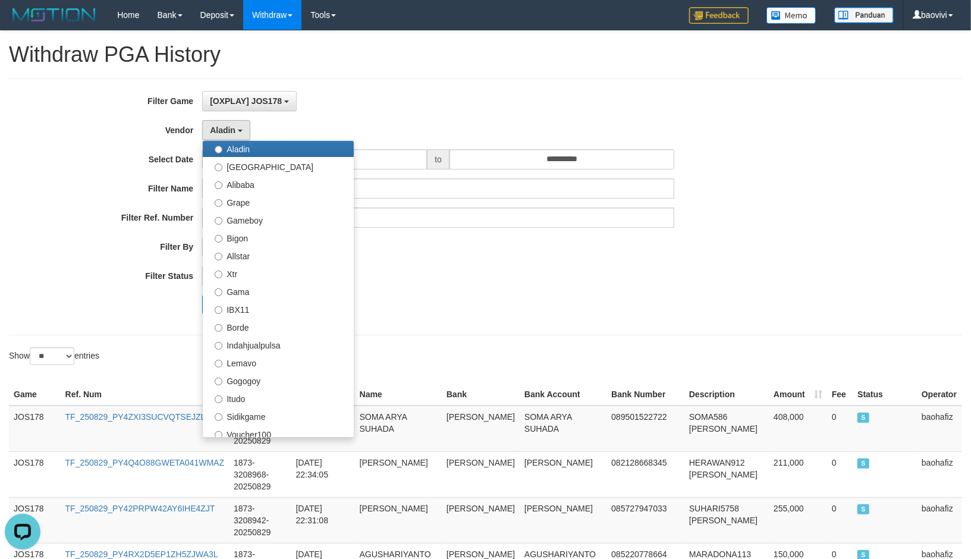
scroll to position [389, 0]
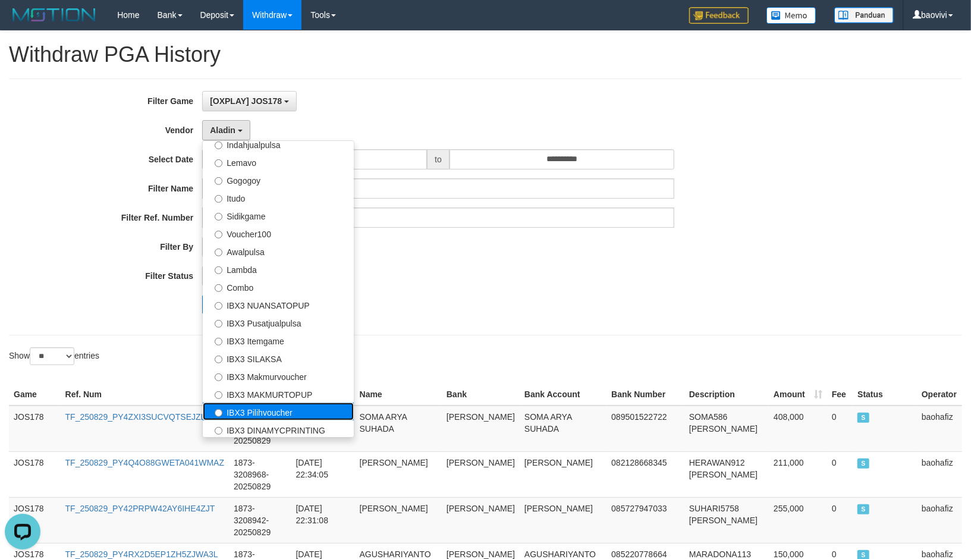
drag, startPoint x: 269, startPoint y: 411, endPoint x: 256, endPoint y: 384, distance: 30.3
click at [268, 410] on label "IBX3 Pilihvoucher" at bounding box center [278, 411] width 151 height 18
select select "**********"
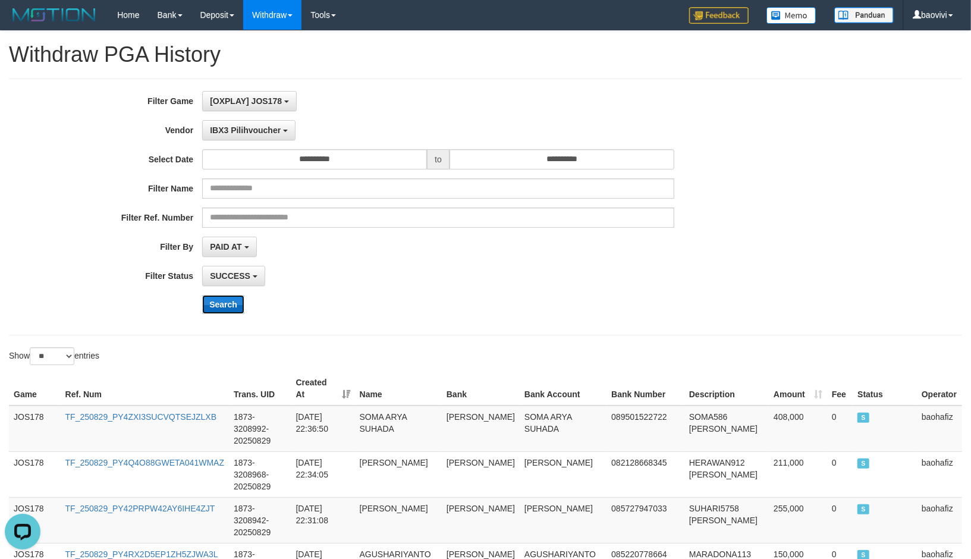
click at [232, 311] on button "Search" at bounding box center [223, 304] width 42 height 19
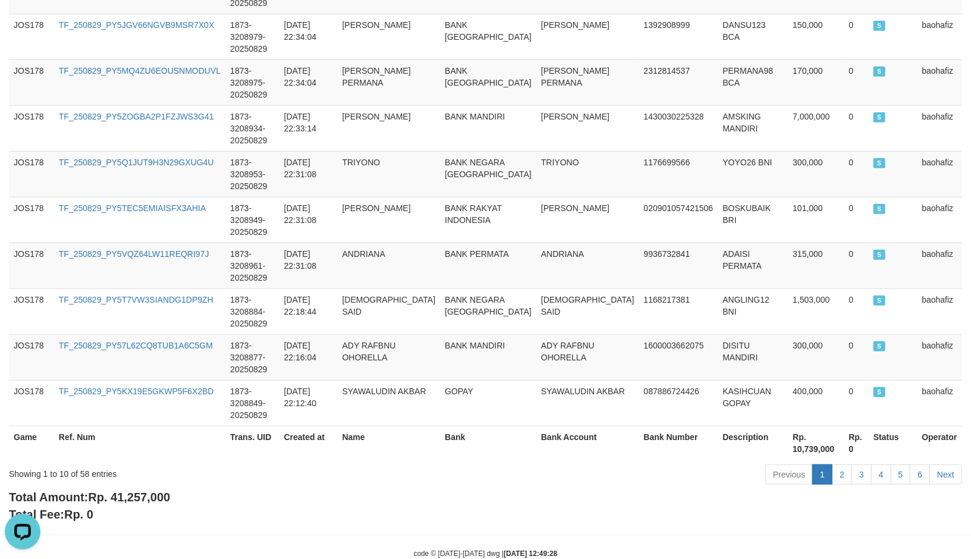
scroll to position [468, 0]
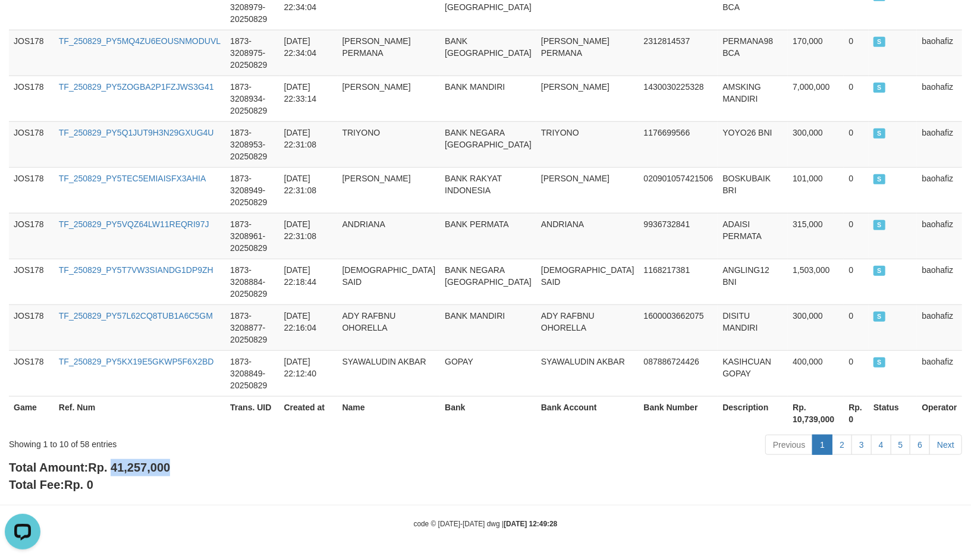
drag, startPoint x: 114, startPoint y: 466, endPoint x: 175, endPoint y: 472, distance: 61.5
click at [175, 472] on div "Total Amount: Rp. 41,257,000 Total Fee: Rp. 0" at bounding box center [485, 476] width 953 height 34
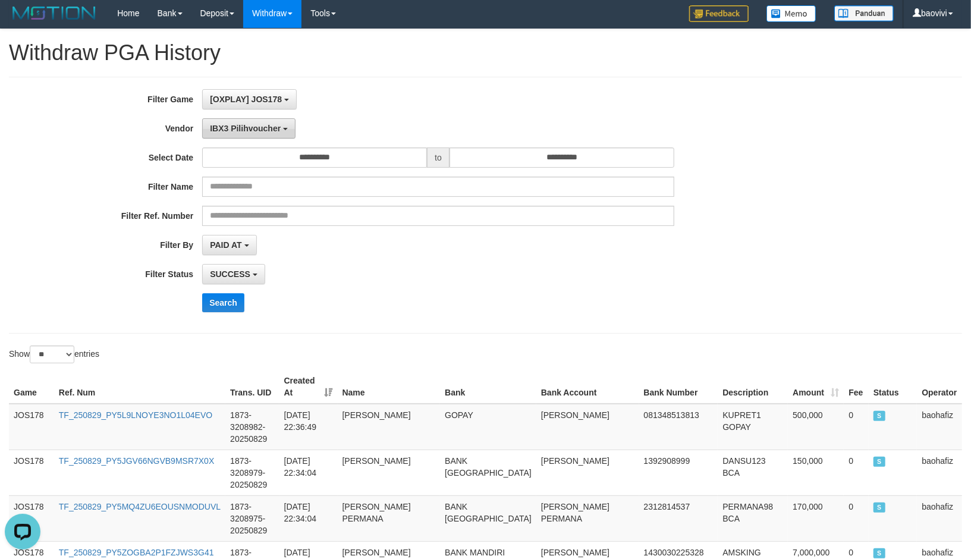
scroll to position [0, 0]
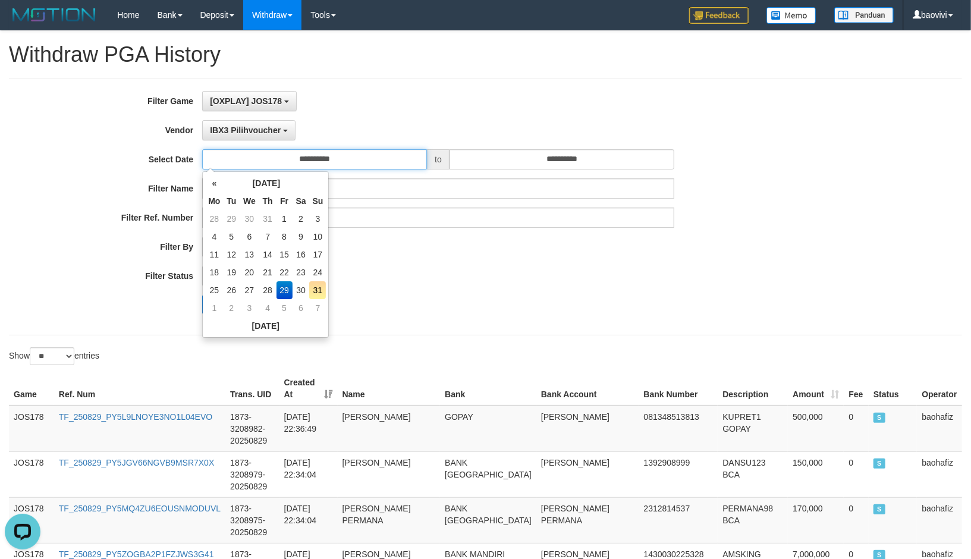
click at [357, 156] on input "**********" at bounding box center [314, 159] width 225 height 20
click at [305, 286] on td "30" at bounding box center [300, 290] width 17 height 18
type input "**********"
drag, startPoint x: 476, startPoint y: 297, endPoint x: 387, endPoint y: 308, distance: 89.8
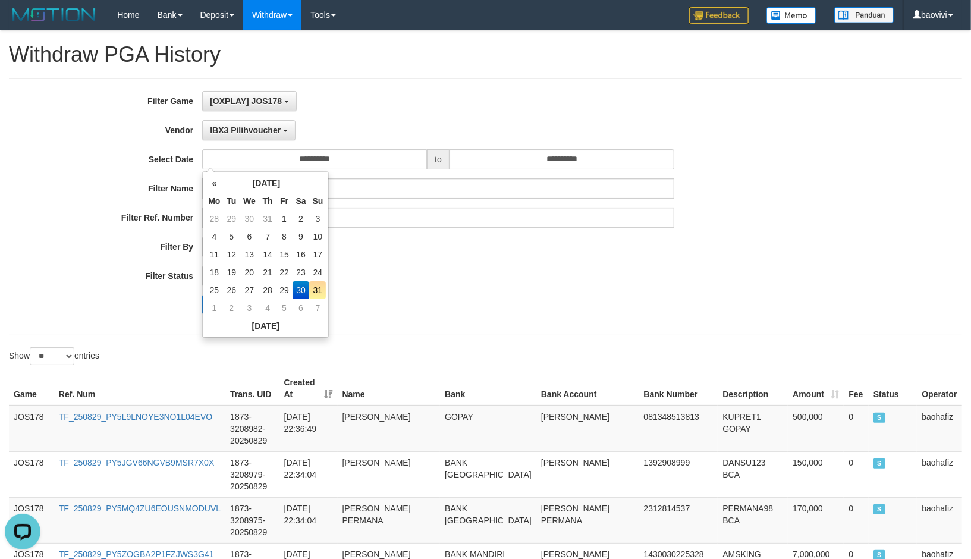
click at [474, 296] on div "Search" at bounding box center [505, 304] width 607 height 19
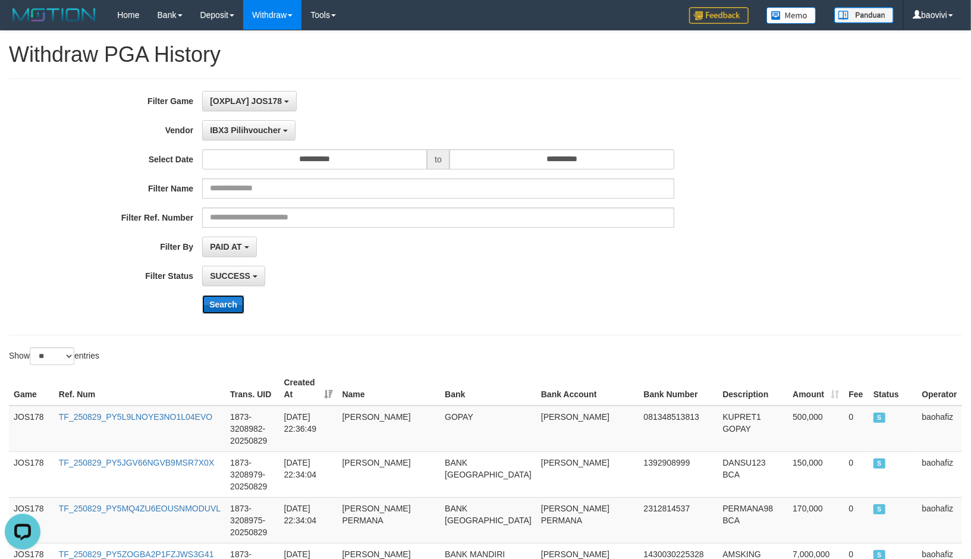
click at [223, 311] on button "Search" at bounding box center [223, 304] width 42 height 19
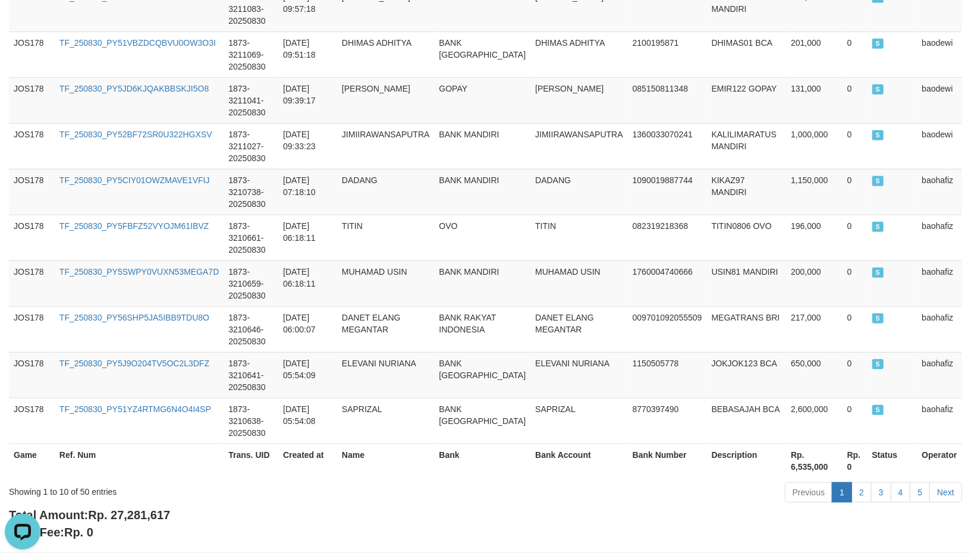
scroll to position [468, 0]
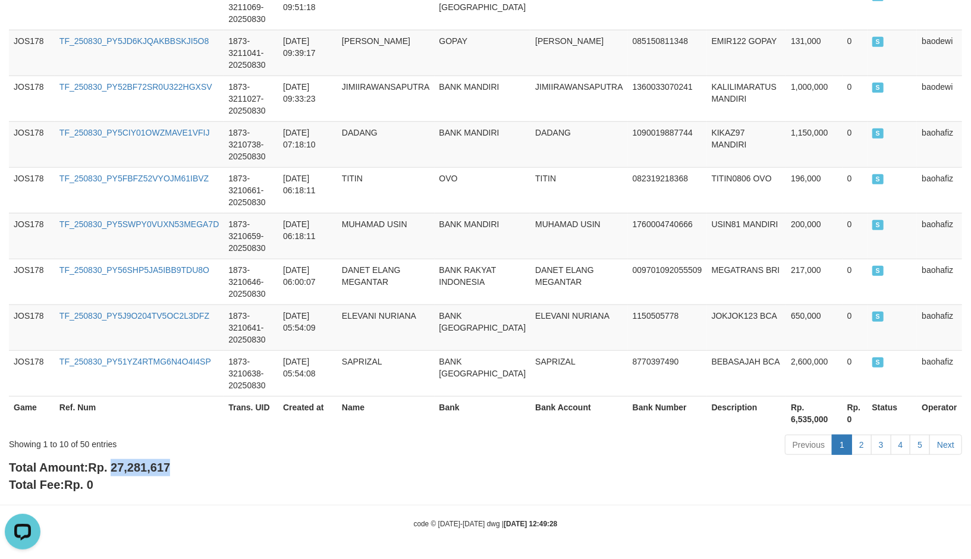
drag, startPoint x: 116, startPoint y: 467, endPoint x: 209, endPoint y: 472, distance: 92.3
click at [203, 472] on div "Total Amount: Rp. 27,281,617 Total Fee: Rp. 0" at bounding box center [485, 476] width 953 height 34
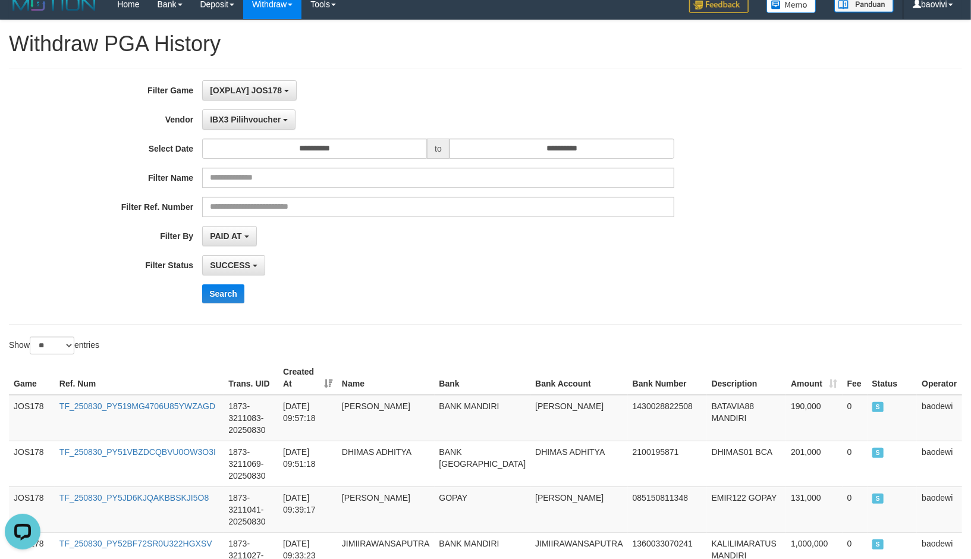
scroll to position [0, 0]
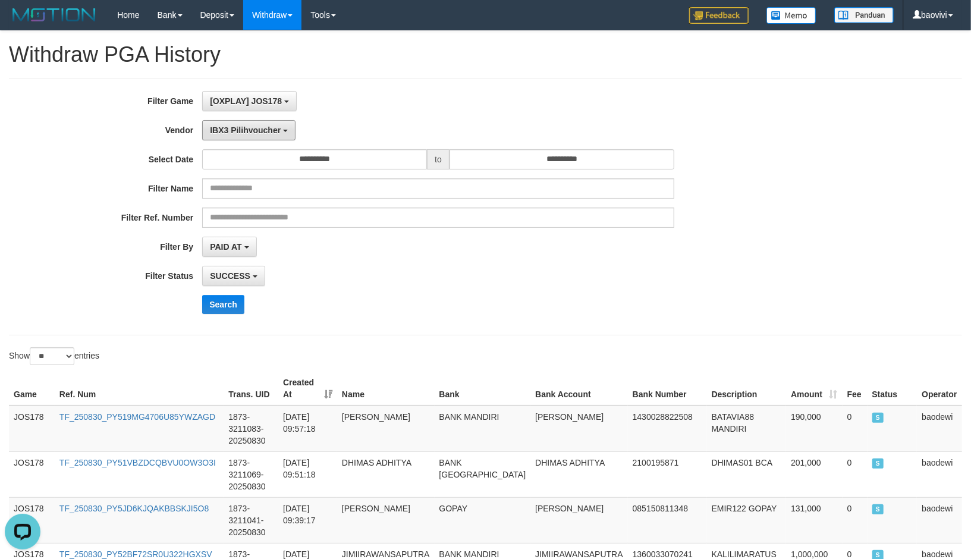
drag, startPoint x: 240, startPoint y: 135, endPoint x: 253, endPoint y: 179, distance: 45.9
click at [240, 135] on button "IBX3 Pilihvoucher" at bounding box center [248, 130] width 93 height 20
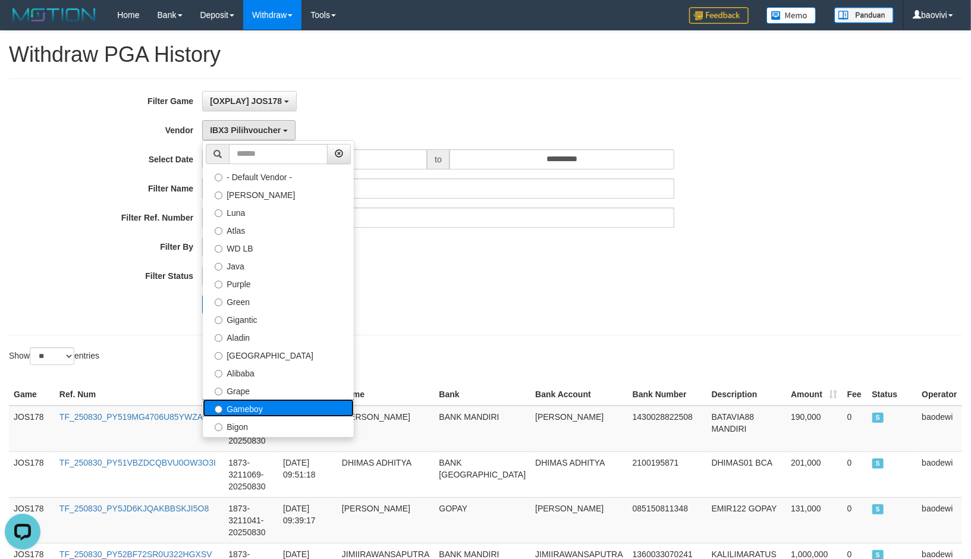
click at [259, 408] on label "Gameboy" at bounding box center [278, 408] width 151 height 18
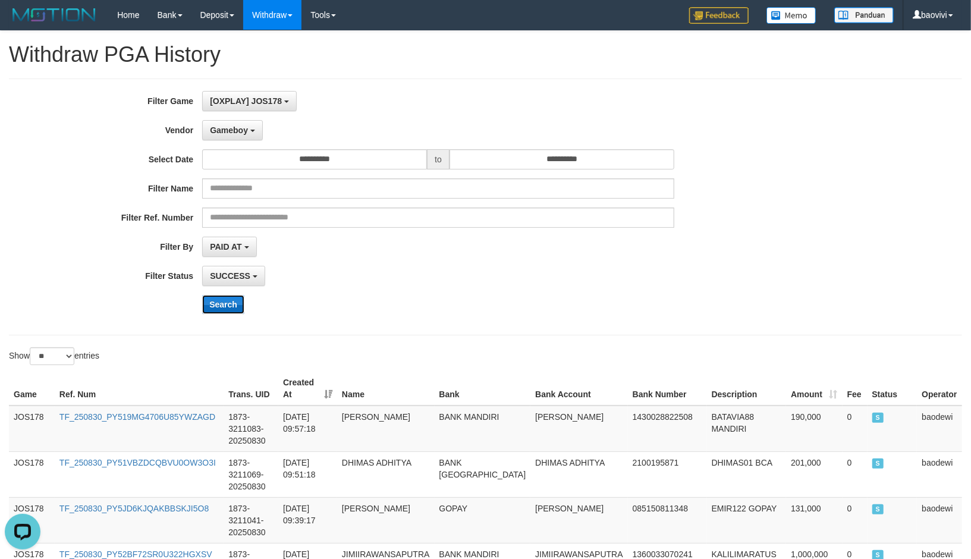
click at [228, 305] on button "Search" at bounding box center [223, 304] width 42 height 19
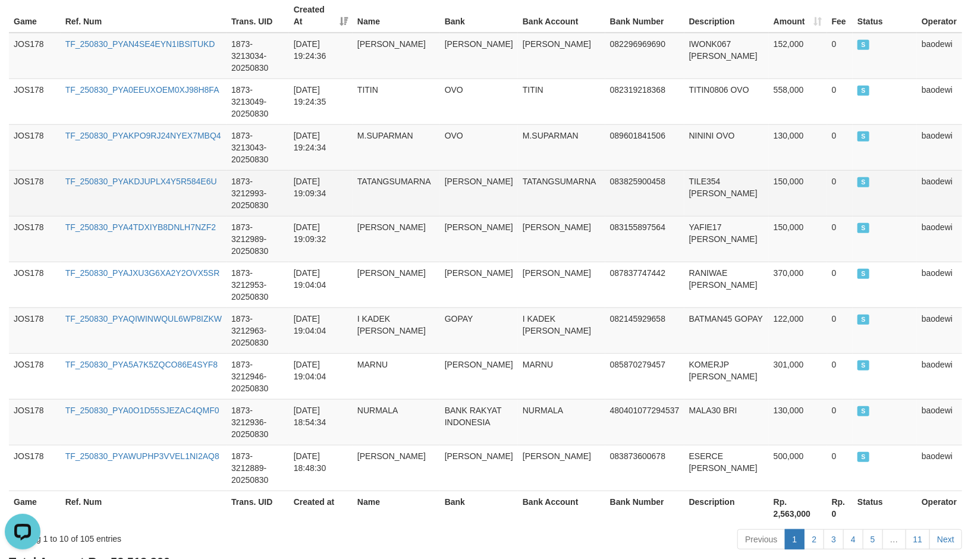
scroll to position [456, 0]
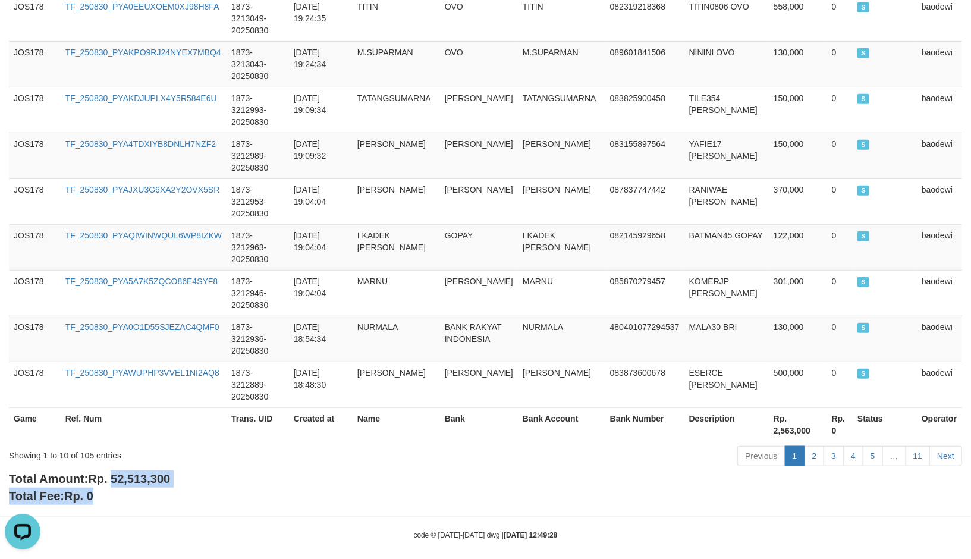
drag, startPoint x: 113, startPoint y: 468, endPoint x: 202, endPoint y: 477, distance: 89.5
click at [202, 477] on div "Total Amount: Rp. 52,513,300 Total Fee: Rp. 0" at bounding box center [485, 487] width 953 height 34
click at [125, 472] on span "Rp. 52,513,300" at bounding box center [129, 478] width 82 height 13
drag, startPoint x: 115, startPoint y: 467, endPoint x: 183, endPoint y: 477, distance: 69.2
click at [183, 477] on div "Total Amount: Rp. 52,513,300 Total Fee: Rp. 0" at bounding box center [485, 487] width 953 height 34
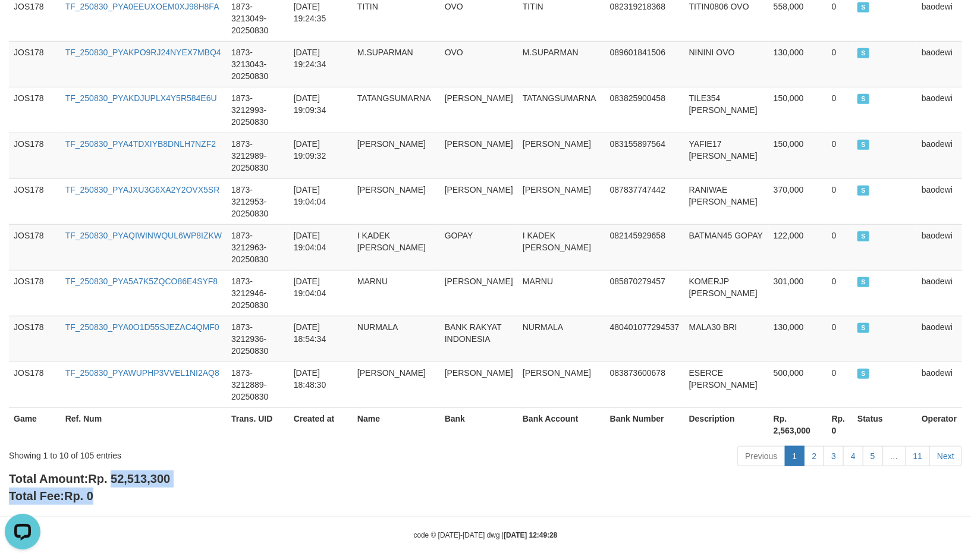
click at [114, 477] on div "Total Amount: Rp. 52,513,300 Total Fee: Rp. 0" at bounding box center [485, 487] width 953 height 34
drag, startPoint x: 114, startPoint y: 462, endPoint x: 187, endPoint y: 464, distance: 73.1
click at [187, 470] on div "Total Amount: Rp. 52,513,300 Total Fee: Rp. 0" at bounding box center [485, 487] width 953 height 34
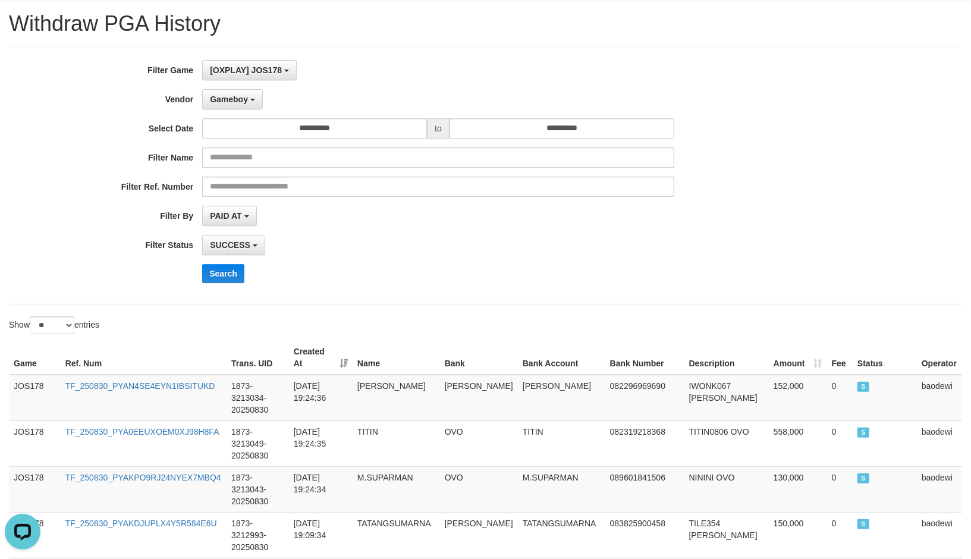
scroll to position [0, 0]
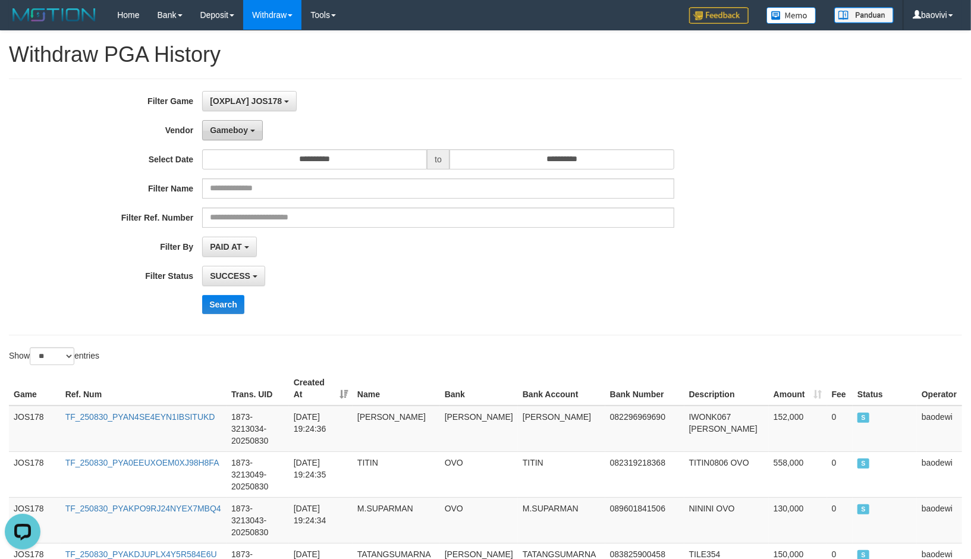
click at [254, 131] on button "Gameboy" at bounding box center [232, 130] width 61 height 20
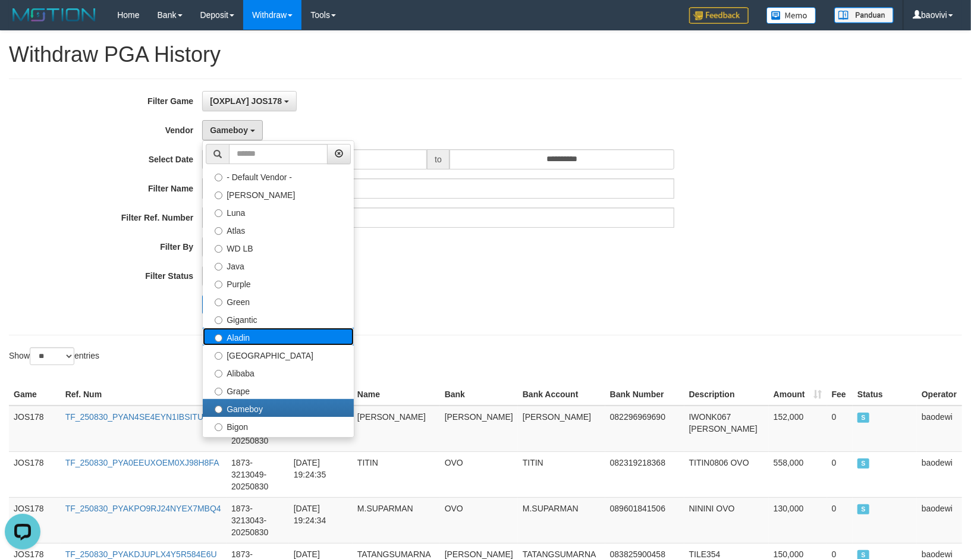
click at [270, 336] on label "Aladin" at bounding box center [278, 336] width 151 height 18
select select "**********"
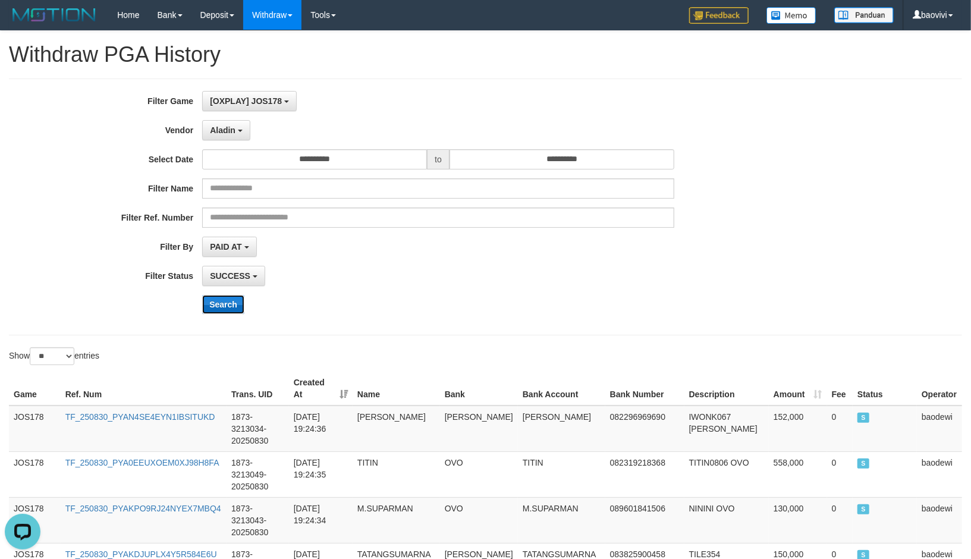
click at [227, 304] on button "Search" at bounding box center [223, 304] width 42 height 19
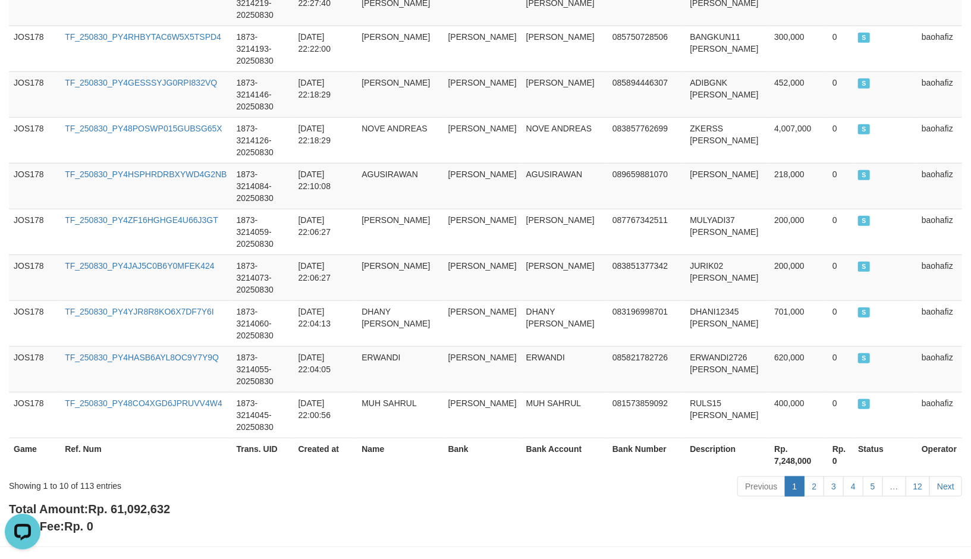
scroll to position [456, 0]
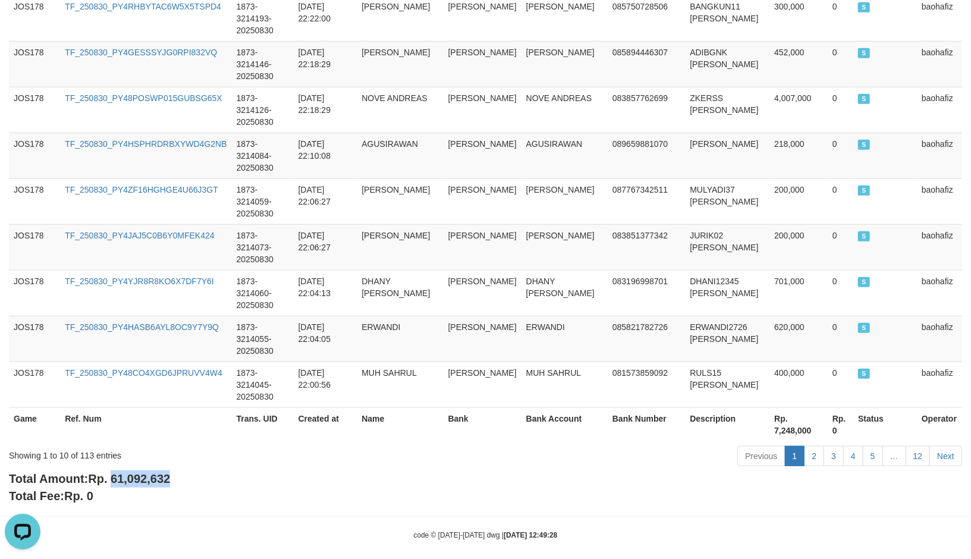
drag, startPoint x: 116, startPoint y: 466, endPoint x: 210, endPoint y: 465, distance: 94.5
click at [210, 470] on div "Total Amount: Rp. 61,092,632 Total Fee: Rp. 0" at bounding box center [485, 487] width 953 height 34
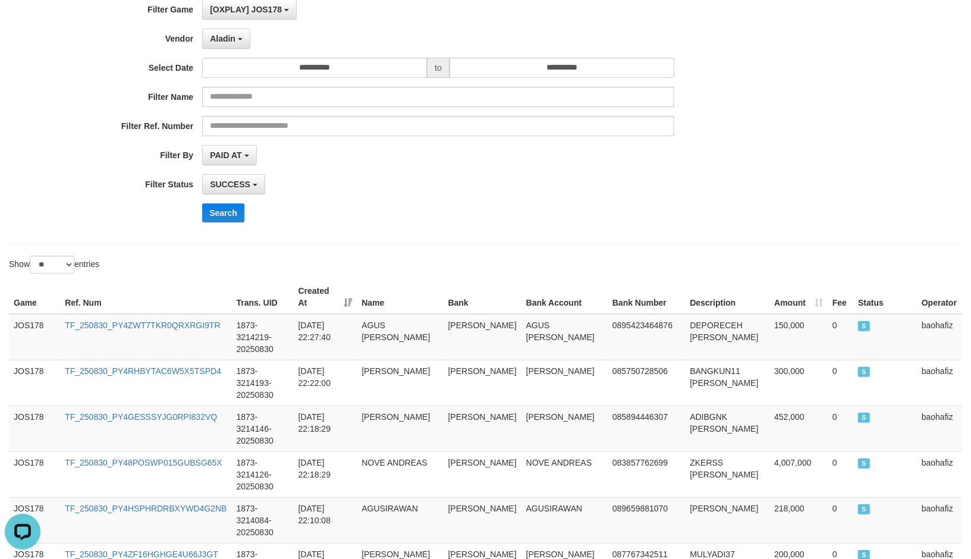
scroll to position [0, 0]
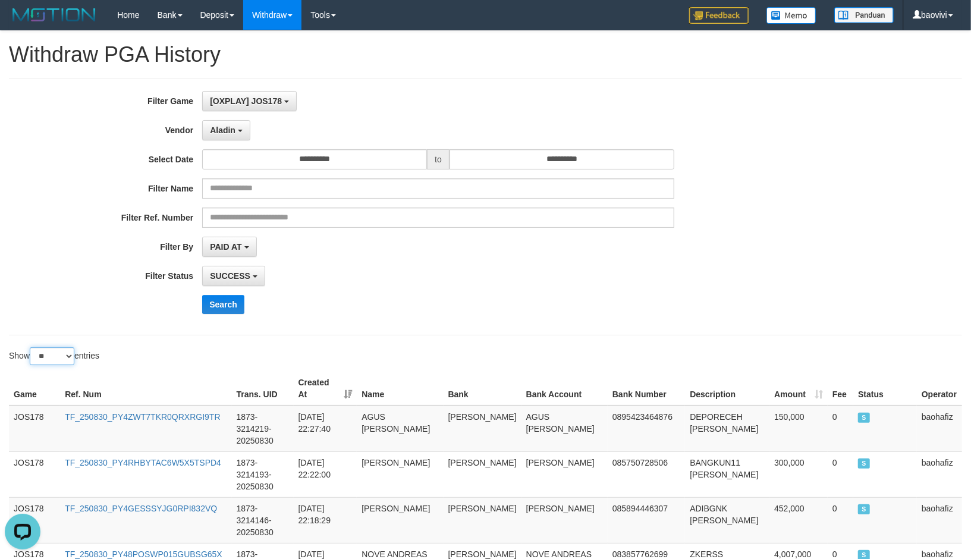
click at [61, 357] on select "** ** ** ***" at bounding box center [52, 356] width 45 height 18
select select "***"
click at [31, 347] on select "** ** ** ***" at bounding box center [52, 356] width 45 height 18
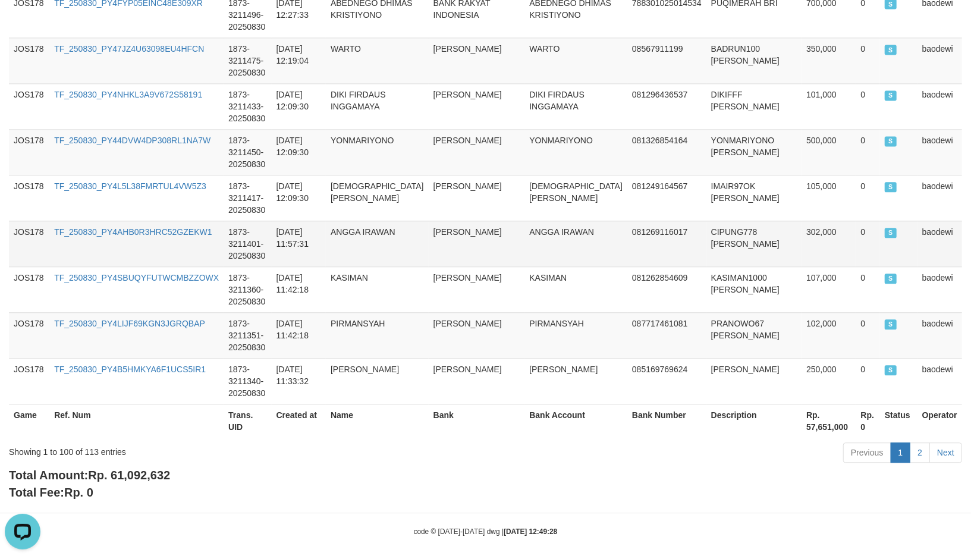
scroll to position [4589, 0]
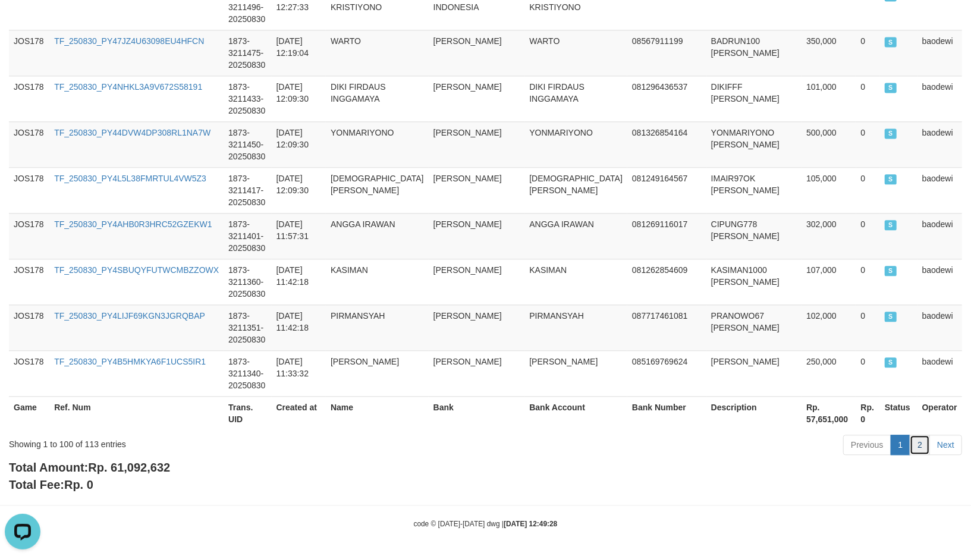
click at [922, 442] on link "2" at bounding box center [919, 444] width 20 height 20
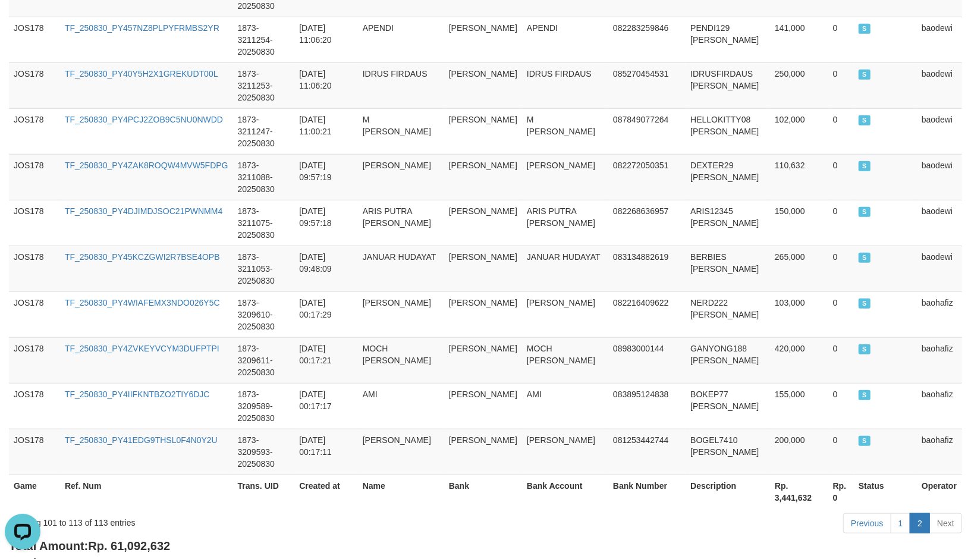
scroll to position [528, 0]
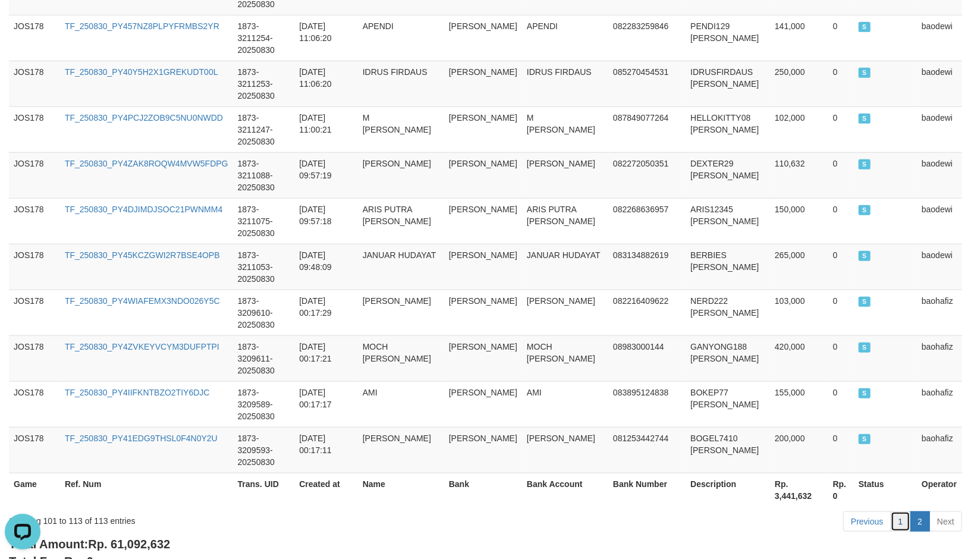
click at [900, 520] on link "1" at bounding box center [900, 521] width 20 height 20
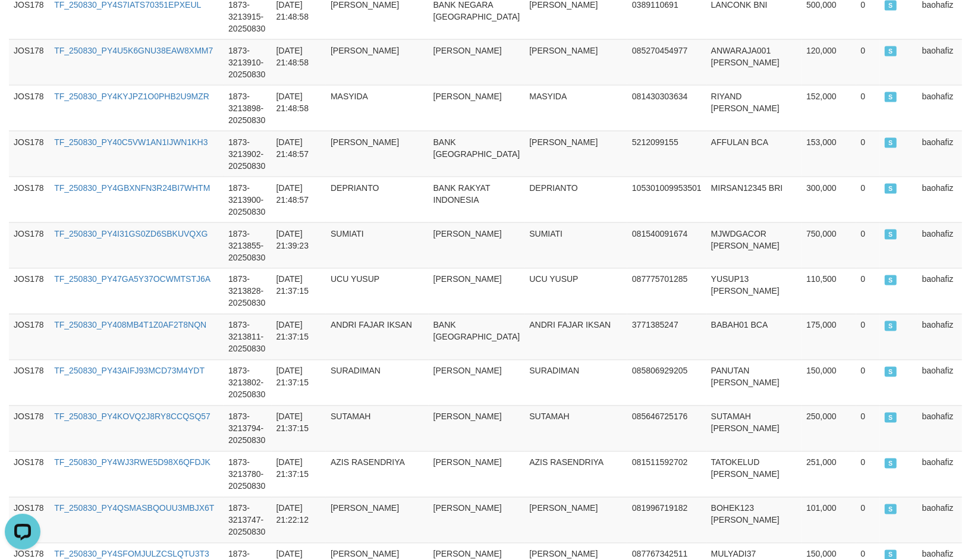
scroll to position [1510, 0]
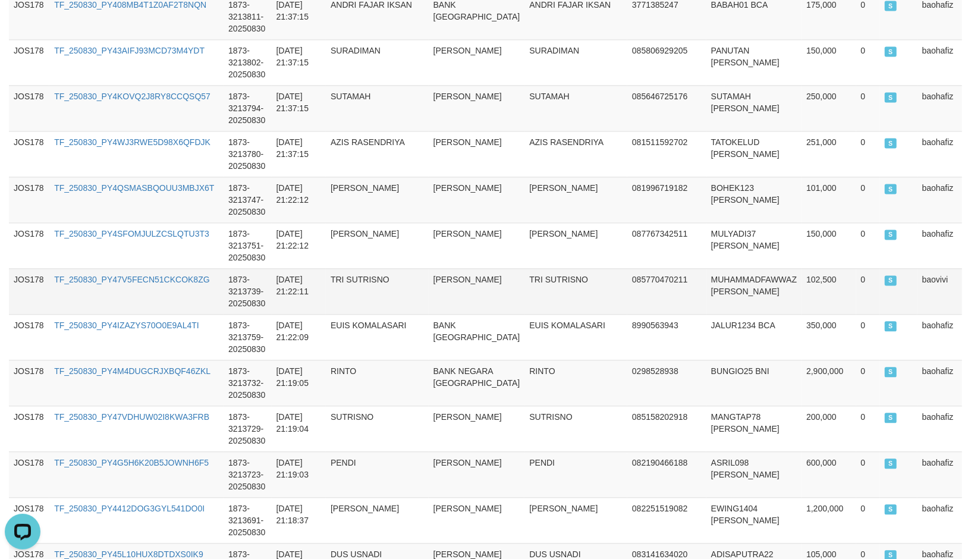
click at [732, 280] on td "MUHAMMADFAWWAZ DANA" at bounding box center [753, 291] width 95 height 46
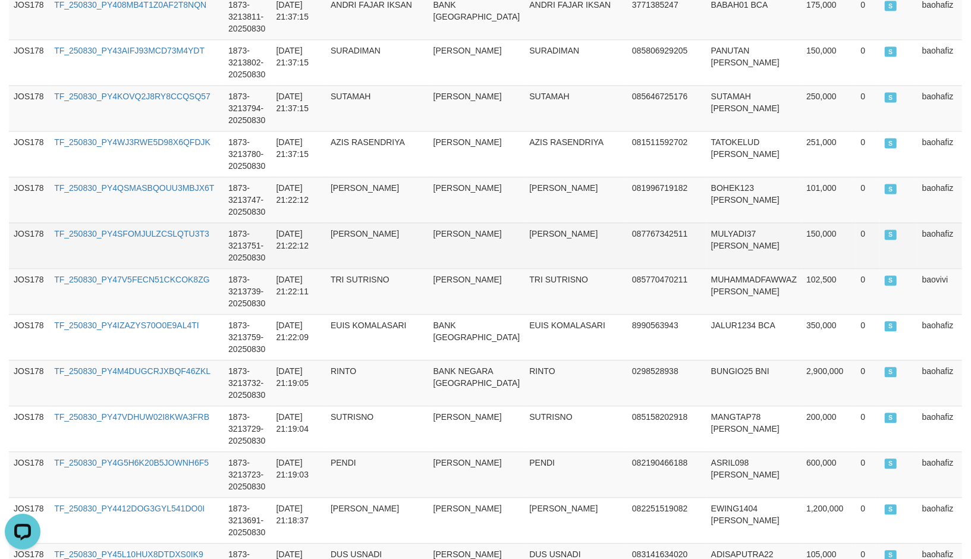
drag, startPoint x: 479, startPoint y: 289, endPoint x: 486, endPoint y: 262, distance: 28.8
click at [478, 289] on td "[PERSON_NAME]" at bounding box center [477, 291] width 96 height 46
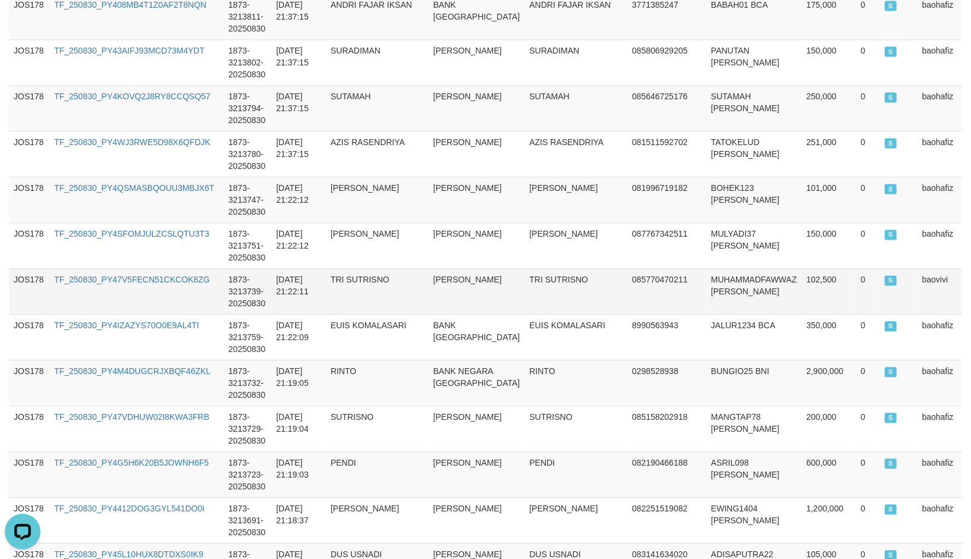
drag, startPoint x: 758, startPoint y: 269, endPoint x: 770, endPoint y: 197, distance: 73.5
click at [759, 269] on td "MUHAMMADFAWWAZ DANA" at bounding box center [753, 291] width 95 height 46
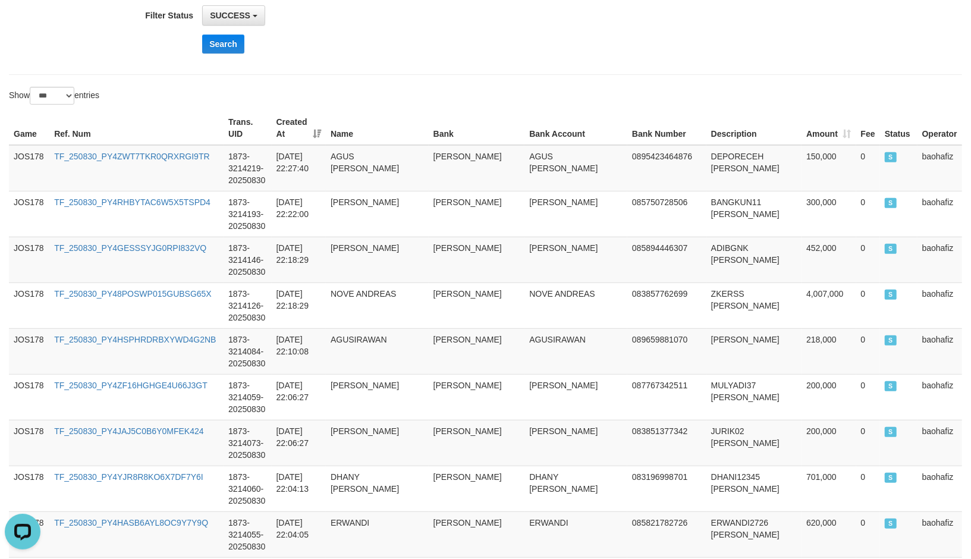
scroll to position [0, 0]
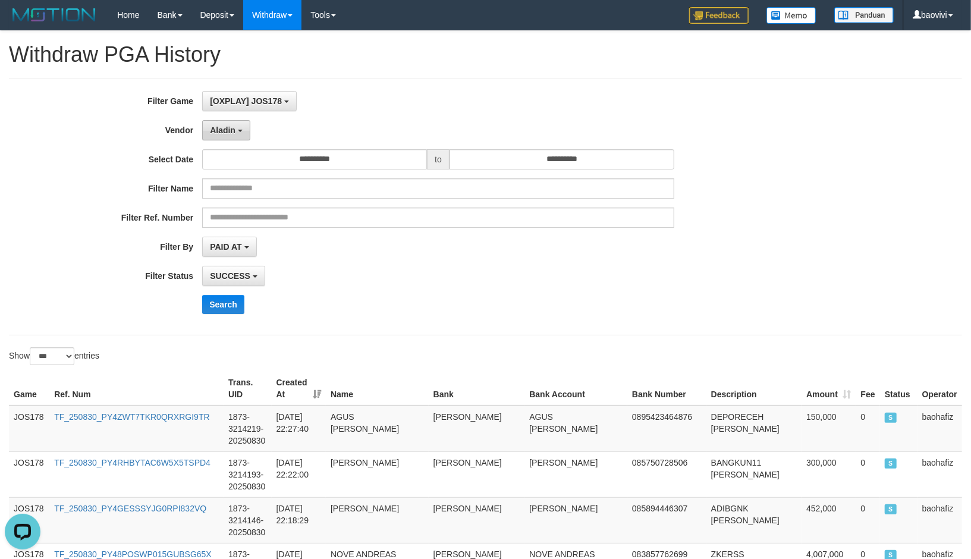
click at [220, 133] on span "Aladin" at bounding box center [223, 130] width 26 height 10
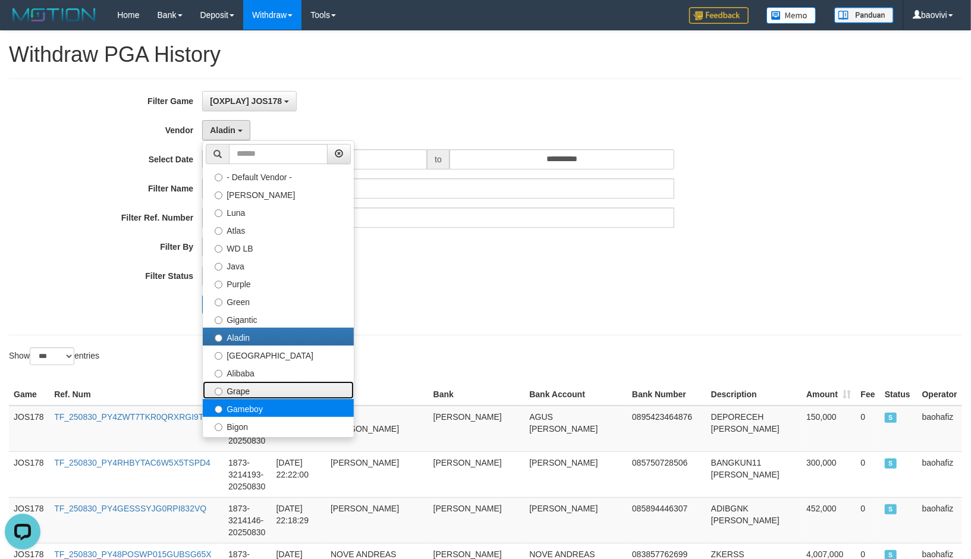
click at [307, 404] on ul "- Default Vendor - Lucy Luna Atlas WD LB Java Purple Green Gigantic Aladin Duba…" at bounding box center [278, 288] width 152 height 297
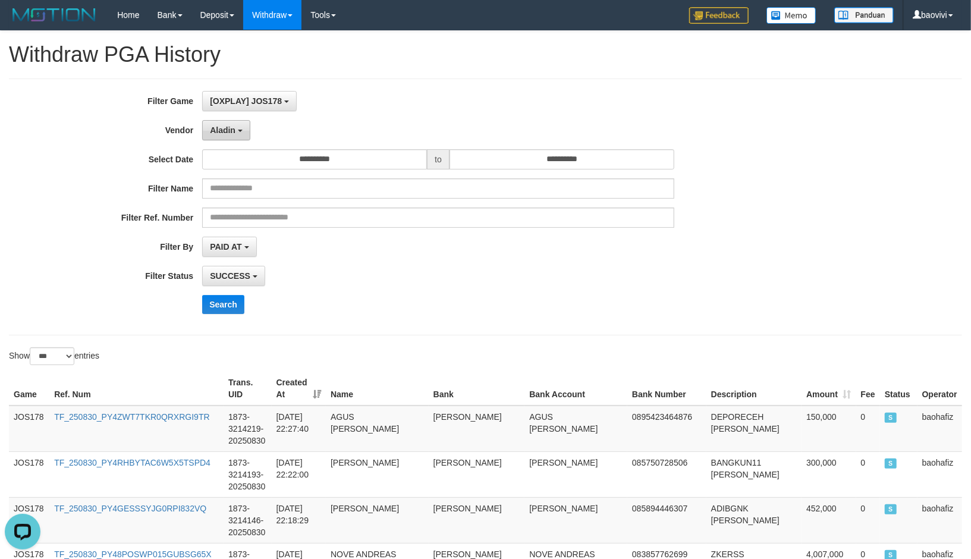
drag, startPoint x: 235, startPoint y: 132, endPoint x: 246, endPoint y: 292, distance: 160.9
click at [235, 133] on button "Aladin" at bounding box center [226, 130] width 48 height 20
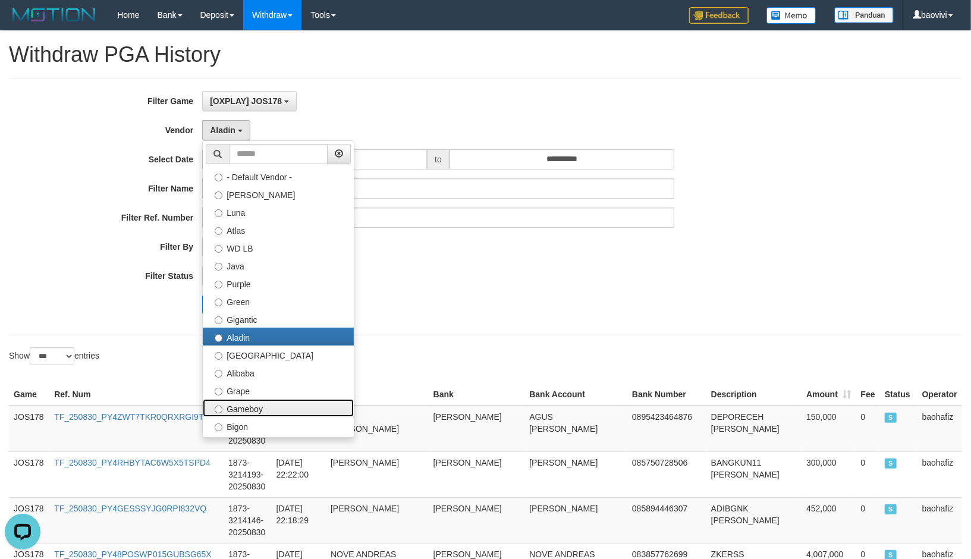
drag, startPoint x: 252, startPoint y: 405, endPoint x: 223, endPoint y: 379, distance: 39.1
click at [251, 405] on label "Gameboy" at bounding box center [278, 408] width 151 height 18
select select "**********"
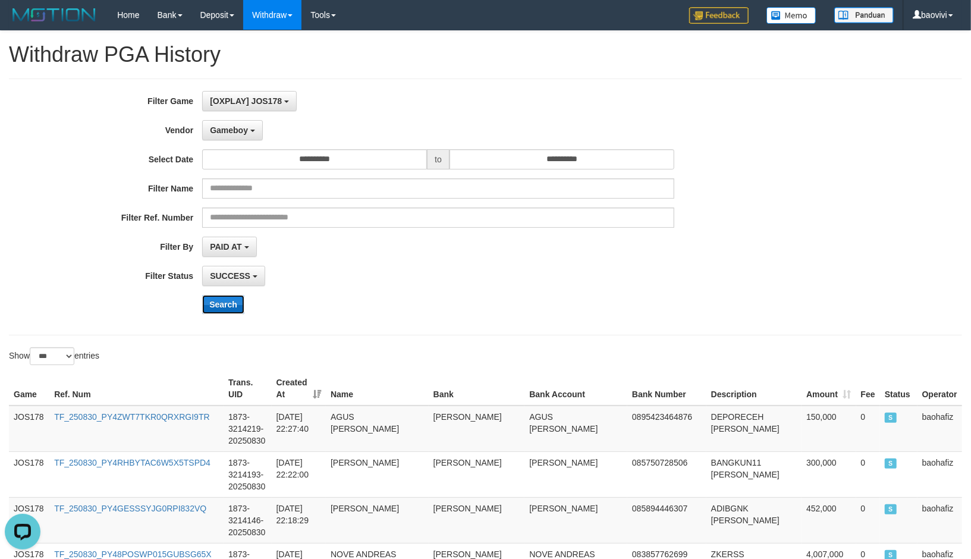
click at [221, 301] on button "Search" at bounding box center [223, 304] width 42 height 19
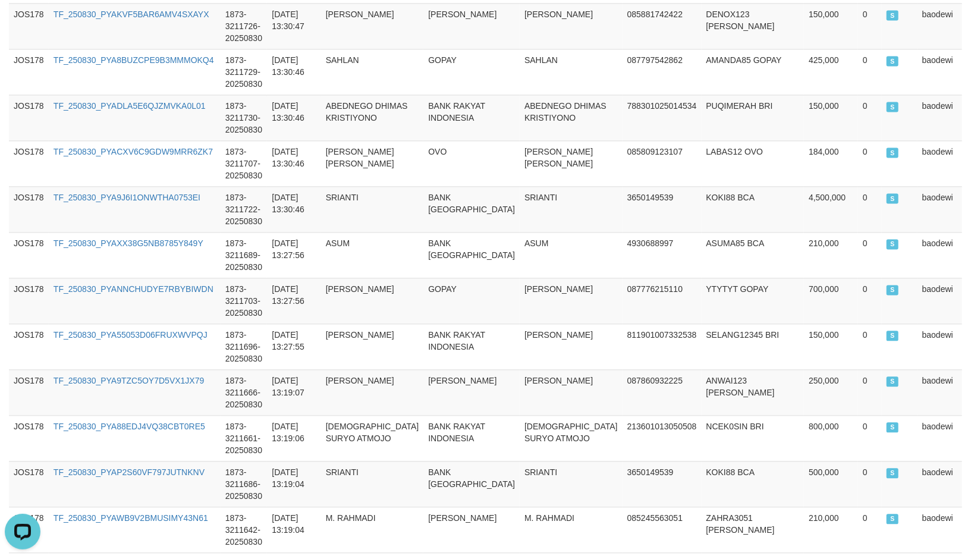
scroll to position [4589, 0]
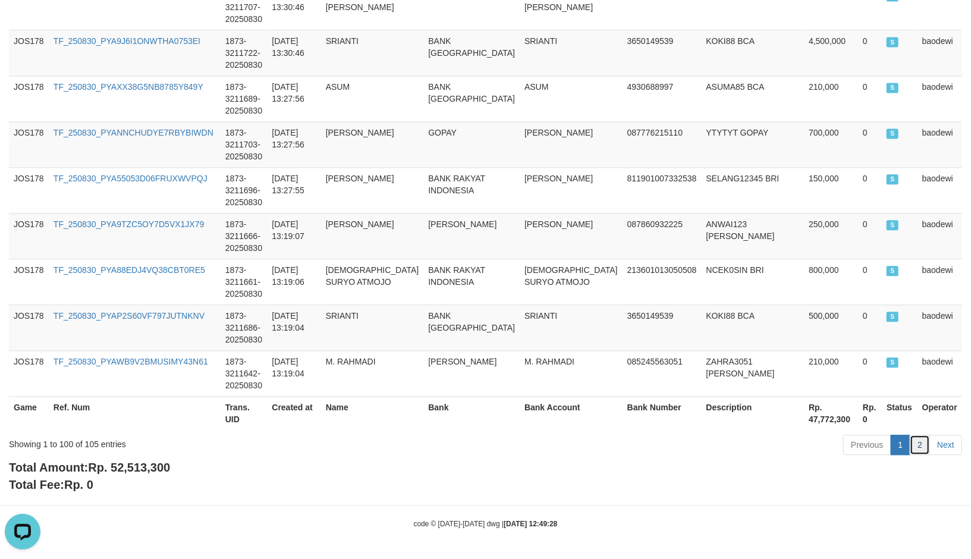
click at [925, 441] on link "2" at bounding box center [919, 444] width 20 height 20
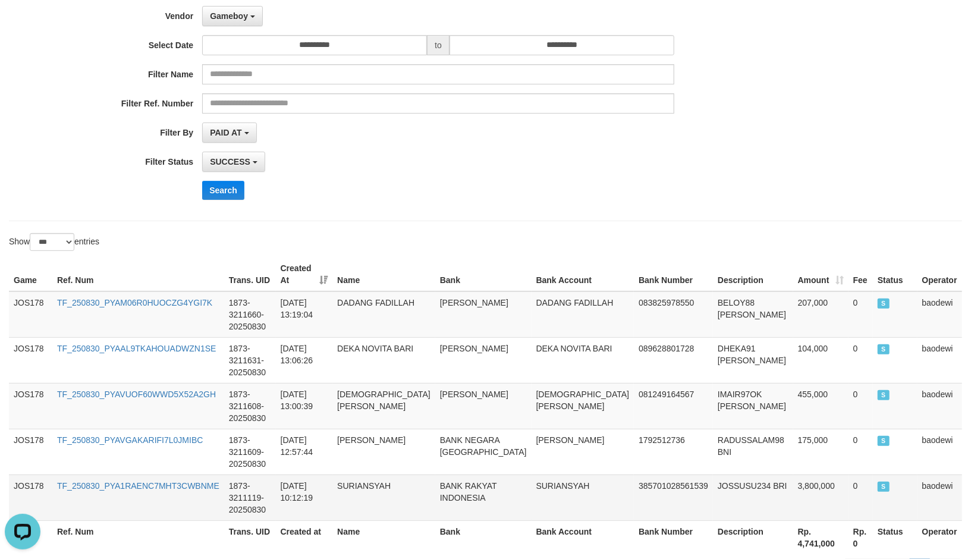
scroll to position [240, 0]
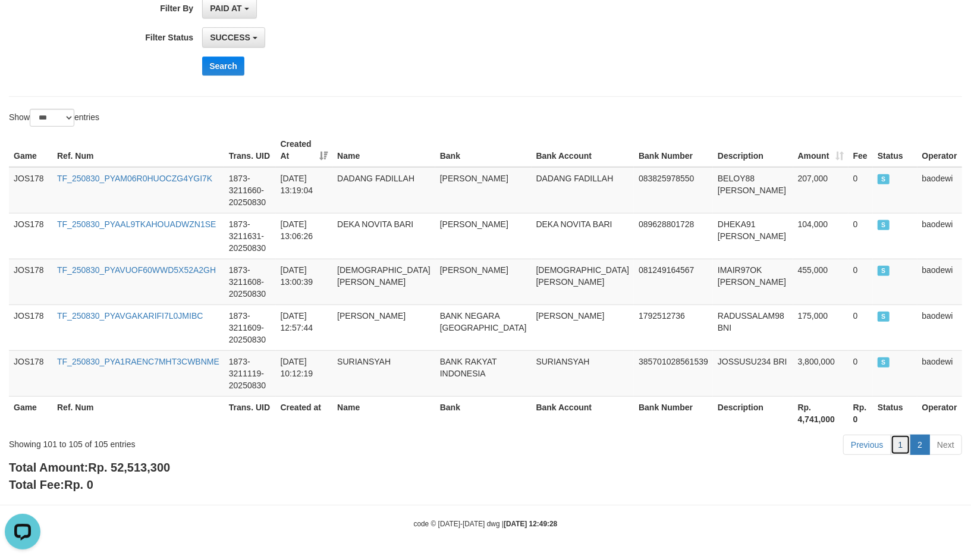
click at [893, 436] on link "1" at bounding box center [900, 444] width 20 height 20
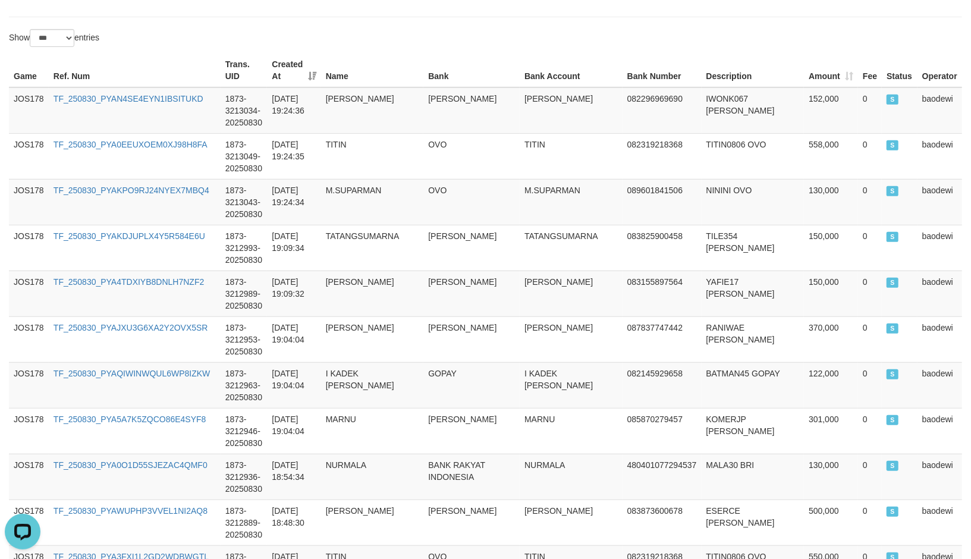
scroll to position [0, 0]
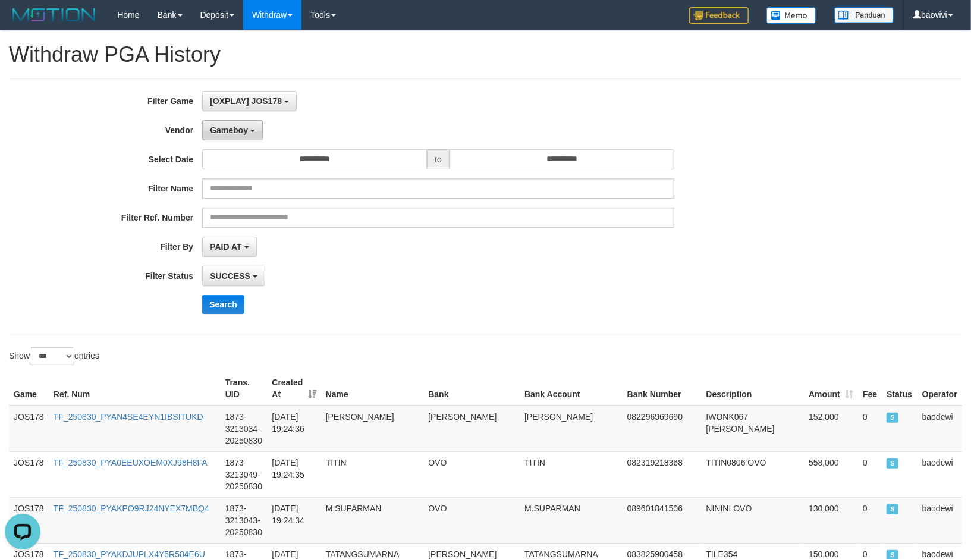
click at [242, 140] on button "Gameboy" at bounding box center [232, 130] width 61 height 20
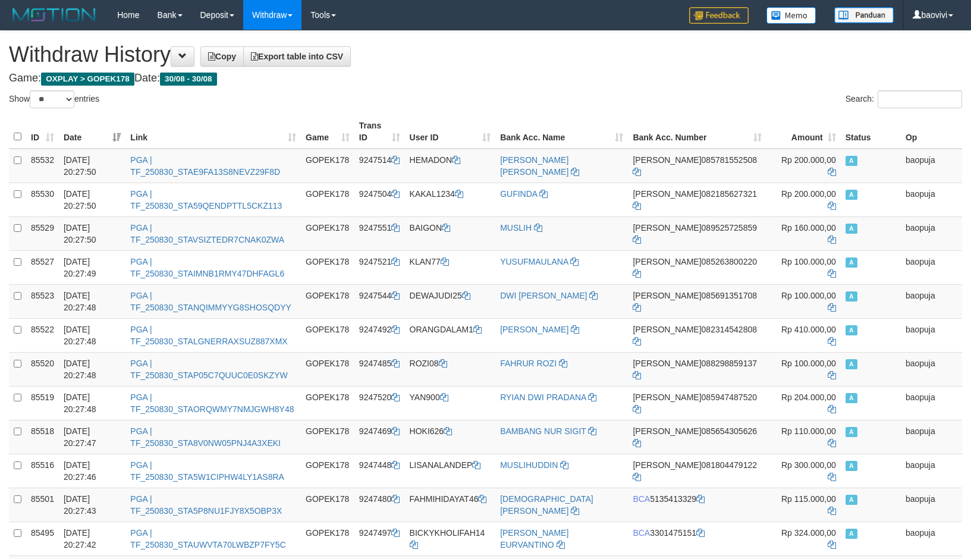
select select "**"
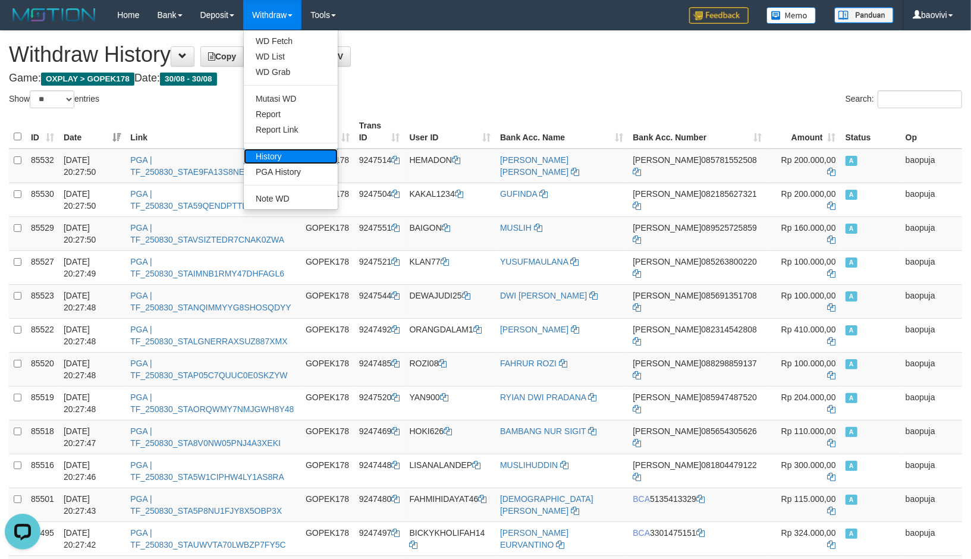
click at [286, 159] on link "History" at bounding box center [291, 156] width 94 height 15
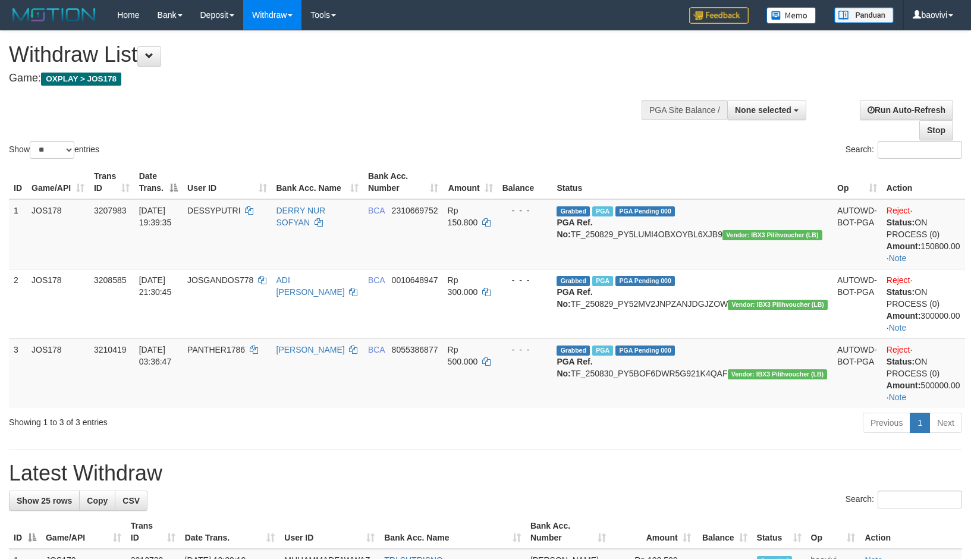
select select
select select "**"
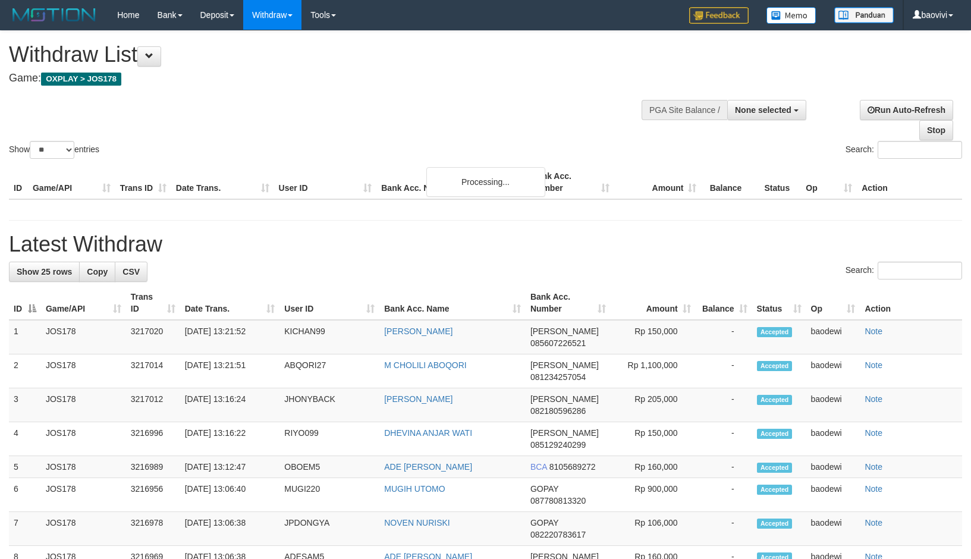
select select
select select "**"
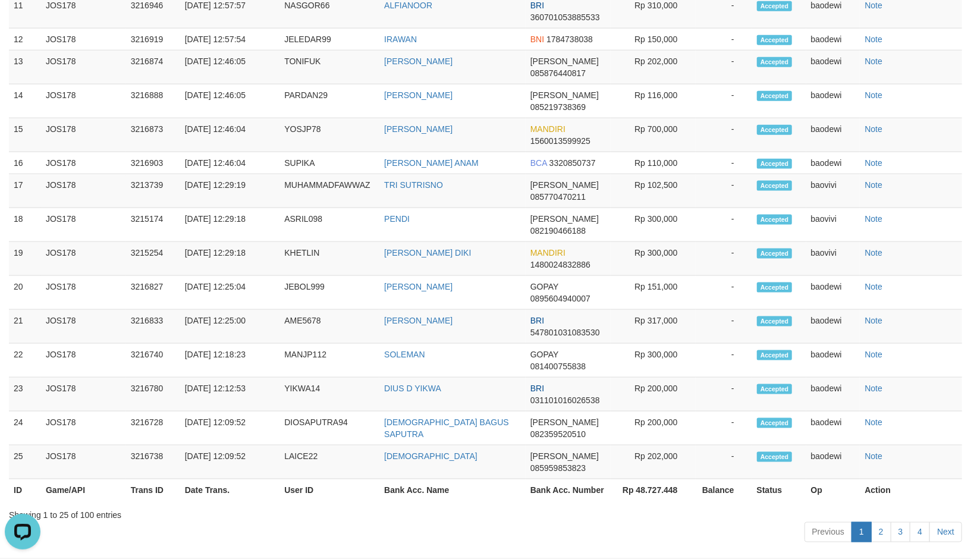
scroll to position [933, 0]
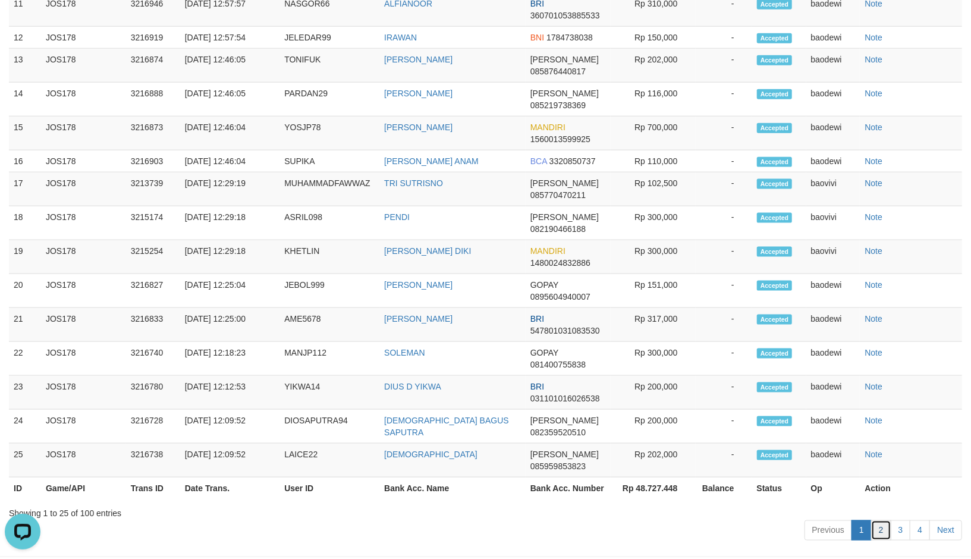
click at [878, 540] on link "2" at bounding box center [881, 530] width 20 height 20
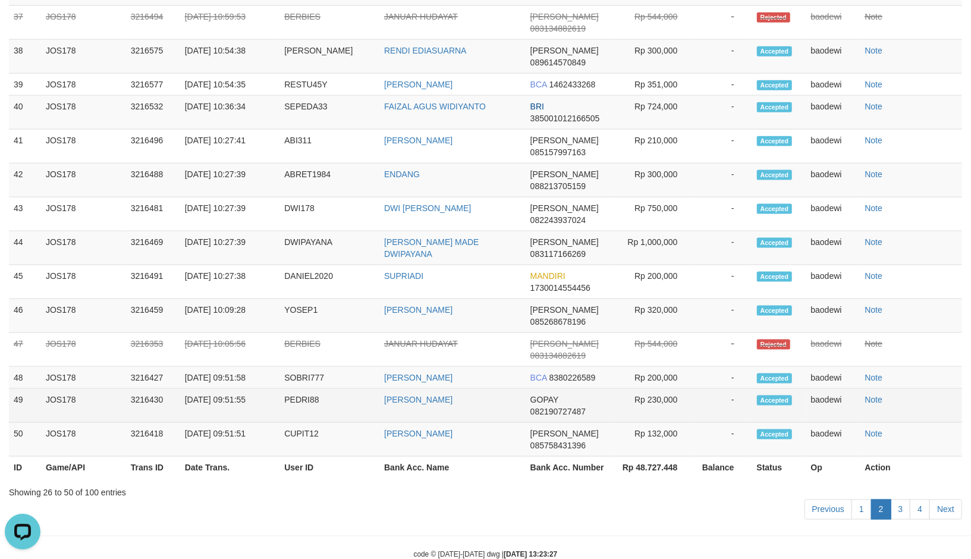
scroll to position [999, 0]
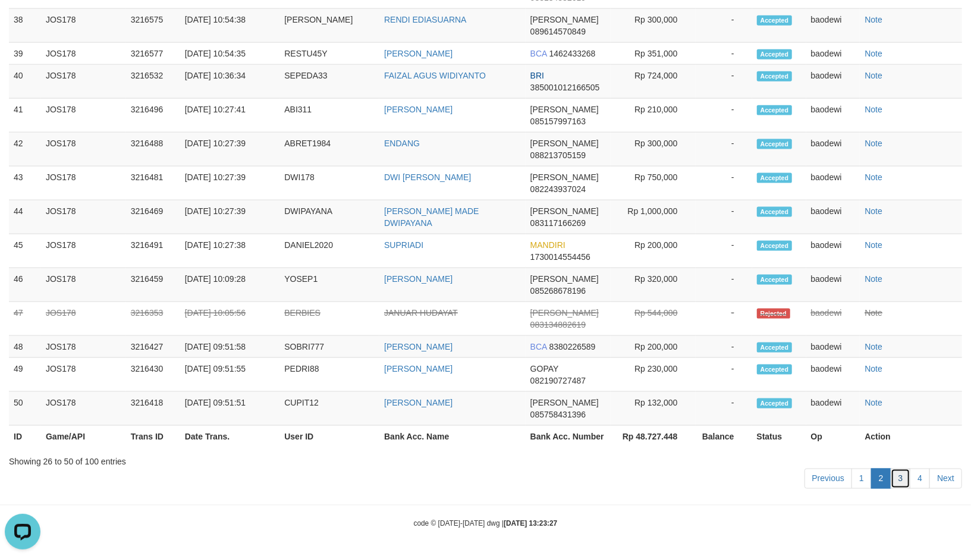
click at [897, 476] on link "3" at bounding box center [900, 478] width 20 height 20
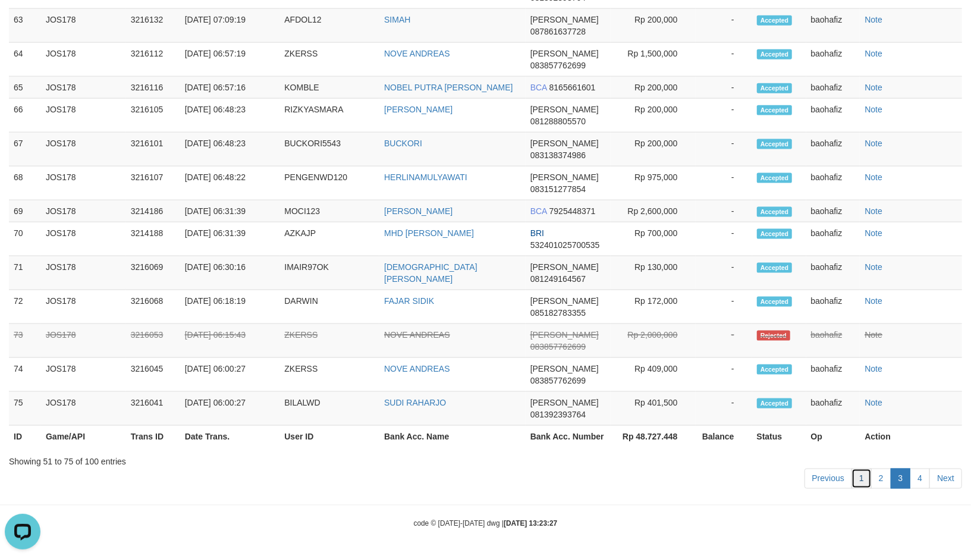
click at [864, 473] on link "1" at bounding box center [861, 478] width 20 height 20
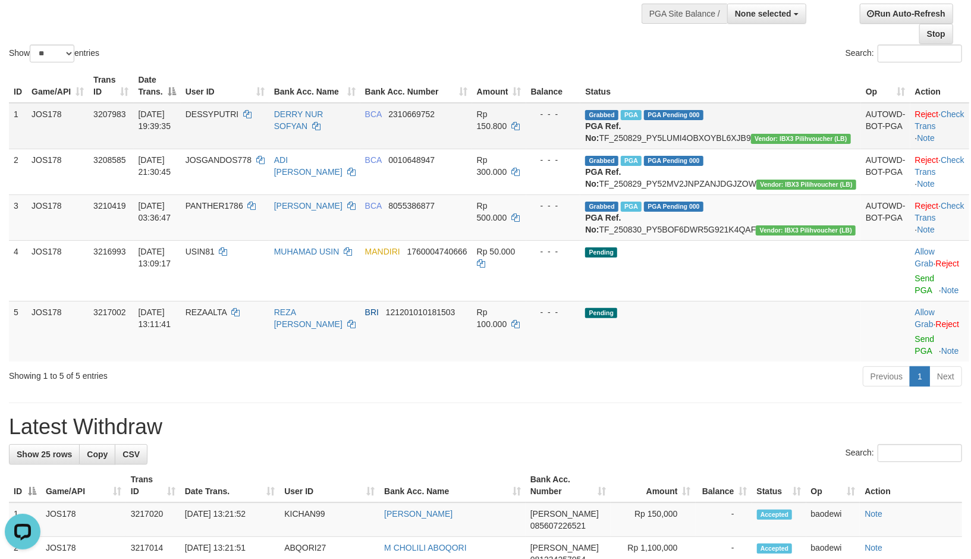
scroll to position [0, 0]
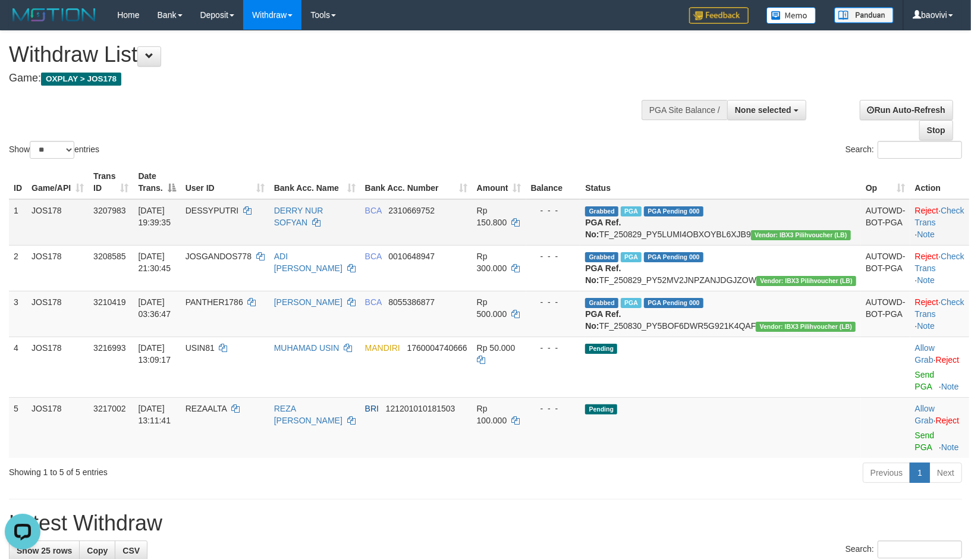
click at [927, 215] on td "Reject · Check Trans · Note" at bounding box center [939, 222] width 59 height 46
click at [931, 209] on link "Check Trans" at bounding box center [939, 216] width 49 height 21
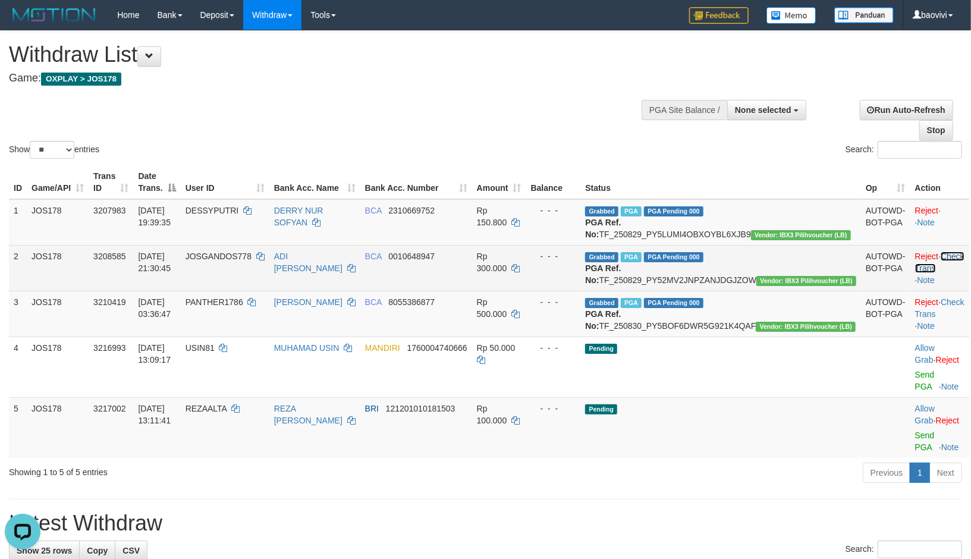
click at [927, 270] on link "Check Trans" at bounding box center [939, 261] width 49 height 21
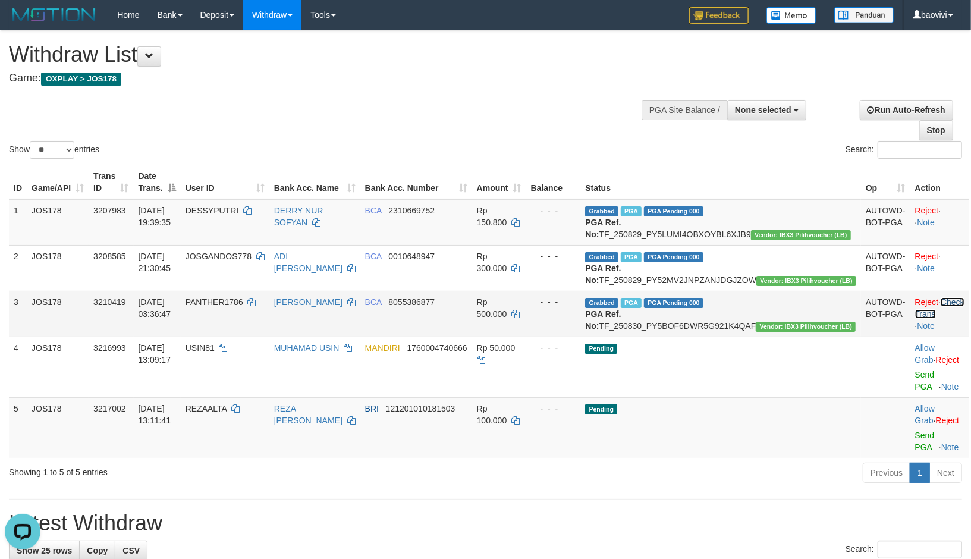
click at [933, 319] on link "Check Trans" at bounding box center [939, 307] width 49 height 21
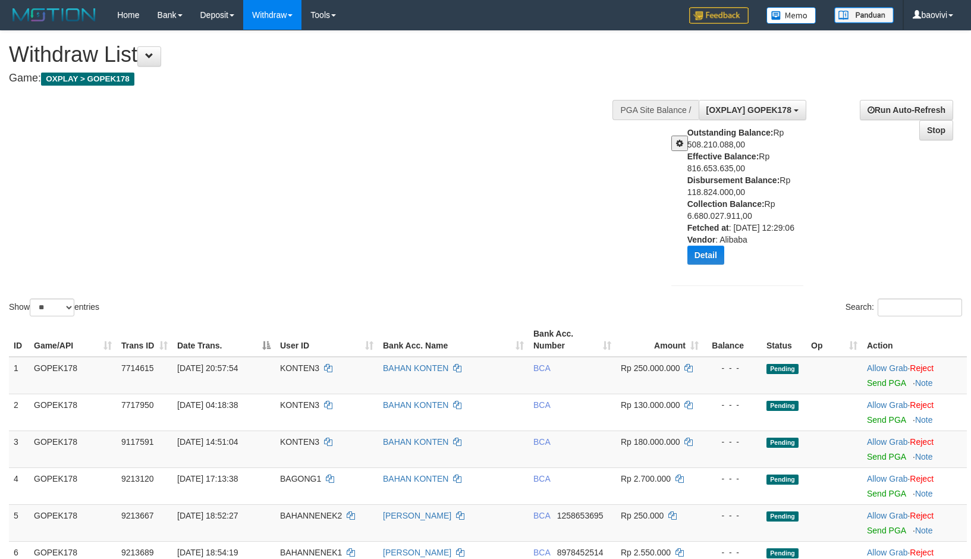
select select "**"
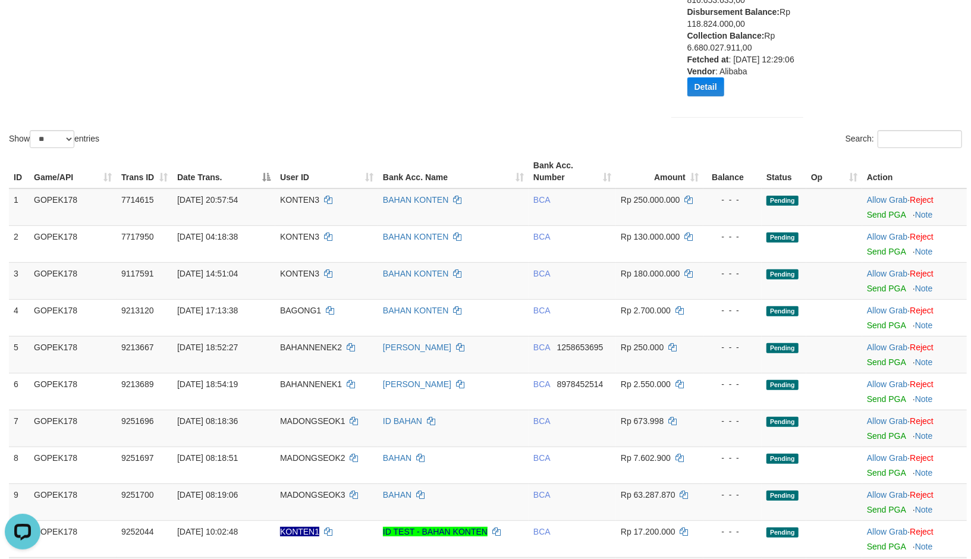
scroll to position [396, 0]
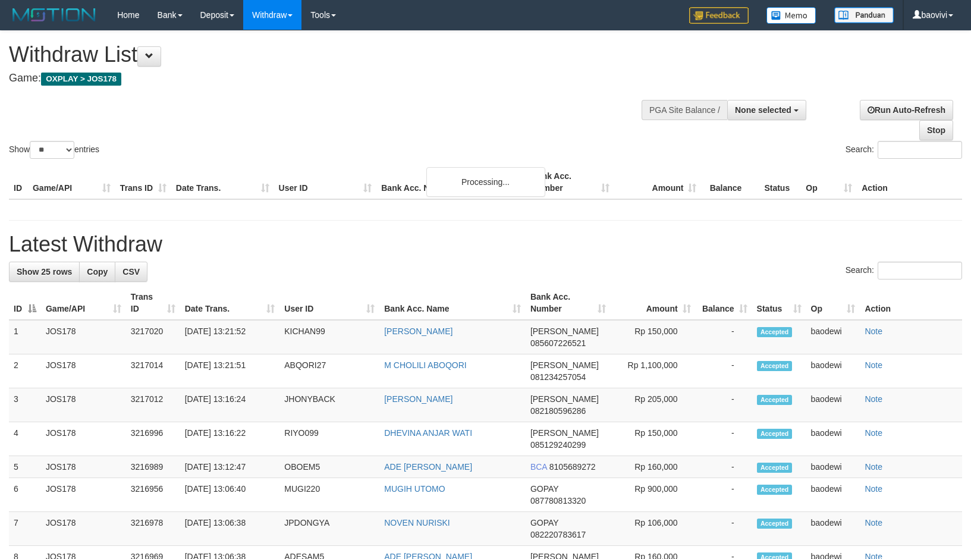
select select
select select "**"
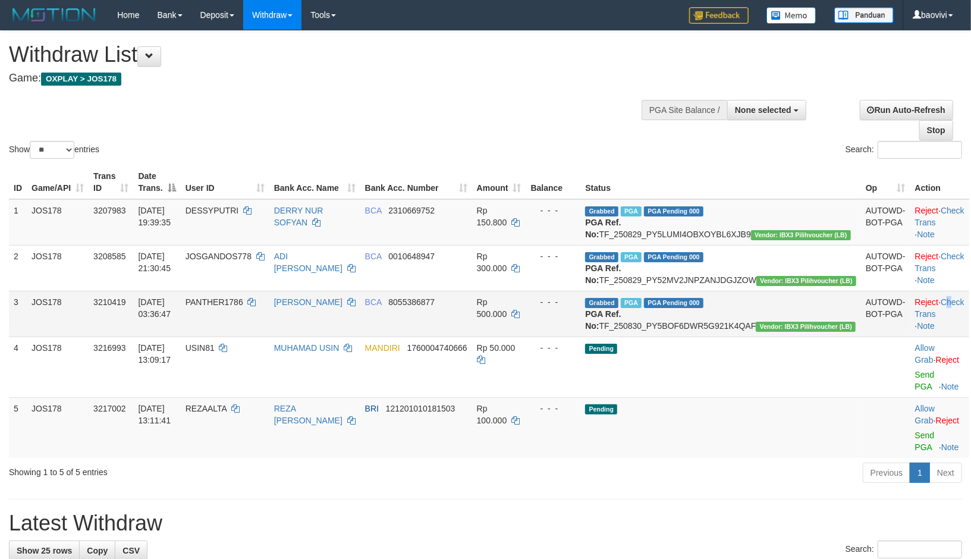
click at [928, 319] on td "Reject · Check Trans · Note" at bounding box center [939, 314] width 59 height 46
click at [932, 319] on link "Check Trans" at bounding box center [939, 307] width 49 height 21
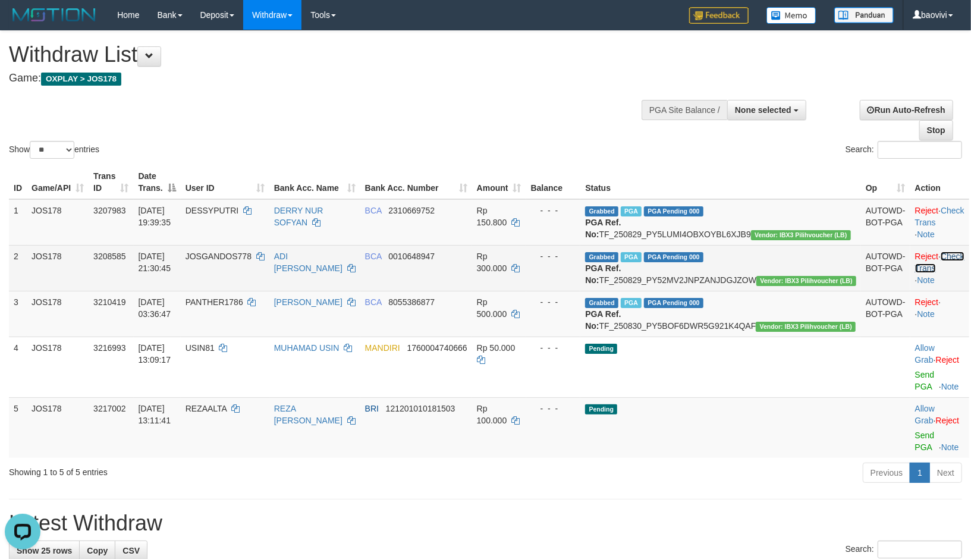
click at [929, 269] on link "Check Trans" at bounding box center [939, 261] width 49 height 21
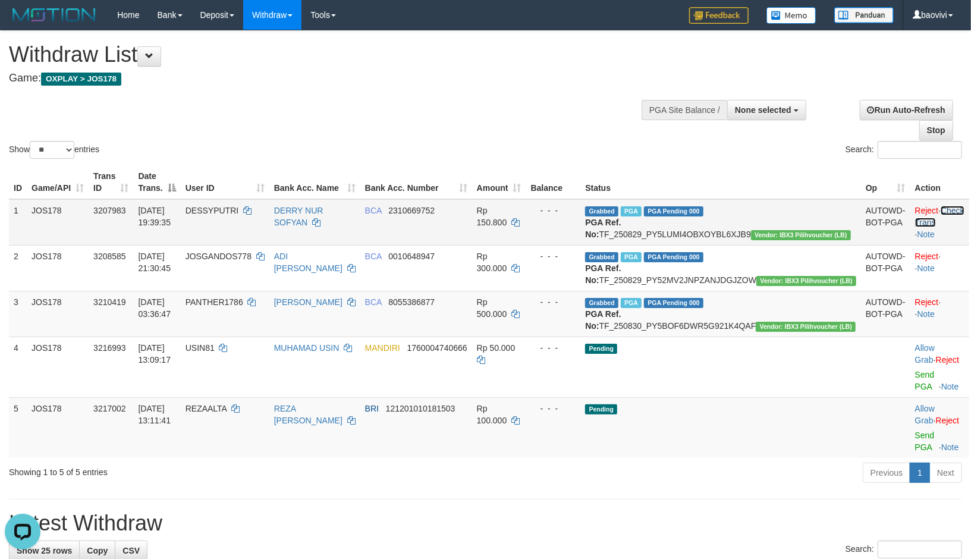
click at [935, 212] on link "Check Trans" at bounding box center [939, 216] width 49 height 21
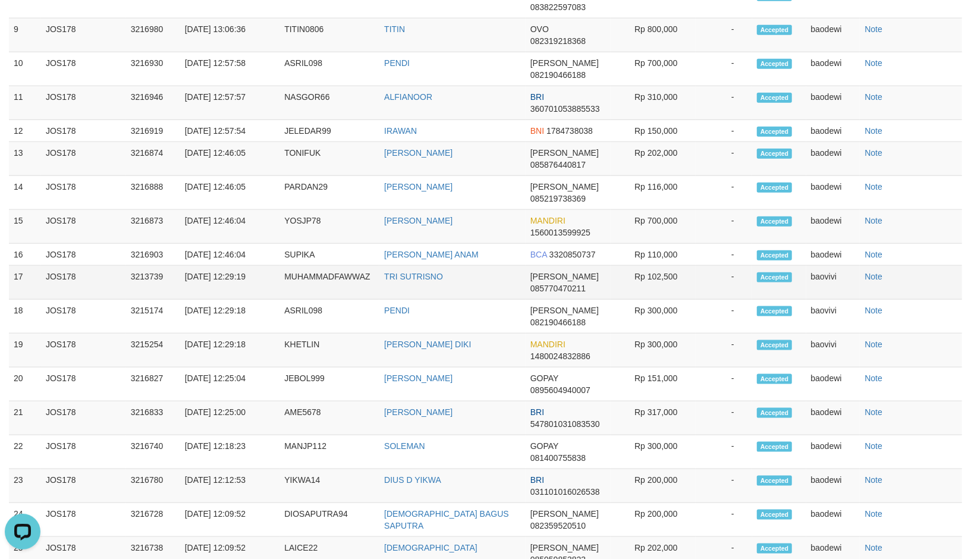
scroll to position [864, 0]
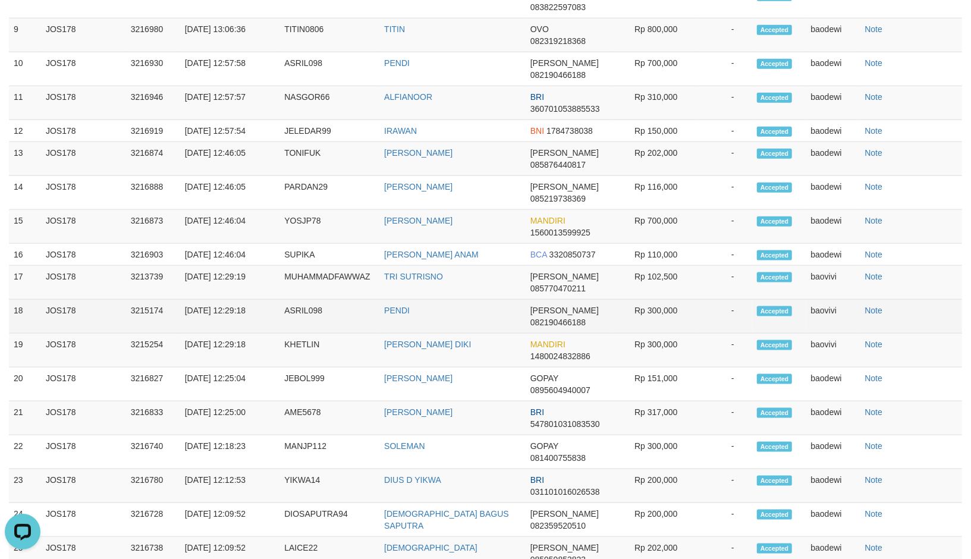
click at [311, 333] on td "ASRIL098" at bounding box center [329, 317] width 100 height 34
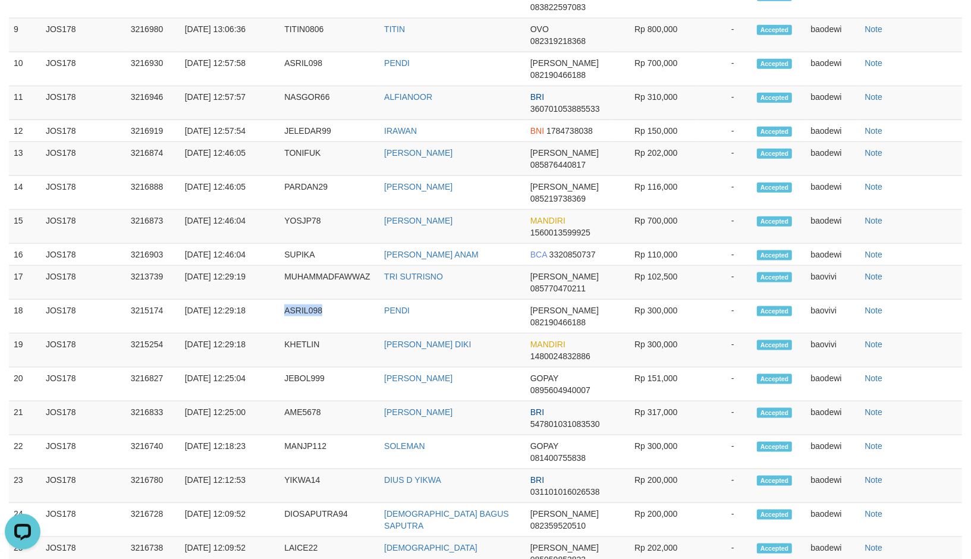
copy td "ASRIL098"
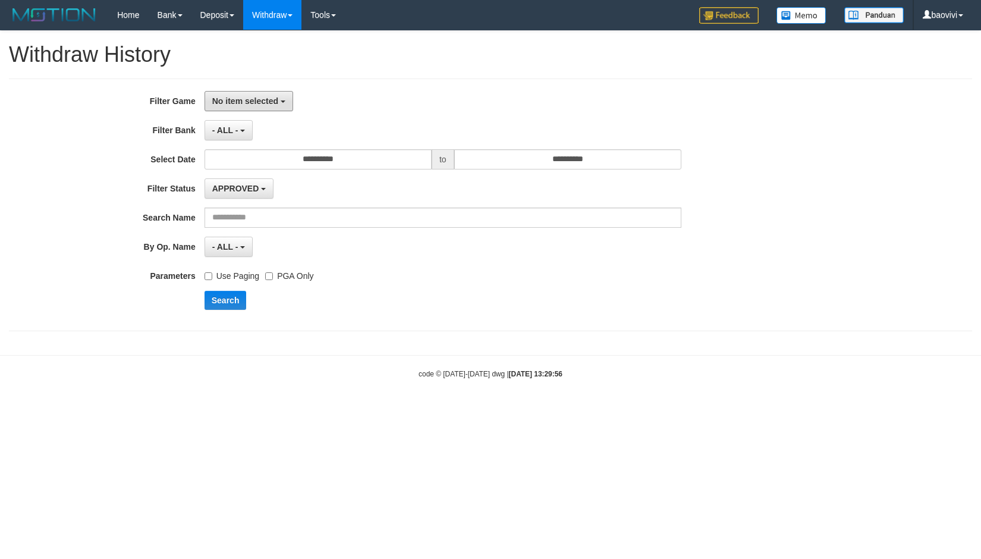
drag, startPoint x: 259, startPoint y: 108, endPoint x: 270, endPoint y: 133, distance: 26.9
click at [262, 108] on button "No item selected" at bounding box center [248, 101] width 89 height 20
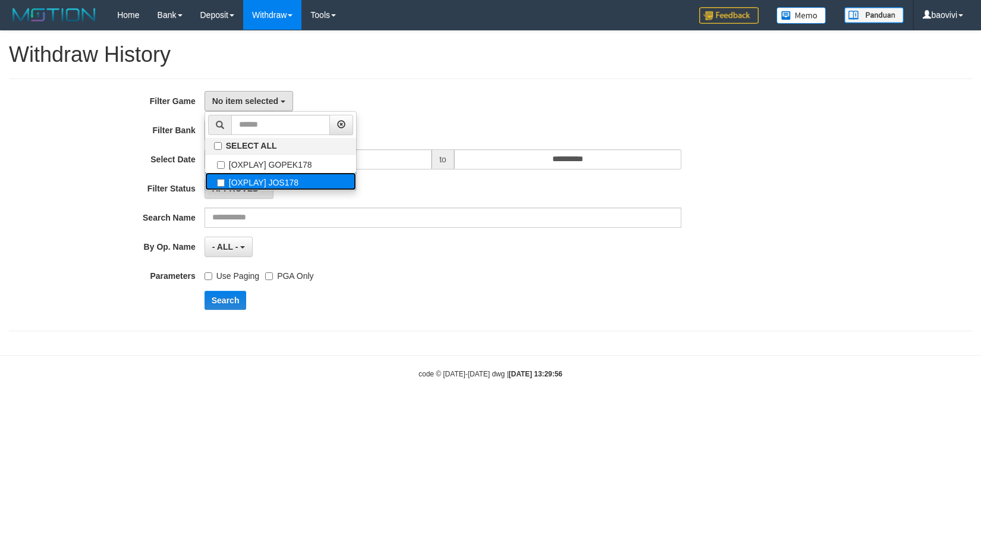
click at [282, 183] on label "[OXPLAY] JOS178" at bounding box center [280, 181] width 151 height 18
select select "****"
click at [603, 170] on div "**********" at bounding box center [408, 205] width 817 height 228
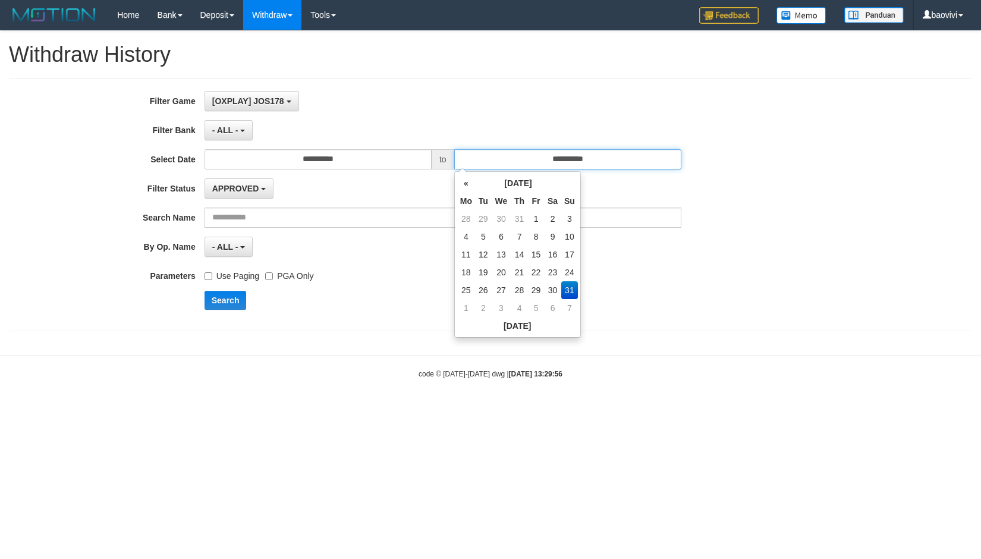
click at [597, 155] on input "**********" at bounding box center [567, 159] width 227 height 20
click at [550, 292] on td "30" at bounding box center [552, 290] width 17 height 18
type input "**********"
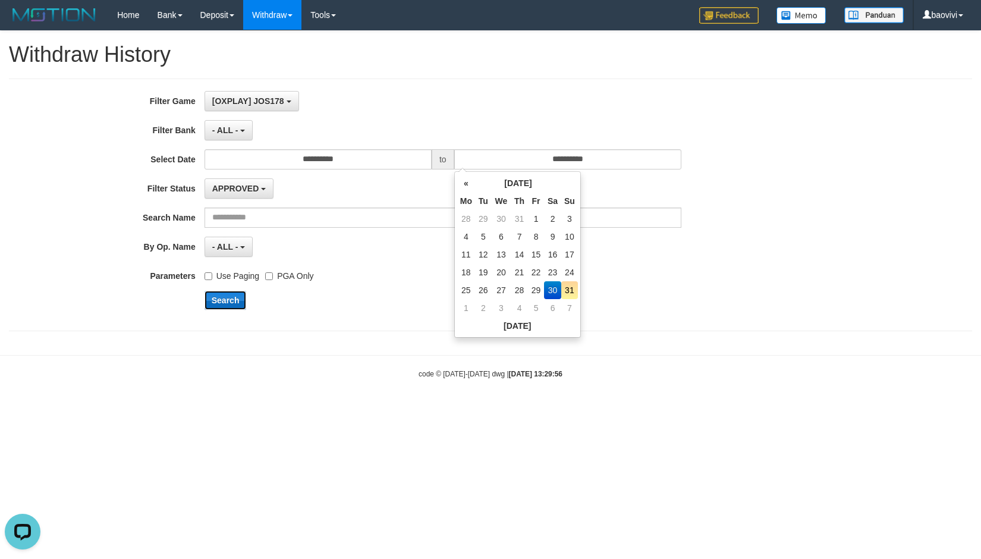
click at [223, 308] on button "Search" at bounding box center [225, 300] width 42 height 19
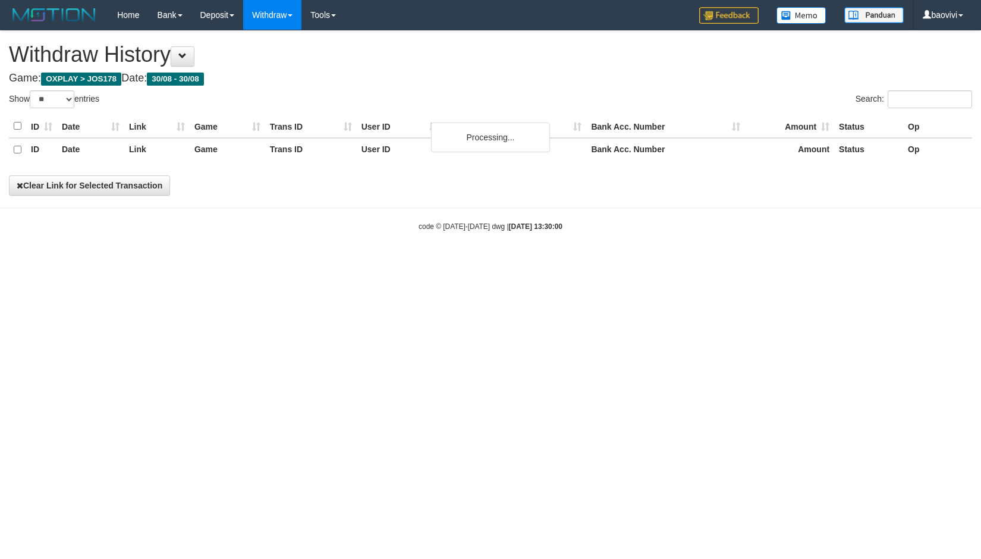
select select "**"
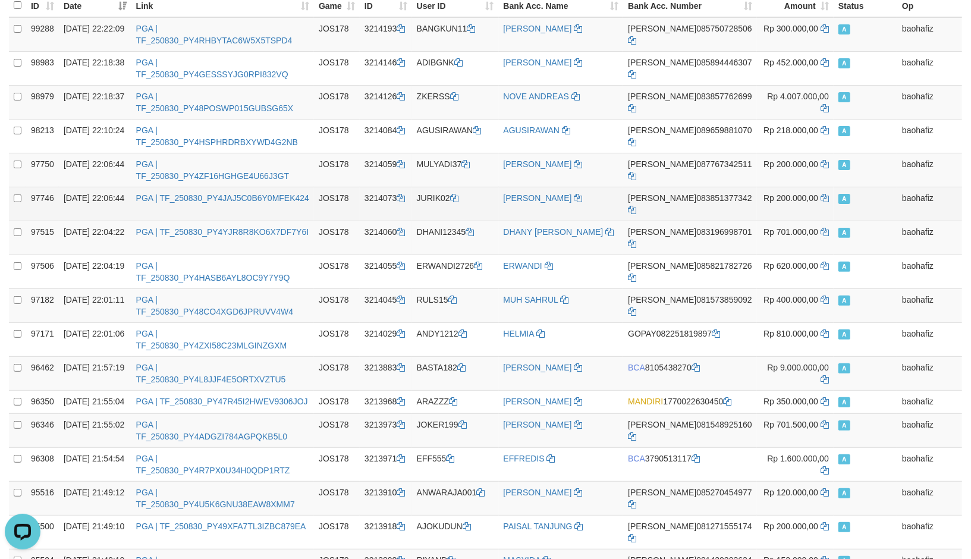
scroll to position [6, 0]
